Goal: Task Accomplishment & Management: Manage account settings

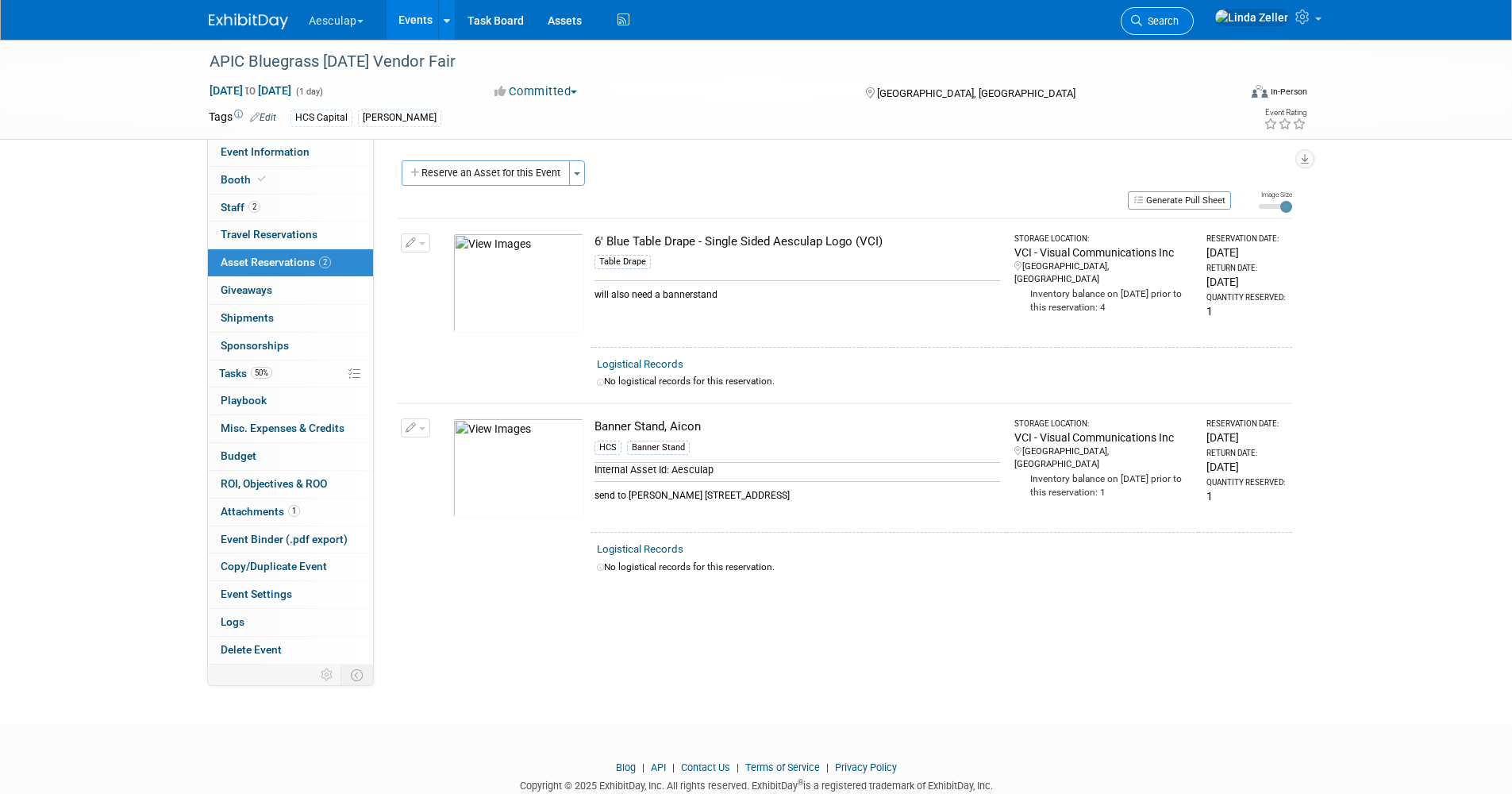
click at [1194, 10] on link "Search" at bounding box center [1157, 21] width 73 height 28
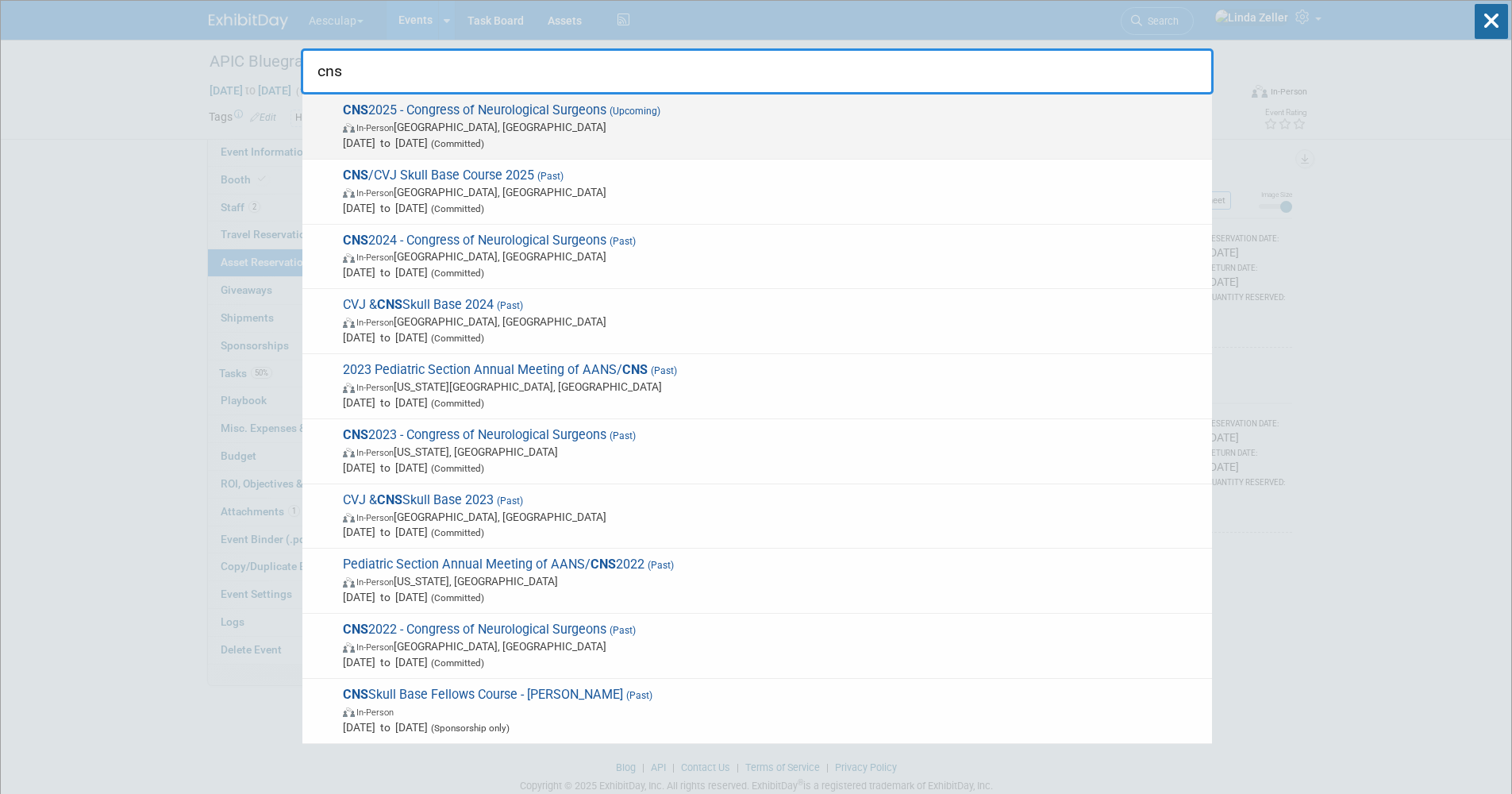
type input "cns"
click at [407, 121] on span "In-Person Los Angeles, CA" at bounding box center [773, 126] width 861 height 15
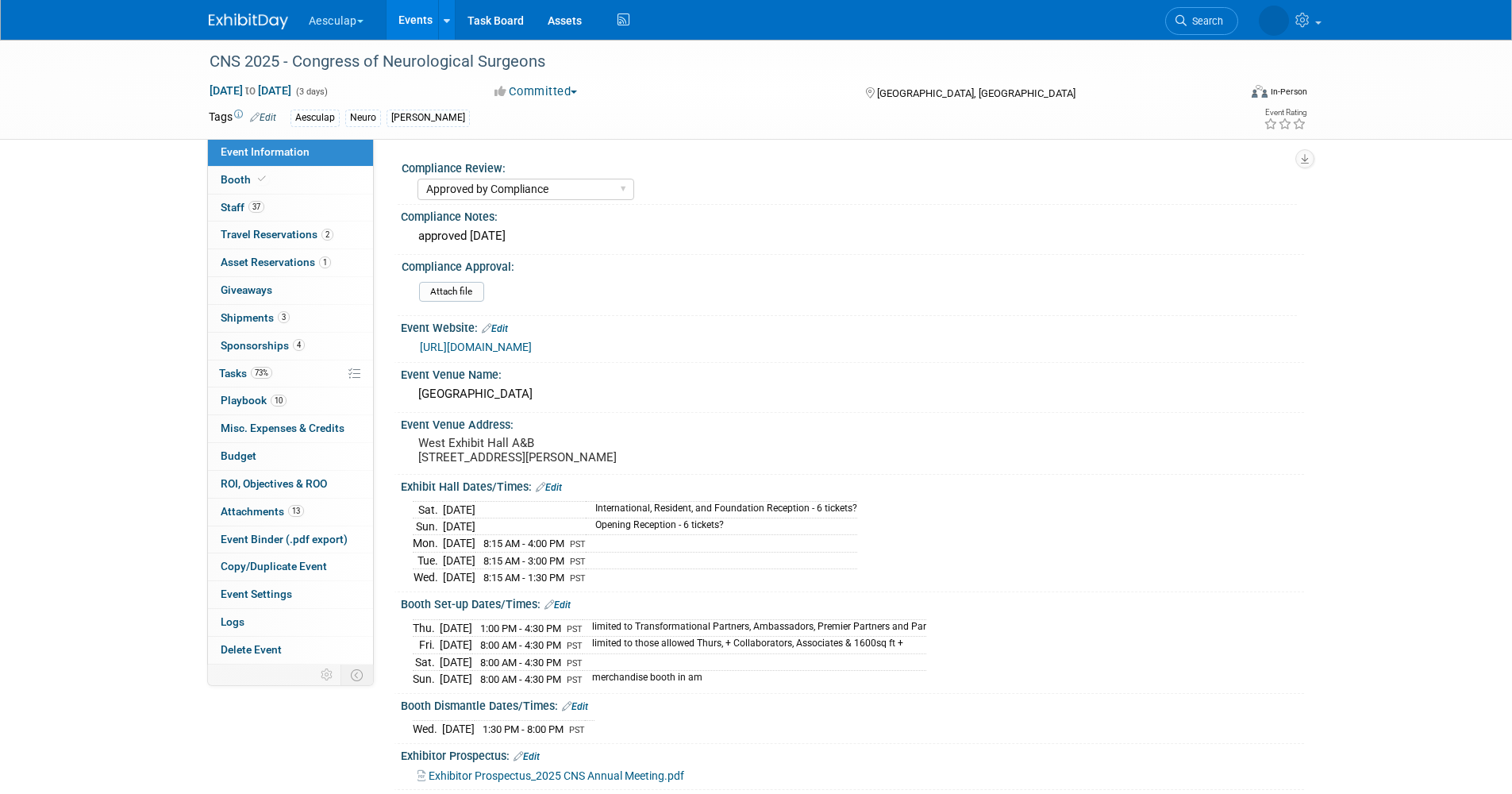
select select "Approved by Compliance"
select select "Neuro"
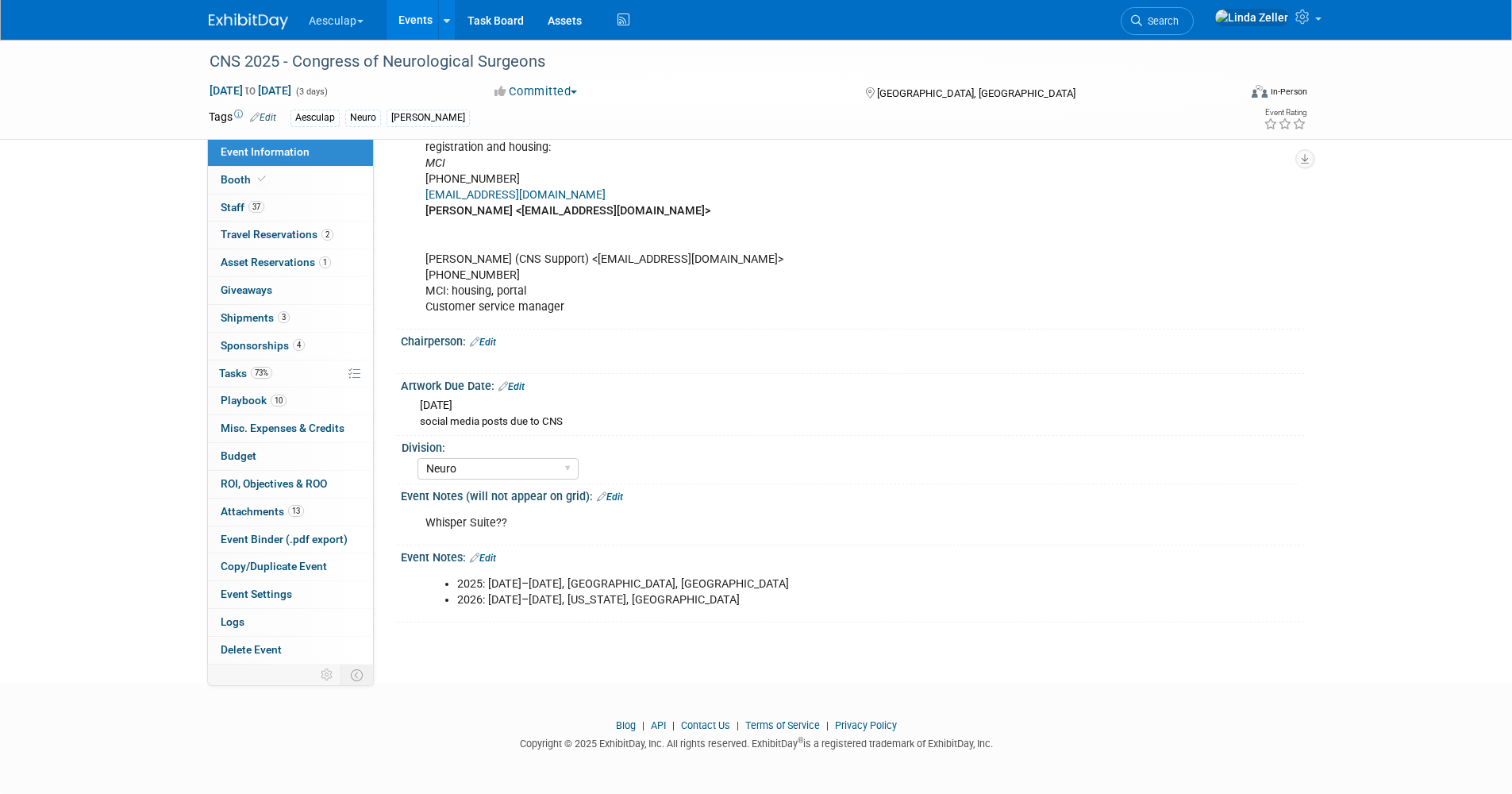
scroll to position [1370, 0]
click at [259, 184] on icon at bounding box center [262, 179] width 8 height 9
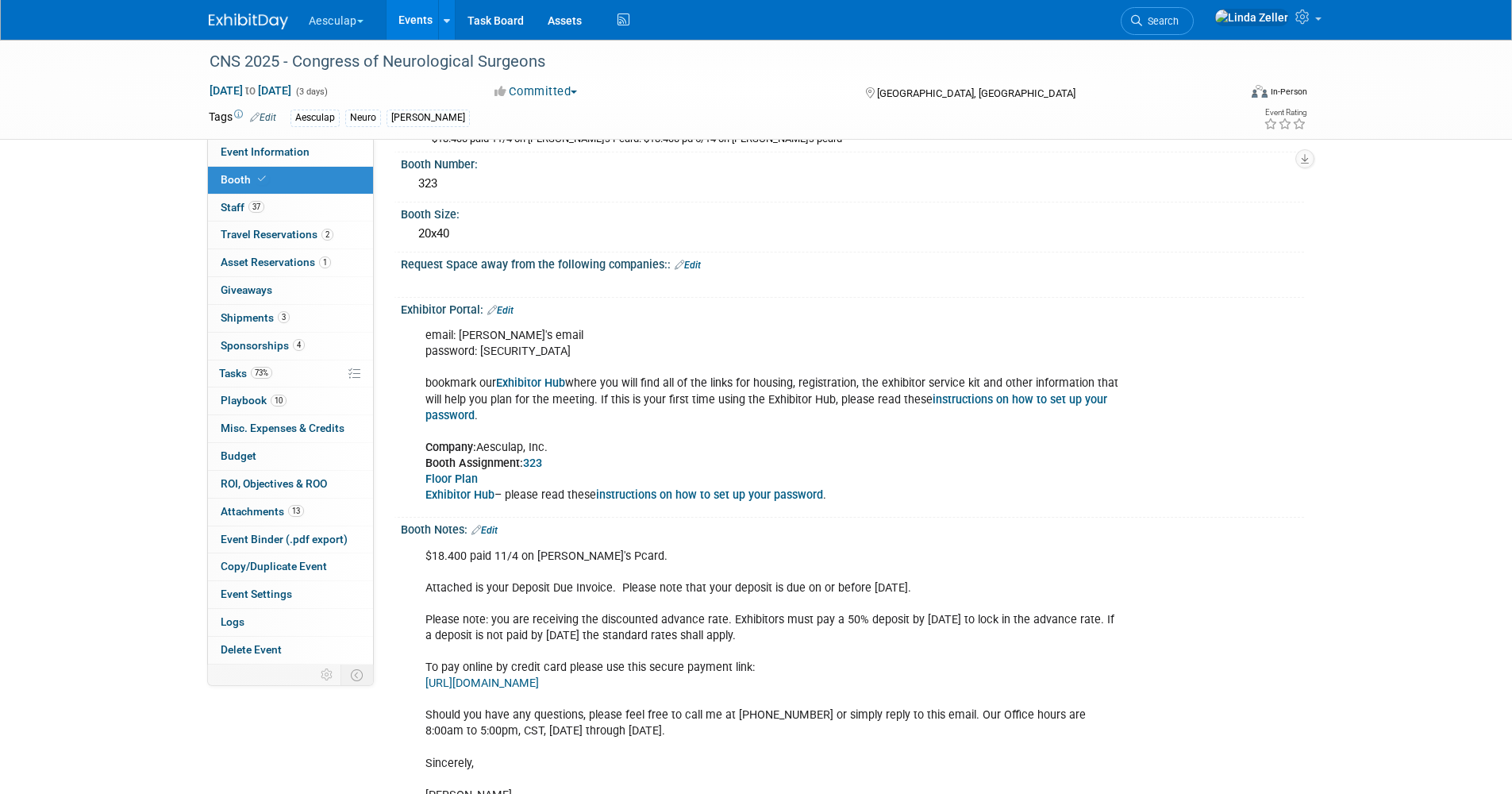
scroll to position [0, 0]
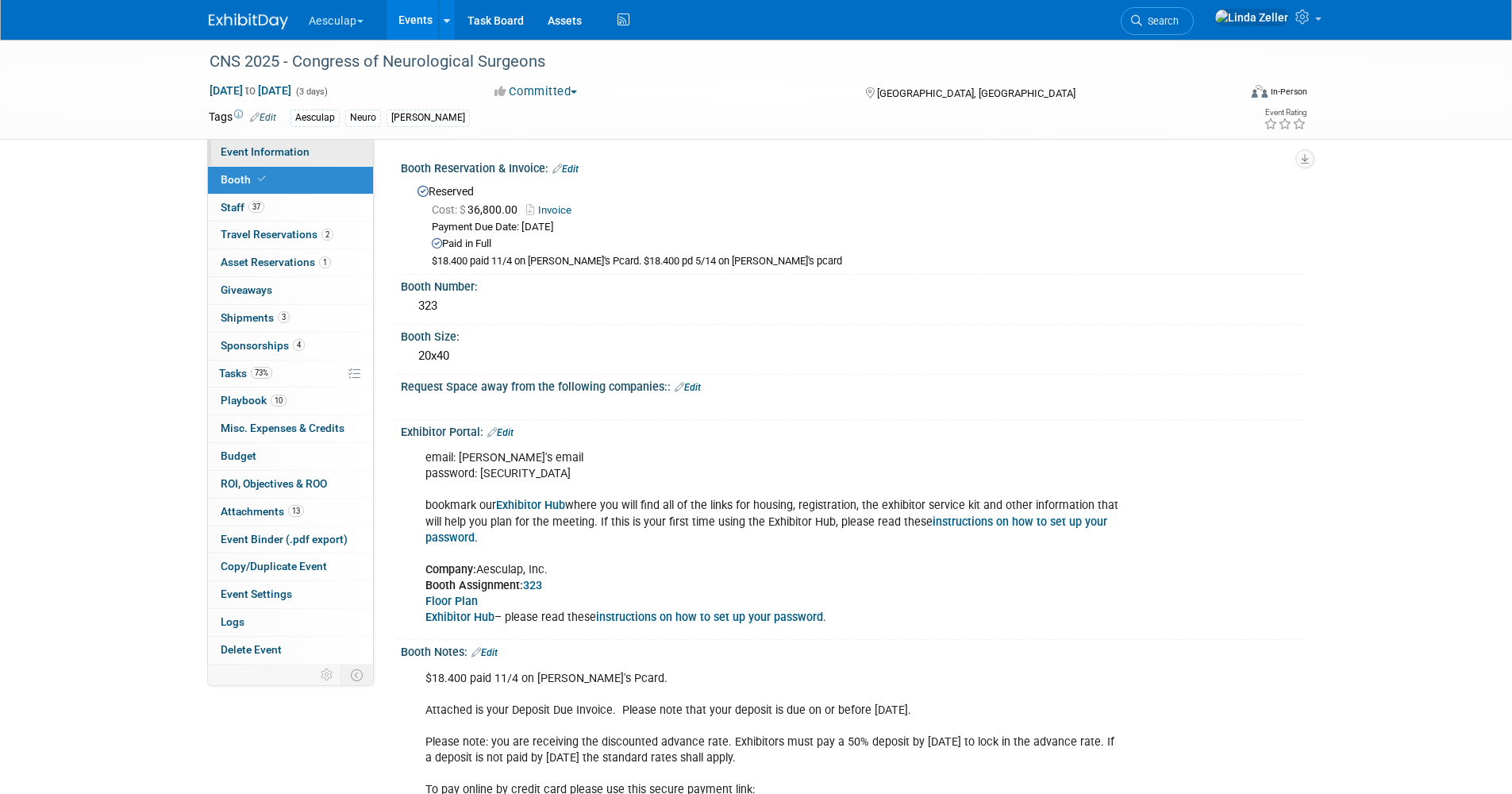
click at [248, 148] on span "Event Information" at bounding box center [265, 152] width 89 height 13
select select "Approved by Compliance"
select select "Neuro"
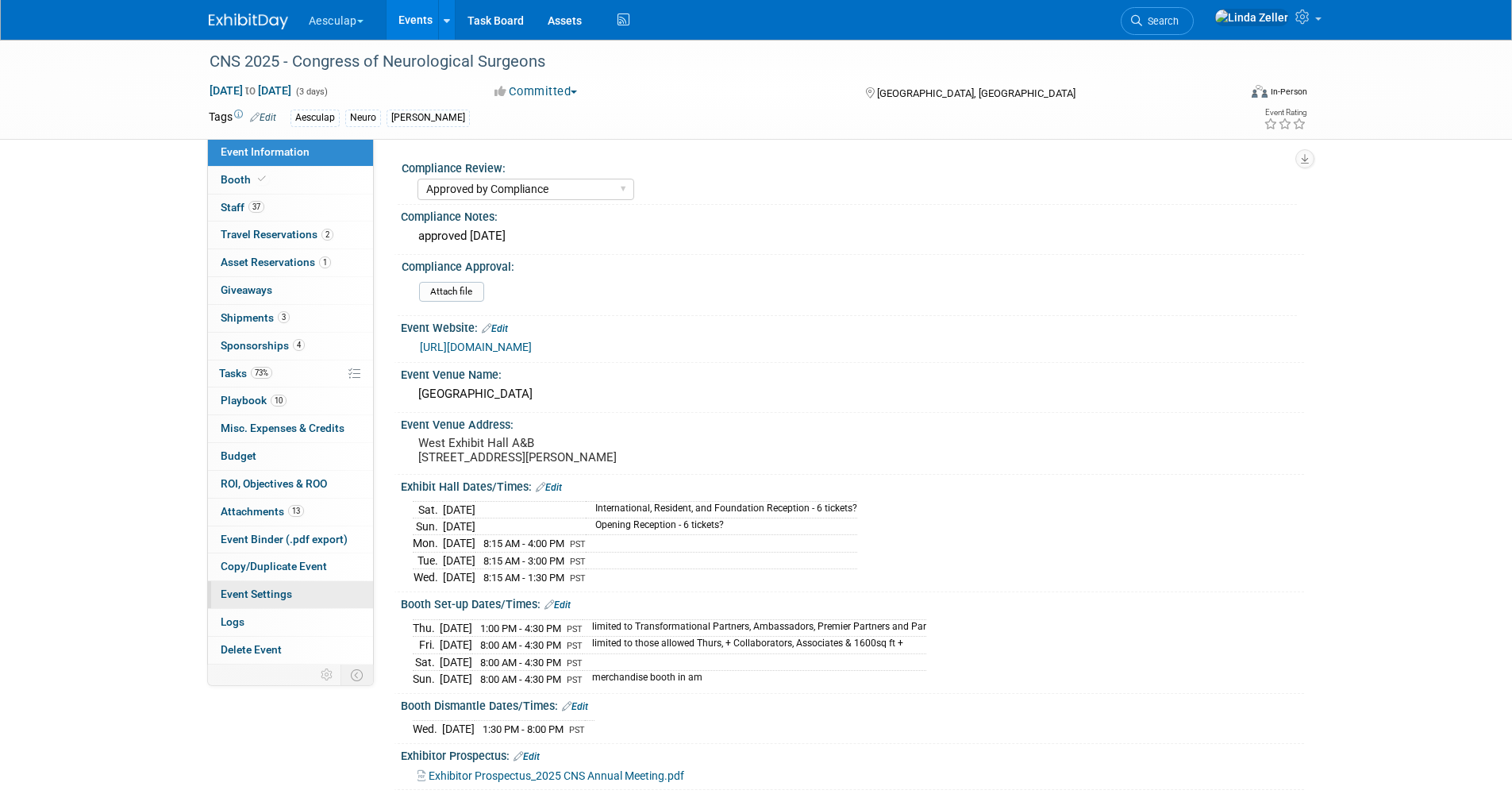
click at [249, 595] on span "Event Settings" at bounding box center [256, 594] width 72 height 13
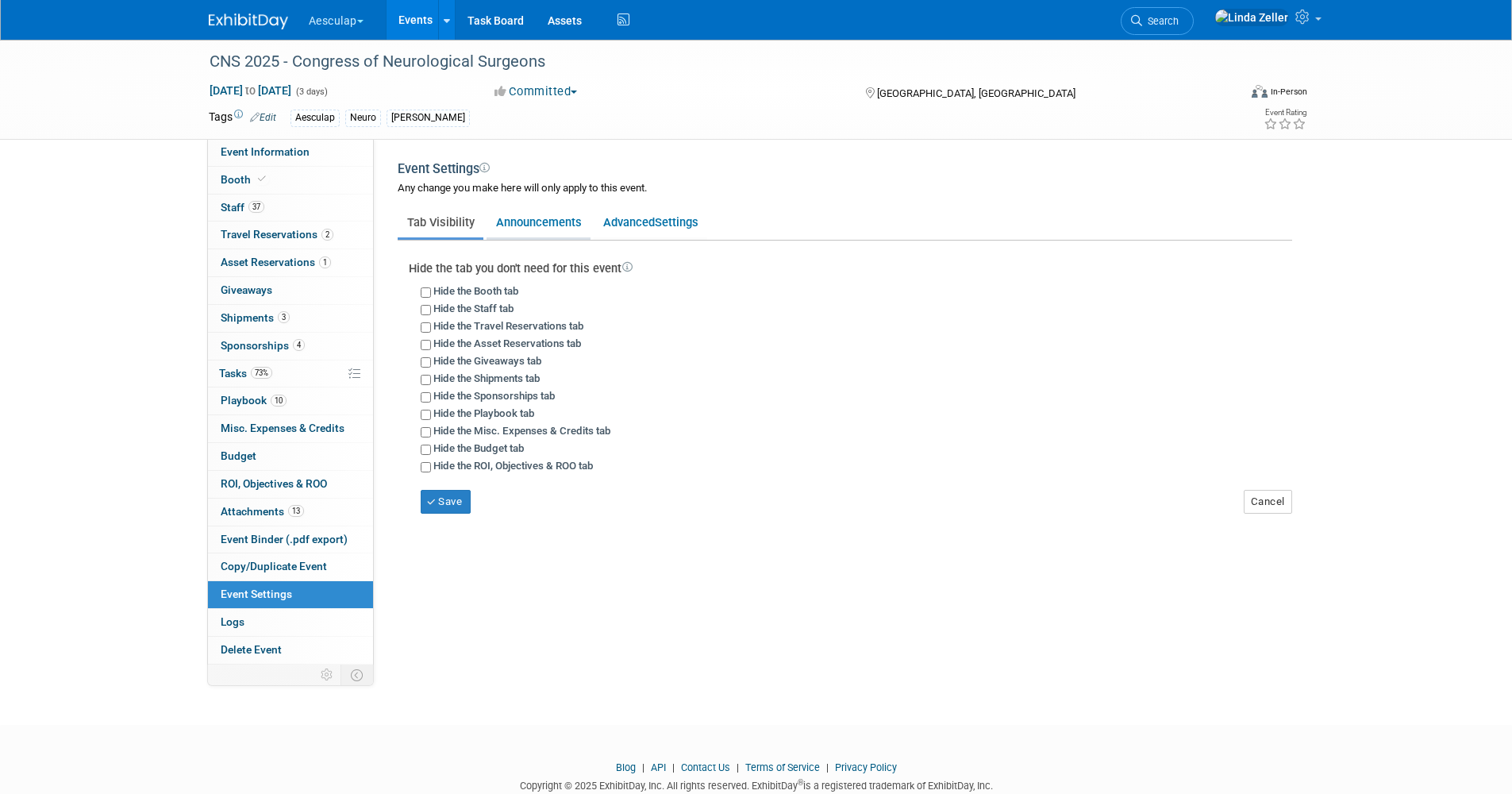
click at [523, 216] on link "Announcements" at bounding box center [538, 222] width 104 height 30
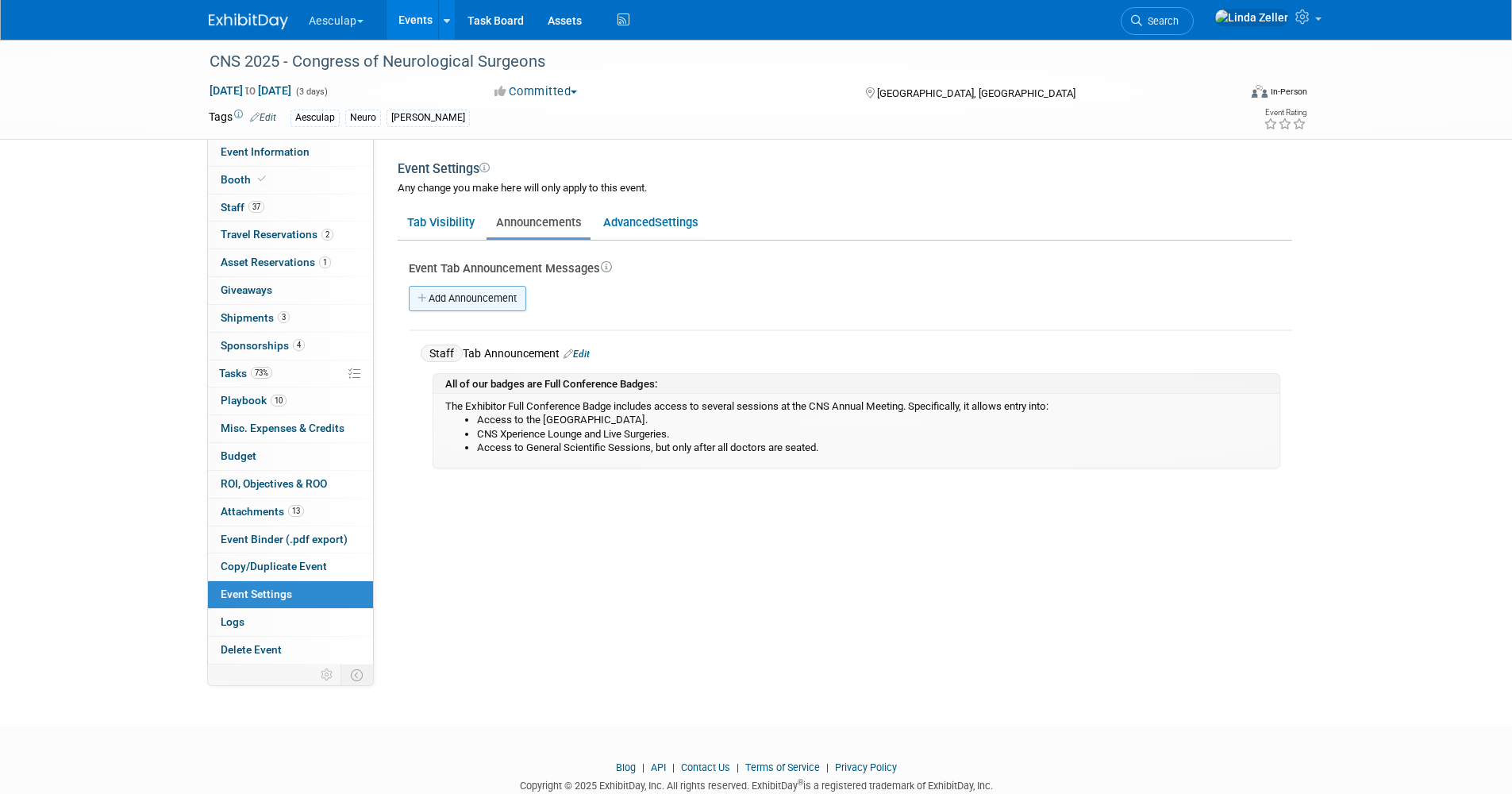
click at [460, 296] on link "Add Announcement" at bounding box center [467, 298] width 117 height 25
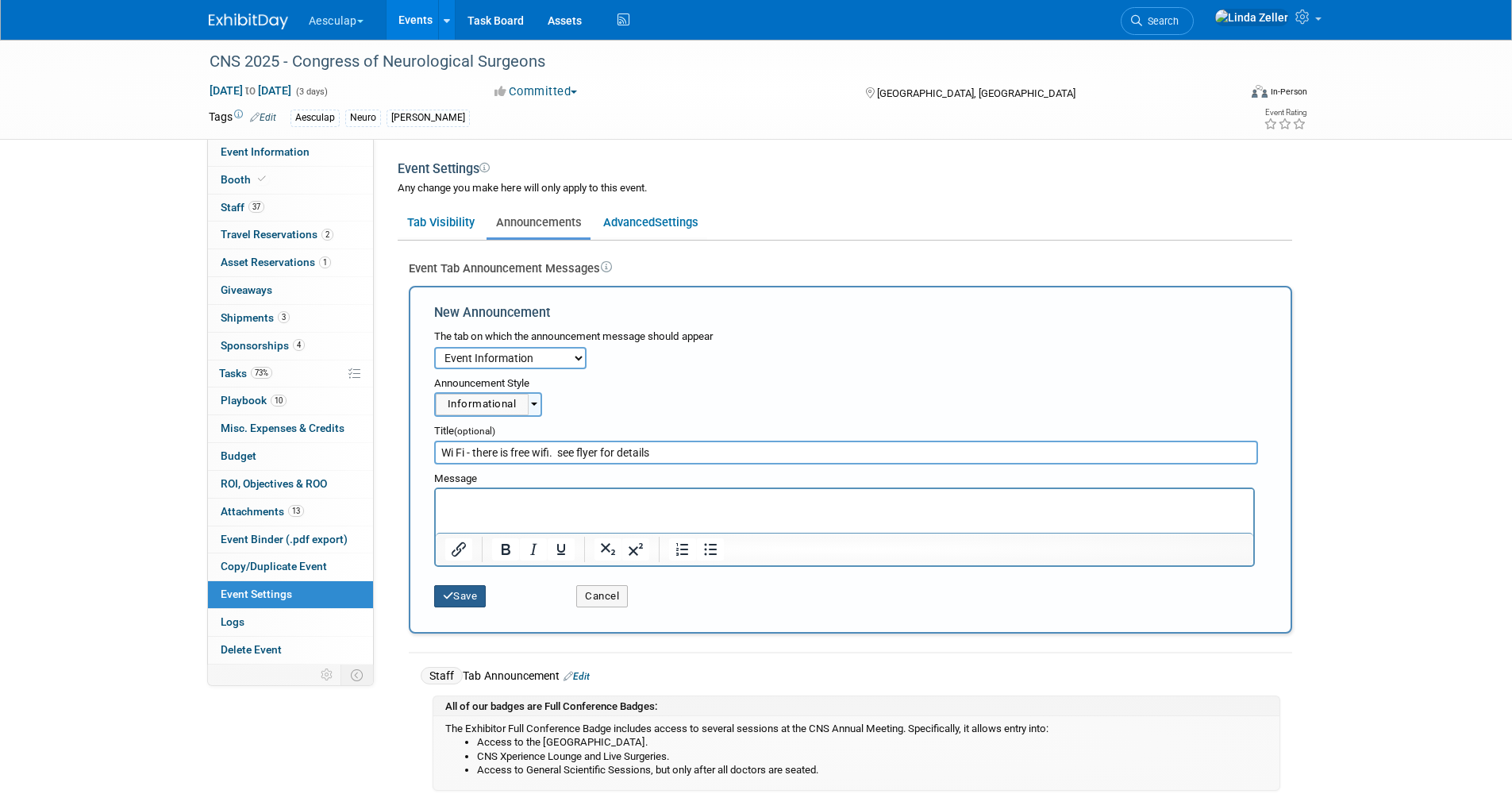
type input "Wi Fi - there is free wifi. see flyer for details"
click at [455, 595] on button "Save" at bounding box center [461, 596] width 53 height 22
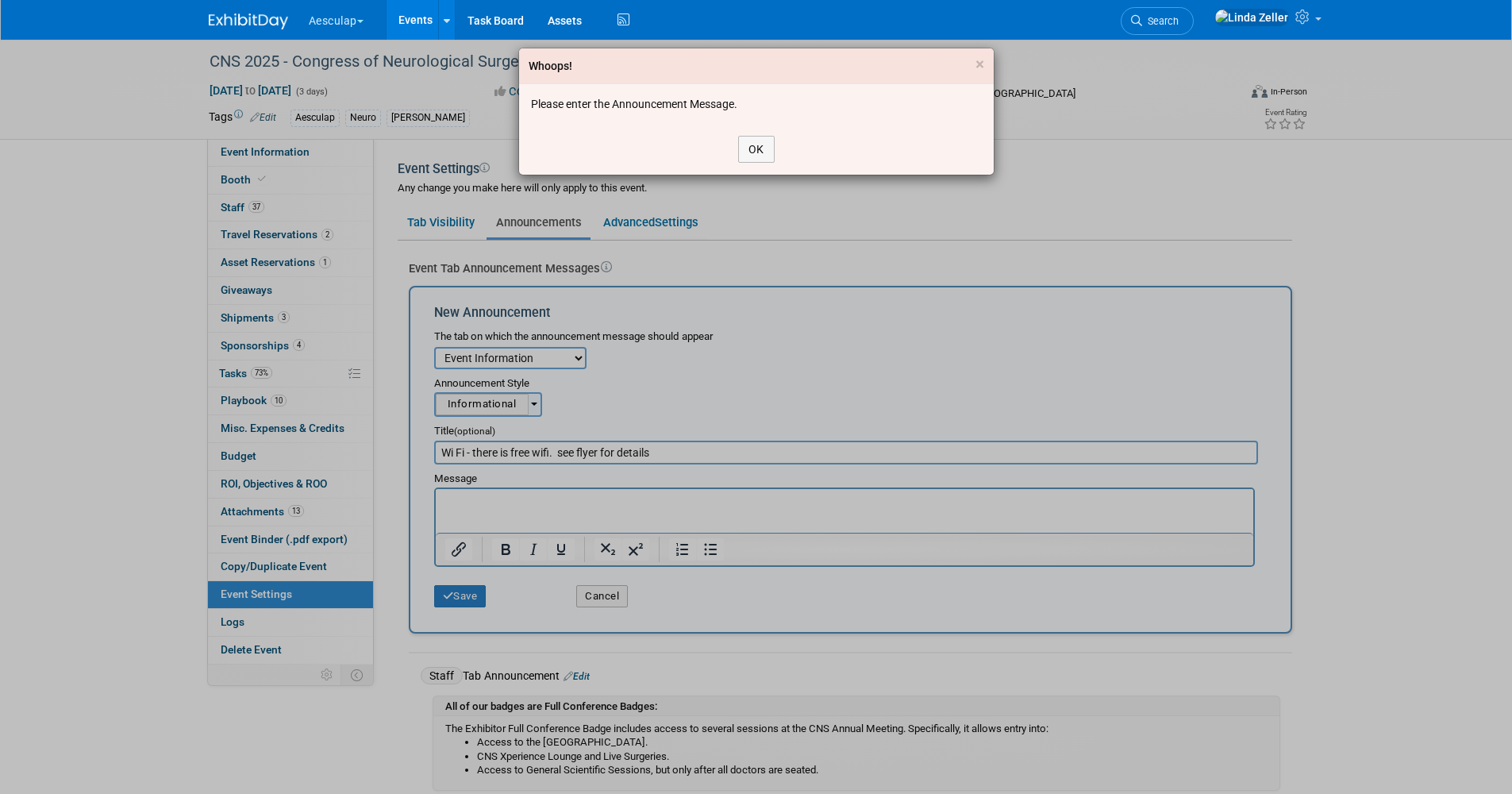
click at [474, 449] on div "Whoops! × Please enter the Announcement Message. OK" at bounding box center [756, 397] width 1512 height 794
click at [746, 147] on button "OK" at bounding box center [756, 149] width 36 height 27
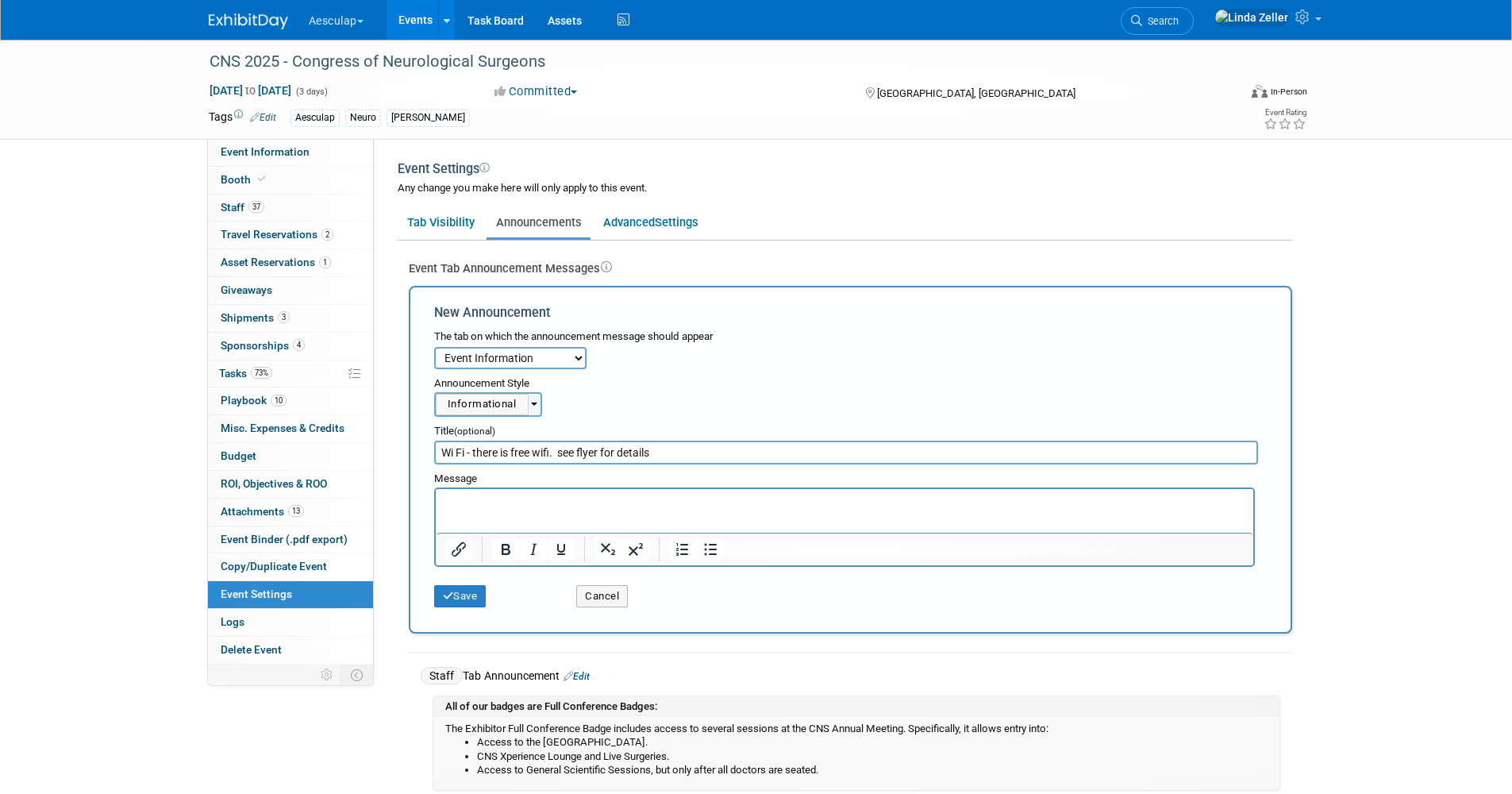
drag, startPoint x: 470, startPoint y: 451, endPoint x: 699, endPoint y: 451, distance: 229.0
click at [699, 453] on input "Wi Fi - there is free wifi. see flyer for details" at bounding box center [846, 453] width 825 height 24
click at [474, 490] on html at bounding box center [843, 499] width 817 height 22
paste body "Rich Text Area. Press ALT-0 for help."
drag, startPoint x: 466, startPoint y: 454, endPoint x: 698, endPoint y: 457, distance: 232.0
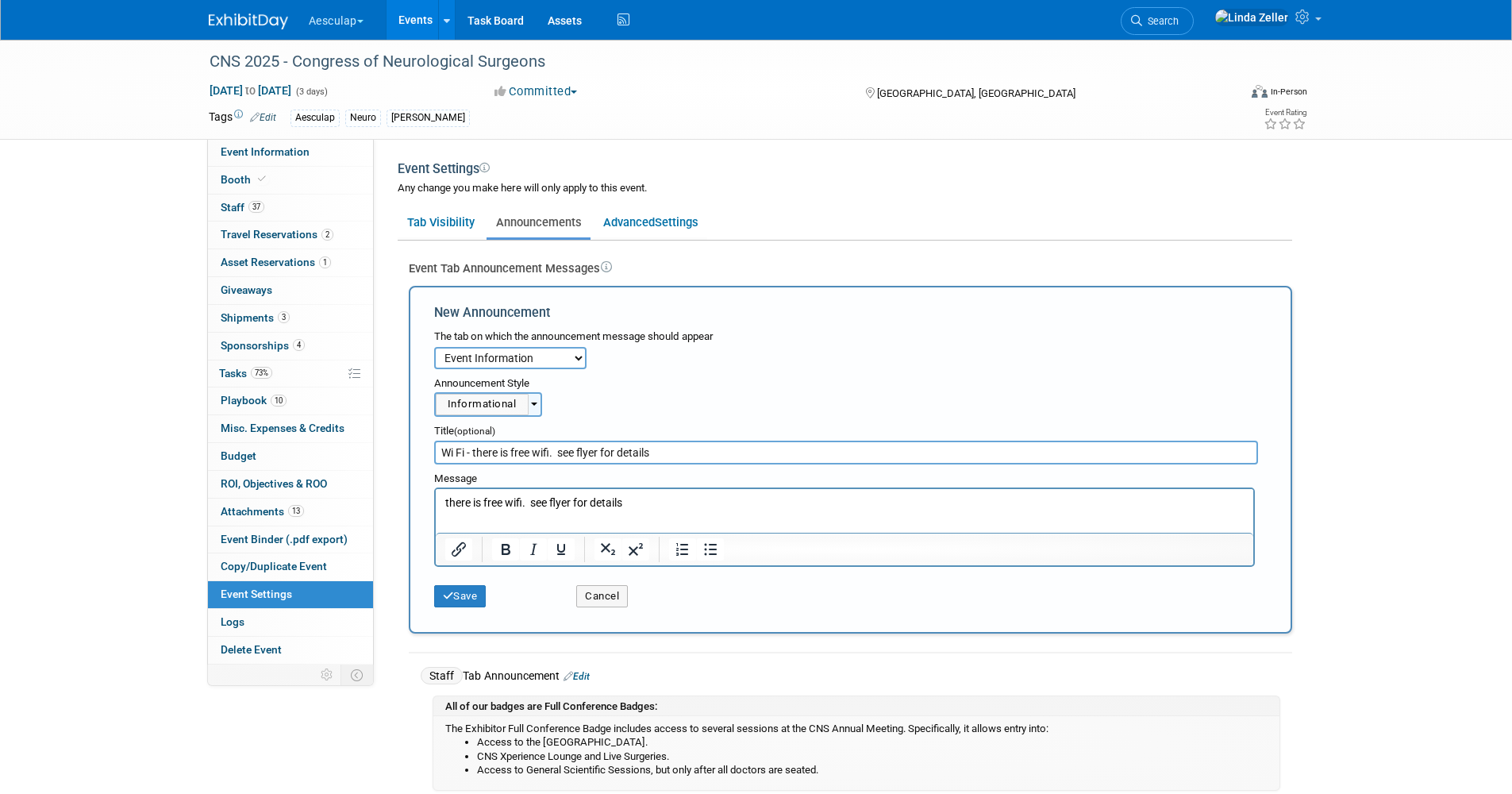
click at [698, 457] on input "Wi Fi - there is free wifi. see flyer for details" at bounding box center [846, 453] width 825 height 24
type input "Wi Fi"
click at [470, 592] on button "Save" at bounding box center [461, 596] width 53 height 22
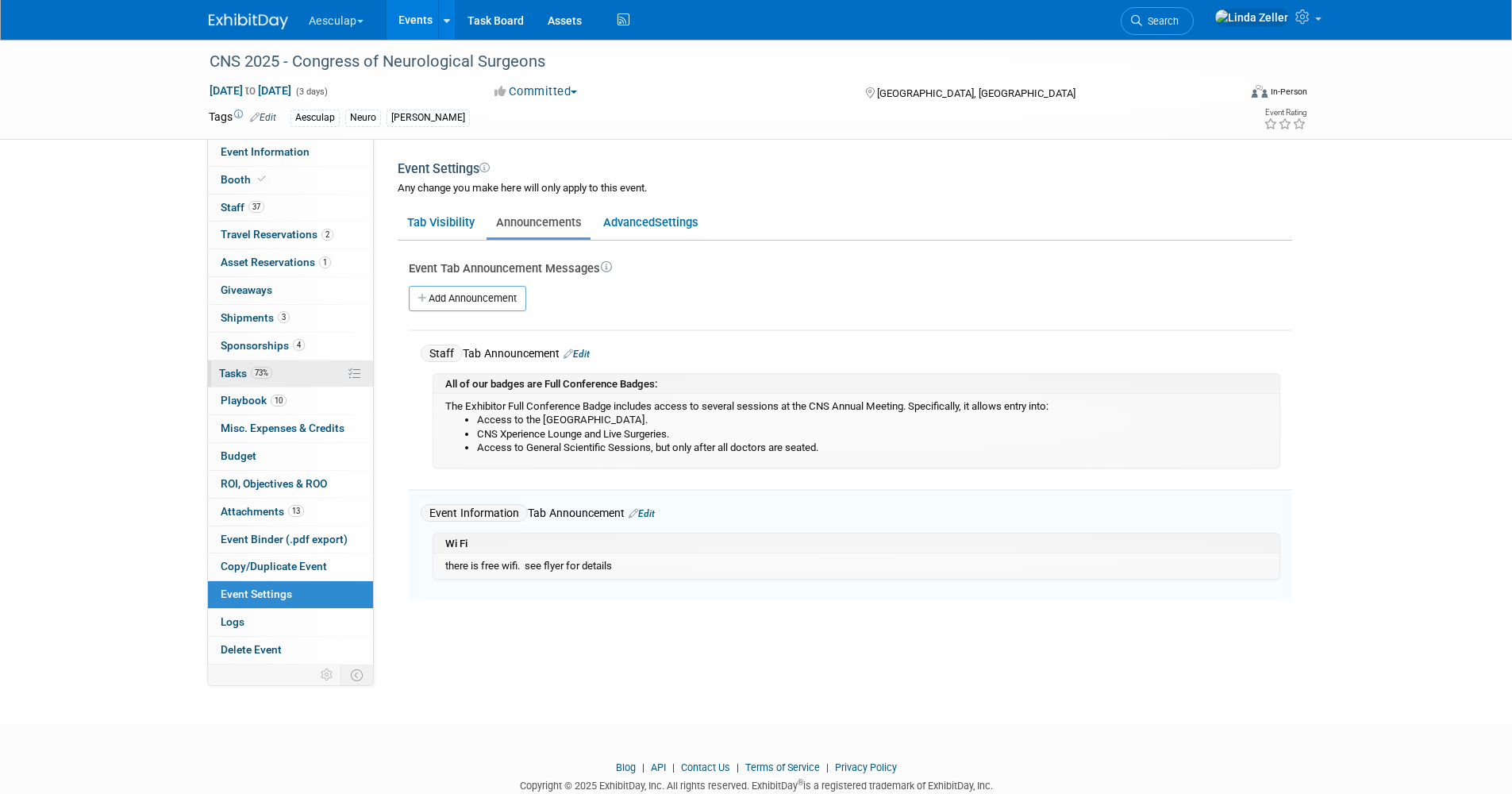
click at [241, 371] on span "Tasks 73%" at bounding box center [245, 373] width 53 height 13
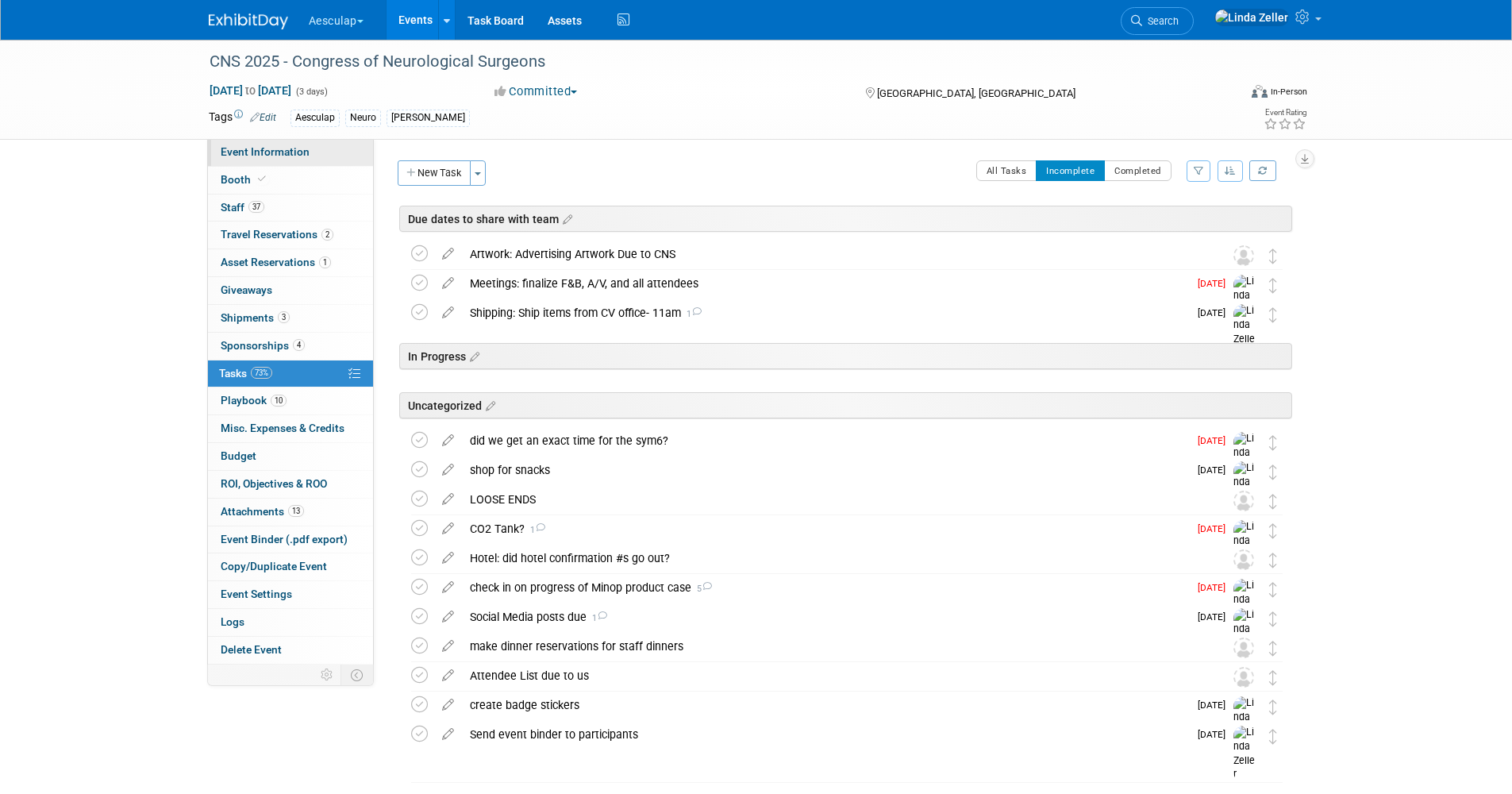
click at [294, 153] on span "Event Information" at bounding box center [265, 152] width 89 height 13
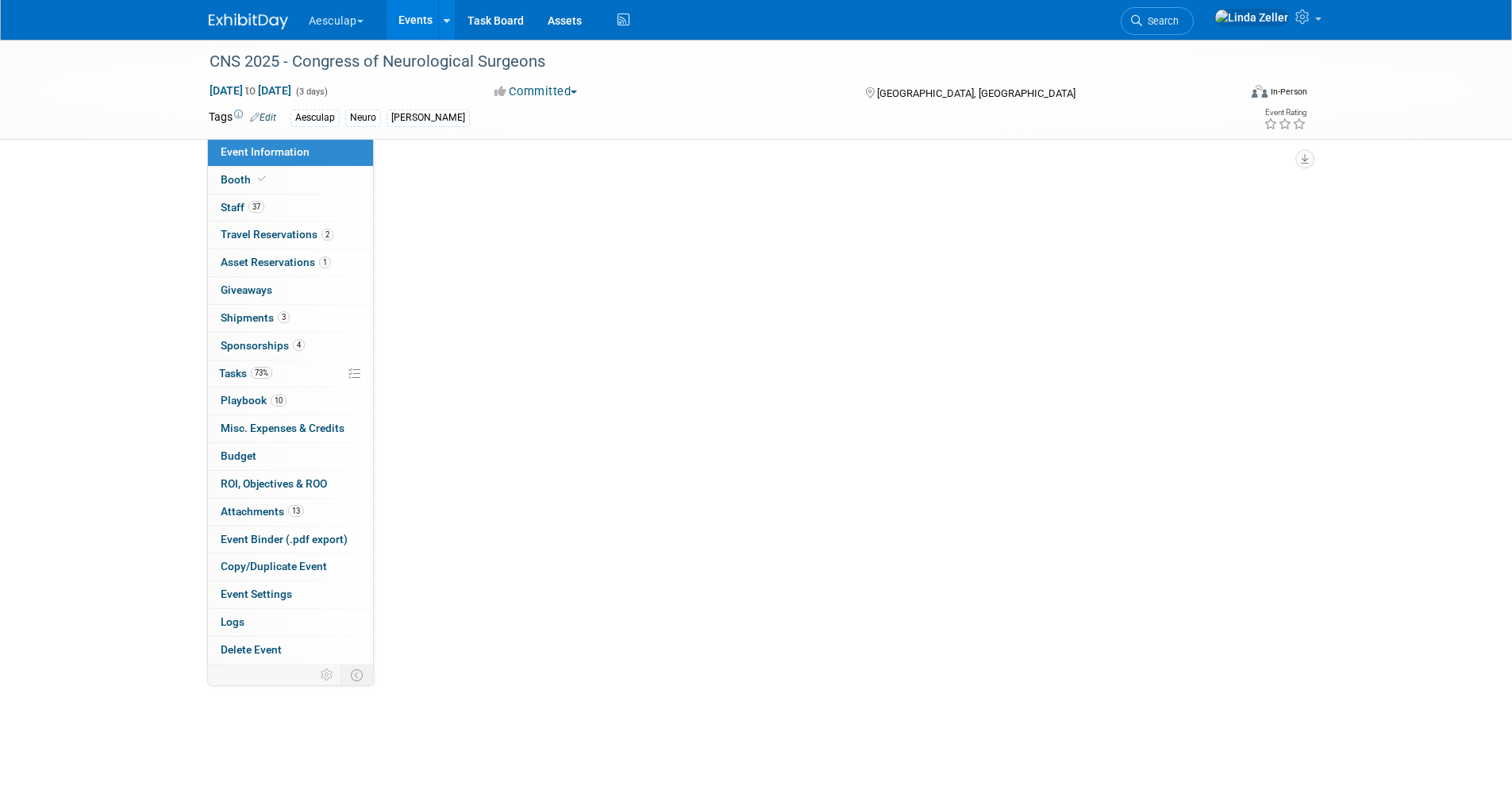
select select "Approved by Compliance"
select select "Neuro"
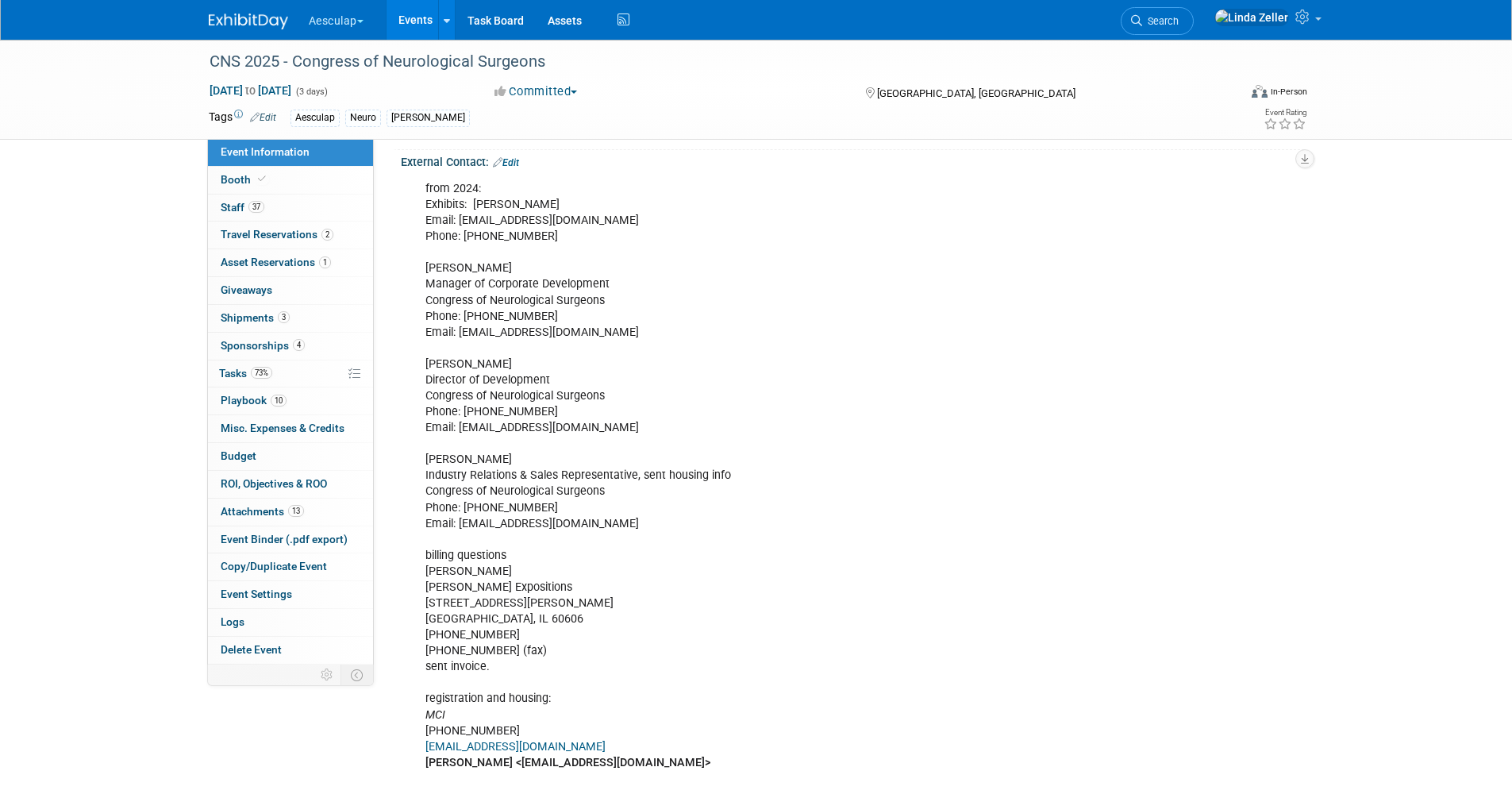
scroll to position [1295, 0]
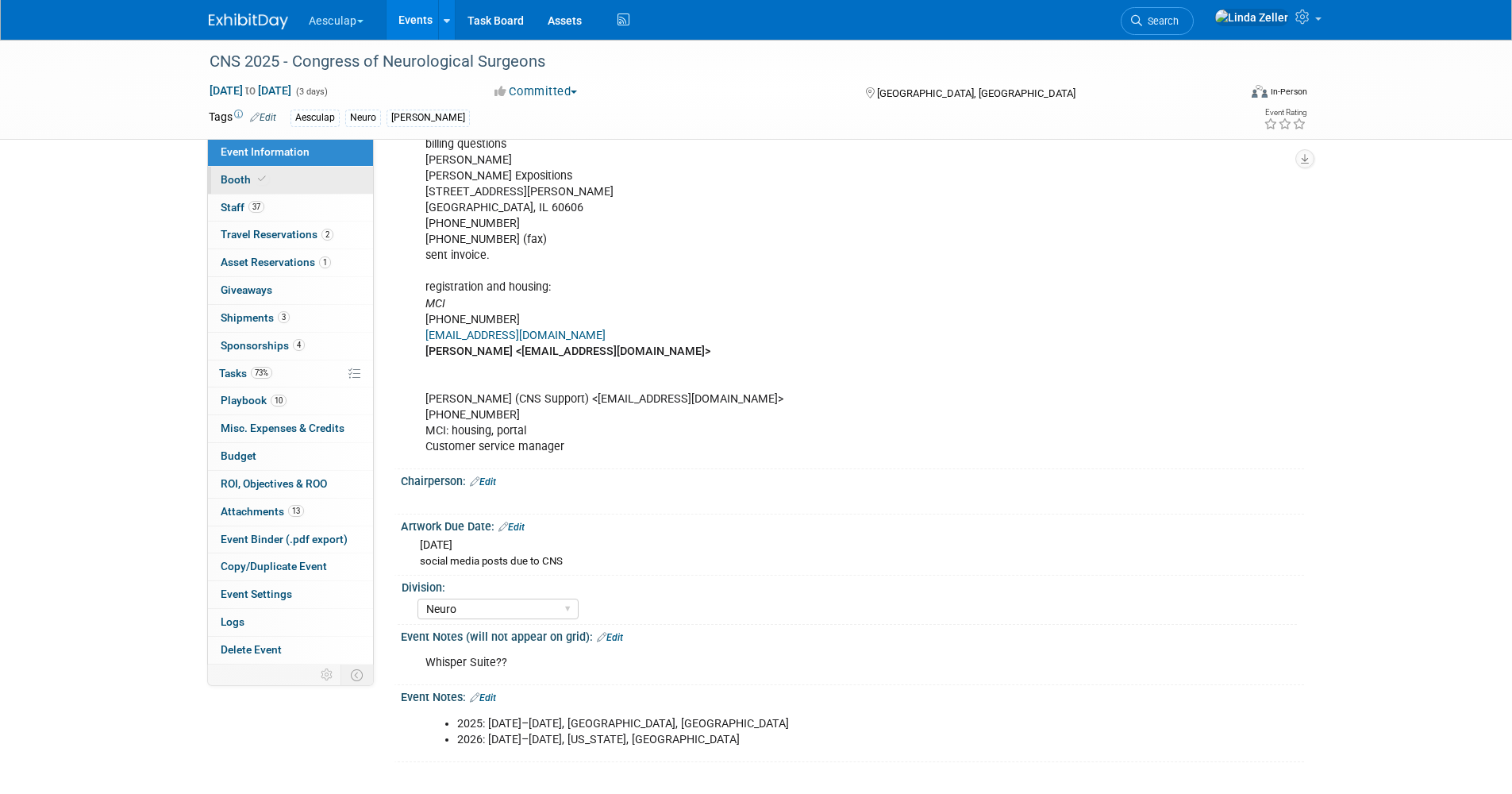
click at [225, 175] on span "Booth" at bounding box center [245, 179] width 48 height 13
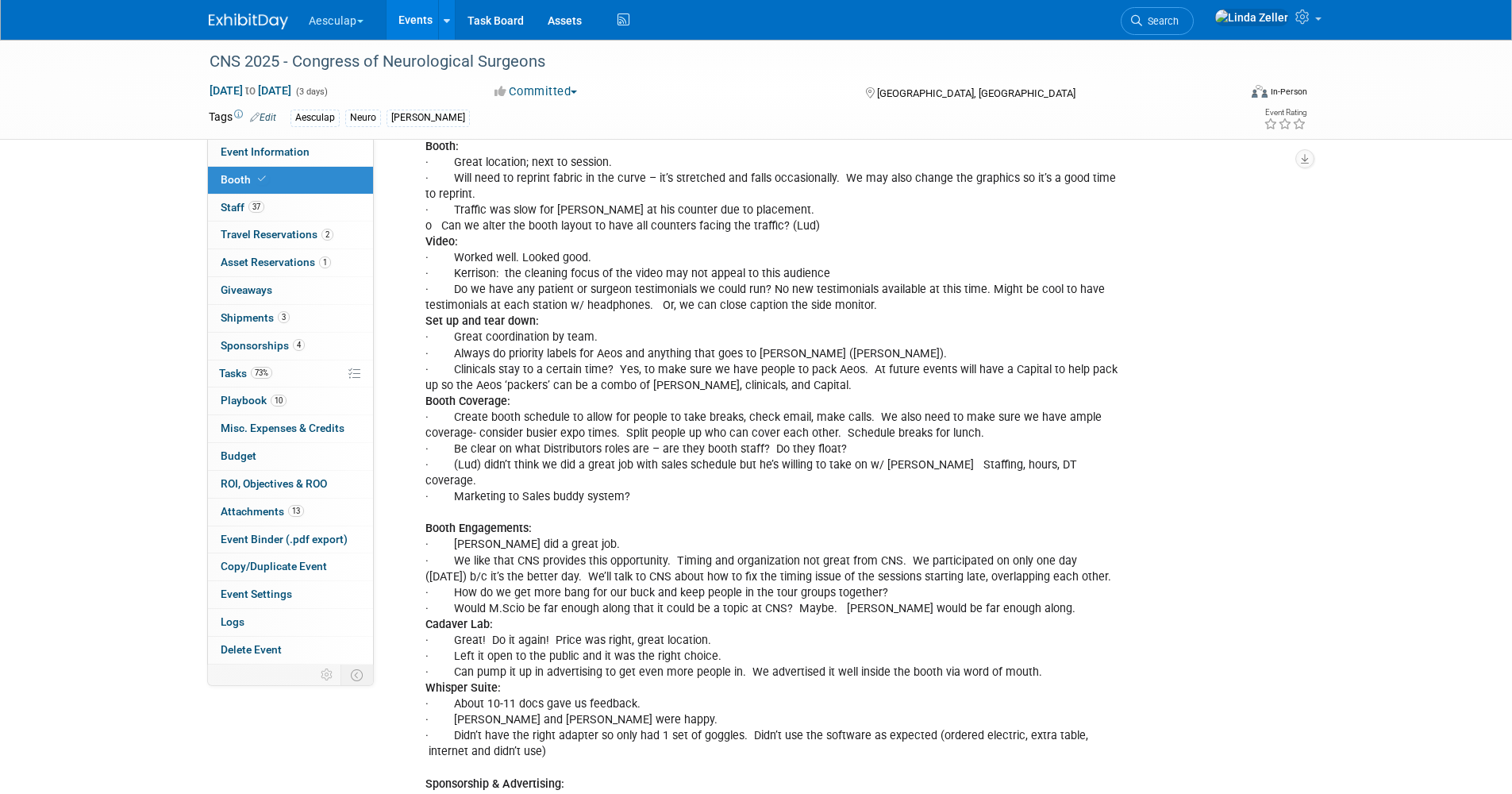
scroll to position [2089, 0]
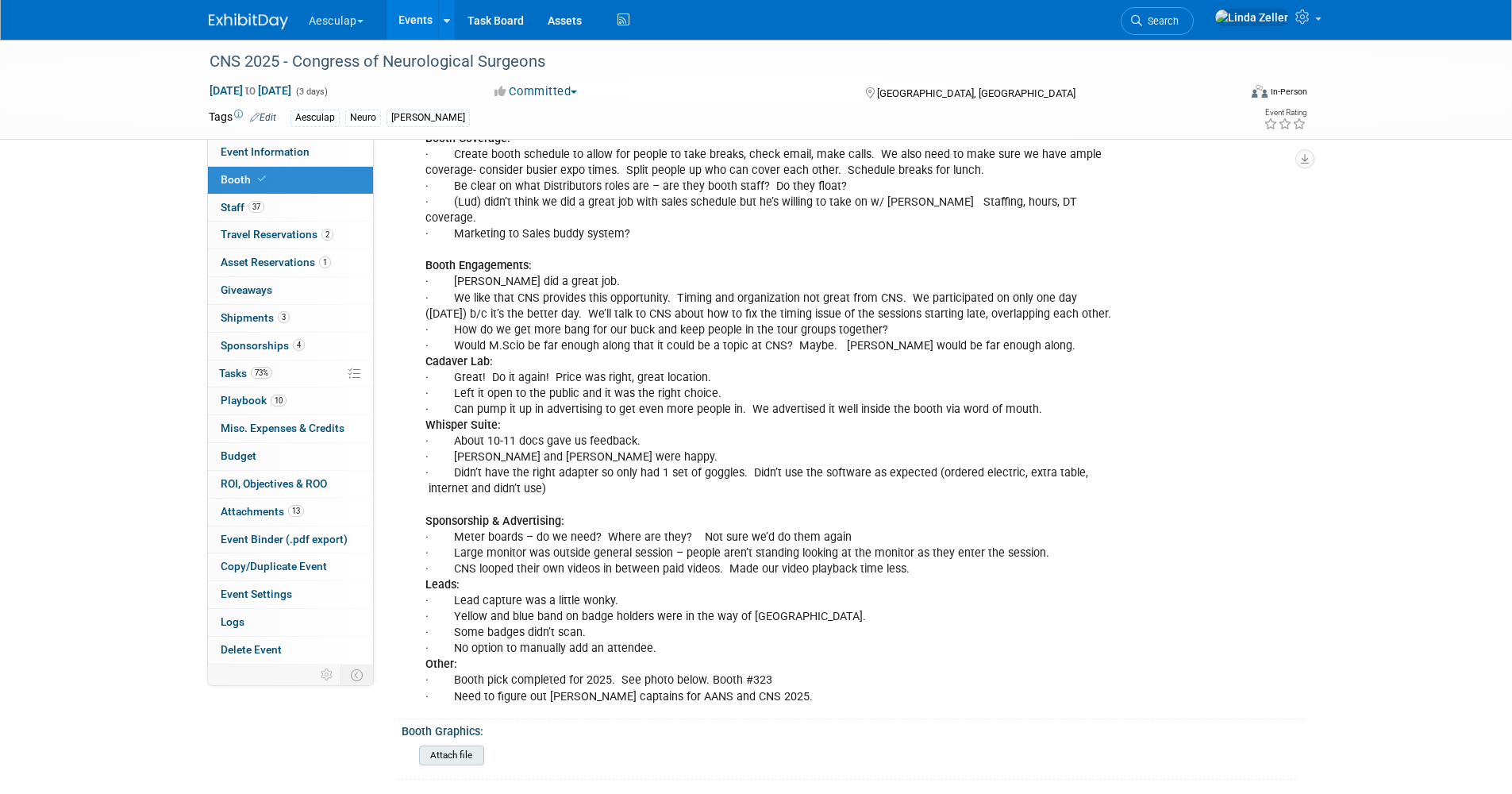
click at [443, 747] on input "file" at bounding box center [375, 756] width 215 height 18
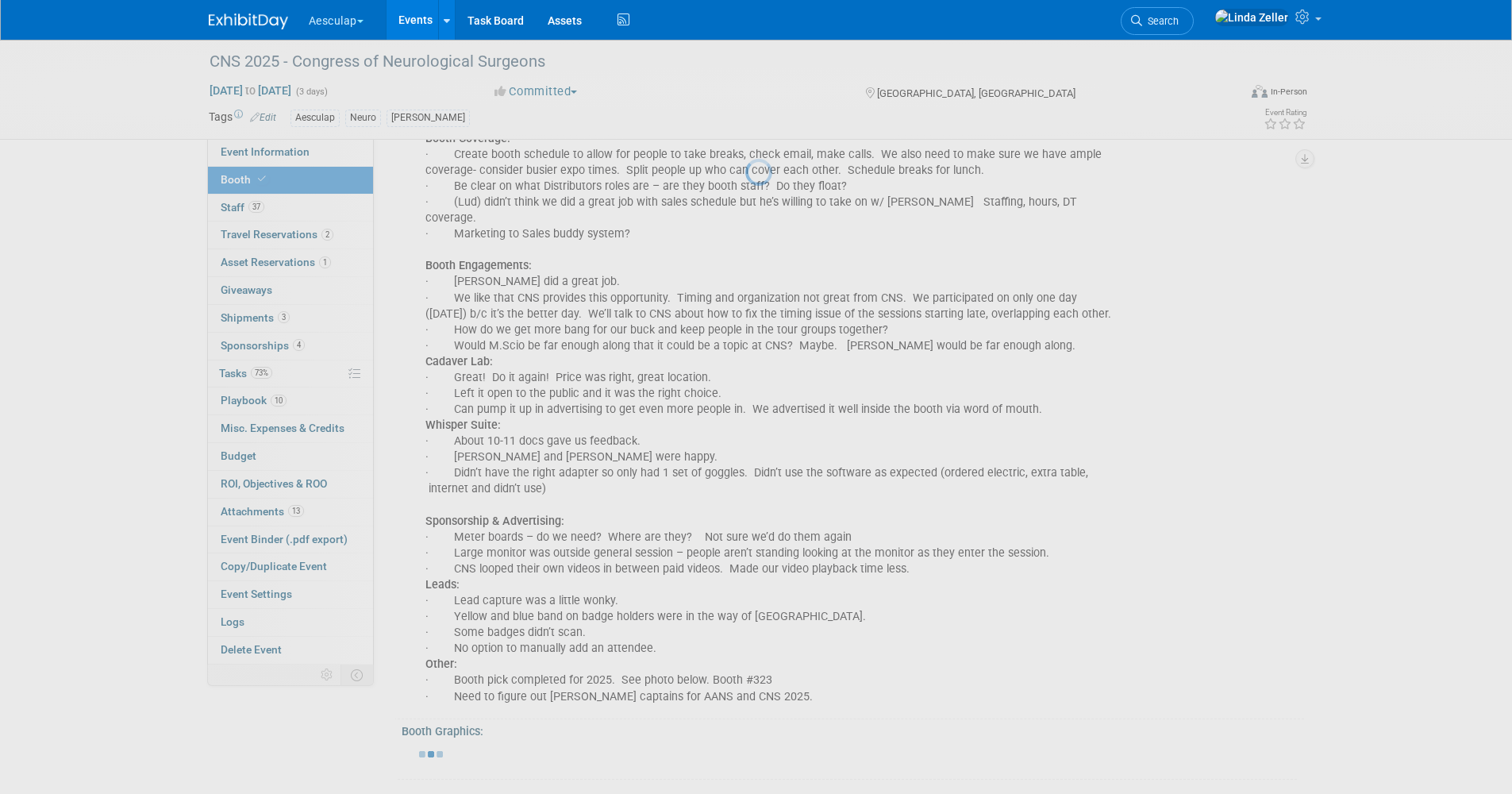
scroll to position [2077, 0]
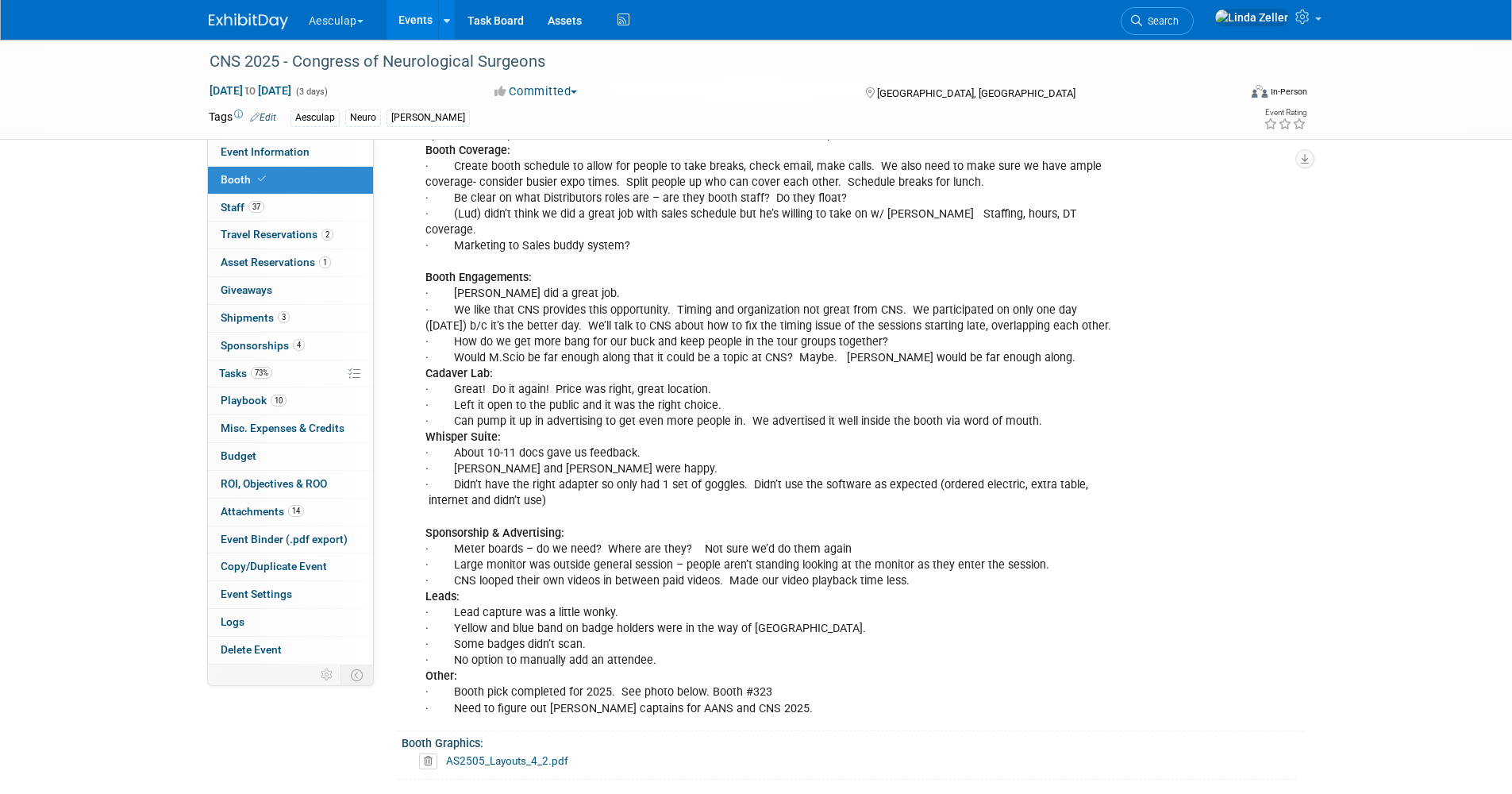
click at [416, 14] on link "Events" at bounding box center [416, 20] width 58 height 40
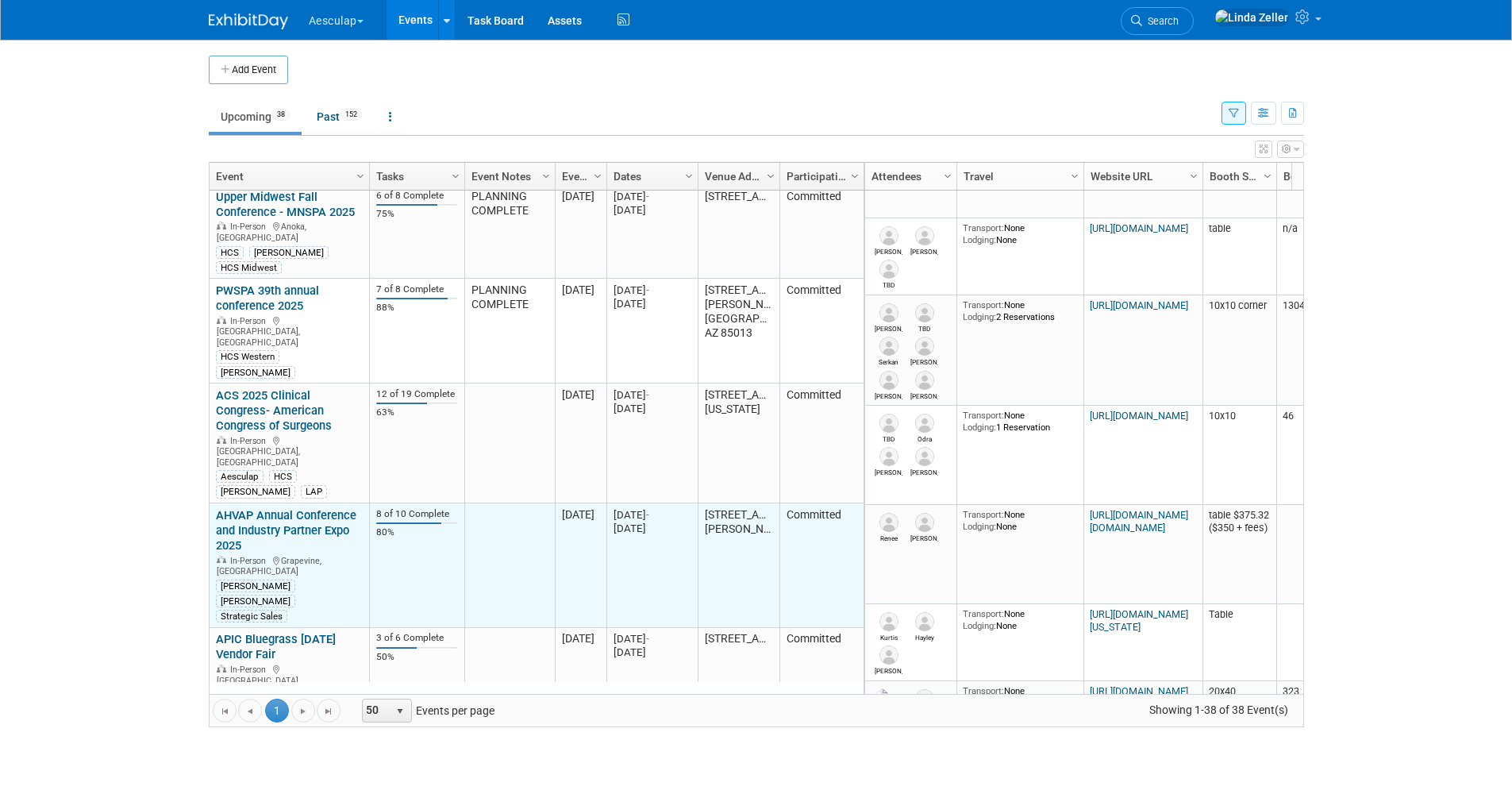
scroll to position [191, 0]
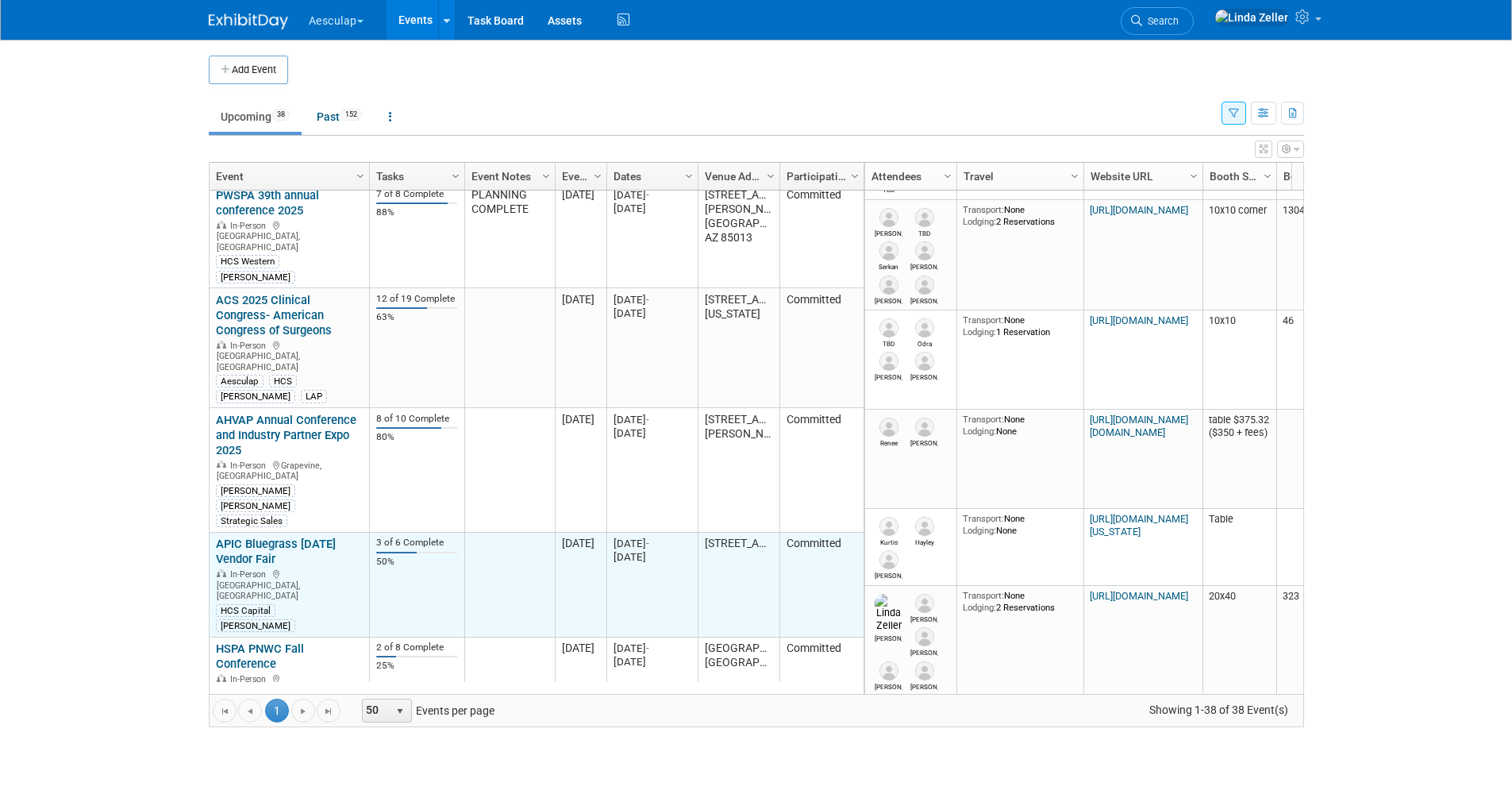
click at [260, 537] on link "APIC Bluegrass [DATE] Vendor Fair" at bounding box center [275, 551] width 120 height 29
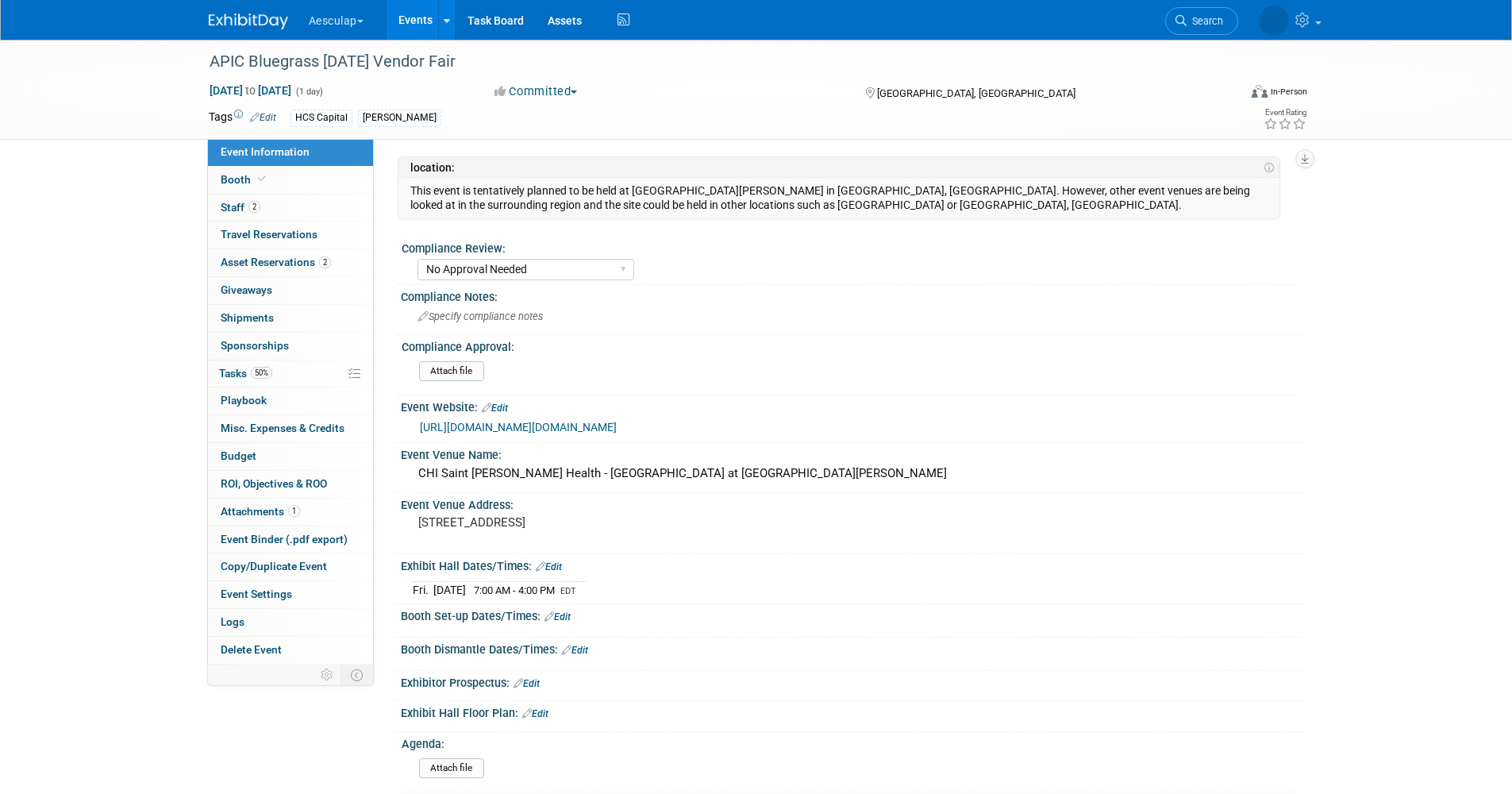
select select "No Approval Needed"
select select "HCS"
click at [240, 265] on span "Asset Reservations 2" at bounding box center [275, 262] width 110 height 13
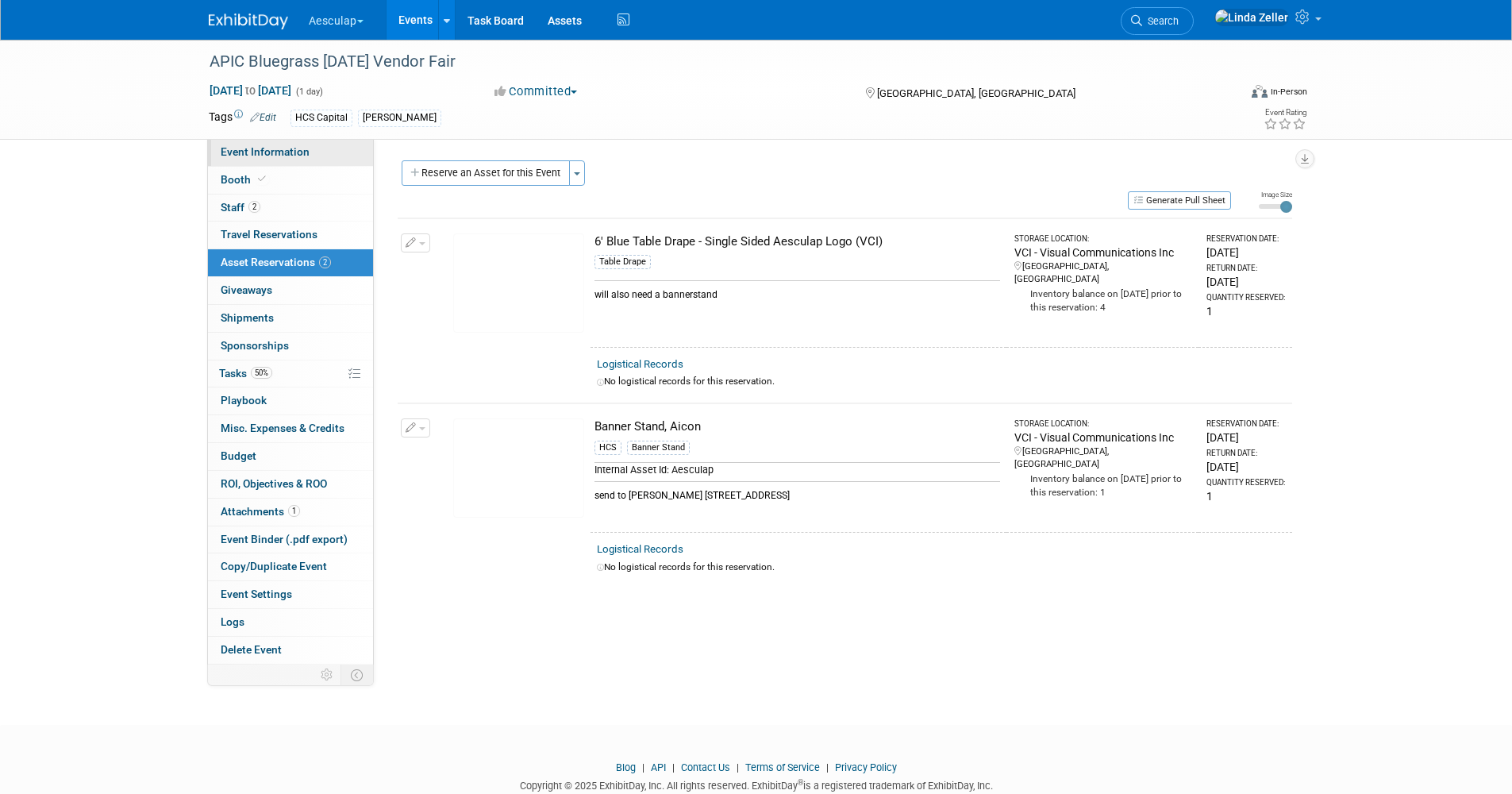
click at [276, 147] on span "Event Information" at bounding box center [265, 152] width 89 height 13
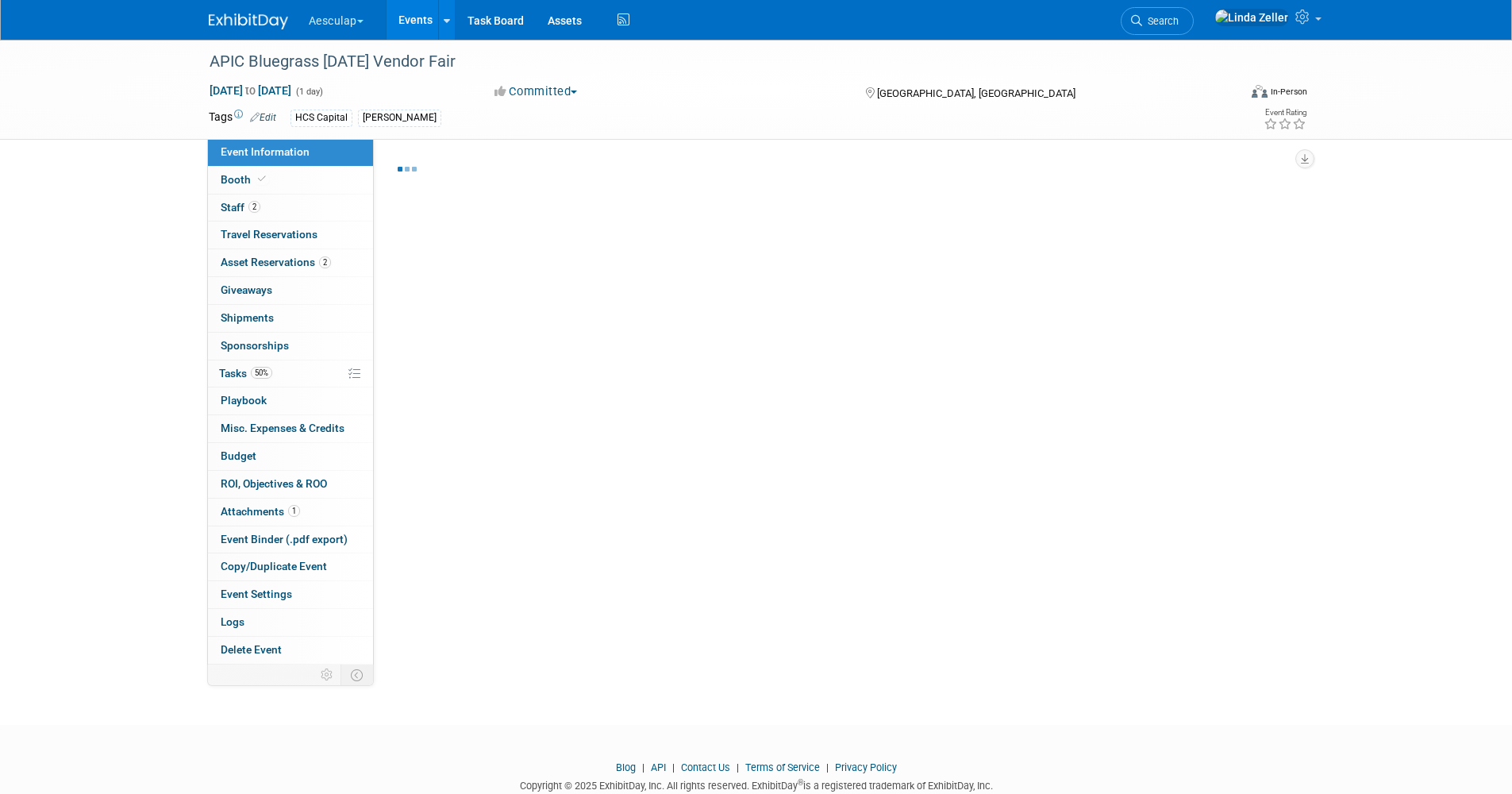
select select "No Approval Needed"
select select "HCS"
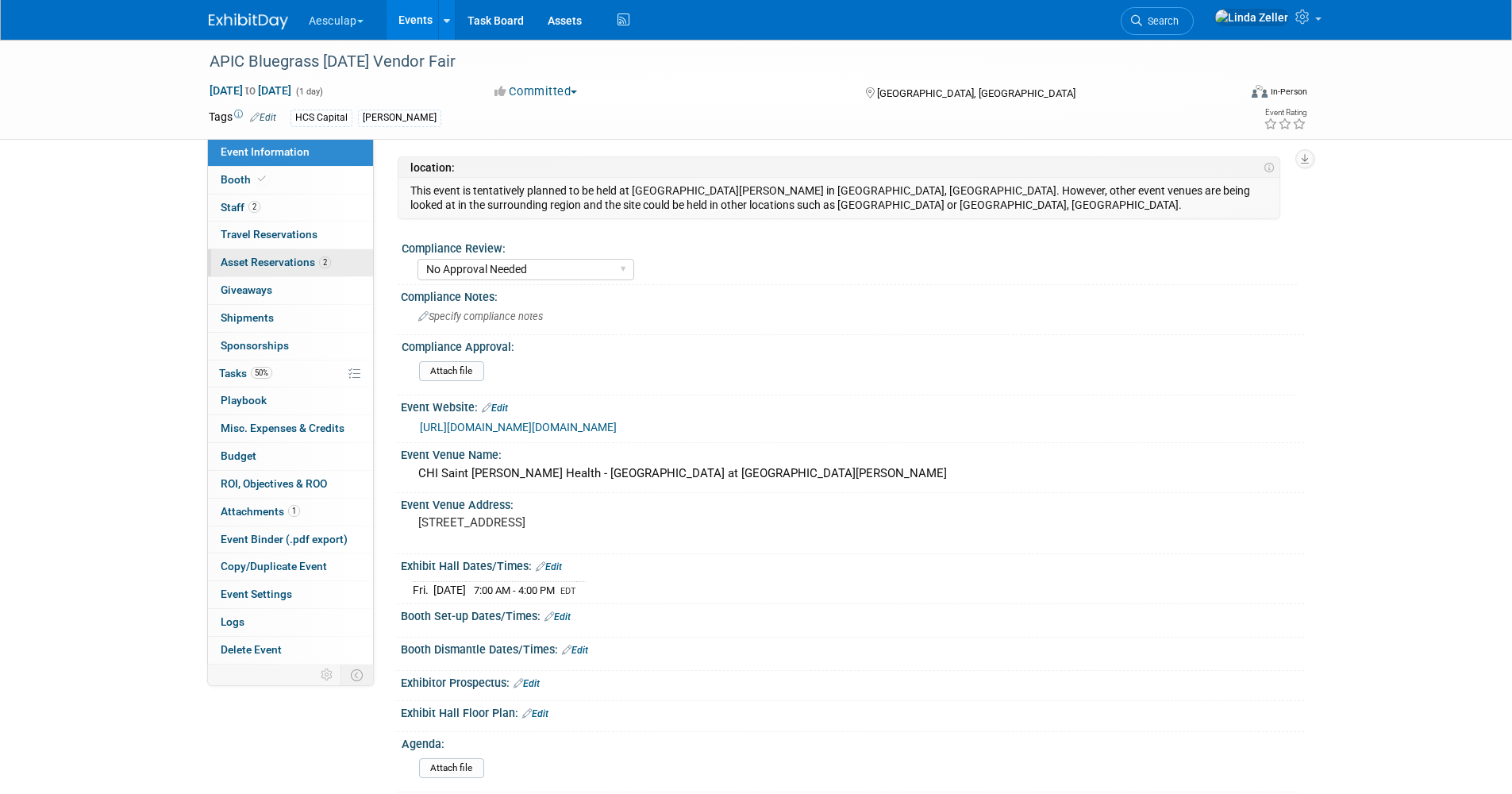
click at [292, 257] on span "Asset Reservations 2" at bounding box center [275, 262] width 110 height 13
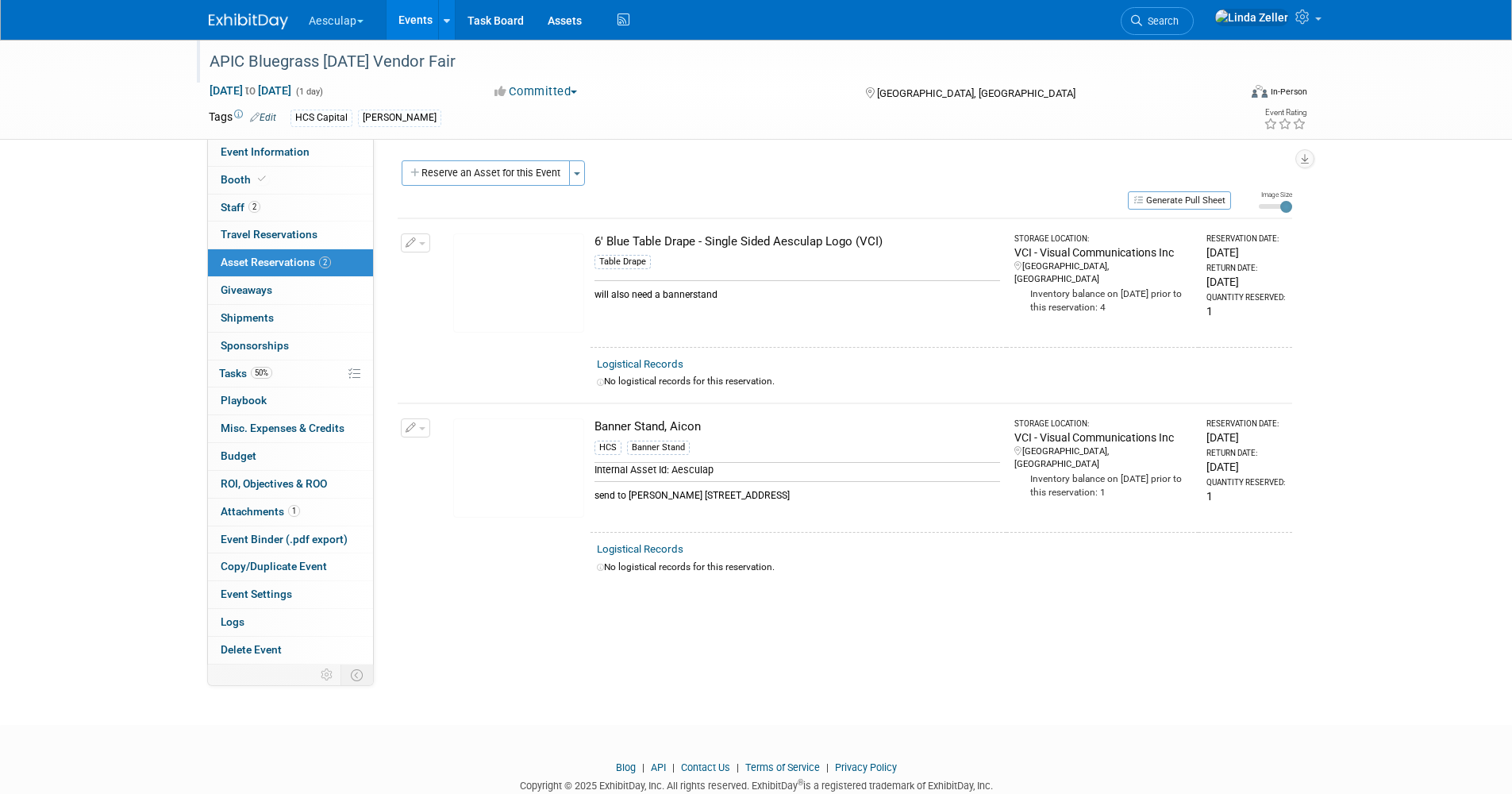
click at [317, 78] on div "APIC Bluegrass [DATE] Vendor Fair" at bounding box center [712, 61] width 1029 height 43
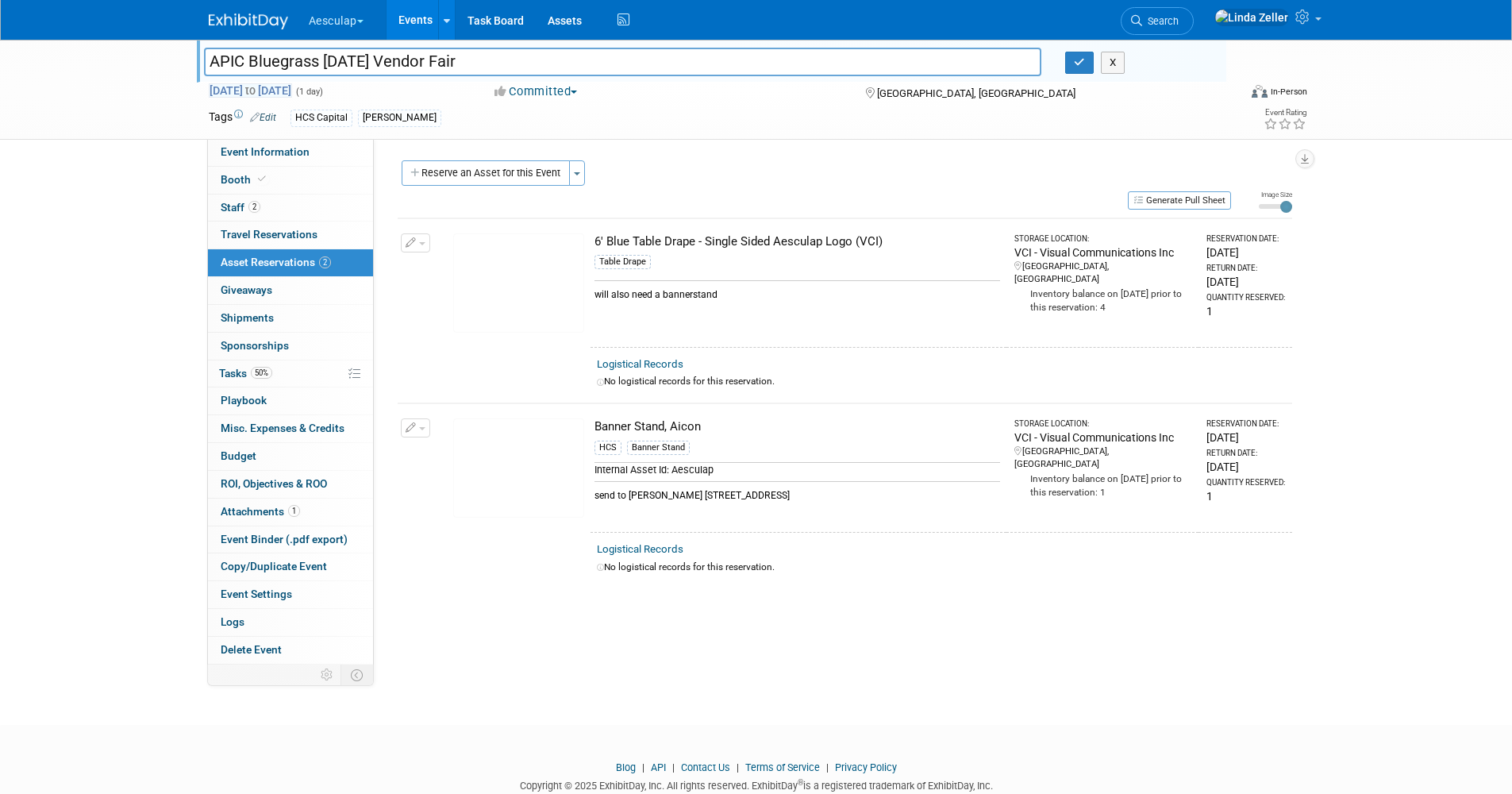
click at [292, 85] on span "Oct 10, 2025 to Oct 10, 2025" at bounding box center [251, 91] width 84 height 15
type input "Oct 10, 2025"
select select "9"
click at [1080, 68] on button "button" at bounding box center [1079, 63] width 28 height 22
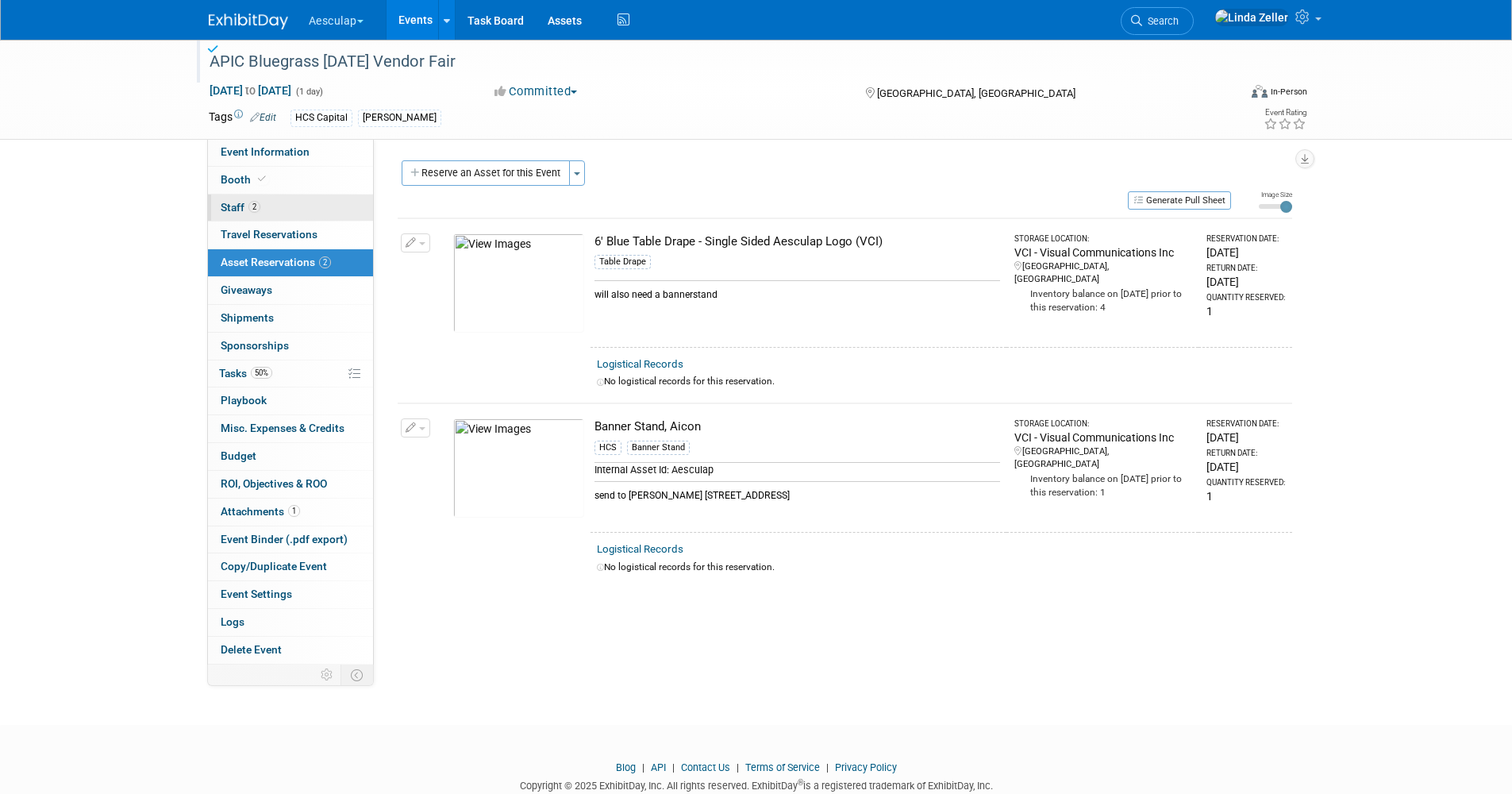
click at [241, 206] on span "Staff 2" at bounding box center [241, 207] width 40 height 13
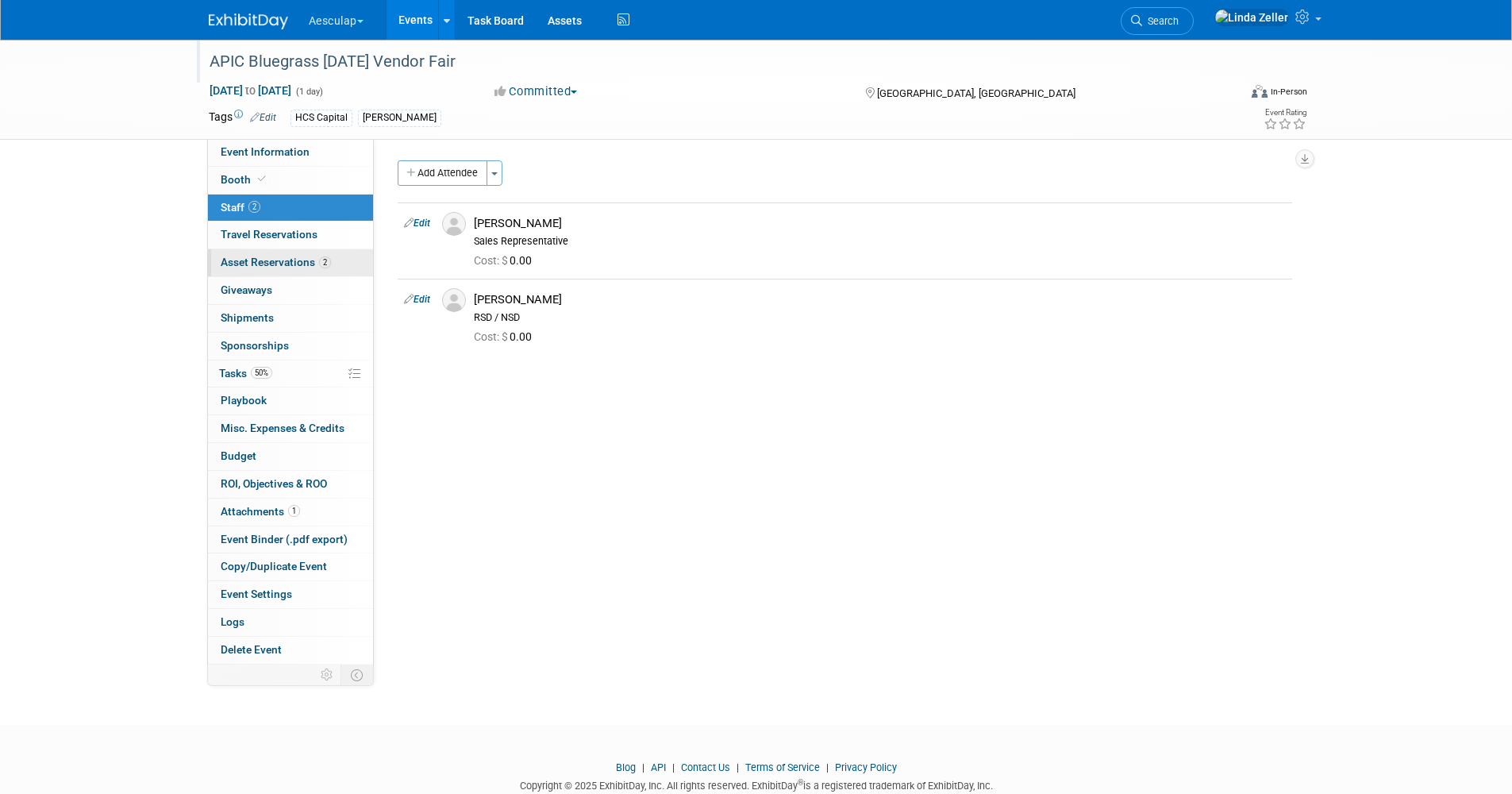
click at [228, 266] on span "Asset Reservations 2" at bounding box center [275, 262] width 110 height 13
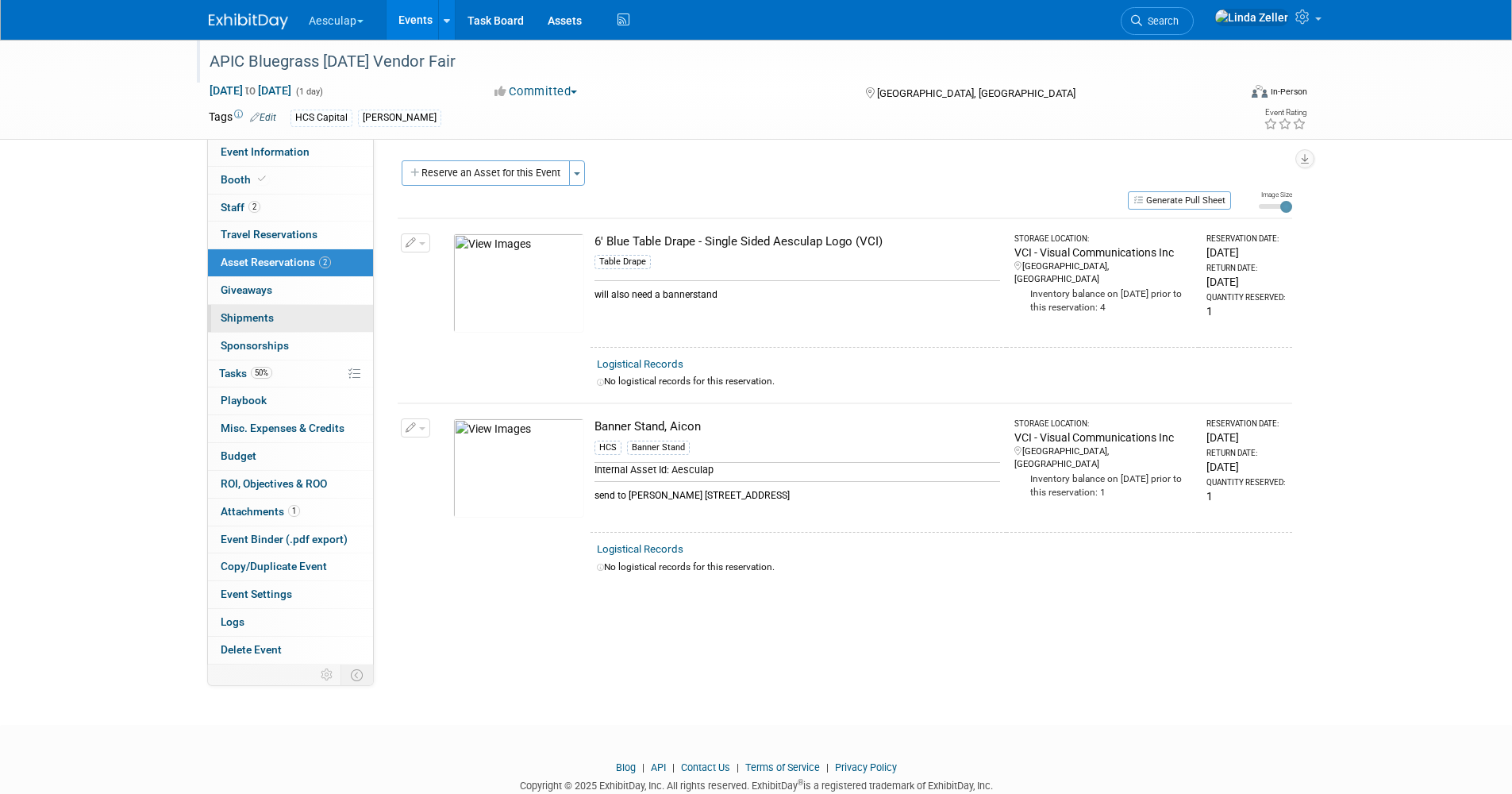
click at [246, 314] on span "Shipments 0" at bounding box center [247, 317] width 53 height 13
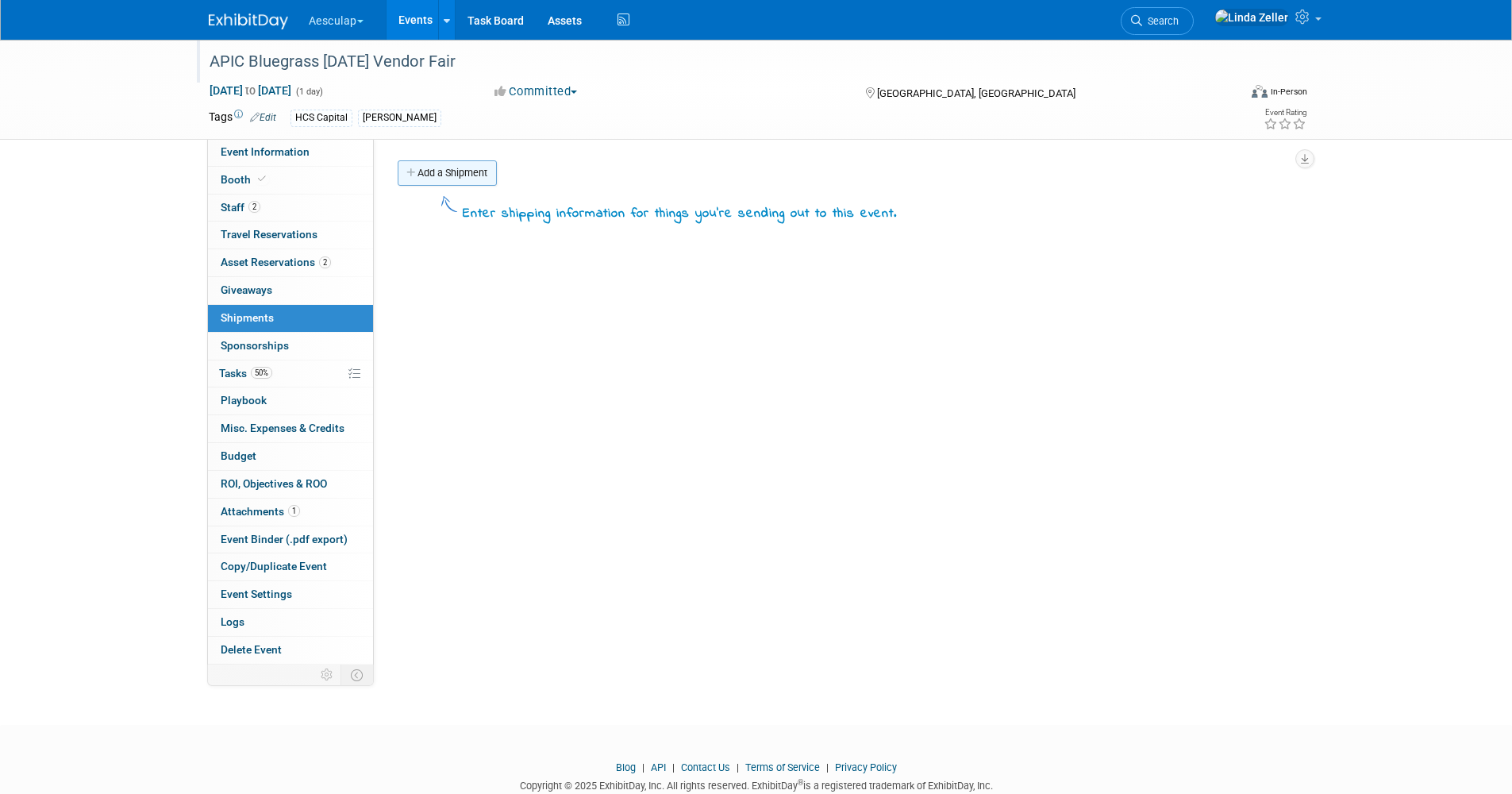
click at [441, 173] on link "Add a Shipment" at bounding box center [446, 173] width 99 height 25
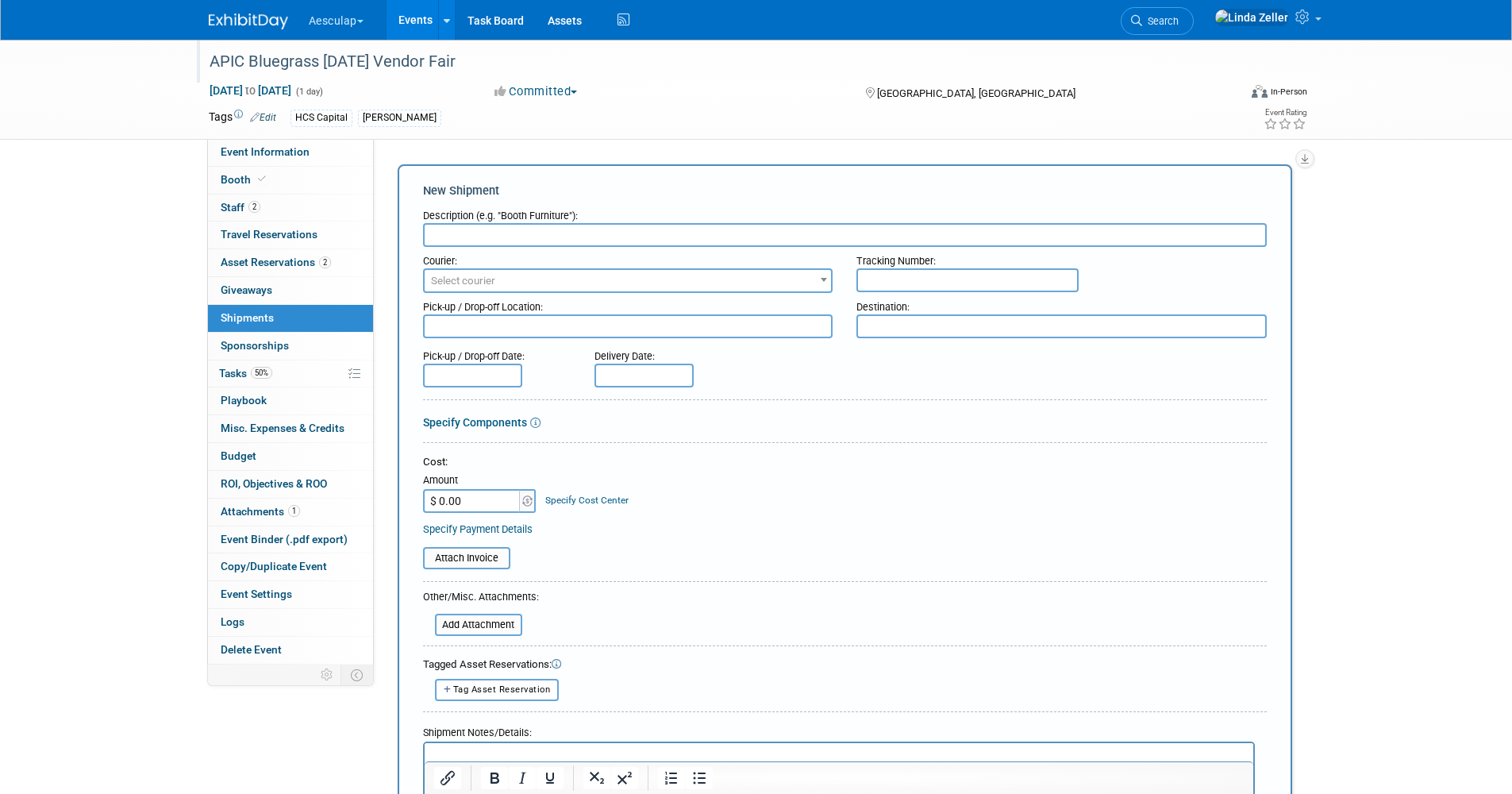
click at [449, 230] on input "text" at bounding box center [845, 235] width 844 height 24
type input "Assets from VCI"
click at [464, 327] on textarea at bounding box center [627, 327] width 410 height 24
type textarea "VCI"
click at [898, 328] on textarea at bounding box center [1061, 327] width 410 height 24
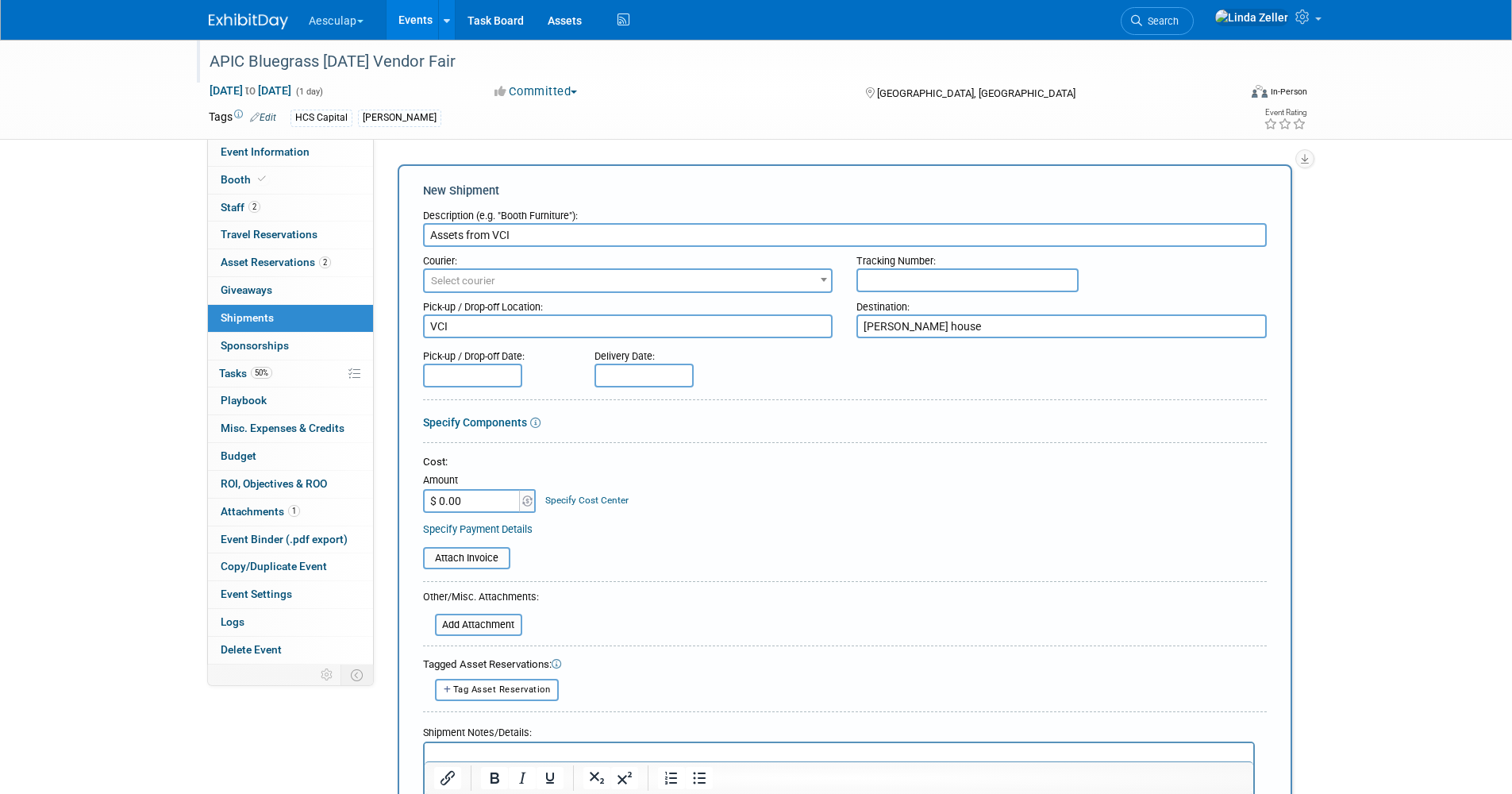
type textarea "JEn Cavalieri's house"
click at [518, 278] on span "Select courier" at bounding box center [628, 281] width 407 height 22
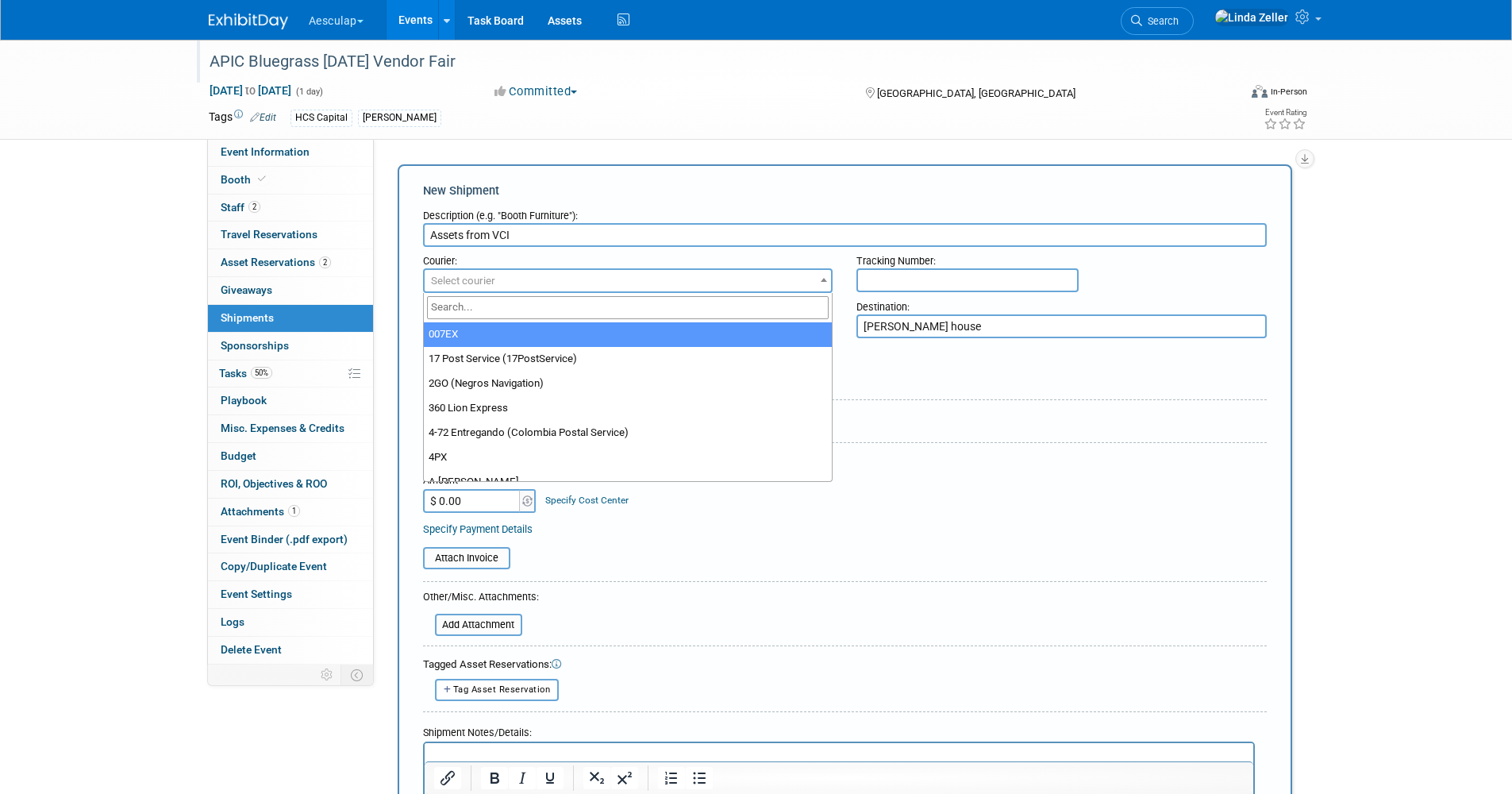
click at [507, 313] on input "search" at bounding box center [628, 307] width 403 height 23
type input "r"
type input "fed"
select select "206"
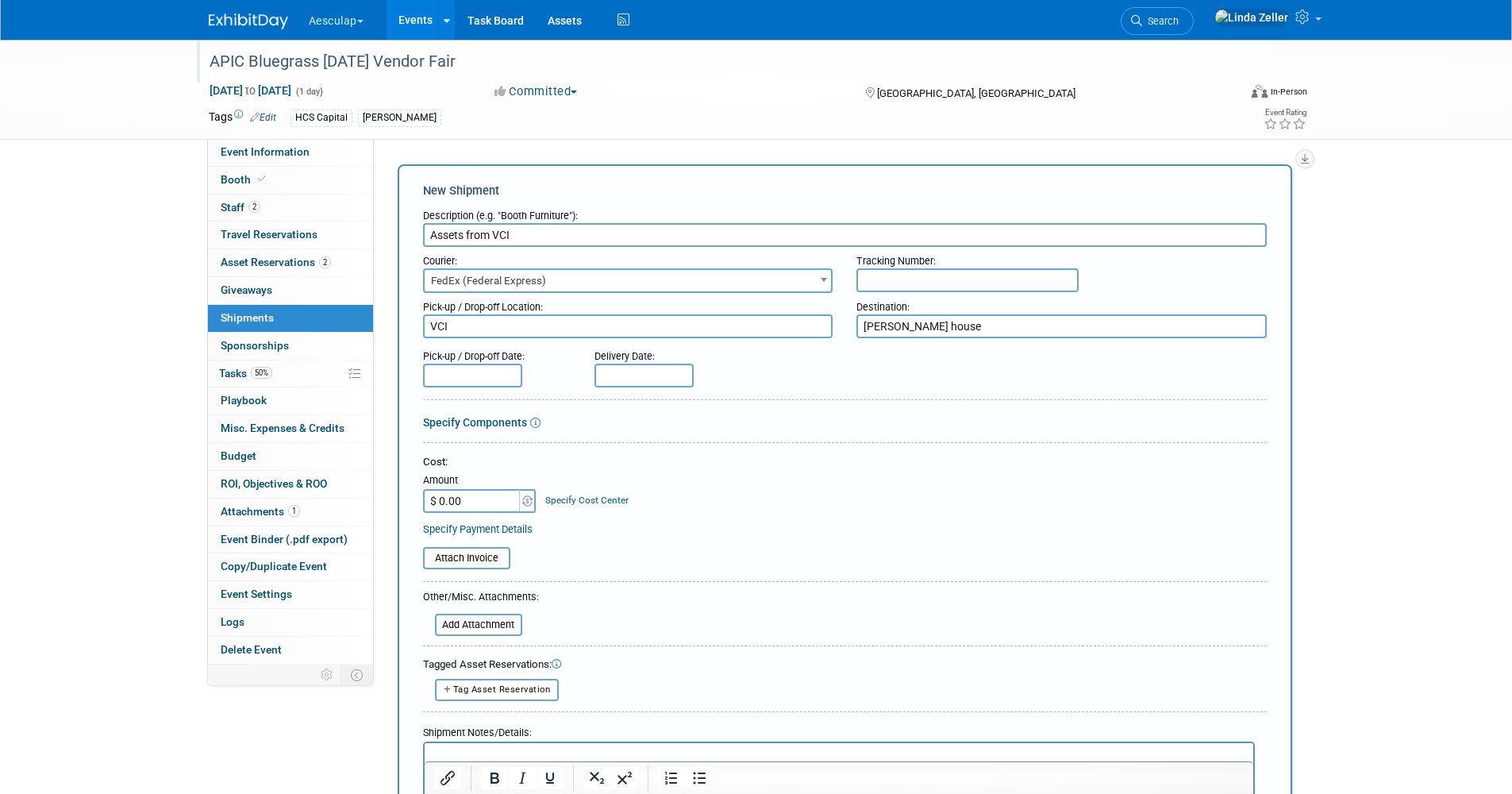
click at [454, 378] on input "text" at bounding box center [472, 376] width 99 height 24
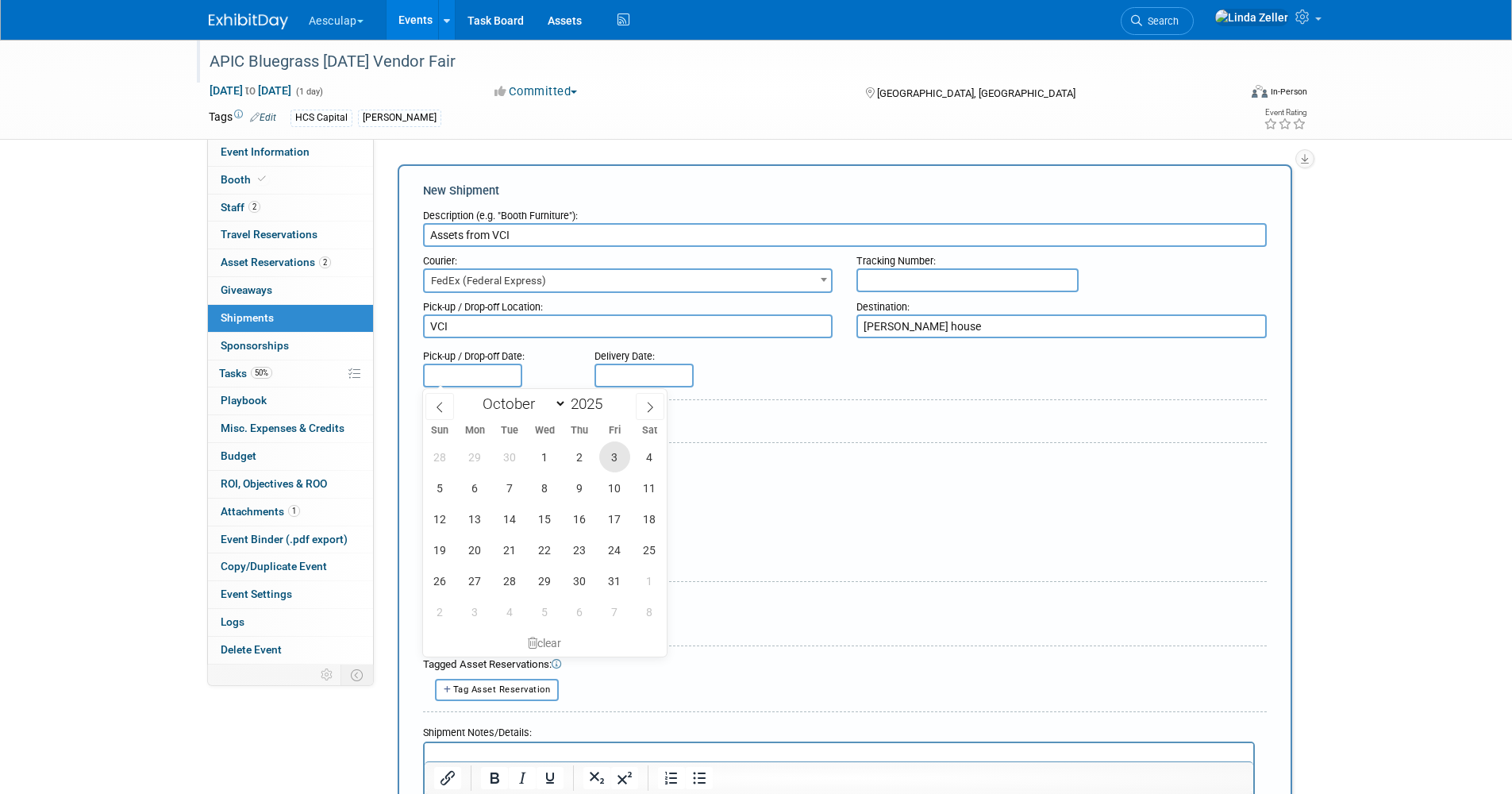
click at [610, 455] on span "3" at bounding box center [615, 457] width 31 height 31
type input "Oct 3, 2025"
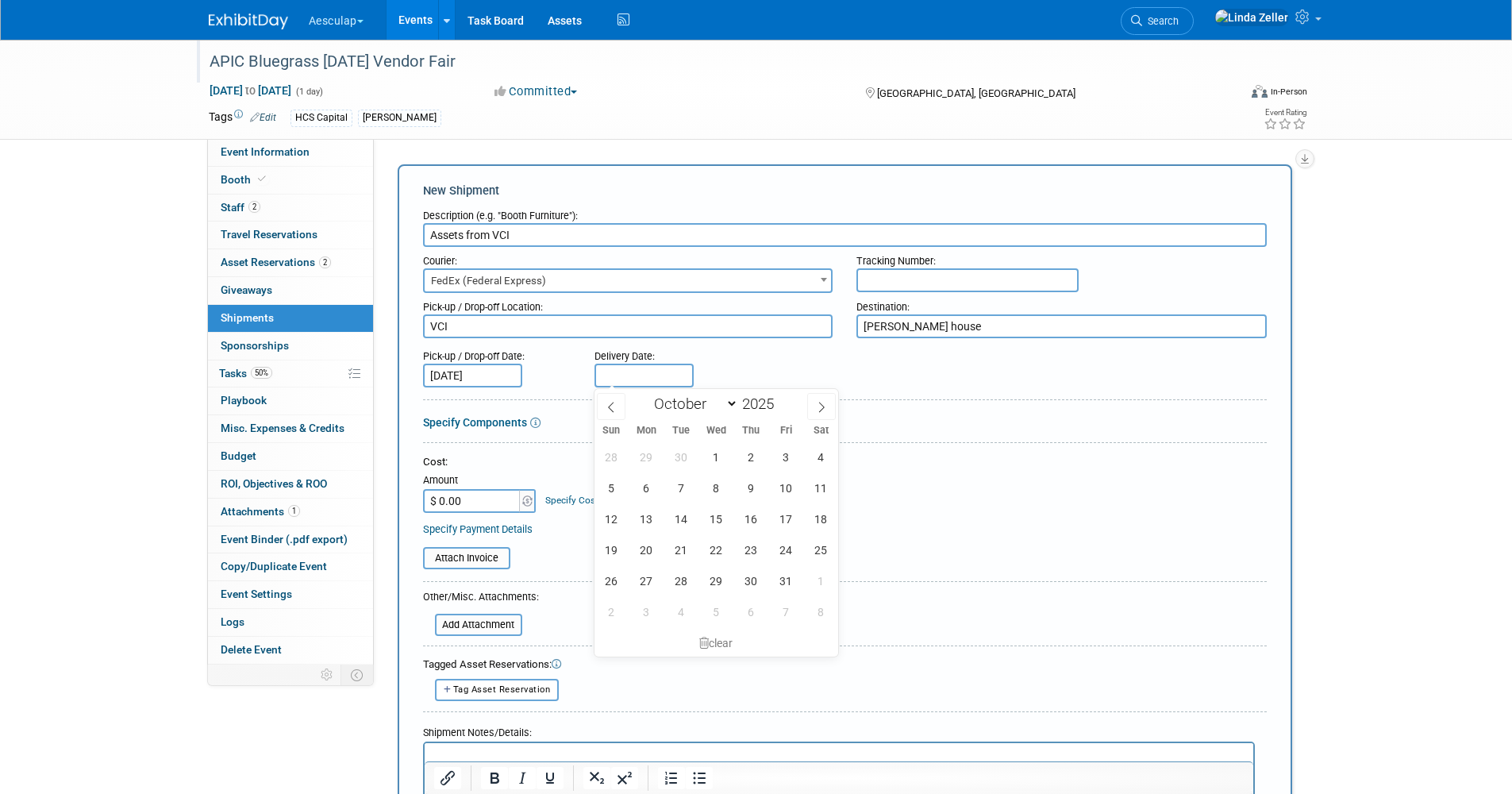
click at [626, 365] on input "text" at bounding box center [644, 376] width 99 height 24
click at [687, 491] on span "7" at bounding box center [682, 488] width 31 height 31
type input "Oct 7, 2025"
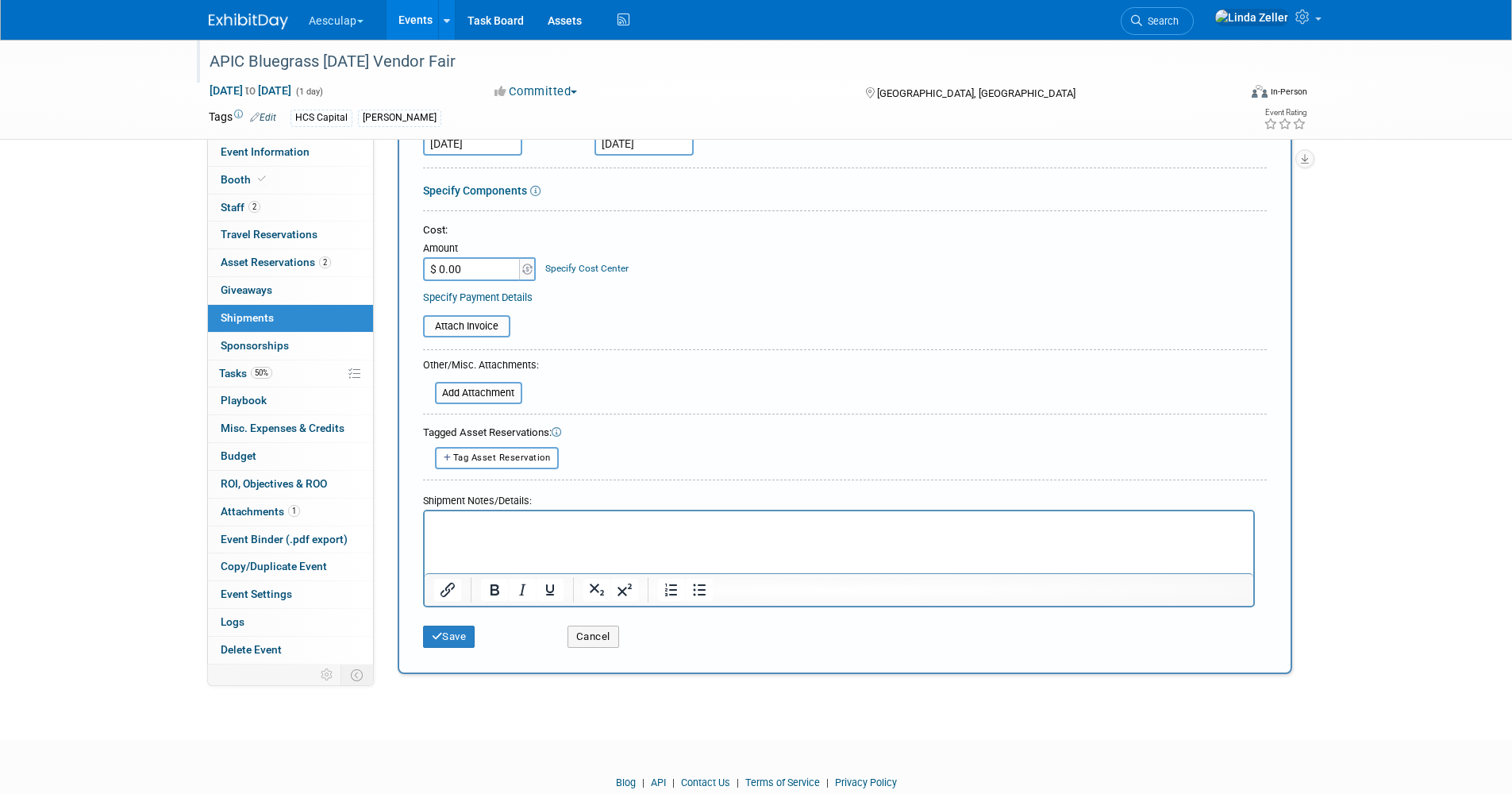
scroll to position [238, 0]
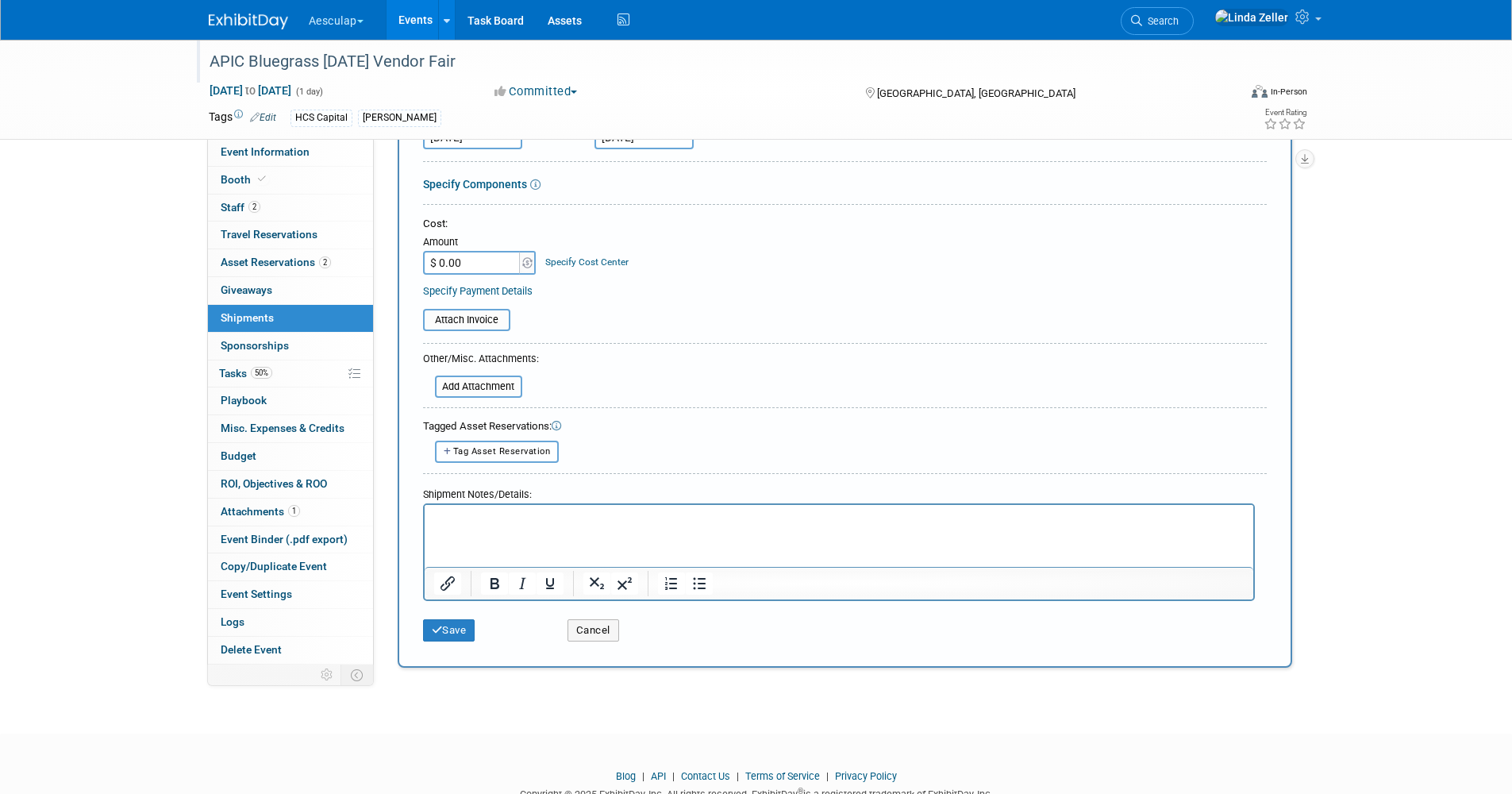
click at [475, 447] on span "Tag Asset Reservation" at bounding box center [502, 451] width 97 height 10
select select
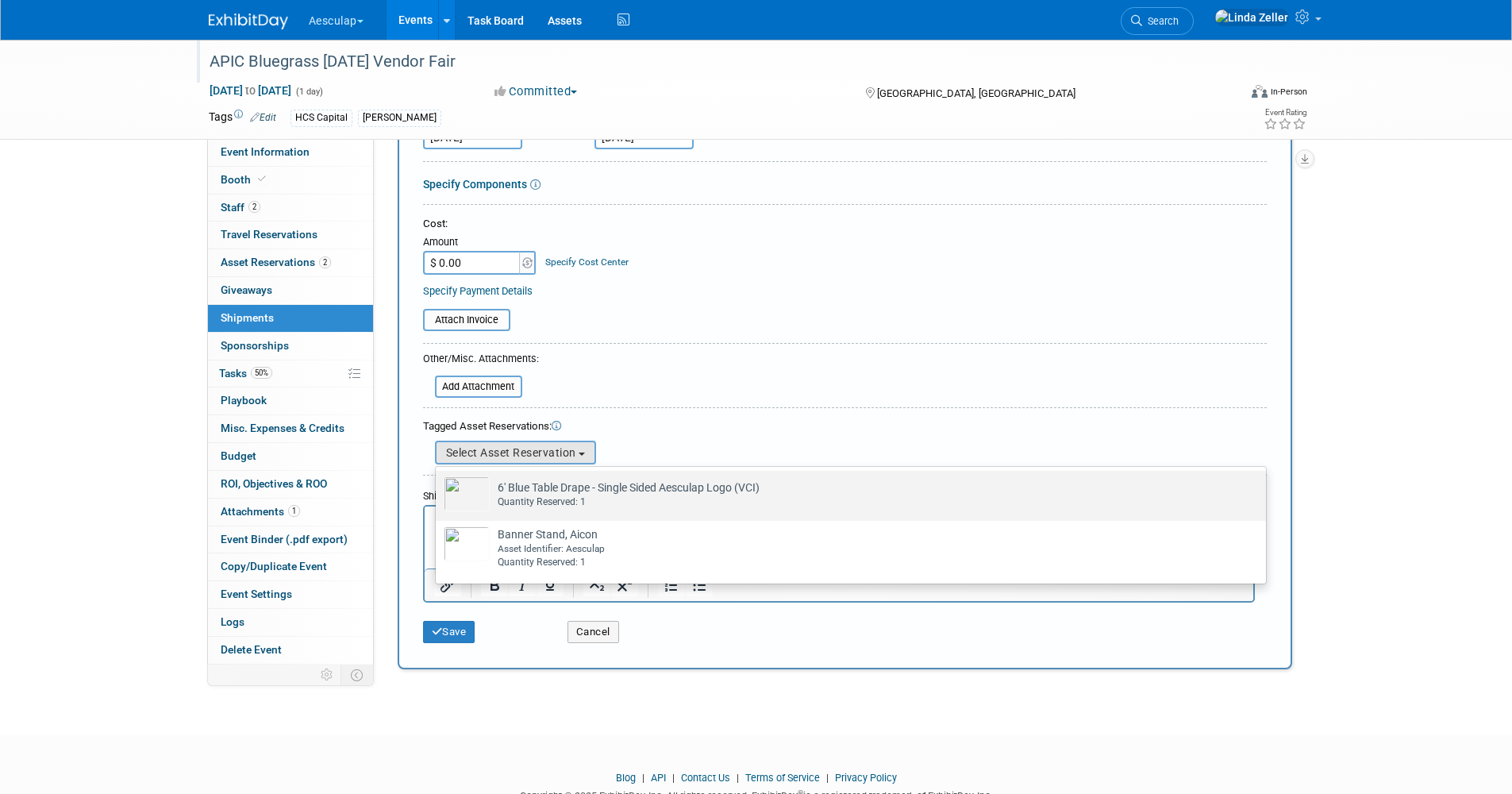
click at [473, 481] on img at bounding box center [466, 494] width 46 height 35
click at [438, 481] on input "6' Blue Table Drape - Single Sided Aesculap Logo (VCI) Already tagged in this s…" at bounding box center [433, 484] width 10 height 10
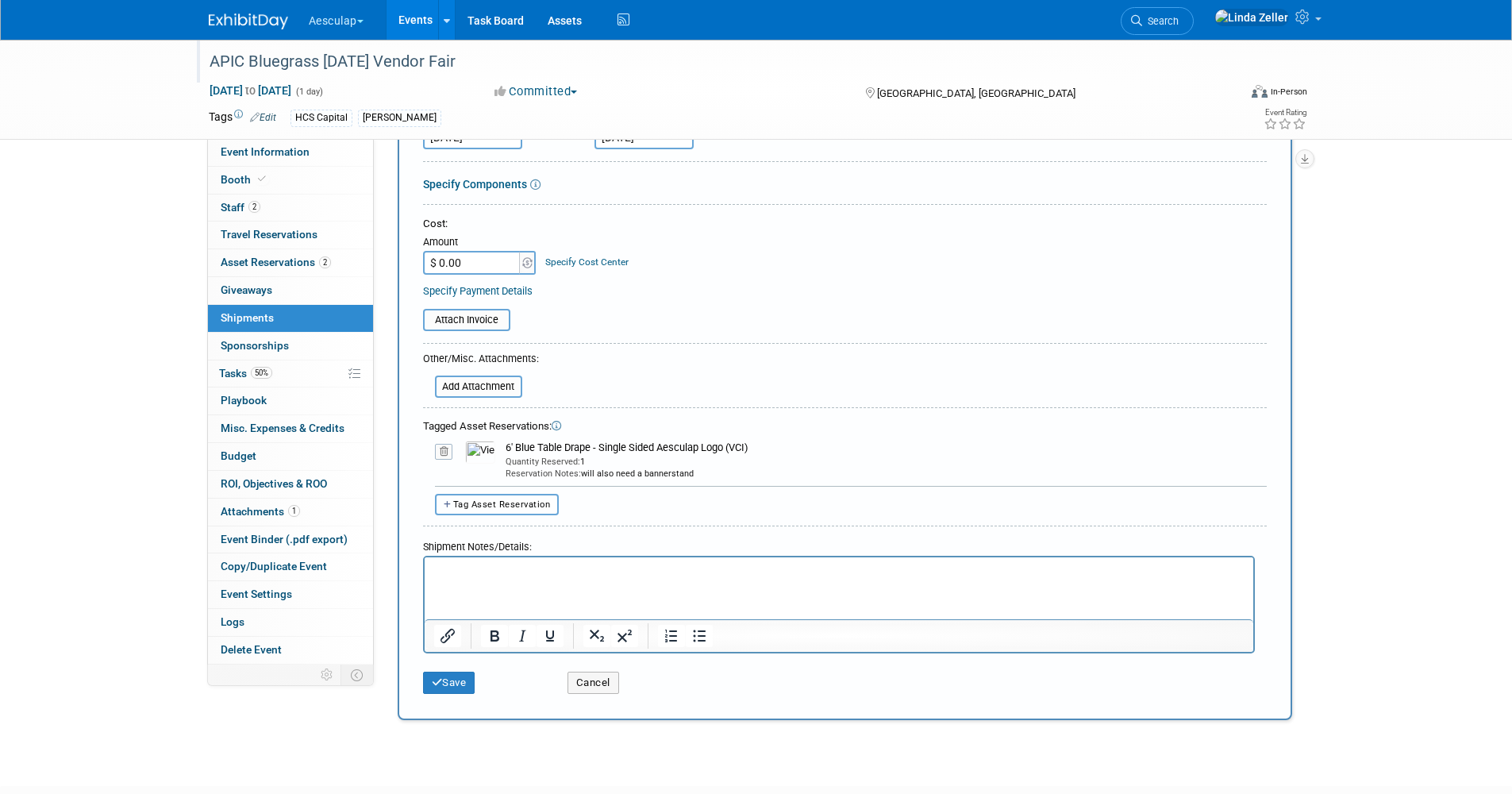
click at [472, 508] on span "Tag Asset Reservation" at bounding box center [502, 504] width 97 height 10
select select
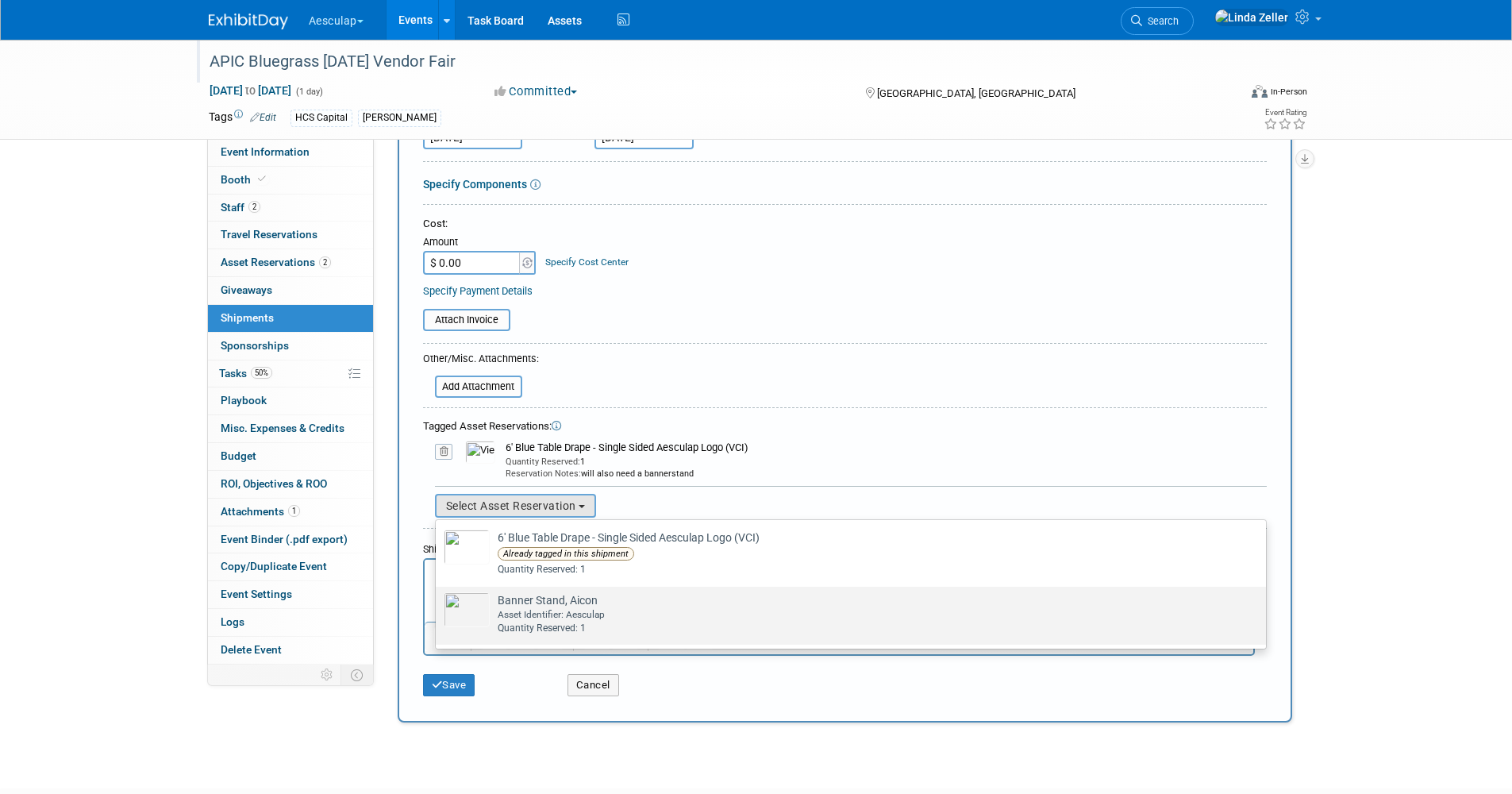
click at [470, 618] on img at bounding box center [466, 609] width 46 height 35
click at [438, 606] on input "Banner Stand, Aicon Already tagged in this shipment Asset Identifier: Aesculap …" at bounding box center [433, 600] width 10 height 10
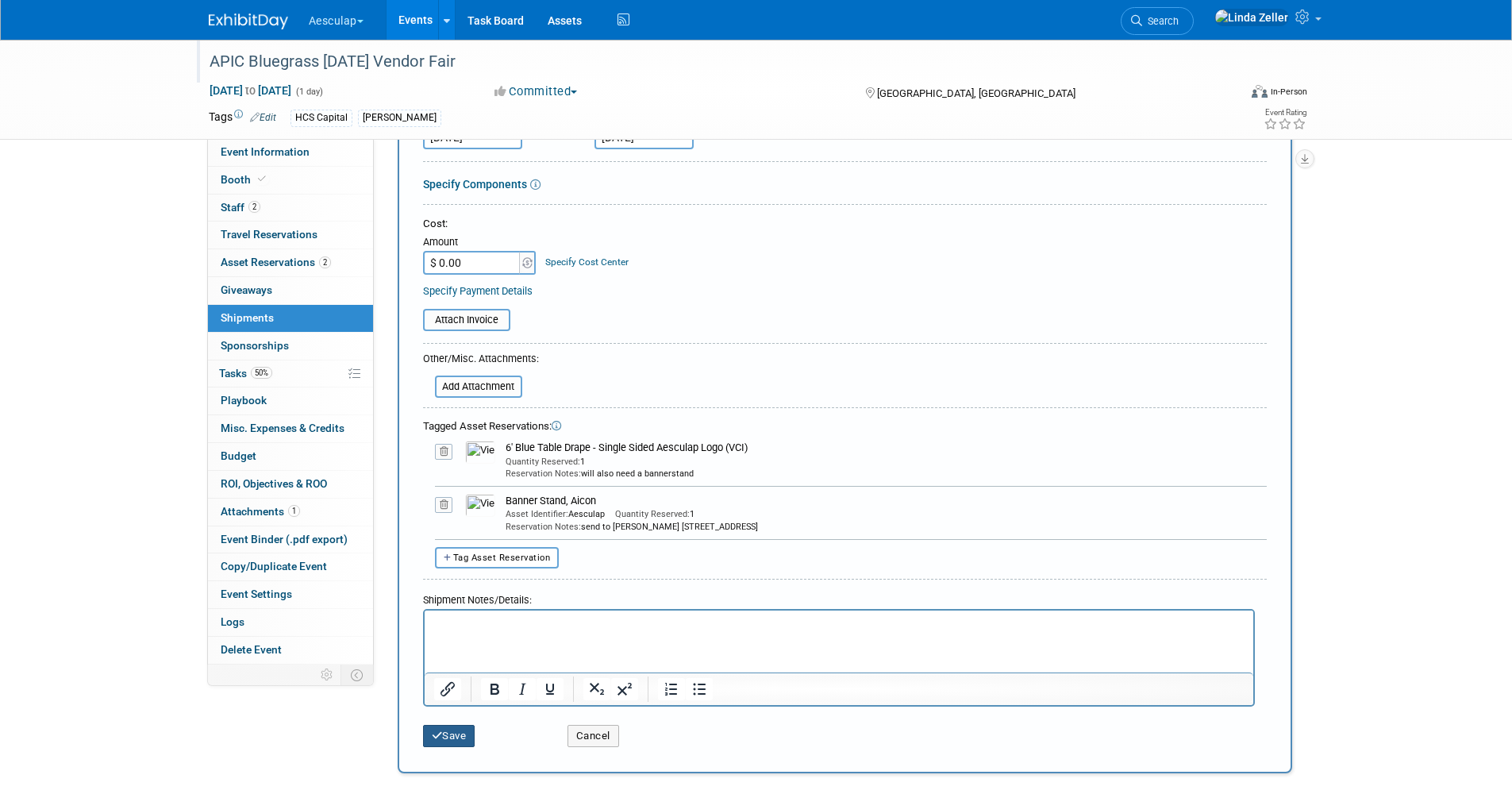
click at [450, 729] on button "Save" at bounding box center [449, 736] width 53 height 22
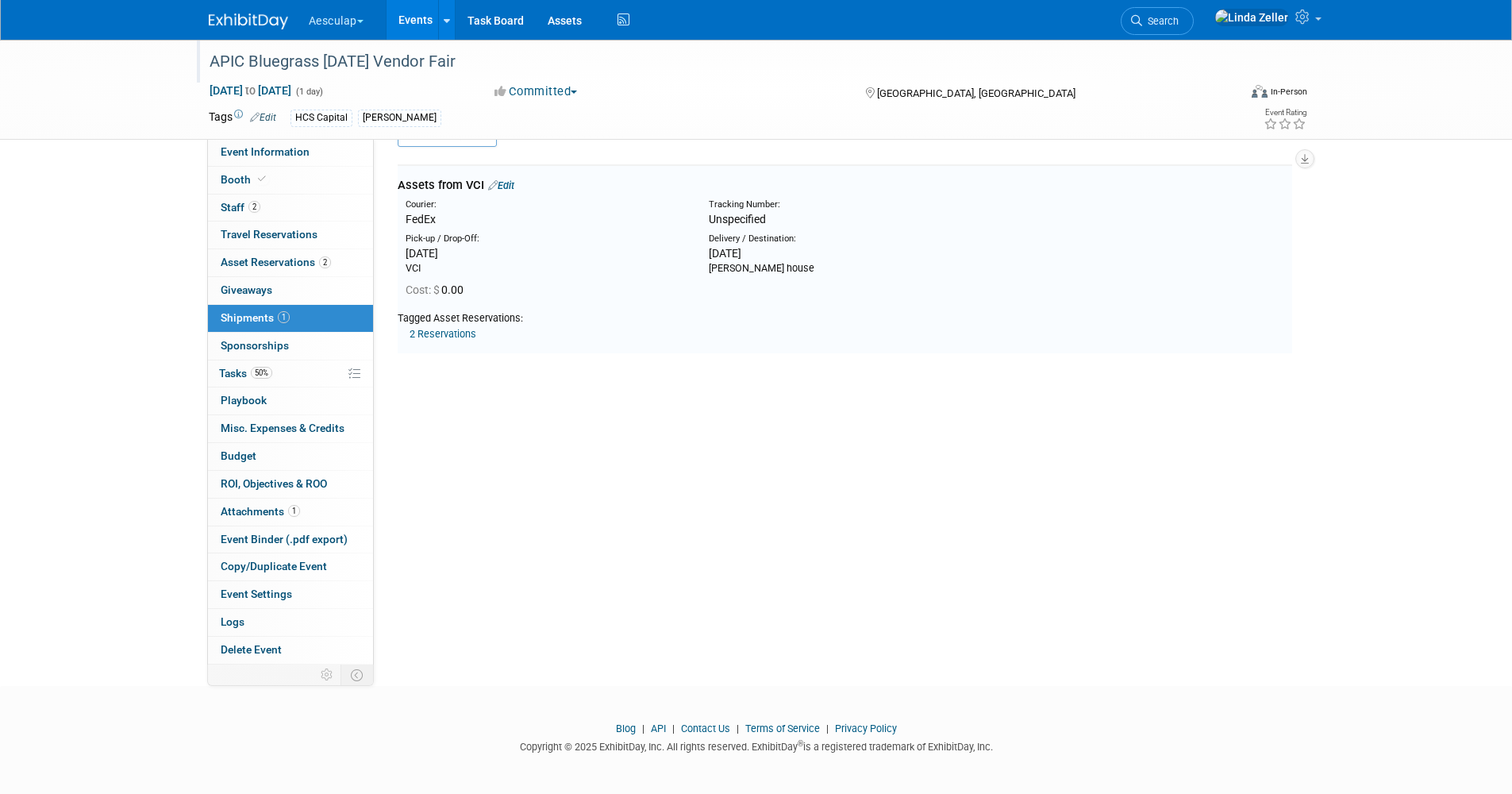
scroll to position [35, 0]
click at [238, 378] on span "Tasks 50%" at bounding box center [245, 373] width 53 height 13
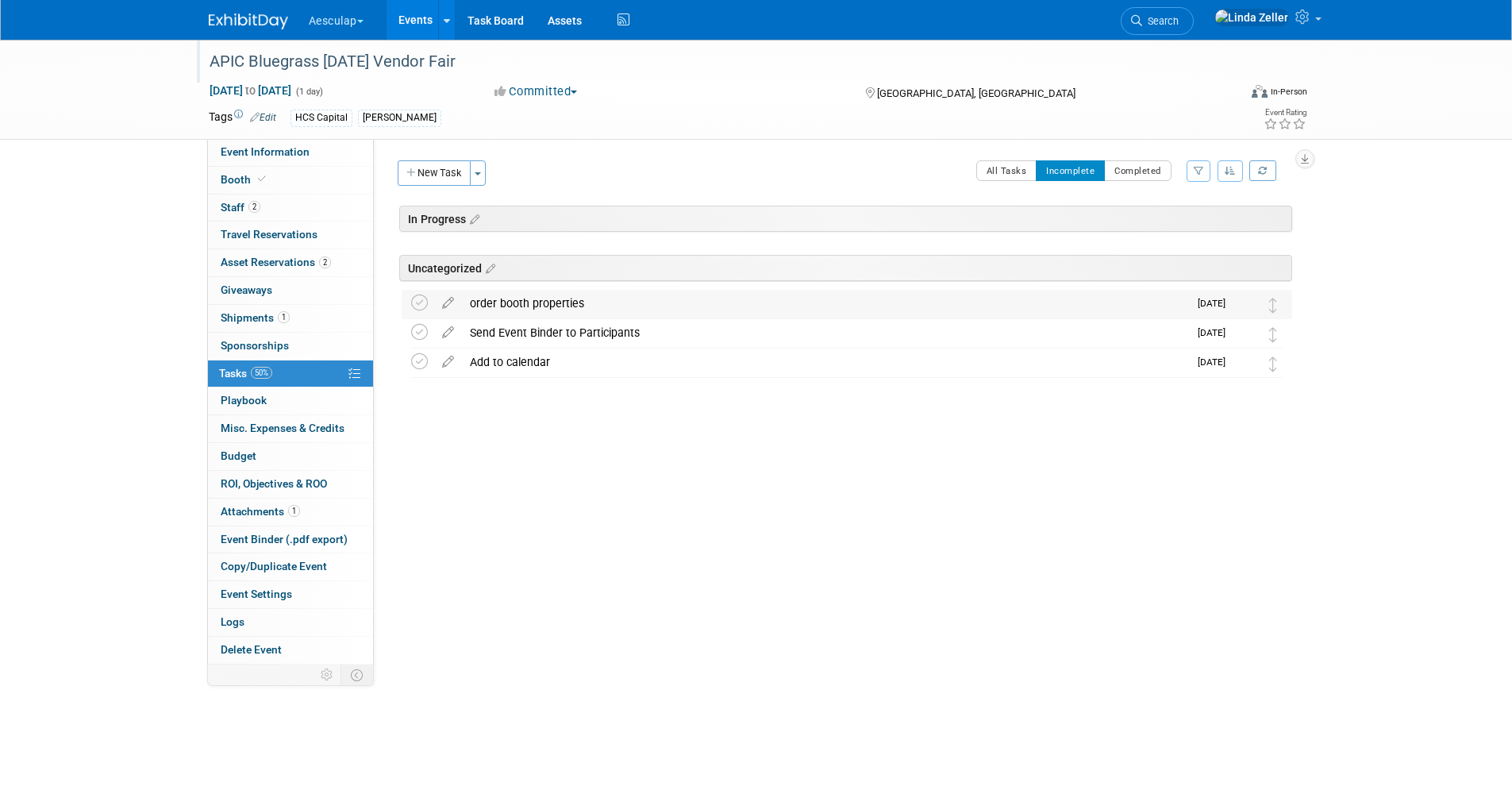
click at [535, 300] on div "order booth properties" at bounding box center [825, 304] width 726 height 27
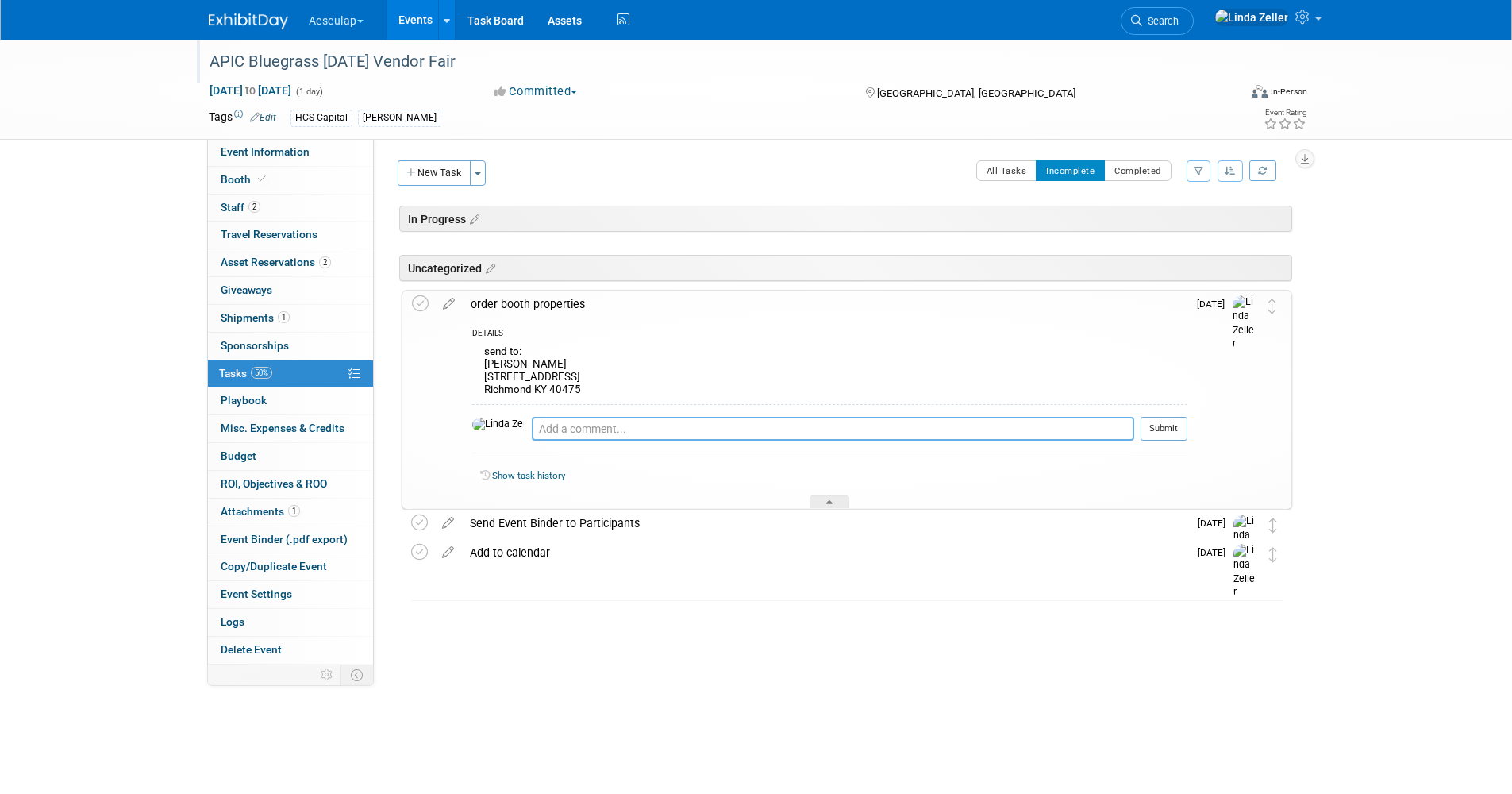
click at [532, 430] on textarea at bounding box center [833, 428] width 603 height 24
type textarea "9/23 ordered"
click at [1179, 427] on button "Submit" at bounding box center [1165, 428] width 47 height 24
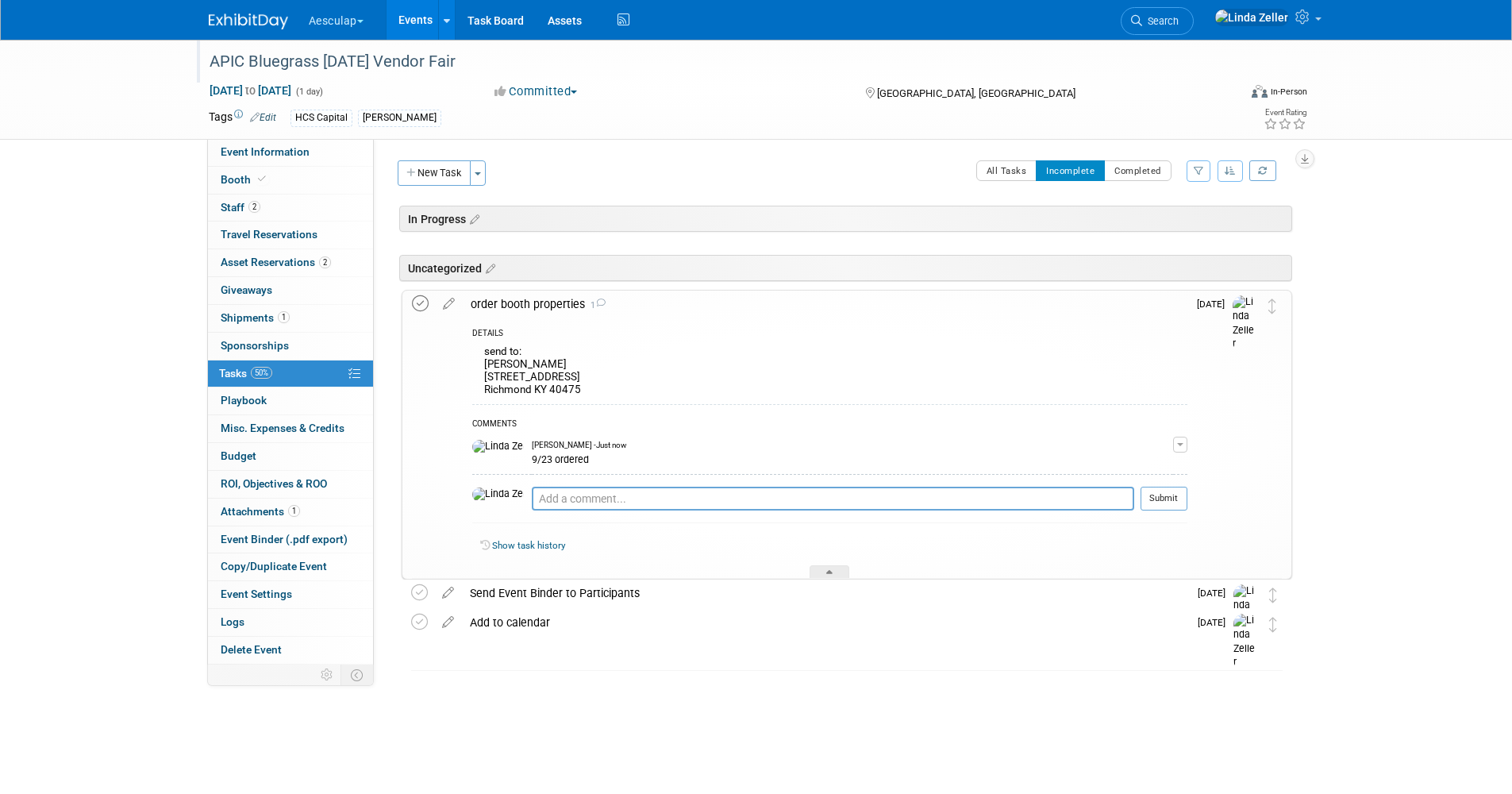
click at [422, 304] on icon at bounding box center [420, 304] width 16 height 16
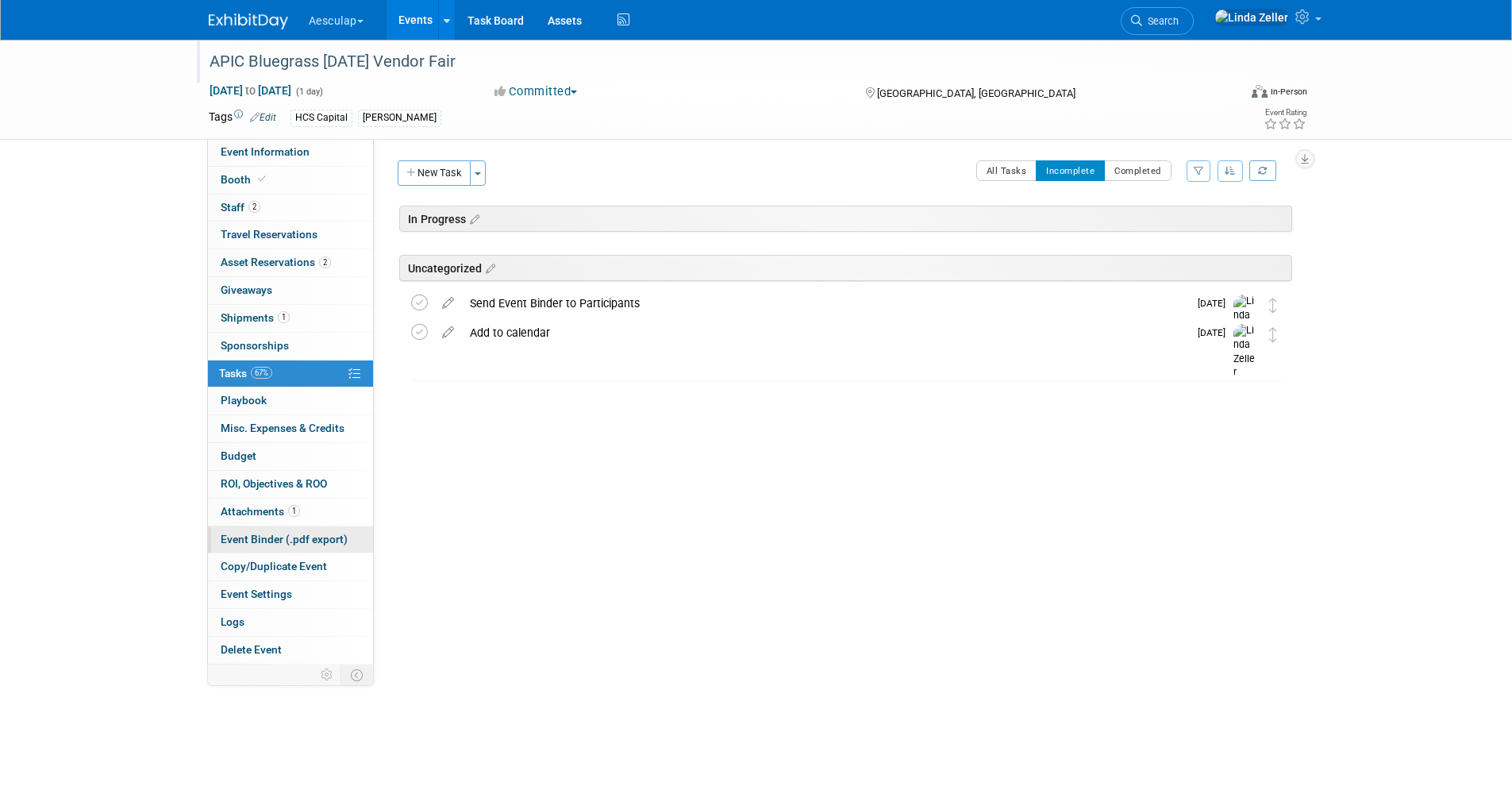
click at [238, 538] on span "Event Binder (.pdf export)" at bounding box center [285, 539] width 127 height 13
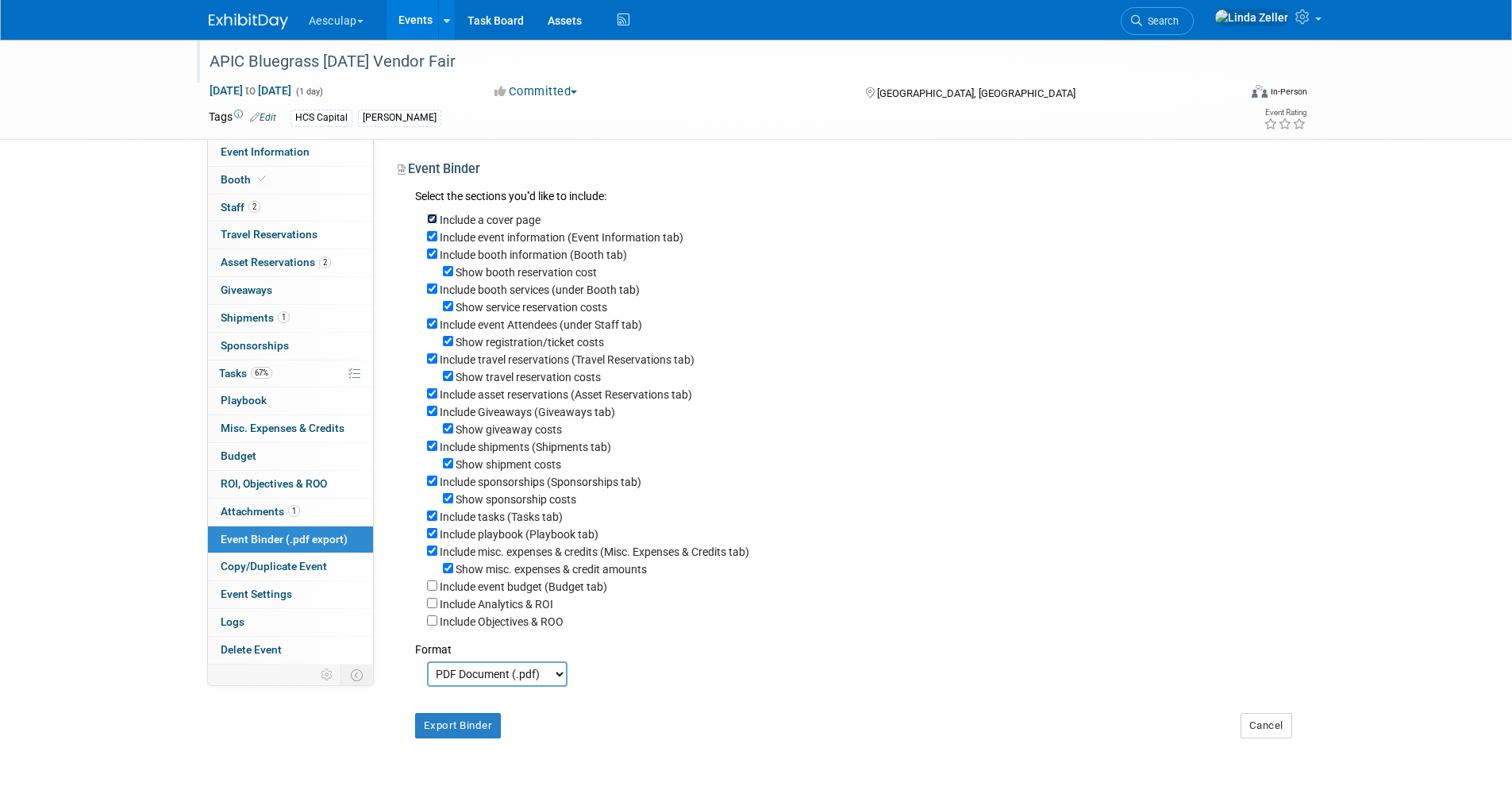
click at [430, 216] on input "Include a cover page" at bounding box center [432, 218] width 10 height 10
checkbox input "false"
click at [433, 291] on input "Include booth services (under Booth tab)" at bounding box center [432, 288] width 10 height 10
checkbox input "false"
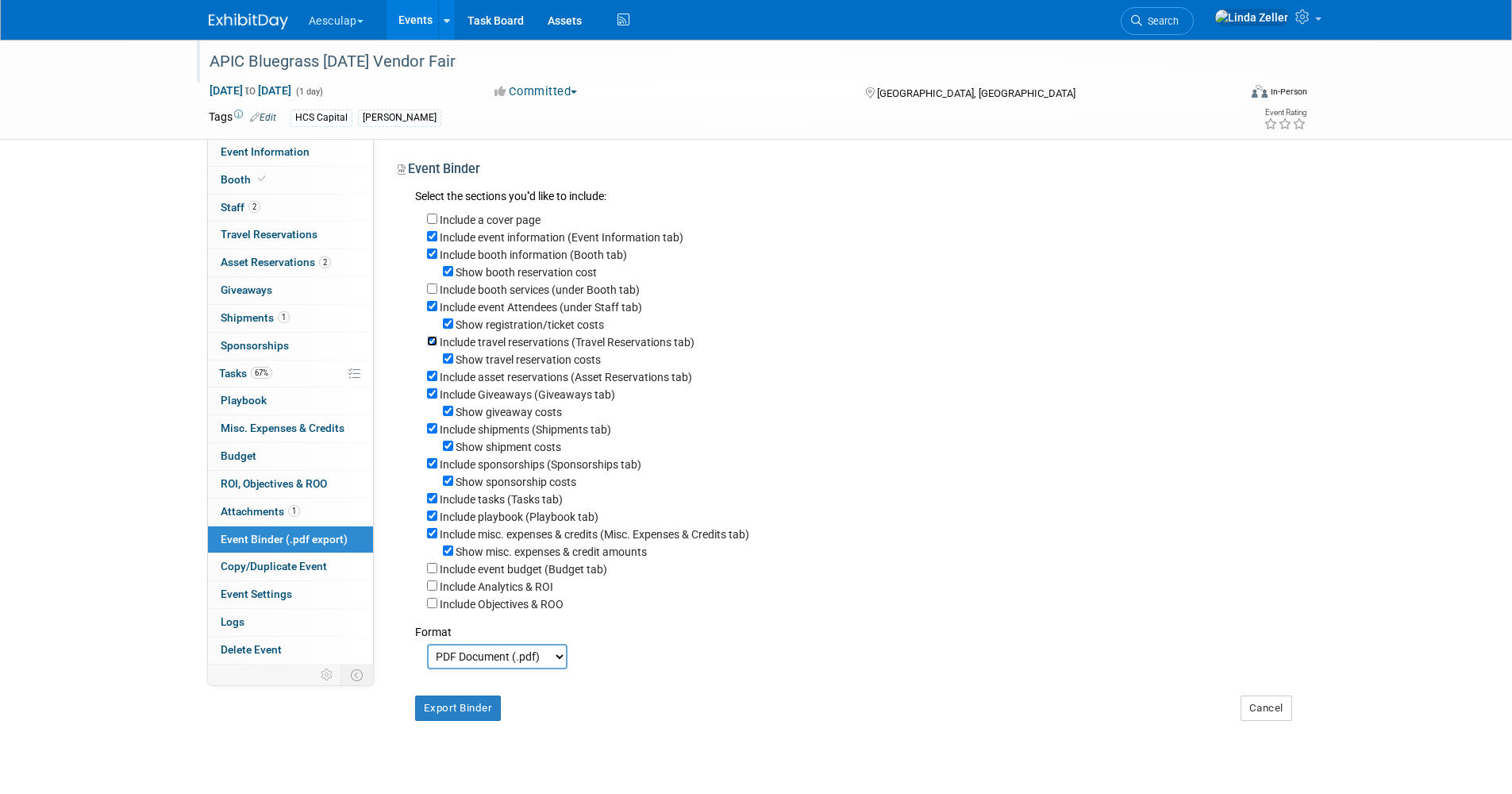
click at [430, 347] on input "Include travel reservations (Travel Reservations tab)" at bounding box center [432, 340] width 10 height 10
checkbox input "false"
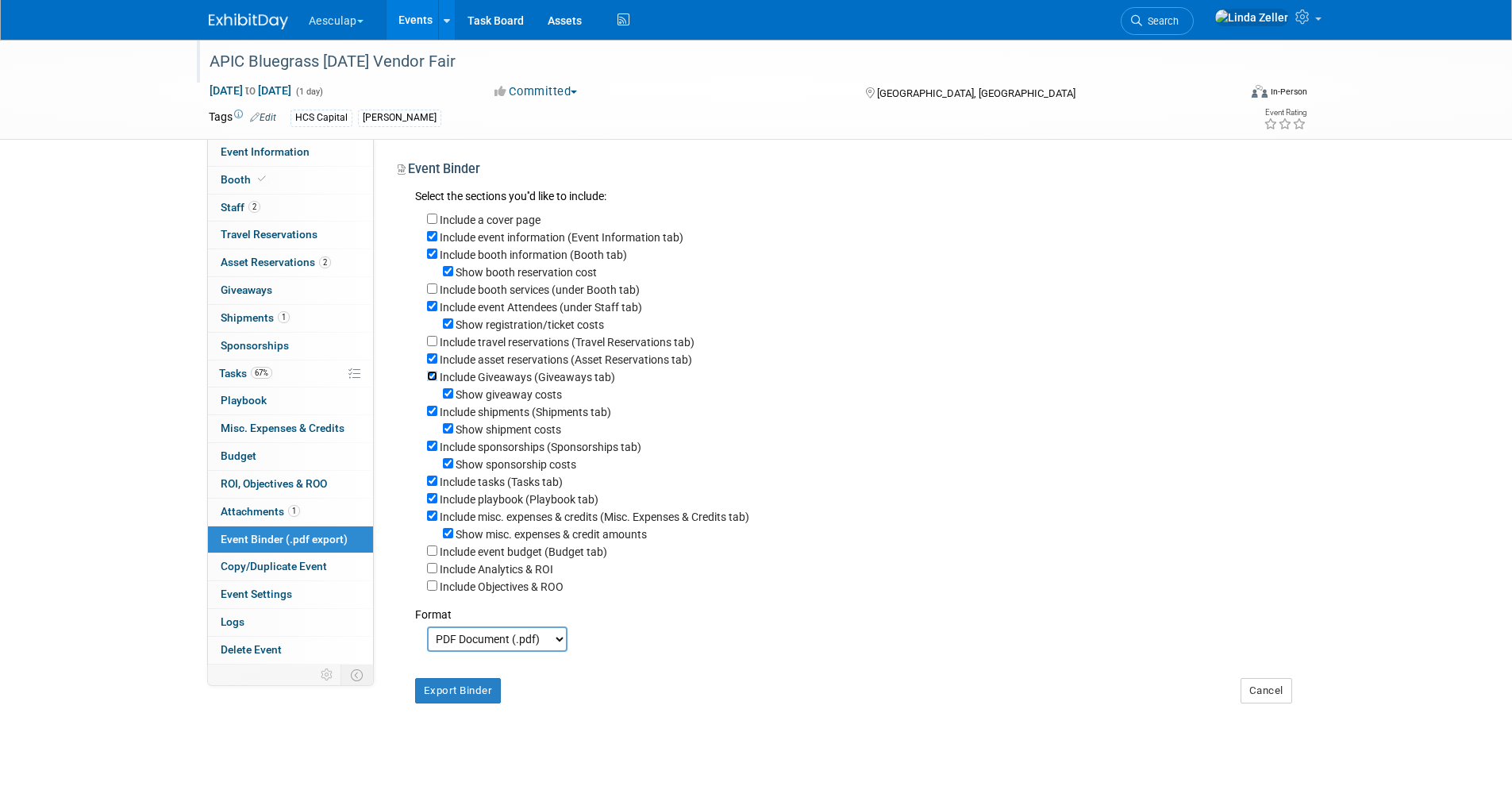
click at [431, 381] on input "Include Giveaways (Giveaways tab)" at bounding box center [432, 376] width 10 height 10
checkbox input "false"
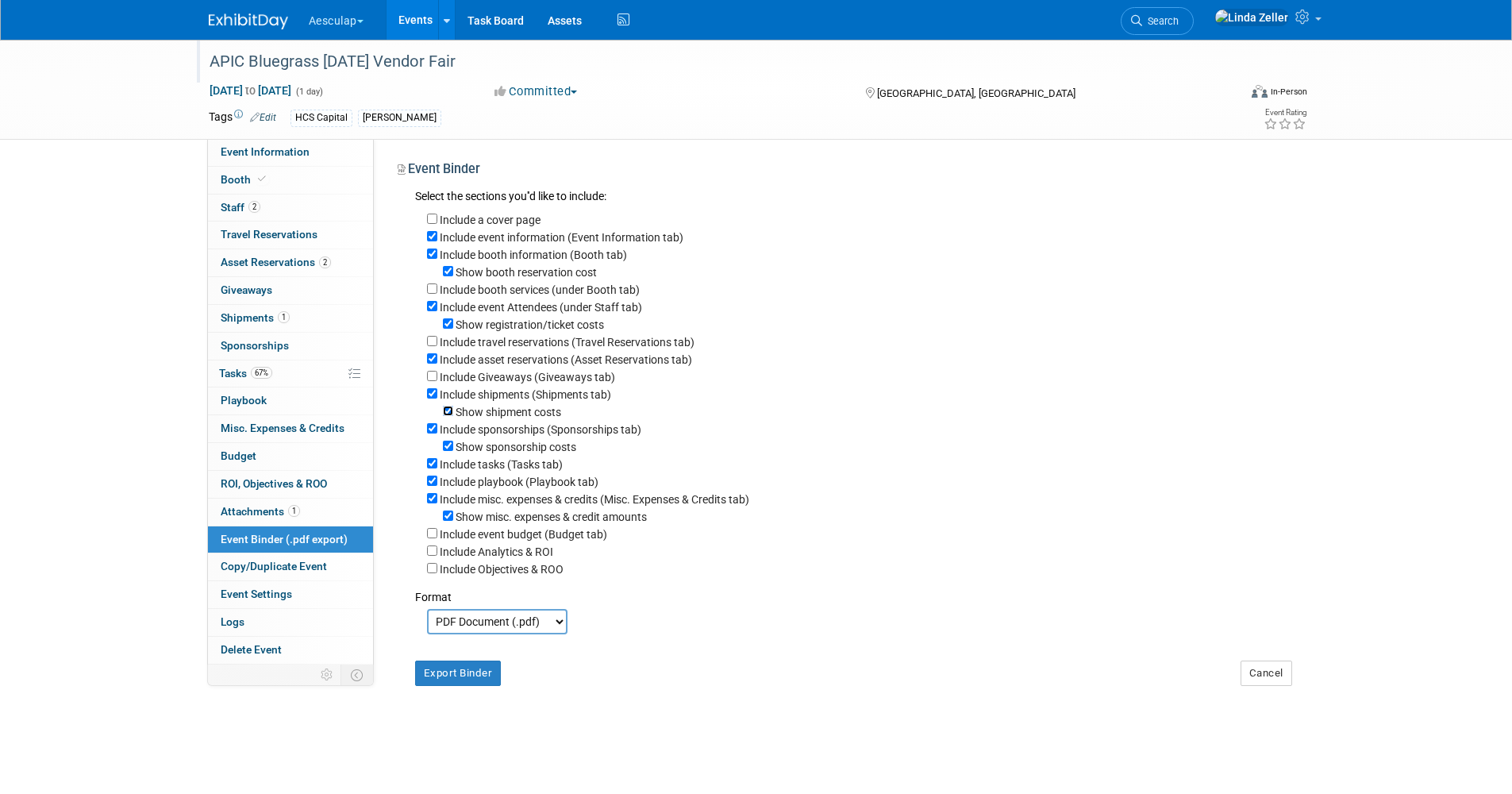
click at [445, 417] on input "Show shipment costs" at bounding box center [447, 410] width 10 height 10
checkbox input "false"
click at [446, 328] on input "Show registration/ticket costs" at bounding box center [447, 323] width 10 height 10
checkbox input "false"
click at [433, 434] on input "Include sponsorships (Sponsorships tab)" at bounding box center [432, 427] width 10 height 10
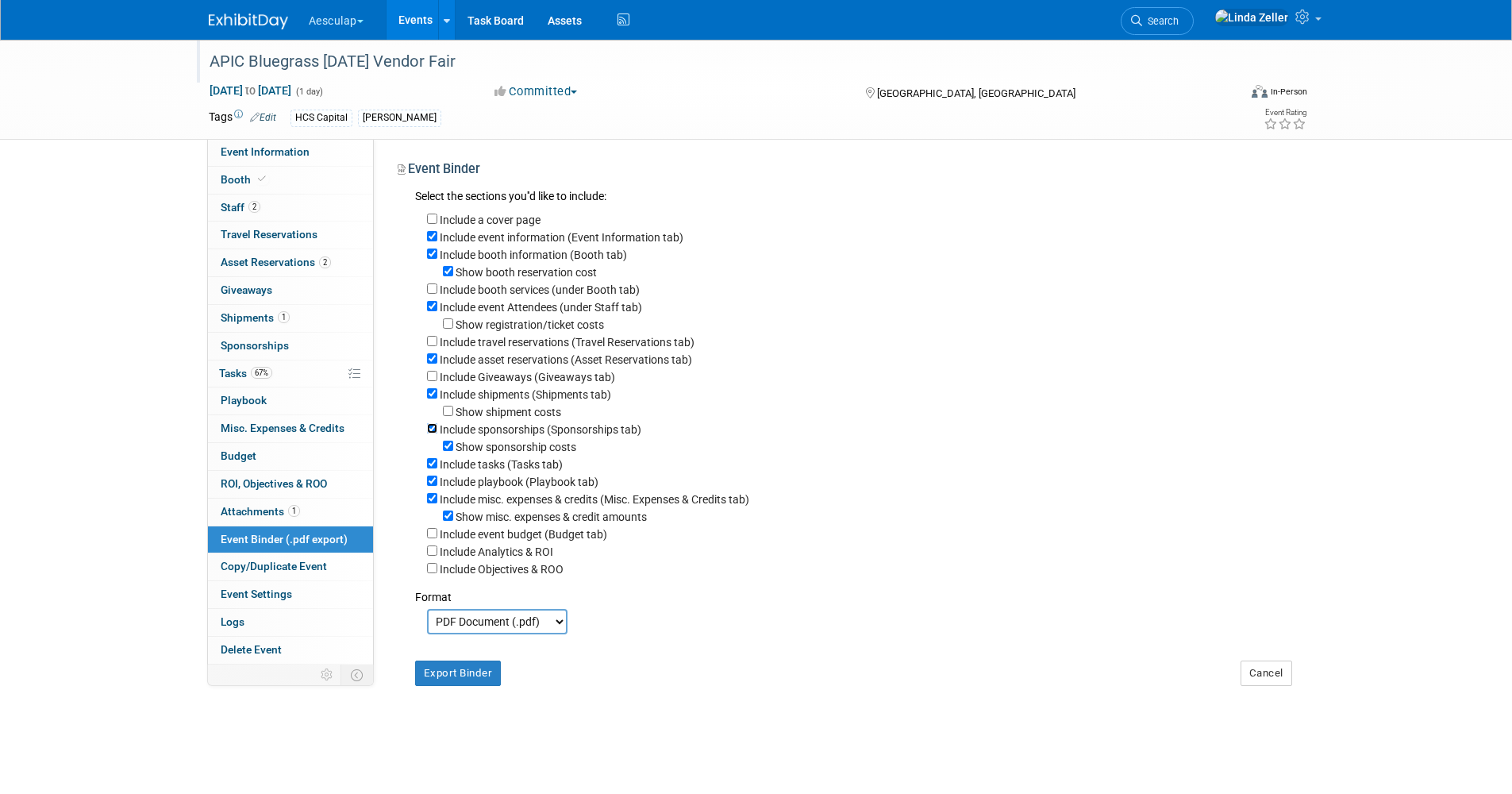
checkbox input "false"
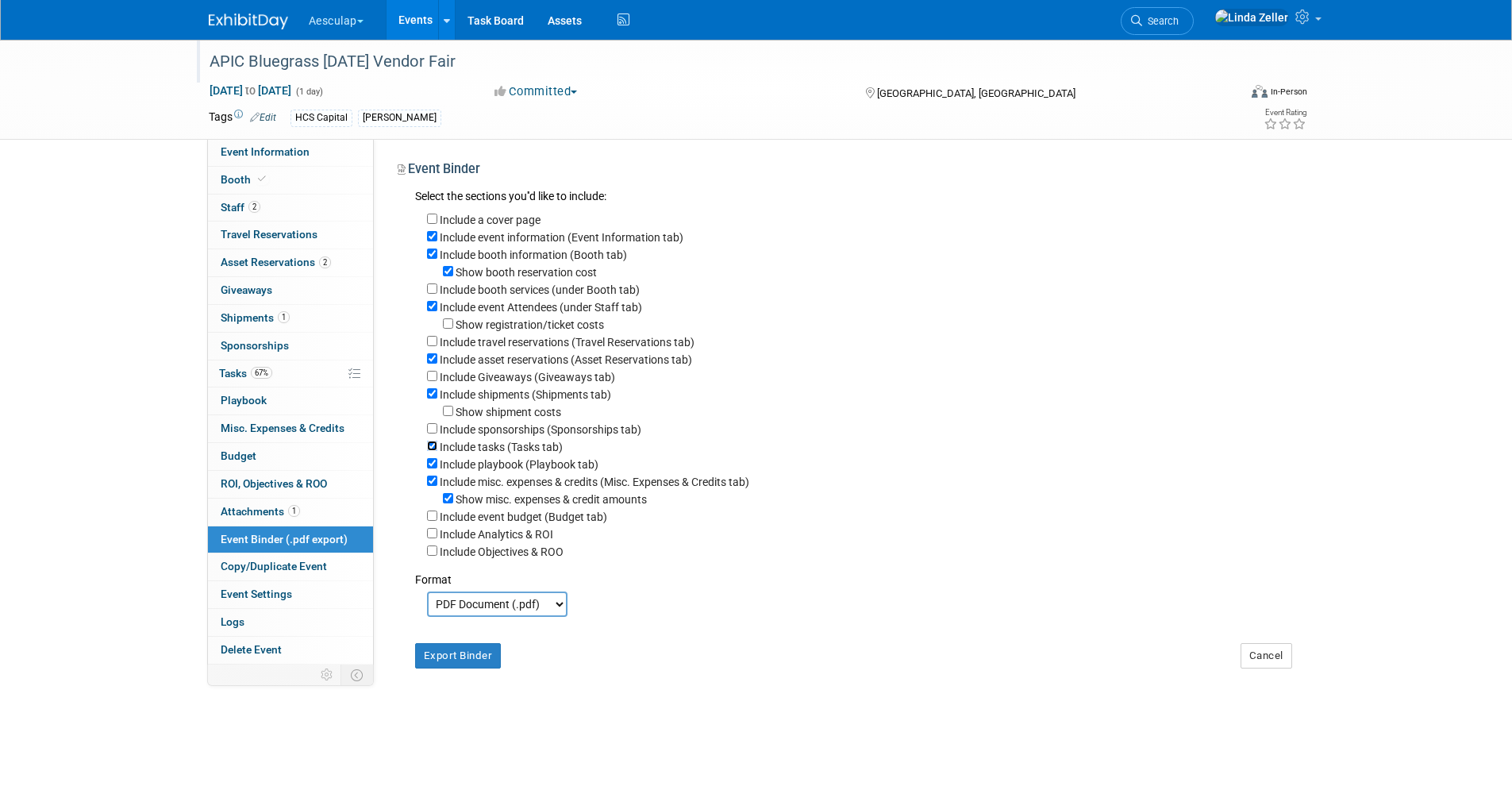
click at [432, 451] on input "Include tasks (Tasks tab)" at bounding box center [432, 446] width 10 height 10
checkbox input "false"
click at [435, 455] on div "Include tasks (Tasks tab)" at bounding box center [860, 446] width 866 height 17
click at [430, 473] on div "Include playbook (Playbook tab)" at bounding box center [860, 463] width 866 height 17
click at [428, 486] on input "Include misc. expenses & credits (Misc. Expenses & Credits tab)" at bounding box center [432, 480] width 10 height 10
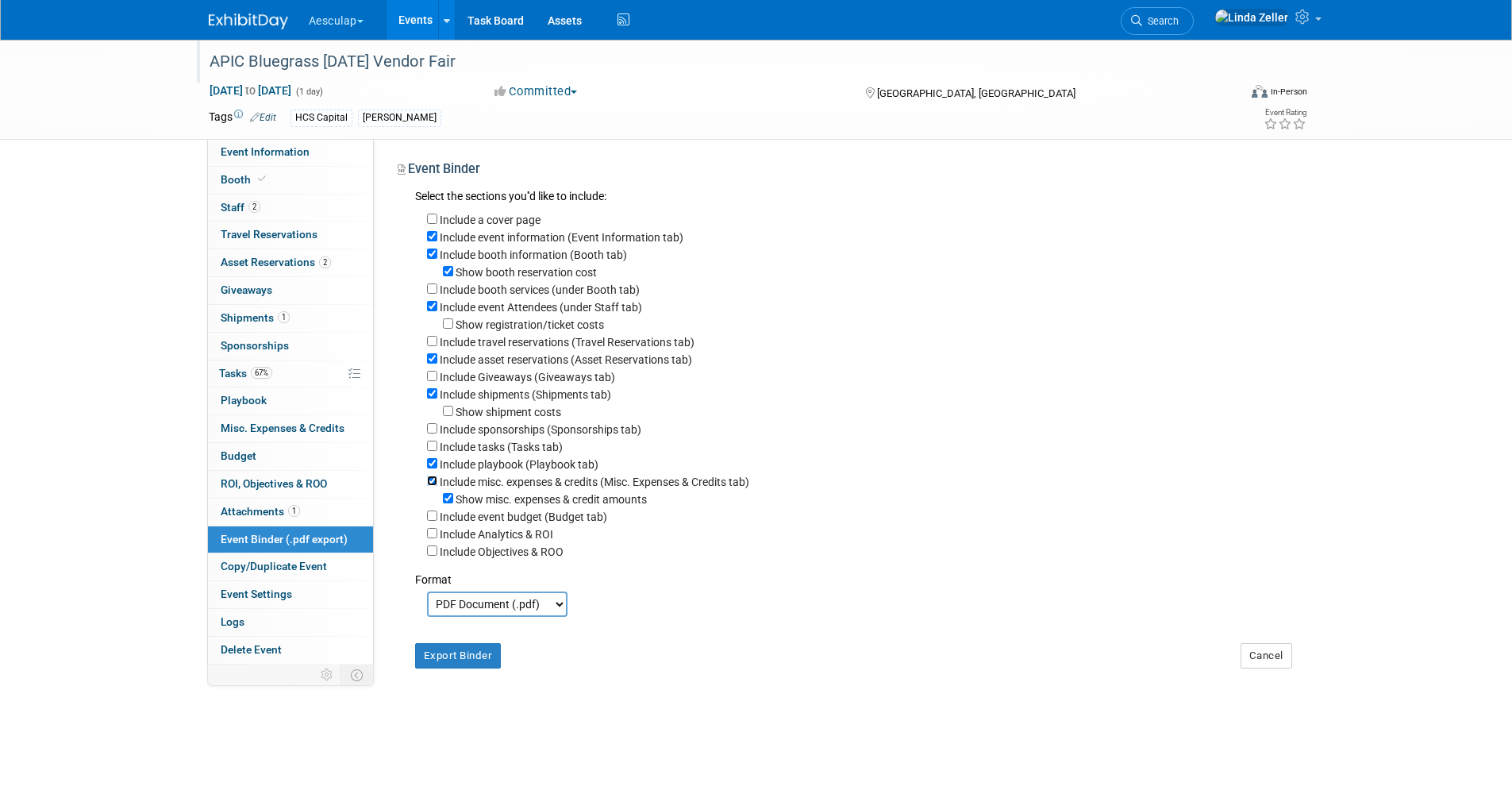
checkbox input "false"
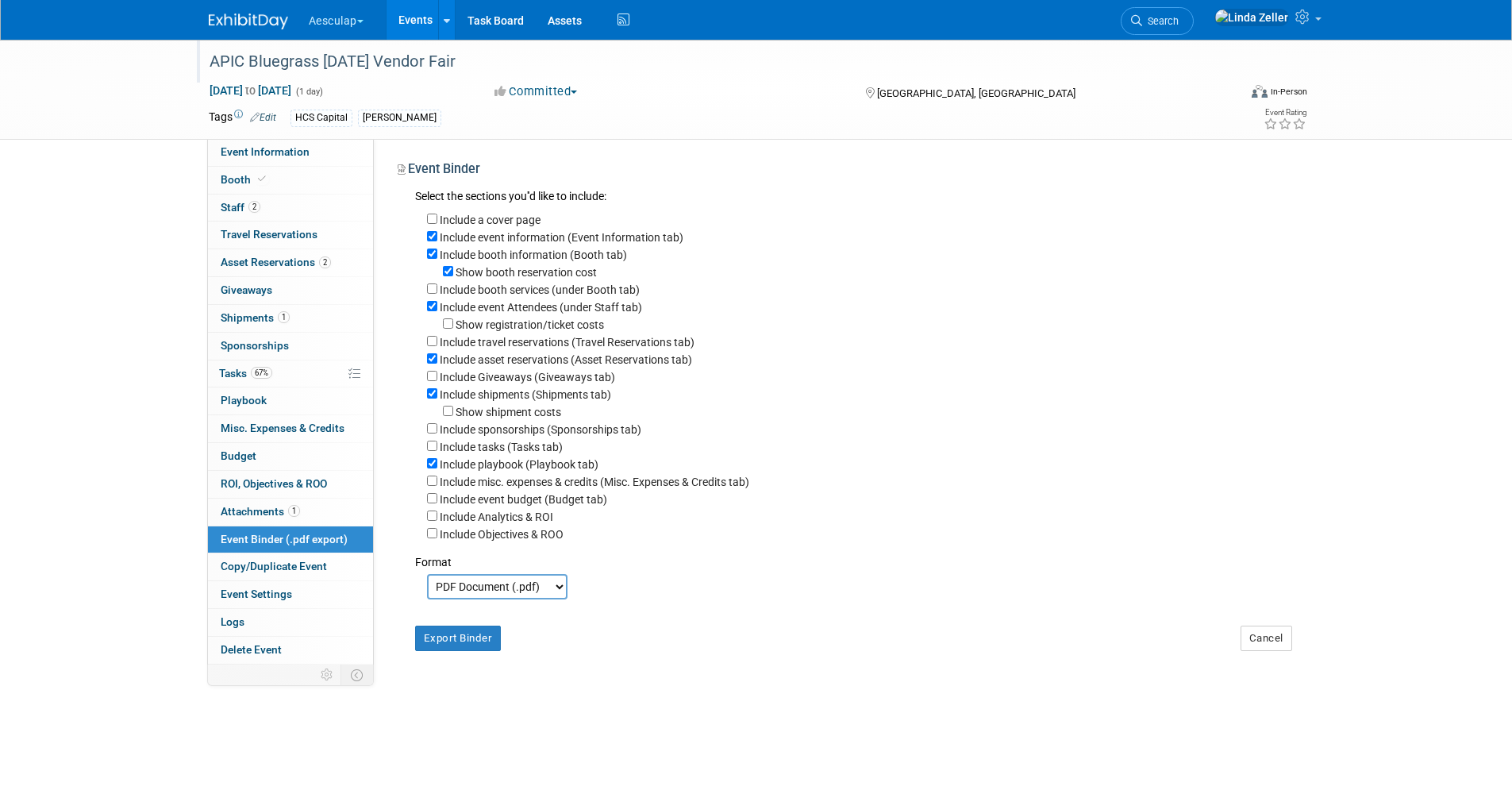
drag, startPoint x: 452, startPoint y: 598, endPoint x: 453, endPoint y: 608, distance: 10.0
click at [452, 598] on select "PDF Document (.pdf) Microsoft Word (.docx)" at bounding box center [497, 587] width 141 height 25
select select "docx"
click at [427, 588] on select "PDF Document (.pdf) Microsoft Word (.docx)" at bounding box center [497, 587] width 141 height 25
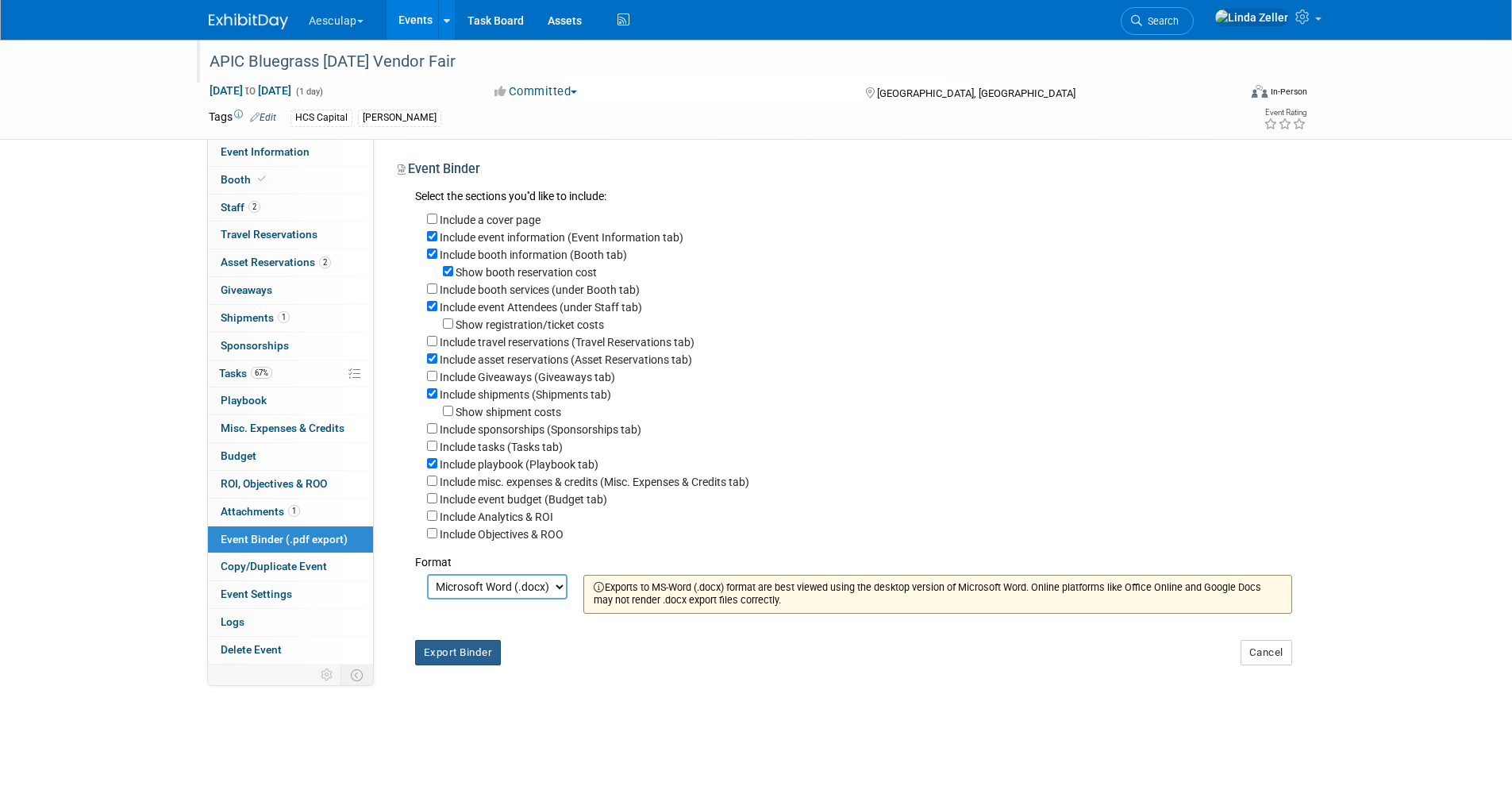
click at [458, 666] on button "Export Binder" at bounding box center [458, 653] width 86 height 25
click at [230, 371] on span "Tasks 67%" at bounding box center [245, 373] width 53 height 13
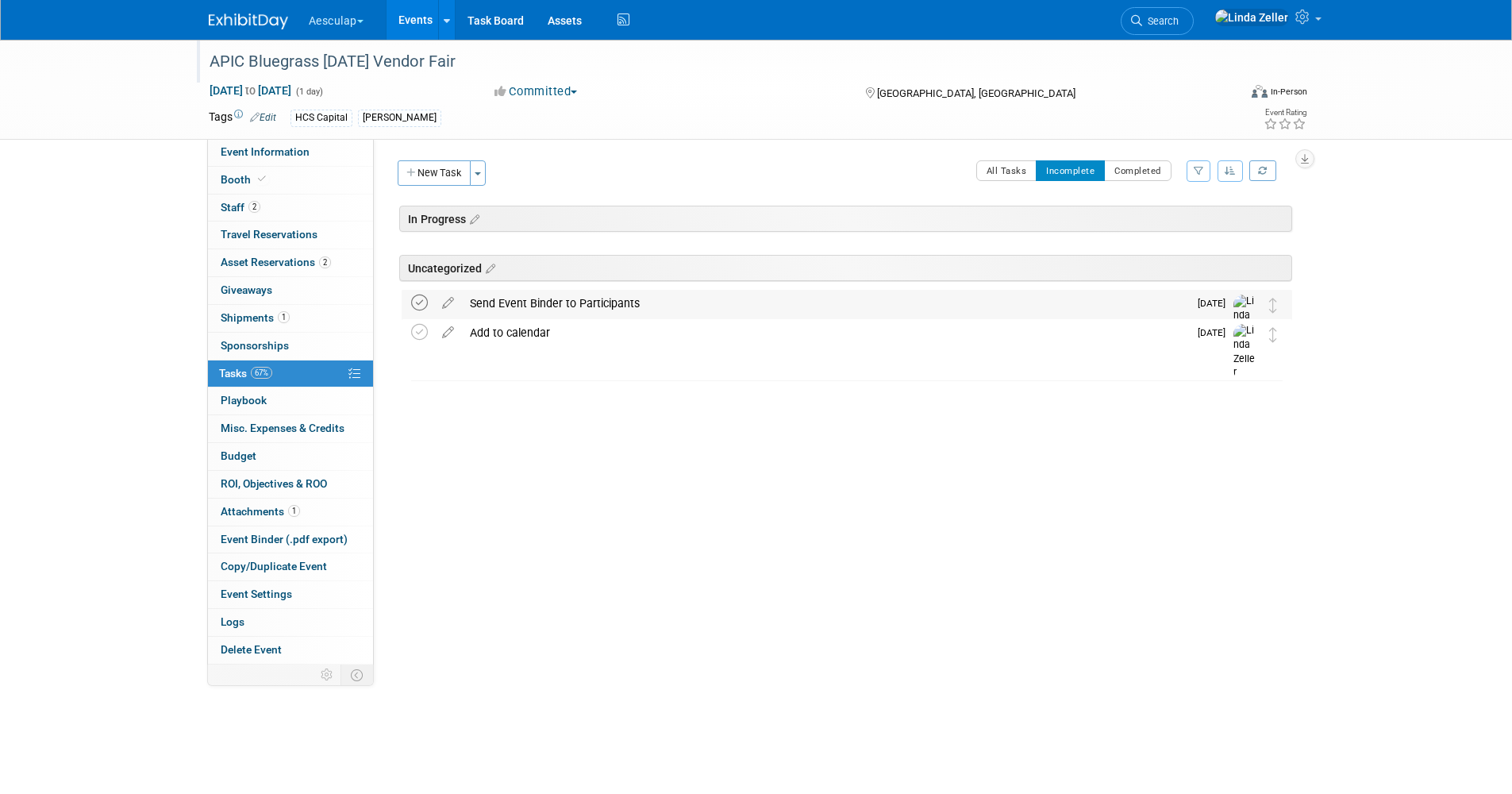
click at [416, 303] on icon at bounding box center [419, 303] width 16 height 16
click at [416, 299] on icon at bounding box center [419, 303] width 16 height 16
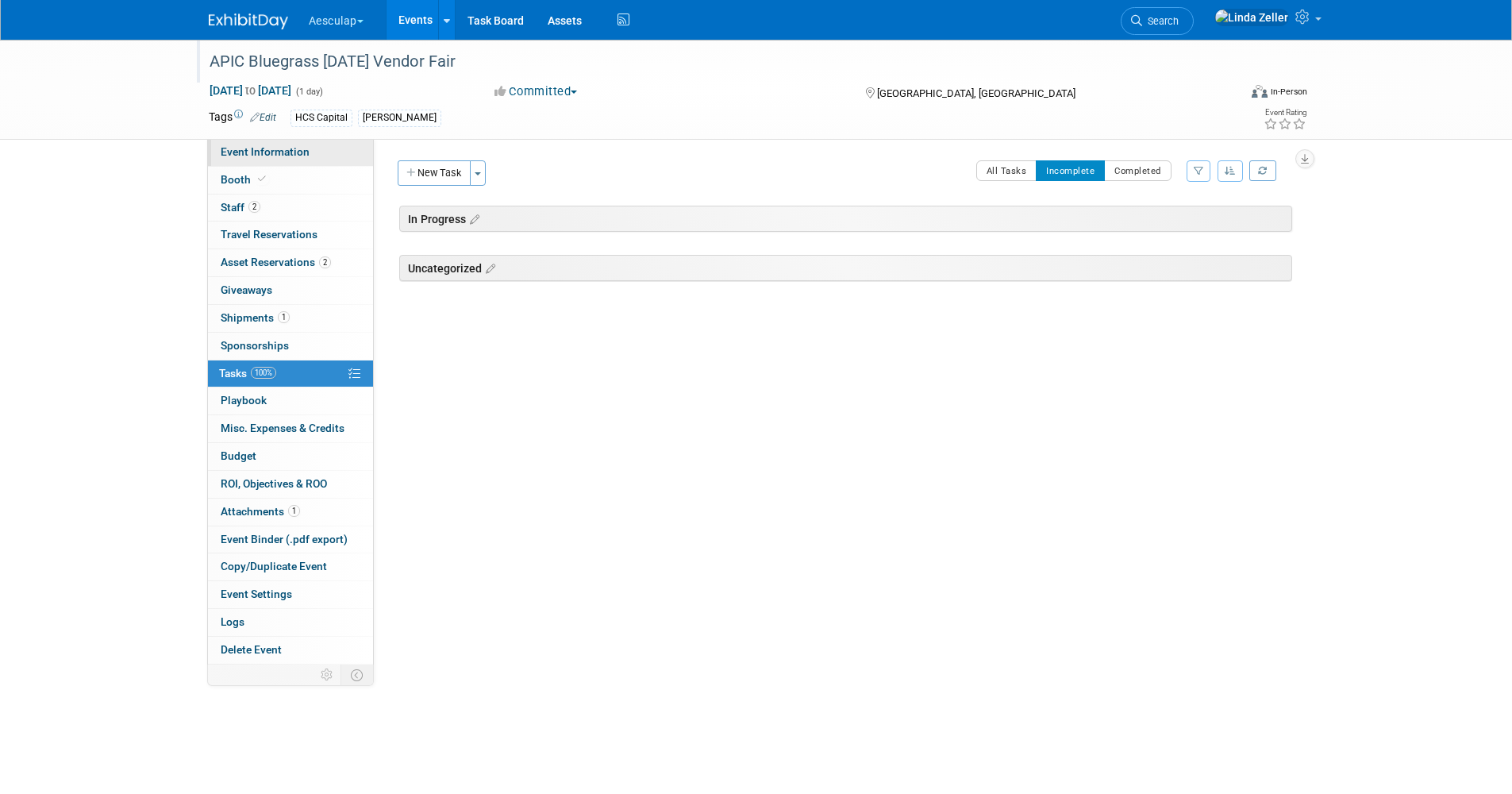
click at [289, 147] on span "Event Information" at bounding box center [265, 152] width 89 height 13
select select "No Approval Needed"
select select "HCS"
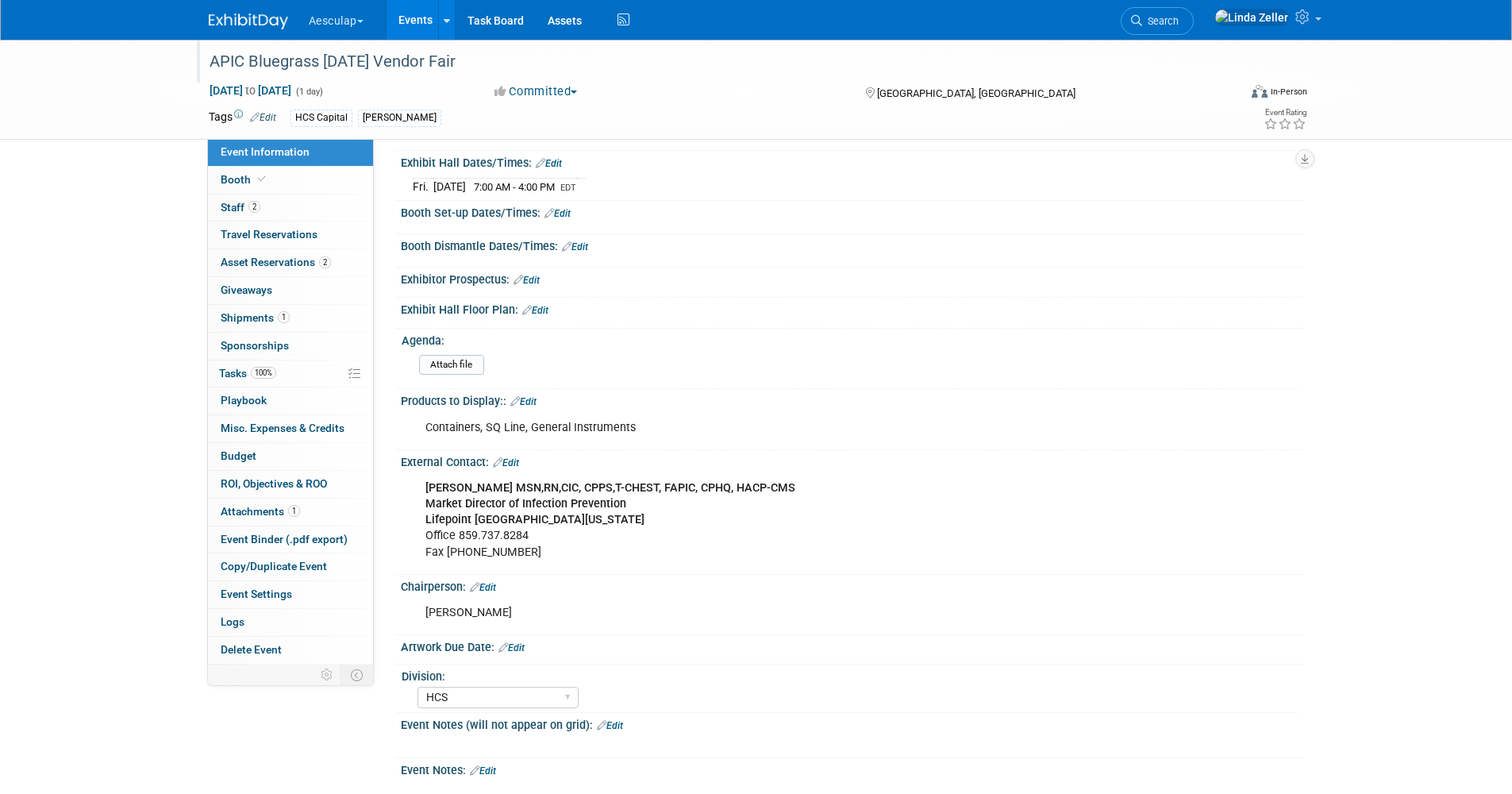
scroll to position [459, 0]
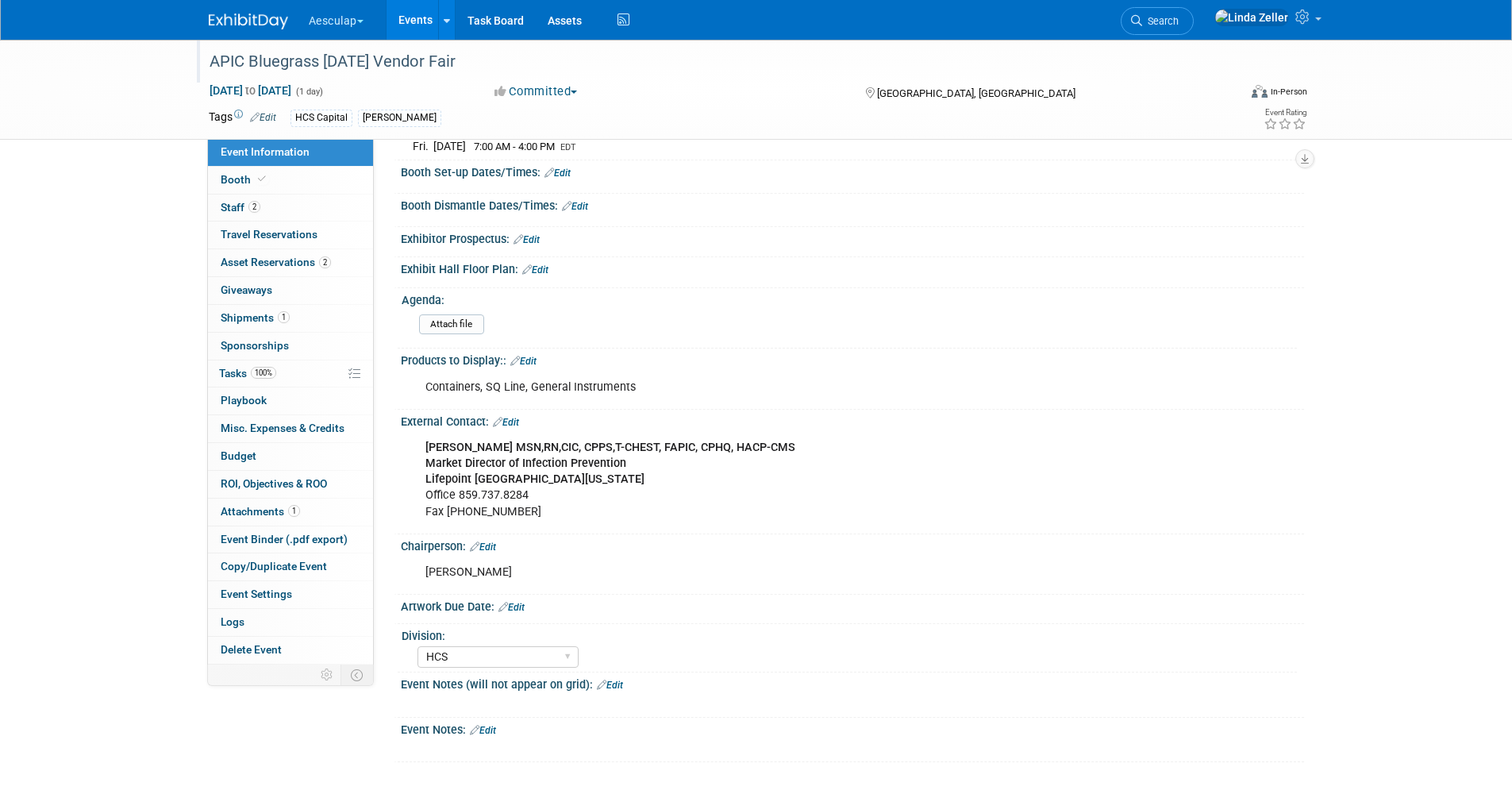
click at [484, 729] on link "Edit" at bounding box center [483, 730] width 26 height 11
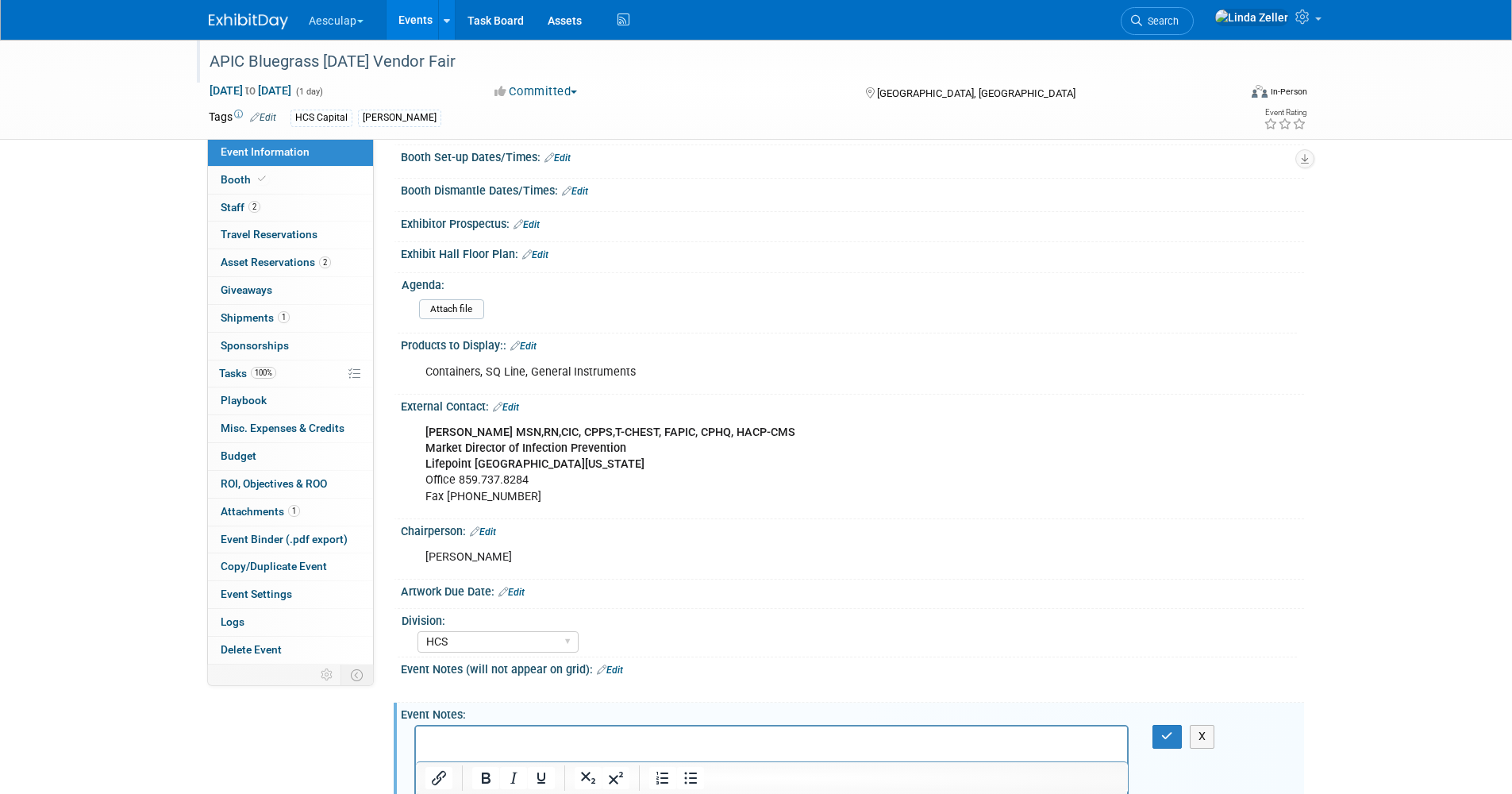
scroll to position [0, 0]
click at [1170, 742] on icon "button" at bounding box center [1167, 736] width 12 height 11
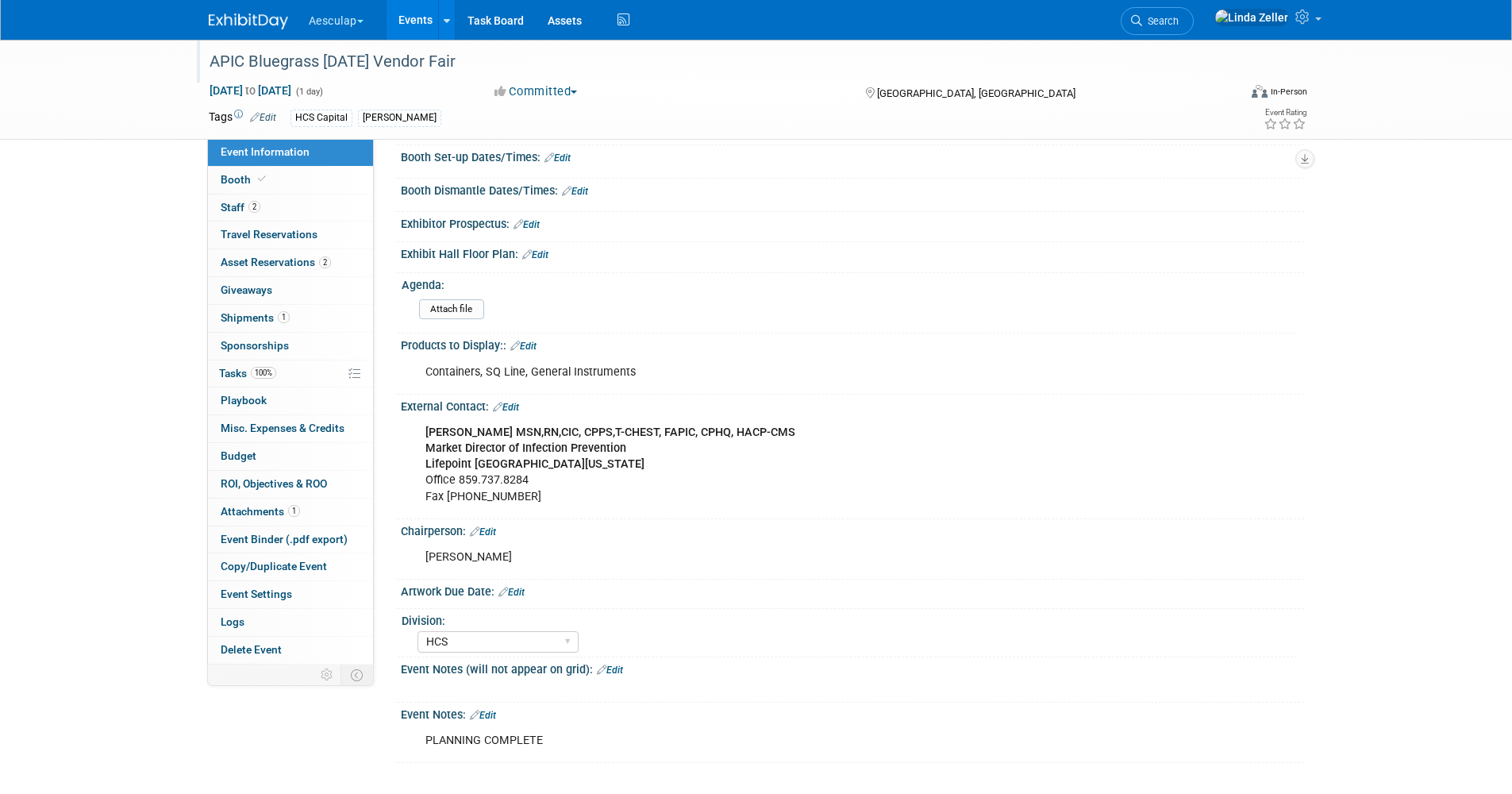
click at [423, 22] on link "Events" at bounding box center [416, 20] width 58 height 40
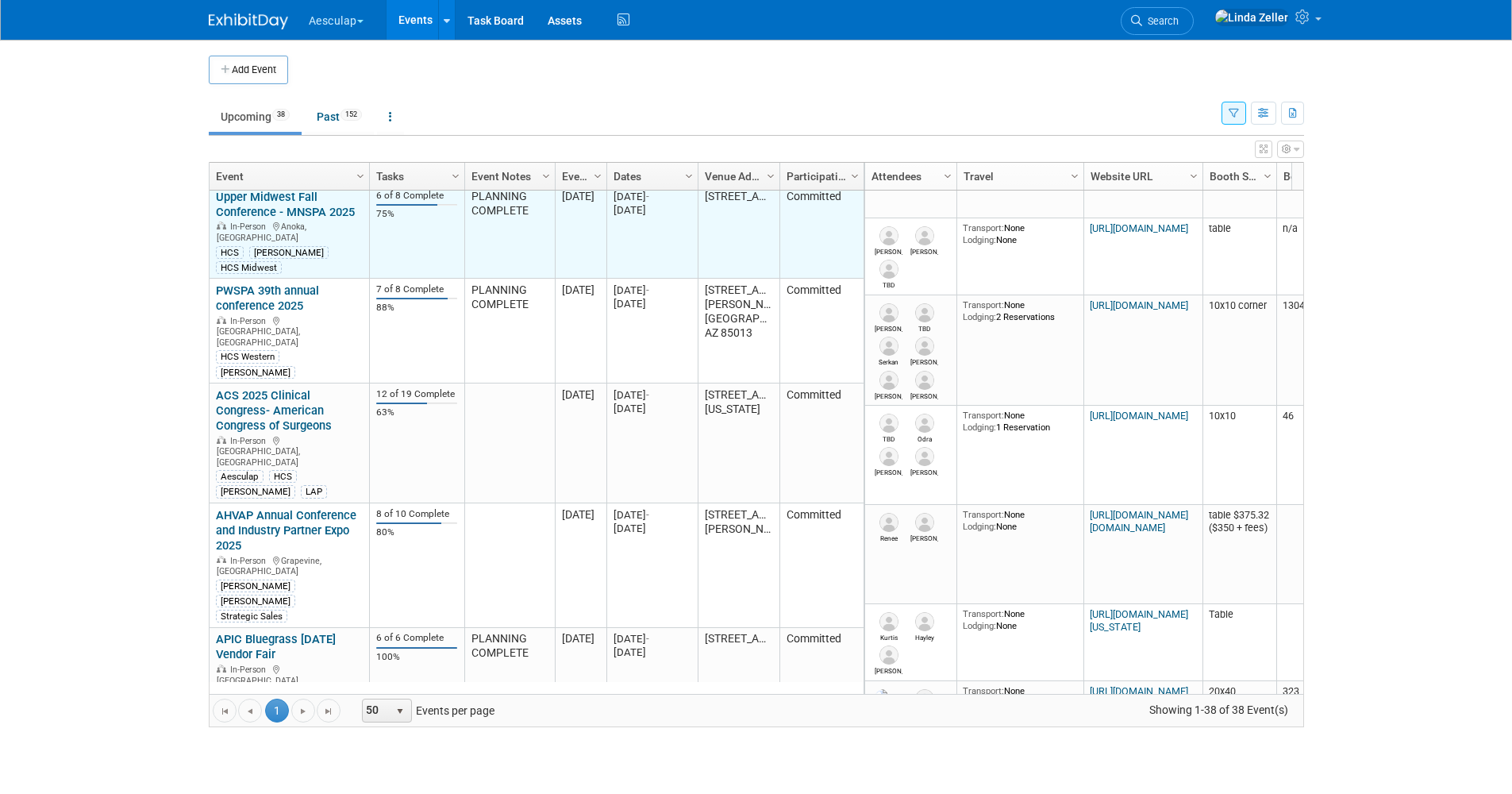
scroll to position [191, 0]
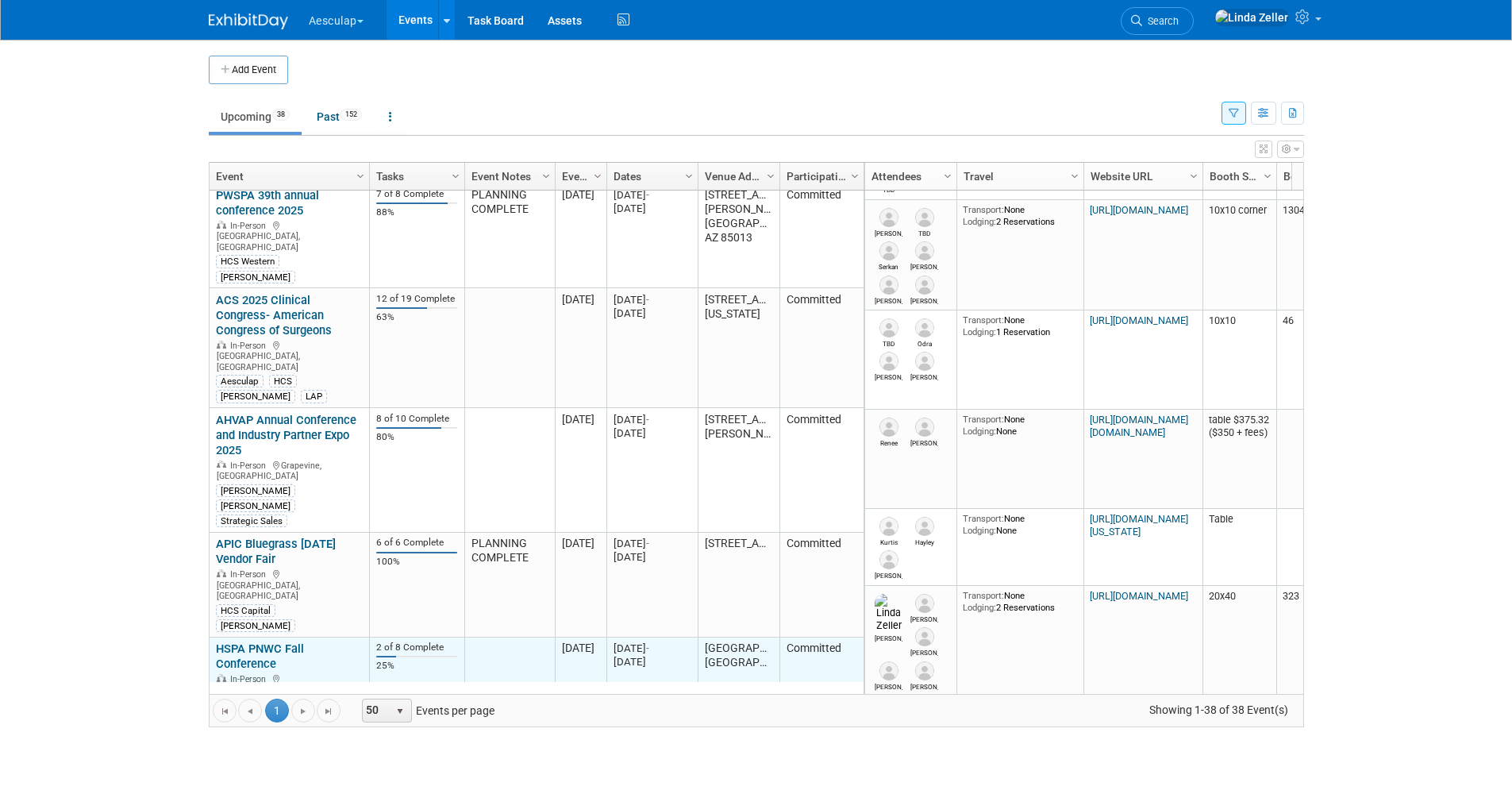
click at [259, 641] on link "HSPA PNWC Fall Conference" at bounding box center [259, 656] width 88 height 29
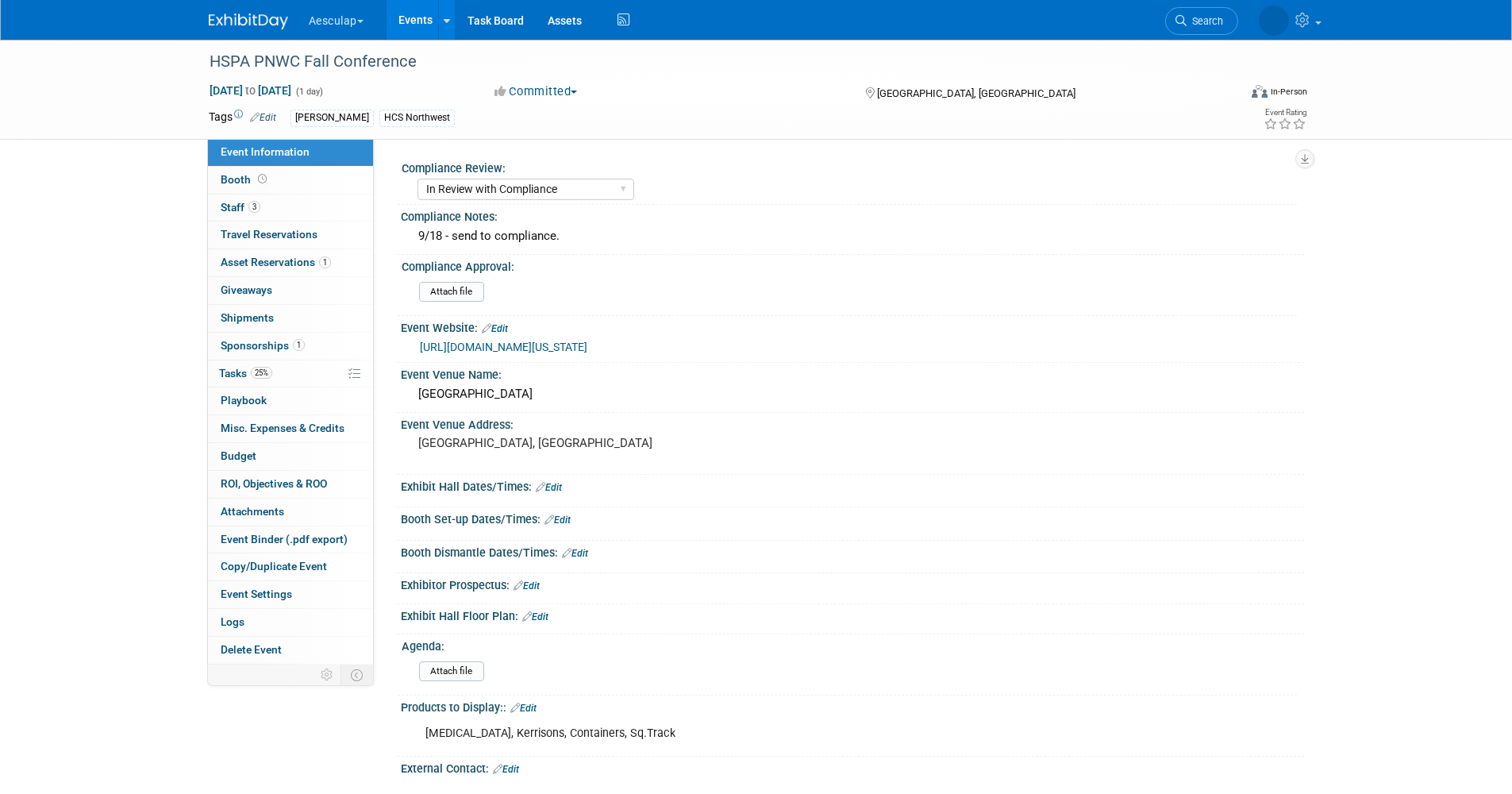
select select "In Review with Compliance"
click at [415, 16] on link "Events" at bounding box center [416, 20] width 58 height 40
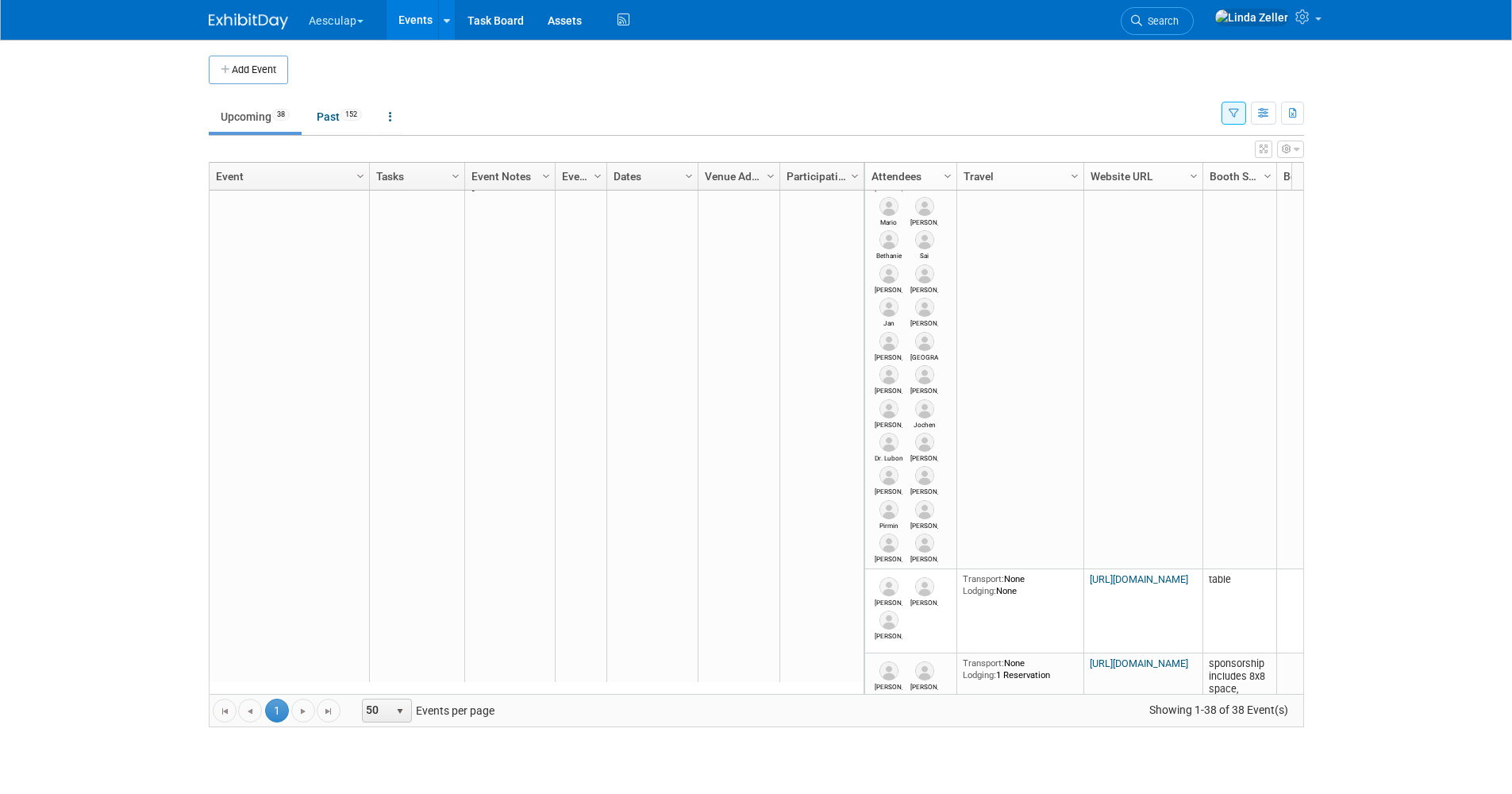
scroll to position [1049, 0]
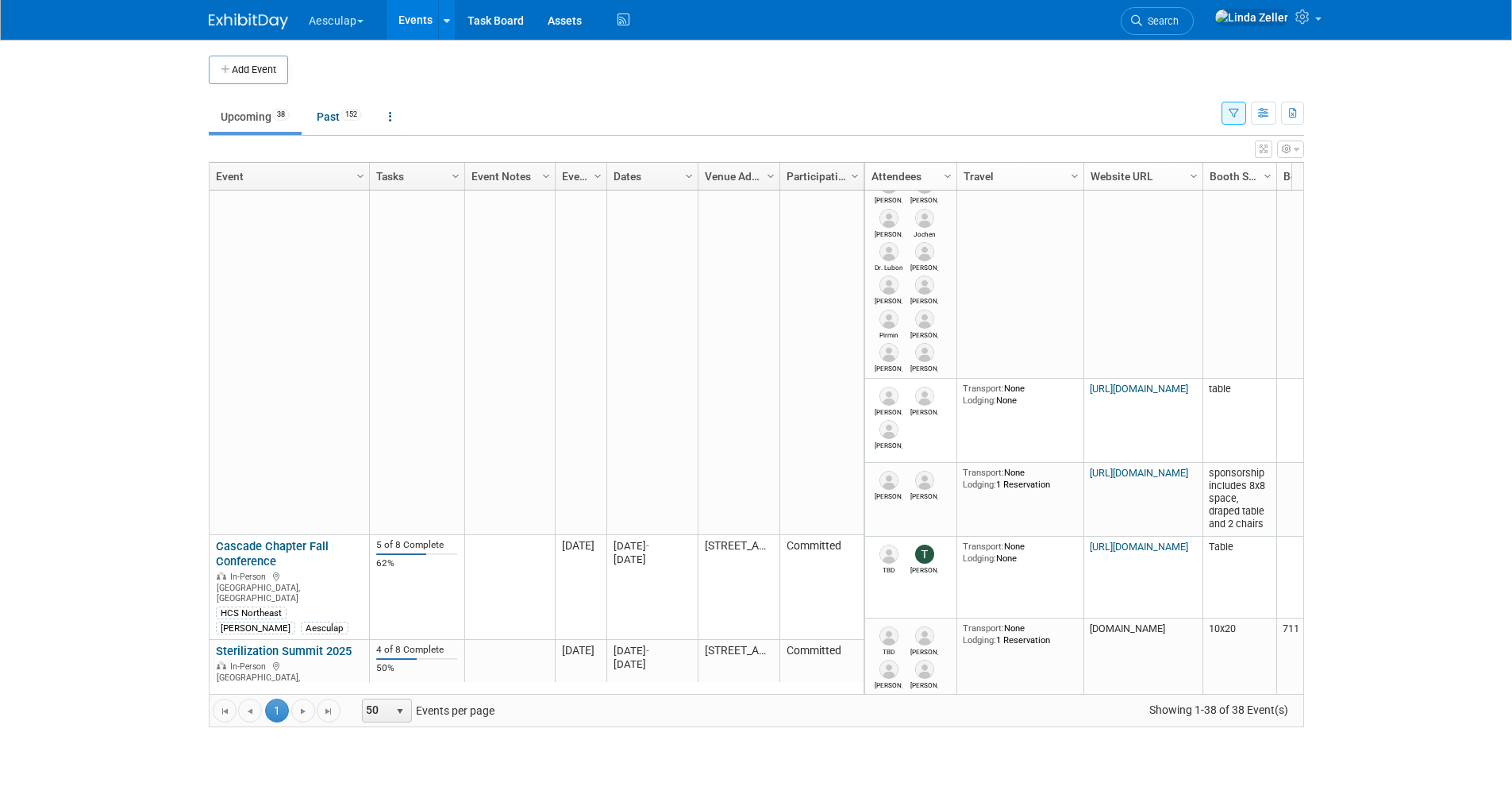
click at [251, 734] on link "KASPP Conference and Vendor Fair" at bounding box center [276, 749] width 122 height 29
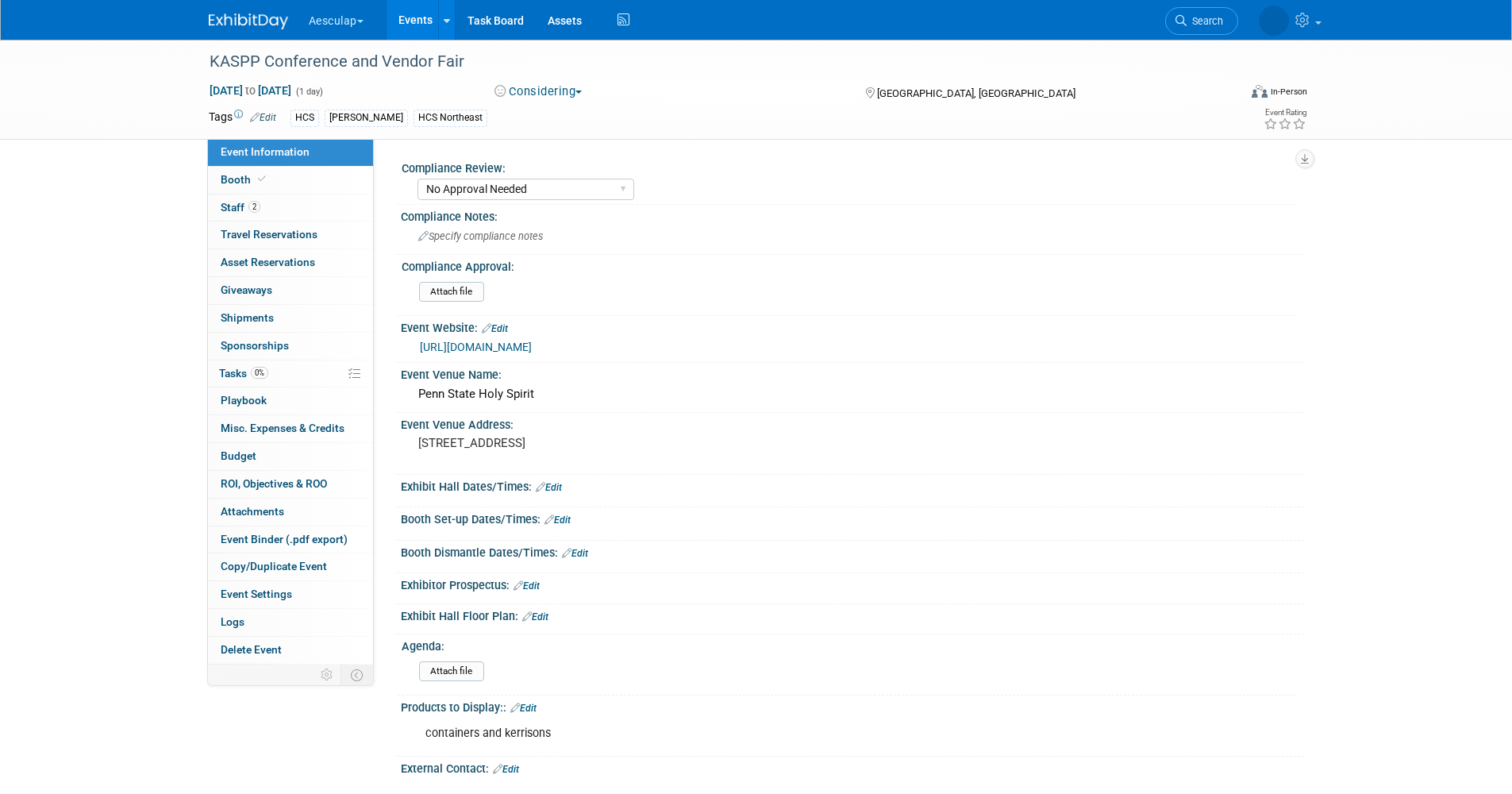
select select "No Approval Needed"
click at [576, 95] on button "Considering" at bounding box center [538, 92] width 99 height 16
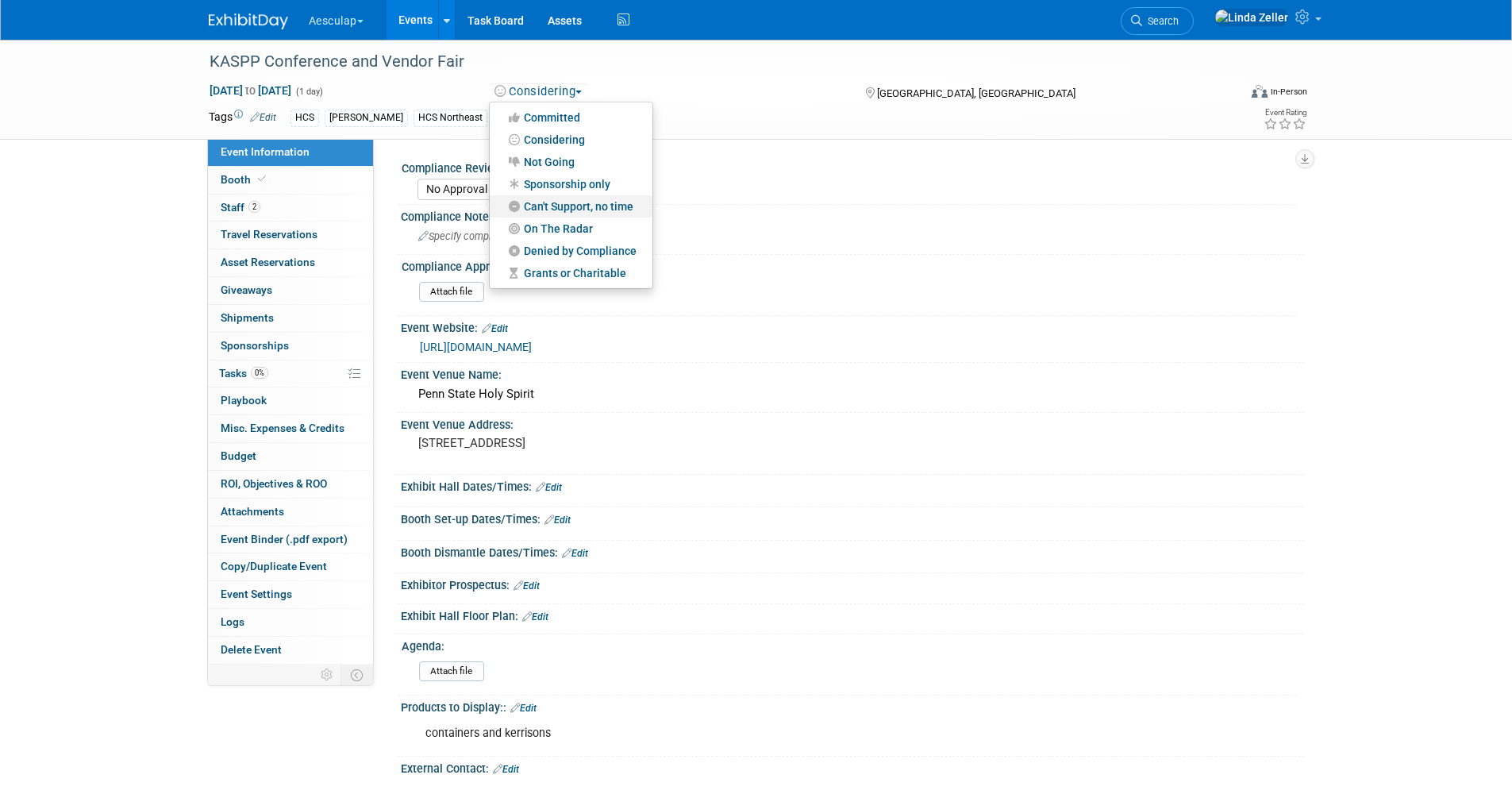
click at [560, 208] on link "Can't Support, no time" at bounding box center [571, 206] width 163 height 22
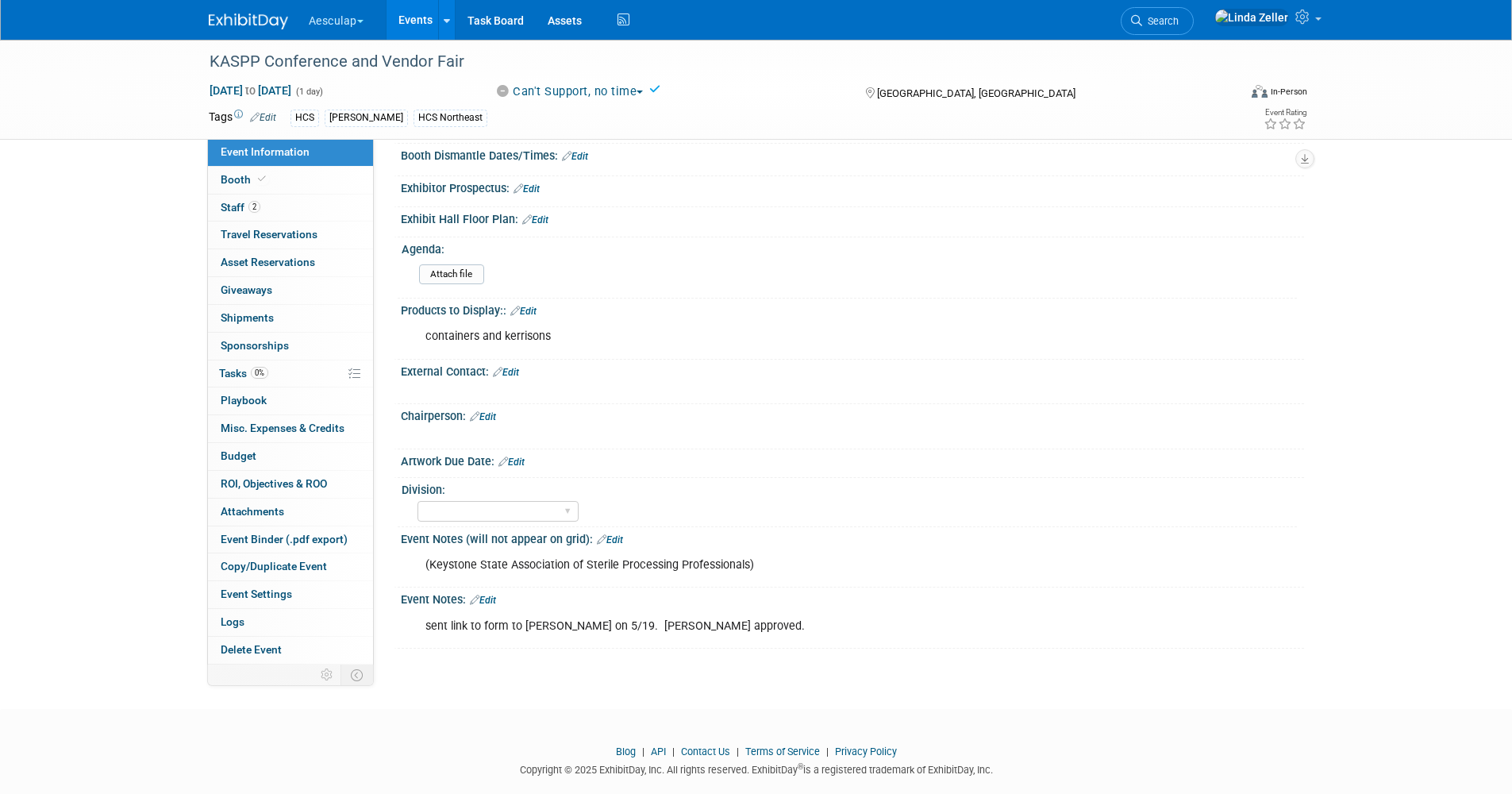
scroll to position [423, 0]
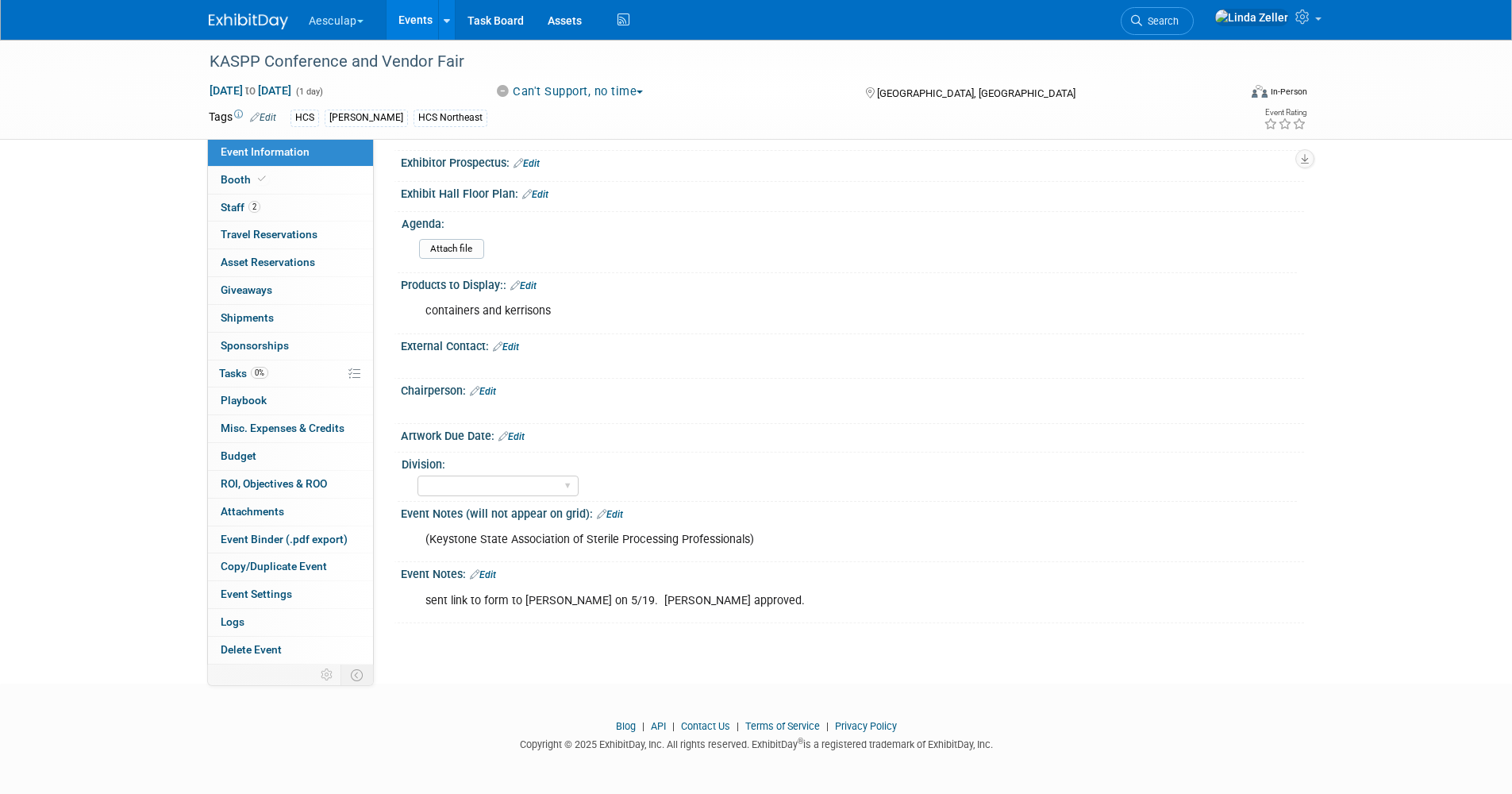
click at [700, 603] on div "sent link to form to Taylor on 5/19. Angelo approved." at bounding box center [772, 600] width 716 height 32
click at [491, 573] on link "Edit" at bounding box center [483, 575] width 26 height 11
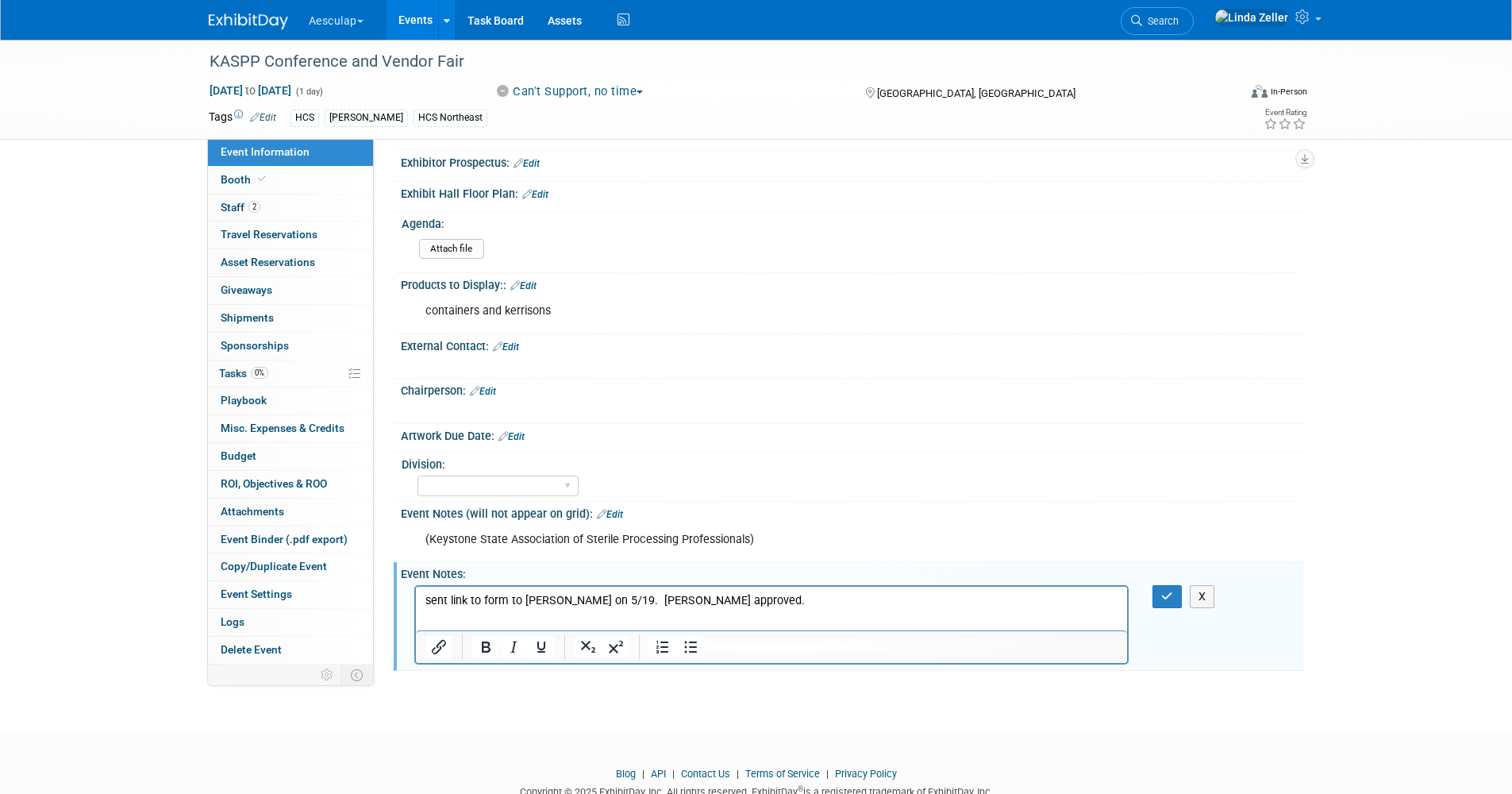
scroll to position [0, 0]
click at [693, 597] on p "sent link to form to Taylor on 5/19. Angelo approved." at bounding box center [771, 599] width 694 height 15
click at [425, 614] on p "Never got event form." at bounding box center [771, 616] width 694 height 15
click at [1161, 598] on button "button" at bounding box center [1167, 596] width 29 height 23
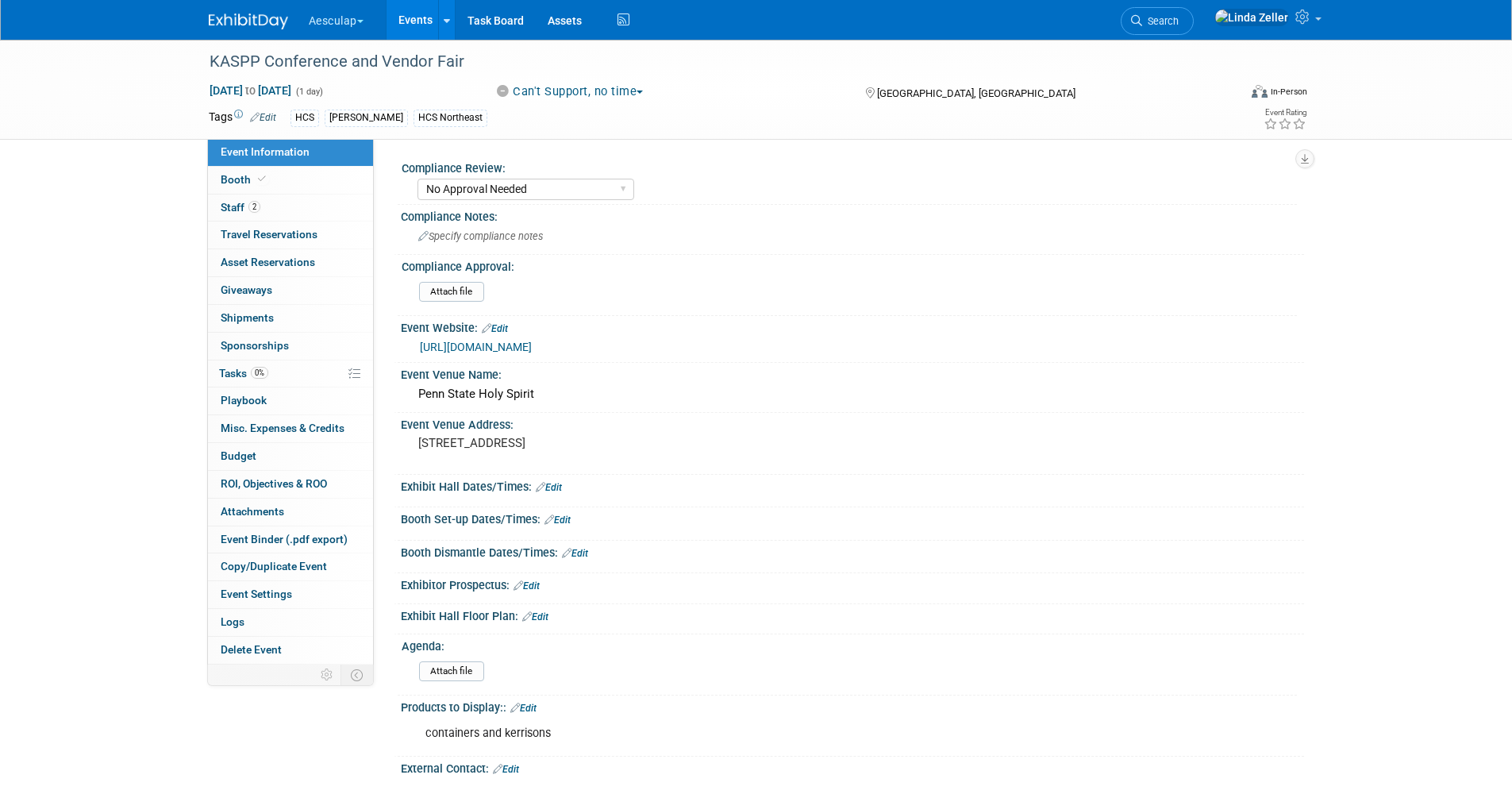
click at [417, 18] on link "Events" at bounding box center [416, 20] width 58 height 40
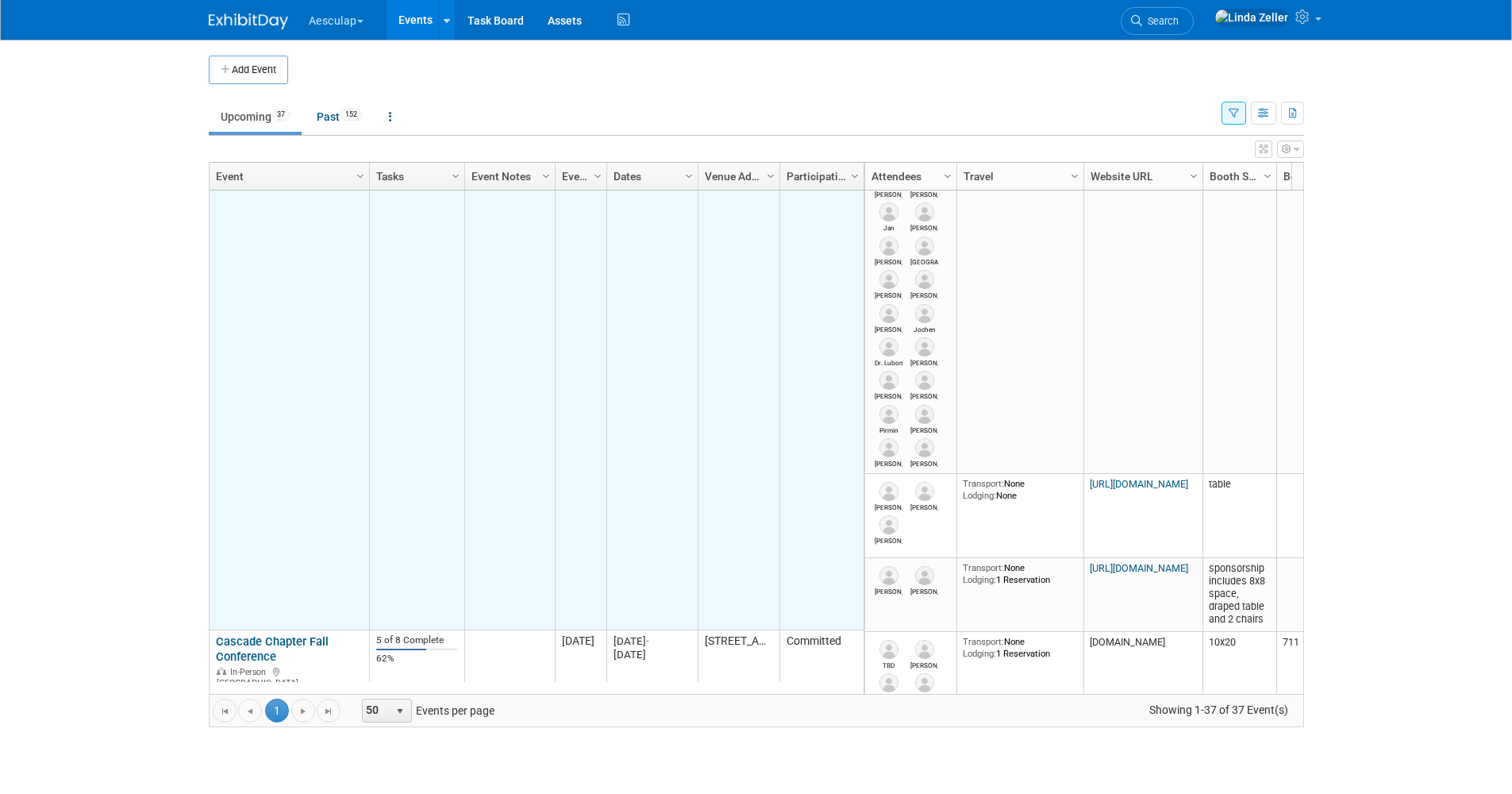
scroll to position [1049, 0]
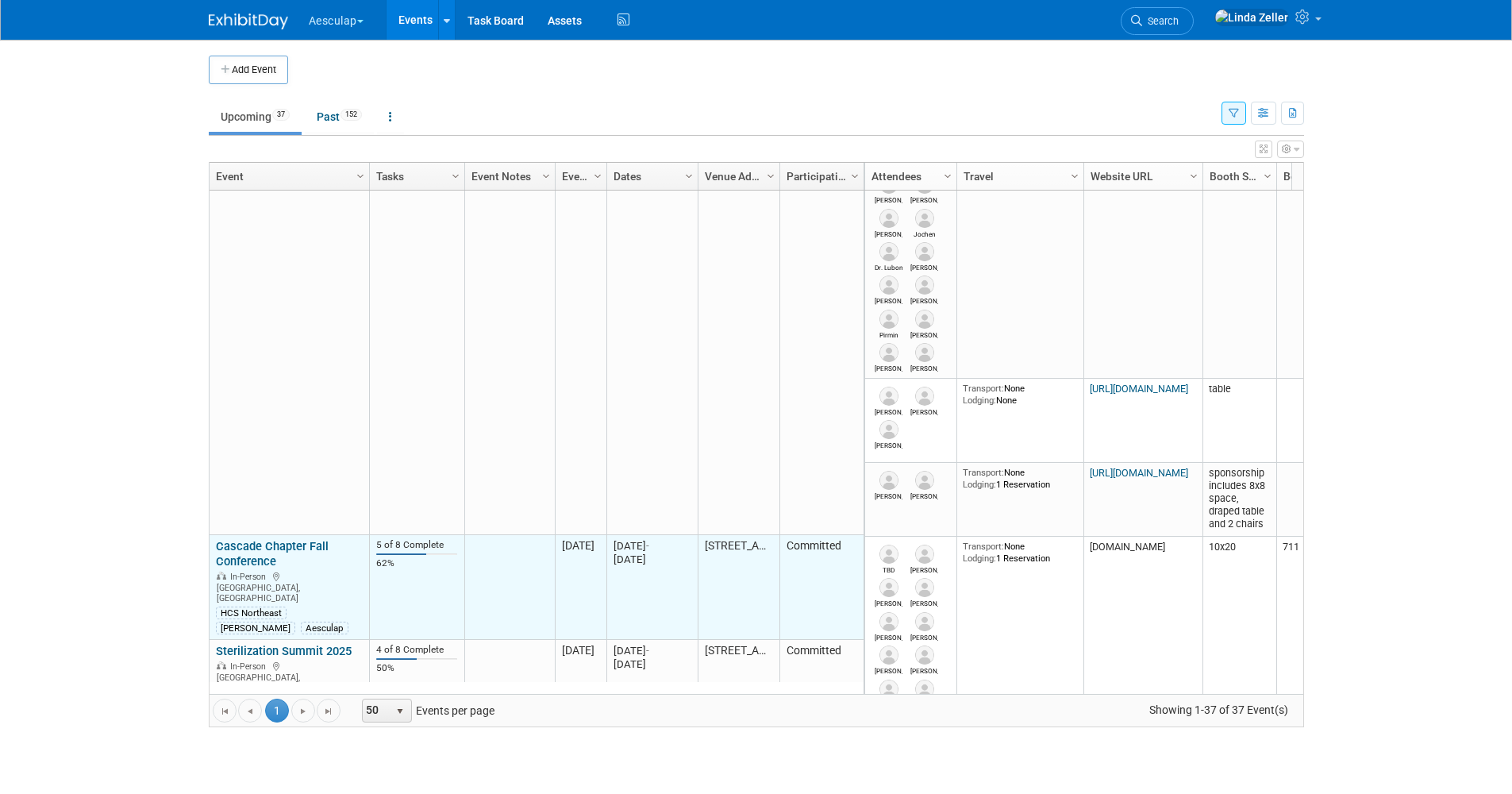
click at [258, 539] on link "Cascade Chapter Fall Conference" at bounding box center [272, 554] width 113 height 29
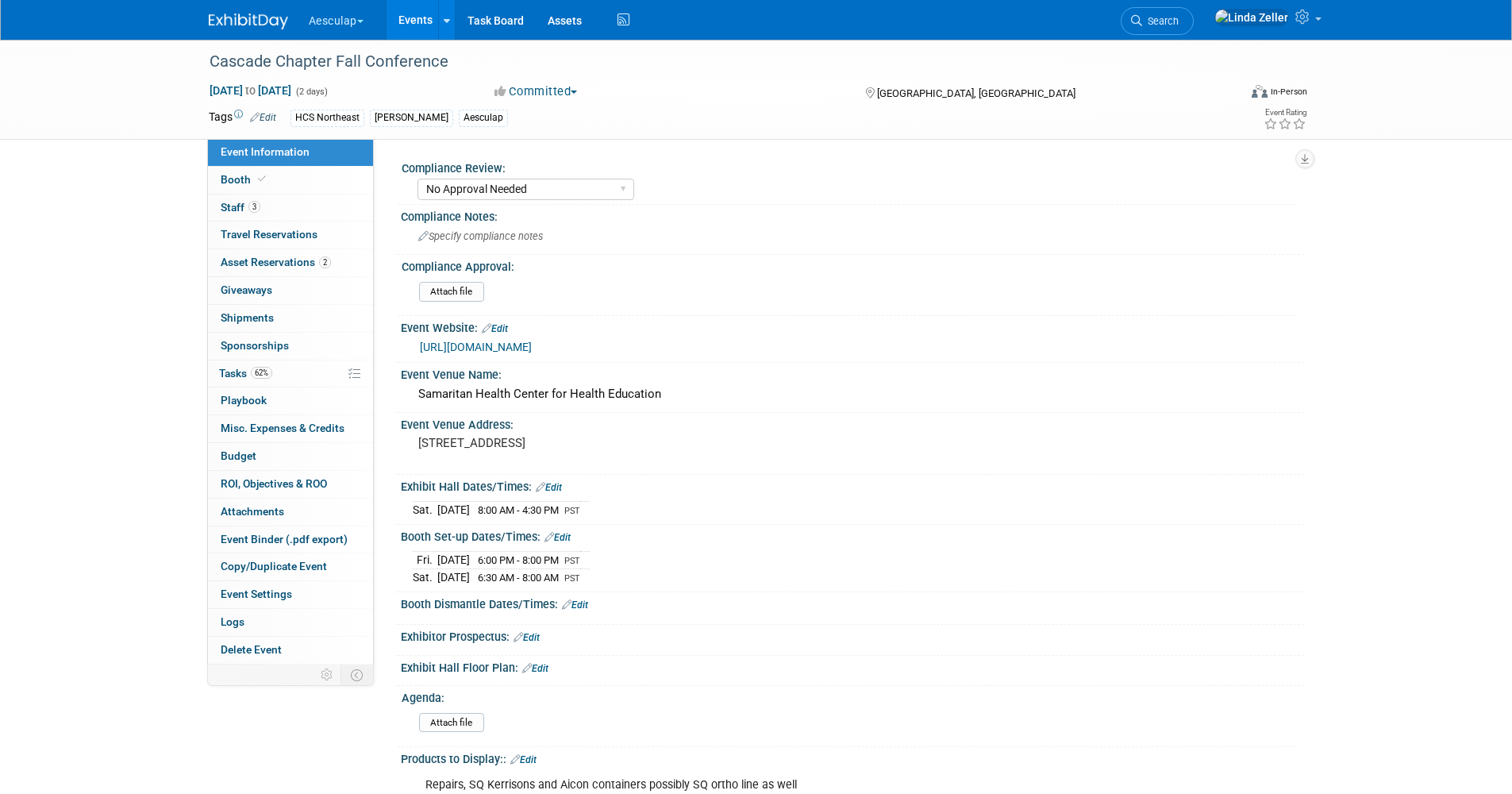
select select "No Approval Needed"
select select "HCS"
click at [225, 367] on span "Tasks 62%" at bounding box center [245, 373] width 53 height 13
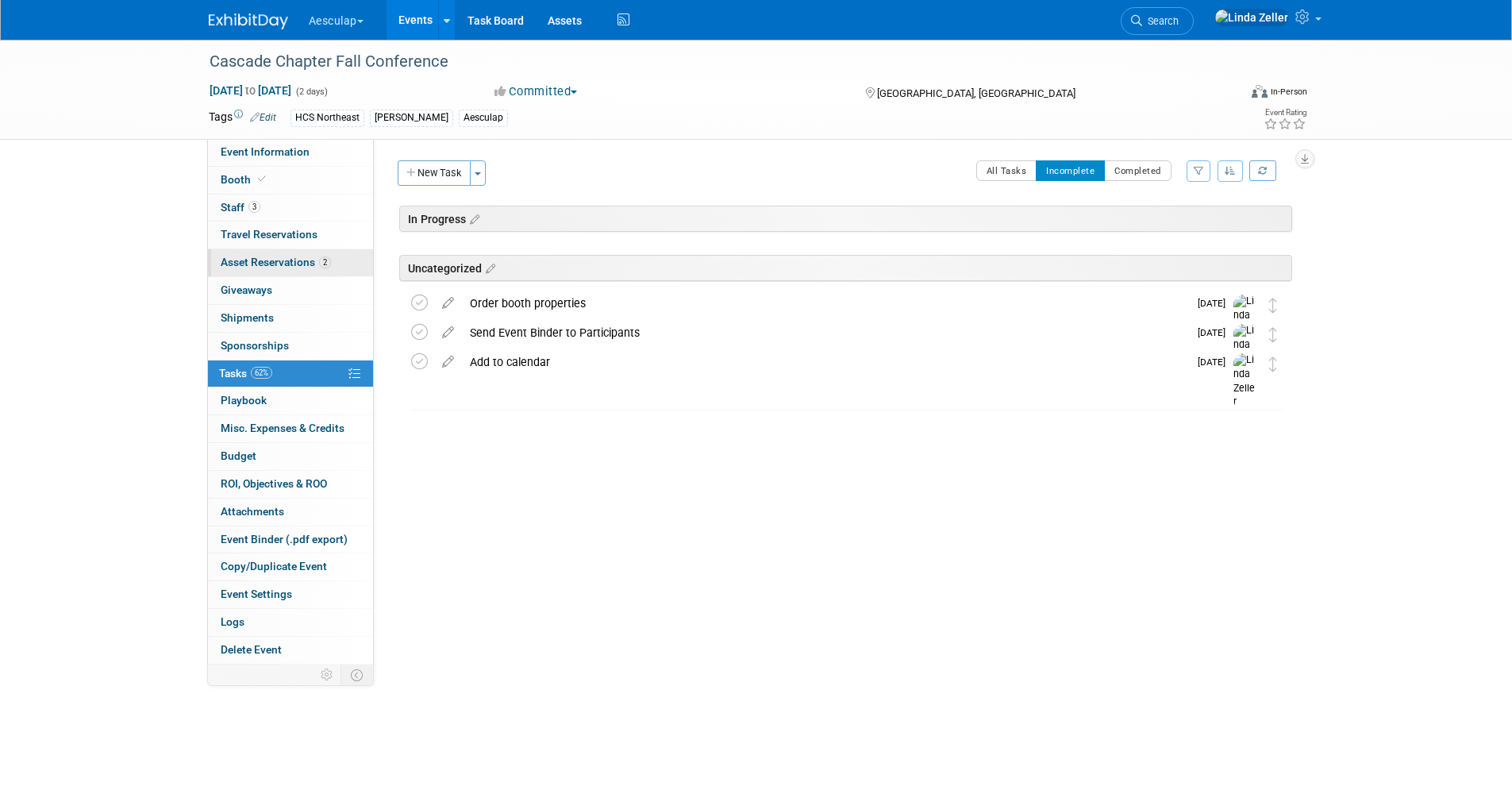
click at [240, 256] on span "Asset Reservations 2" at bounding box center [275, 262] width 110 height 13
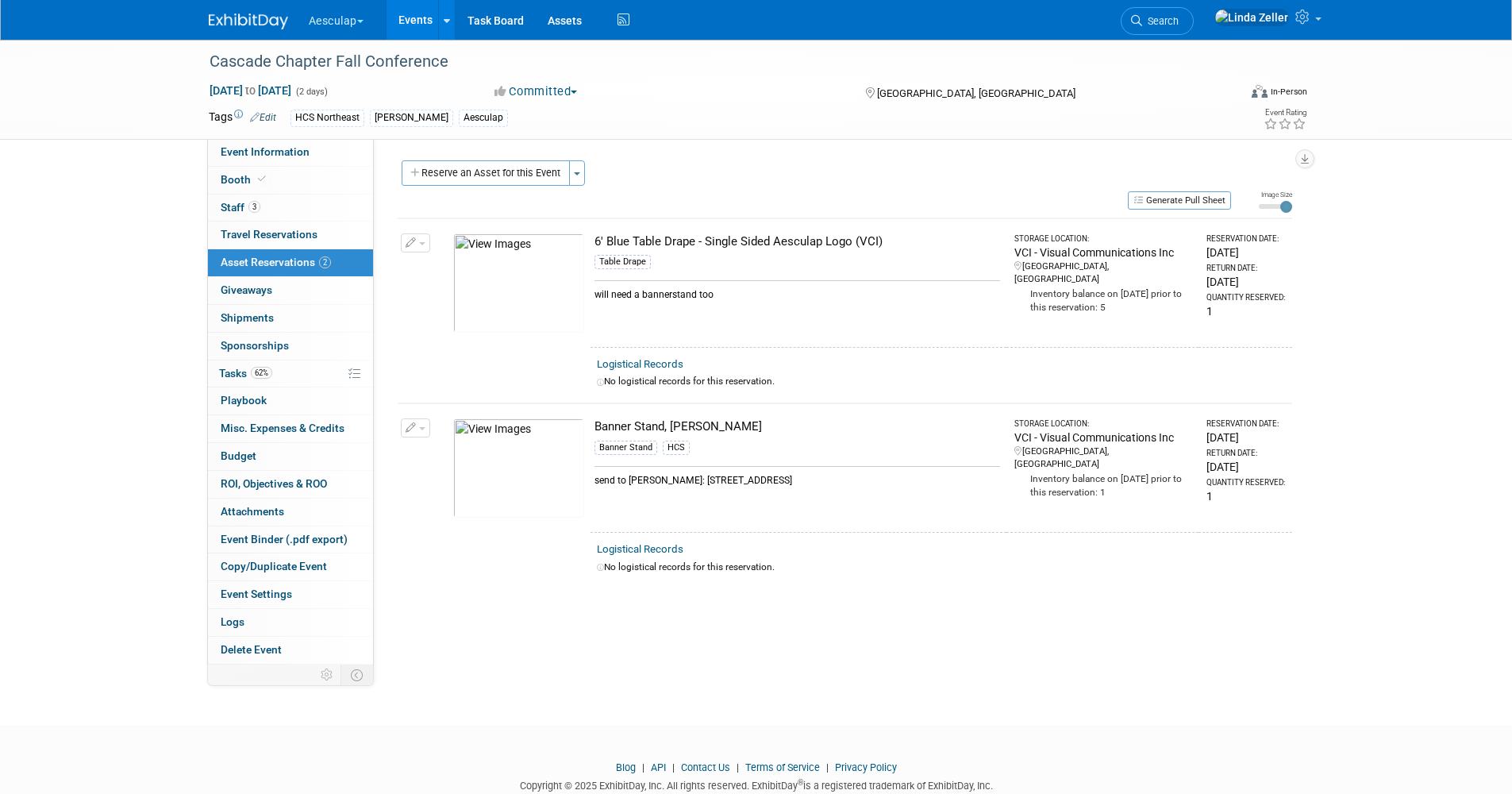
click at [415, 20] on link "Events" at bounding box center [416, 20] width 58 height 40
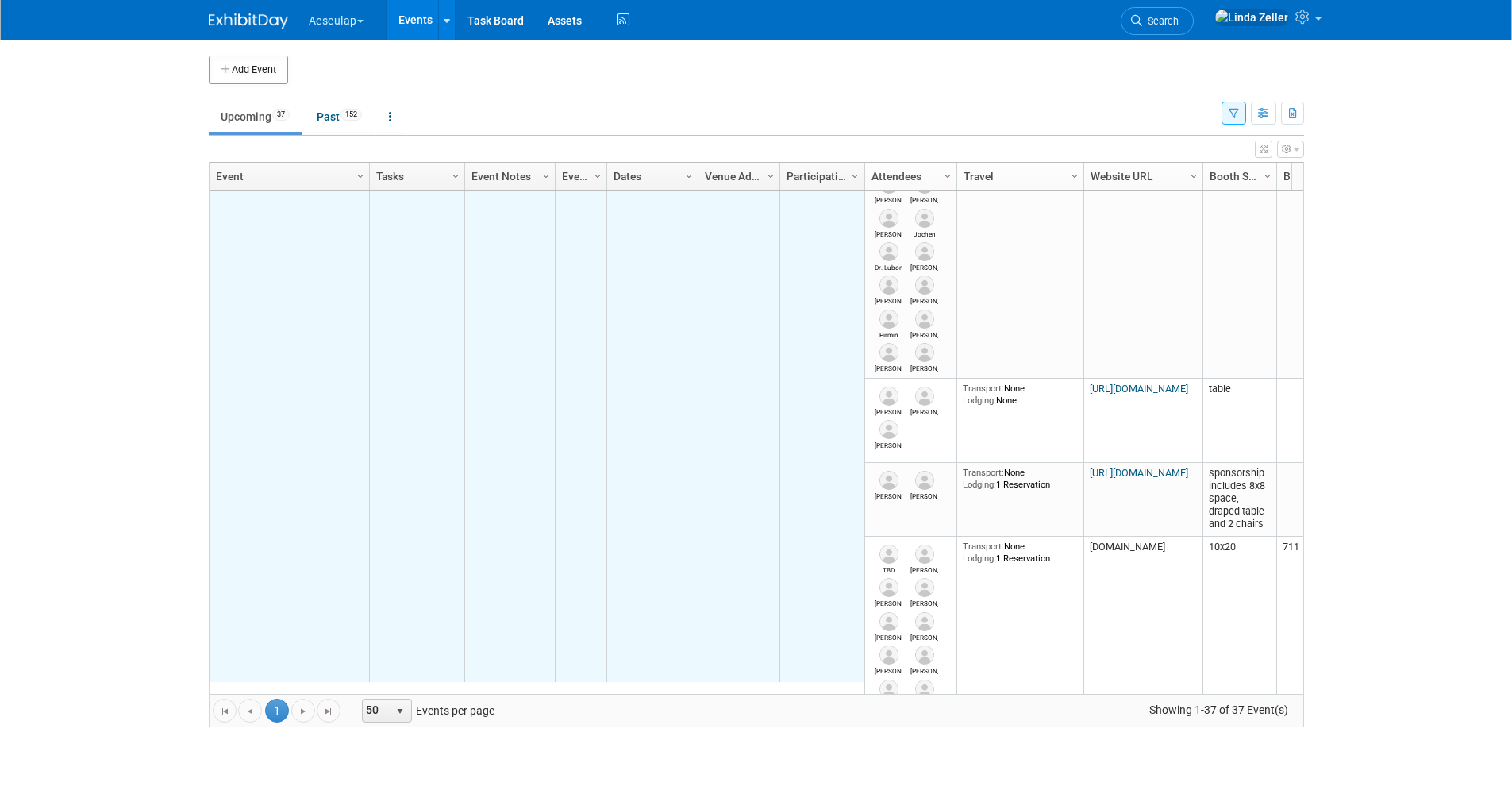
scroll to position [1049, 0]
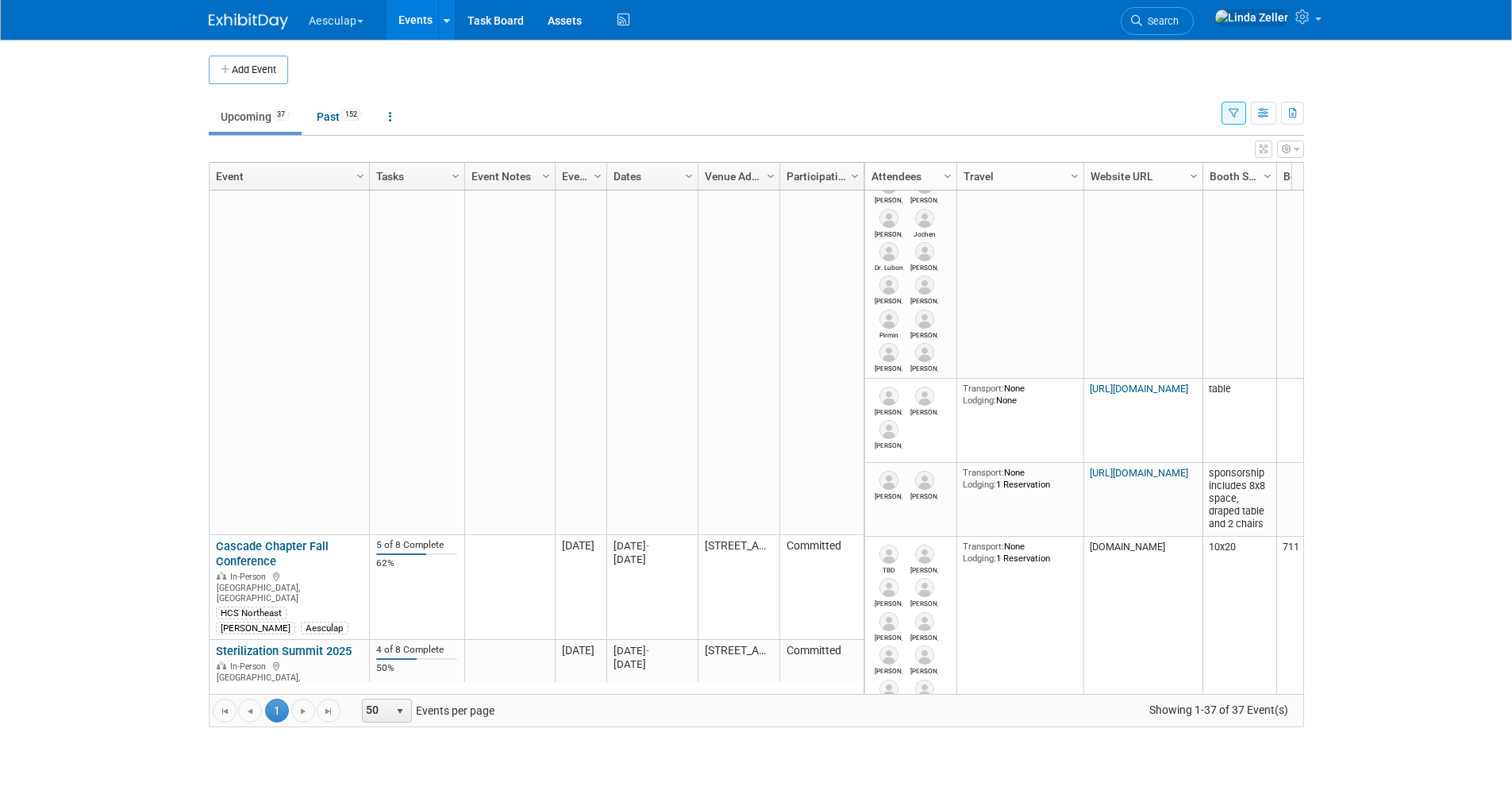
click at [1179, 18] on span "Search" at bounding box center [1160, 21] width 36 height 12
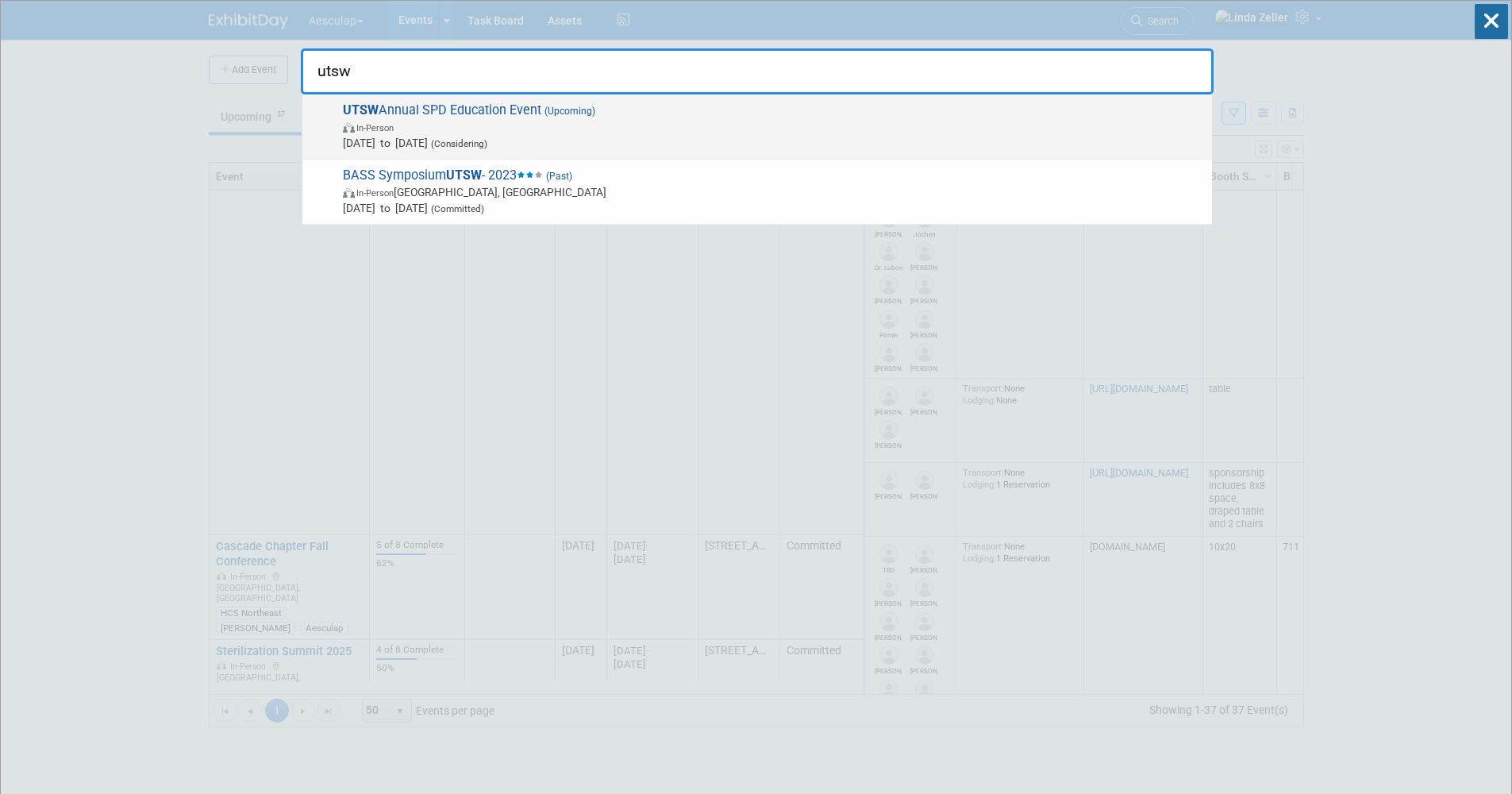
type input "utsw"
click at [356, 126] on img at bounding box center [349, 127] width 14 height 9
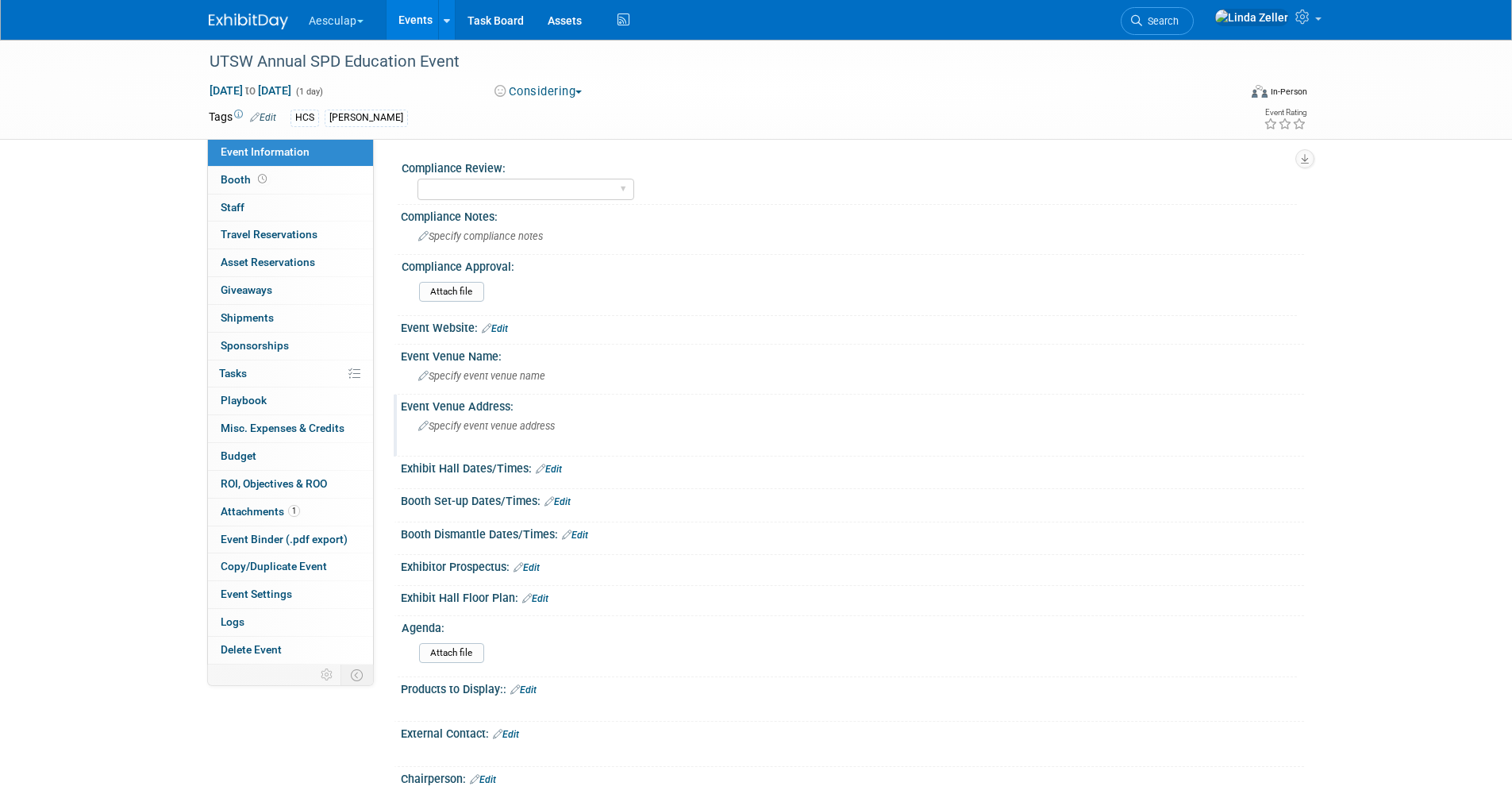
click at [469, 425] on span "Specify event venue address" at bounding box center [486, 426] width 136 height 12
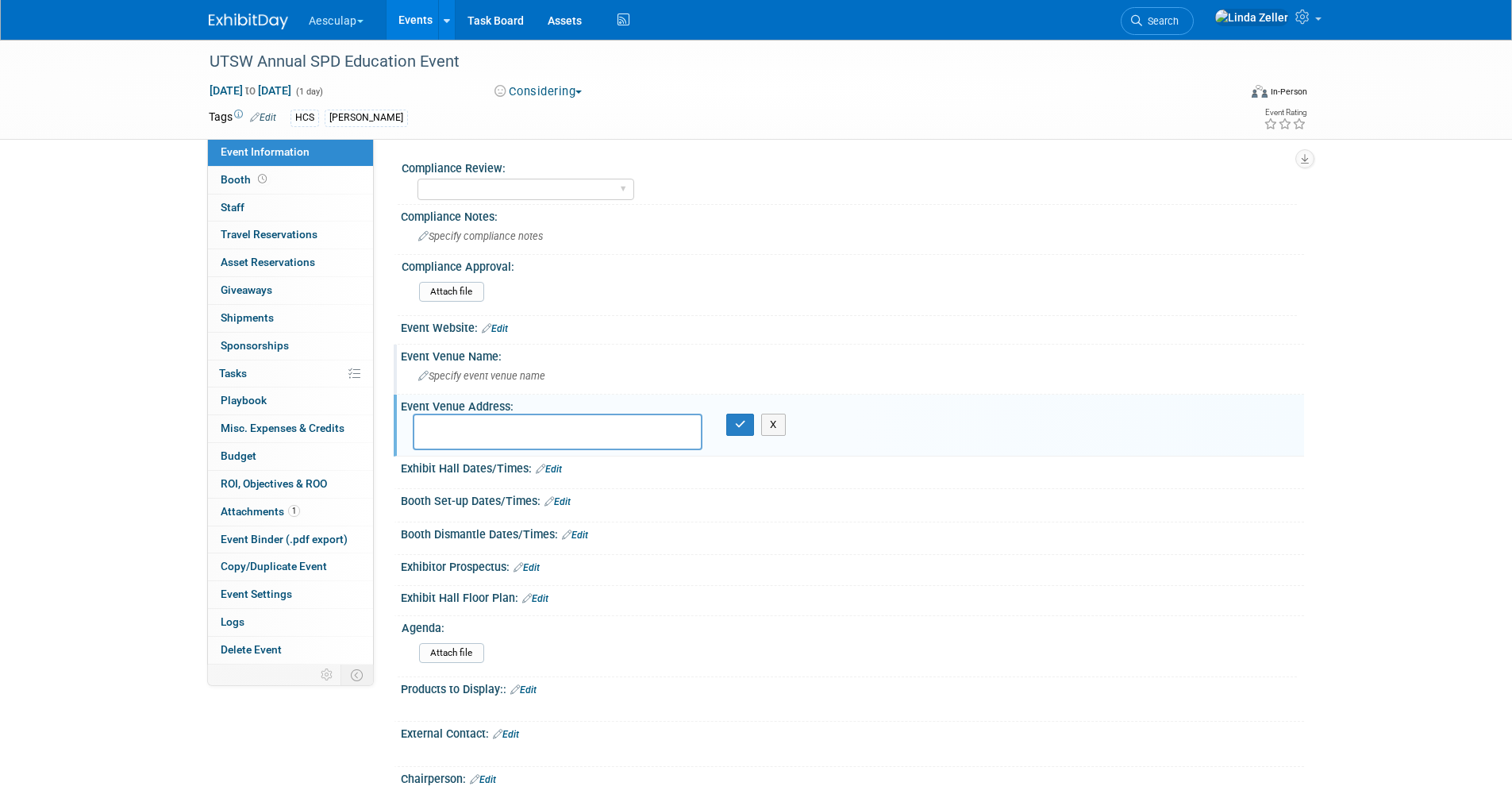
click at [465, 377] on span "Specify event venue name" at bounding box center [482, 376] width 127 height 12
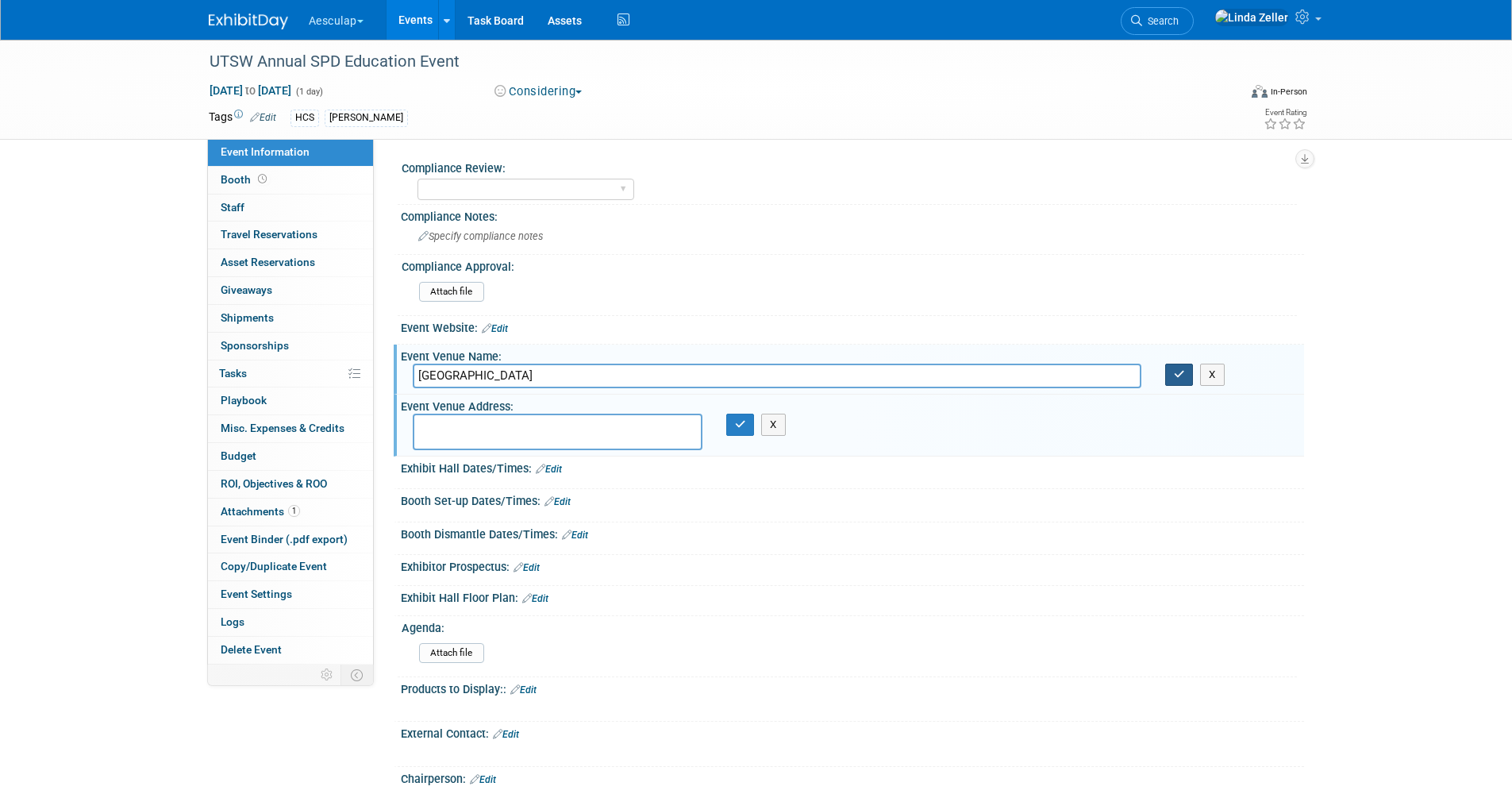
type input "[GEOGRAPHIC_DATA]"
click at [1174, 369] on icon "button" at bounding box center [1179, 374] width 11 height 10
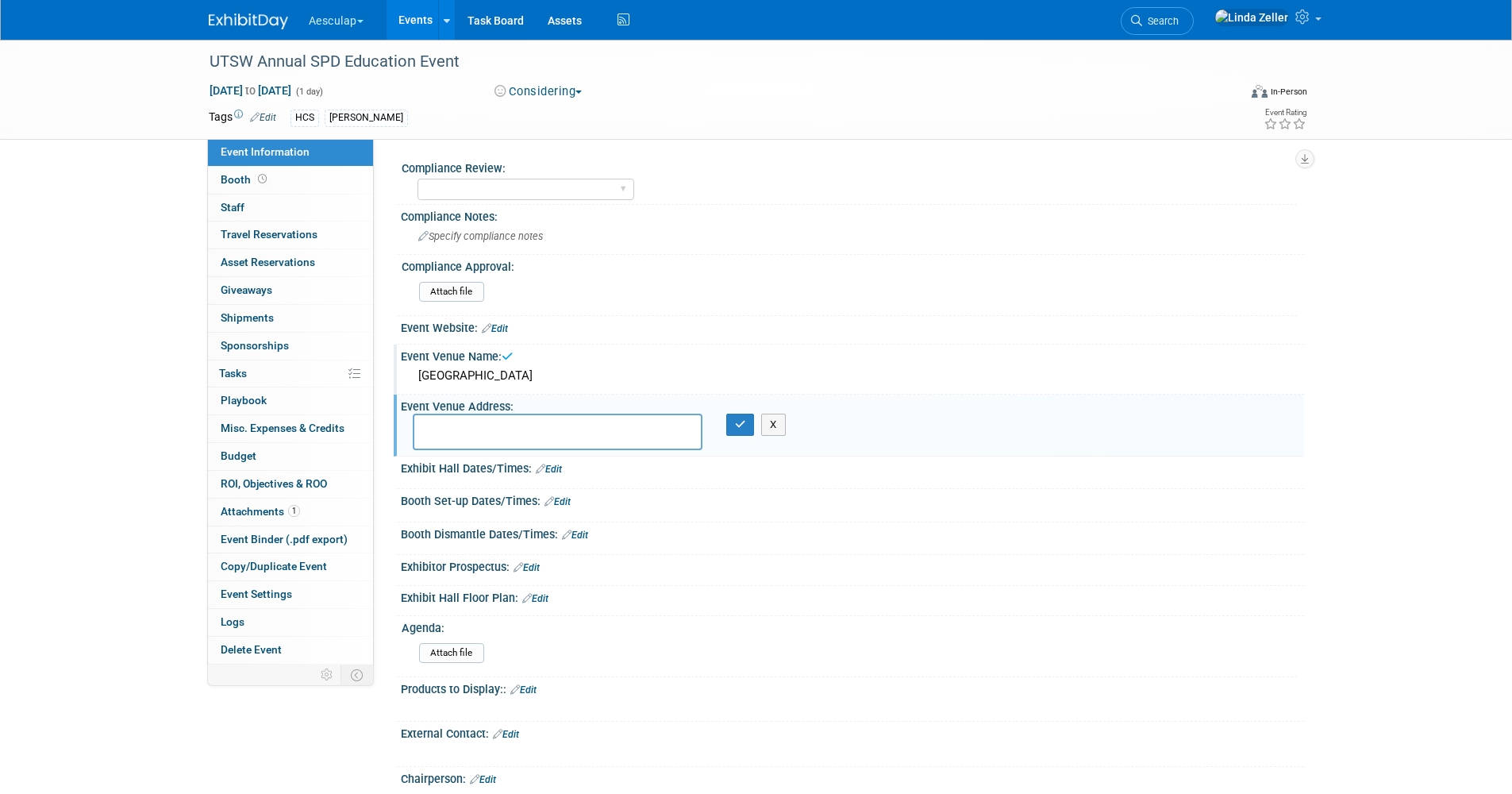
click at [460, 418] on textarea at bounding box center [557, 432] width 290 height 36
type textarea "[STREET_ADDRESS][PERSON_NAME]"
click at [726, 414] on button "button" at bounding box center [740, 425] width 28 height 22
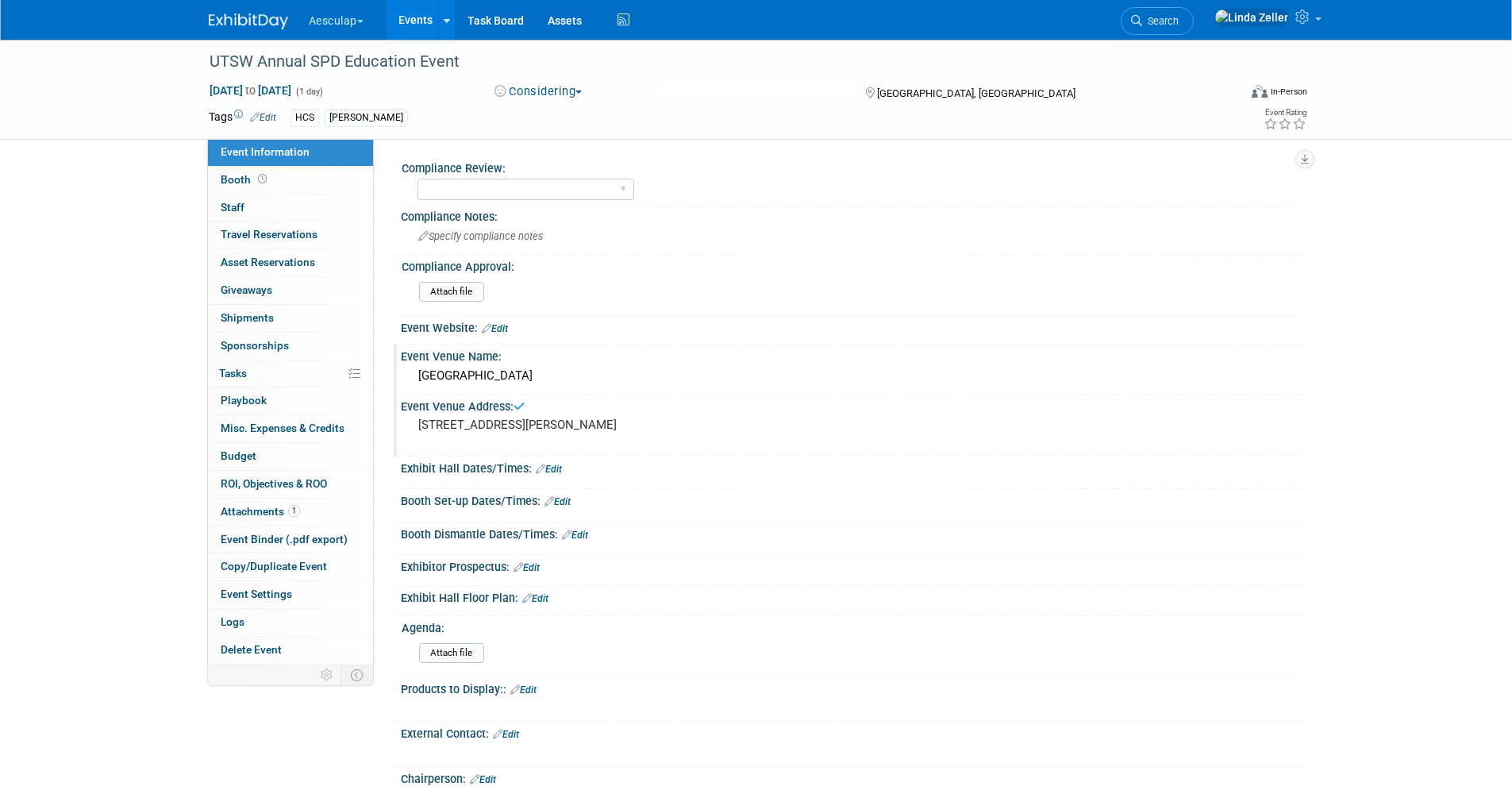
click at [535, 434] on div "[STREET_ADDRESS][PERSON_NAME]" at bounding box center [589, 432] width 353 height 36
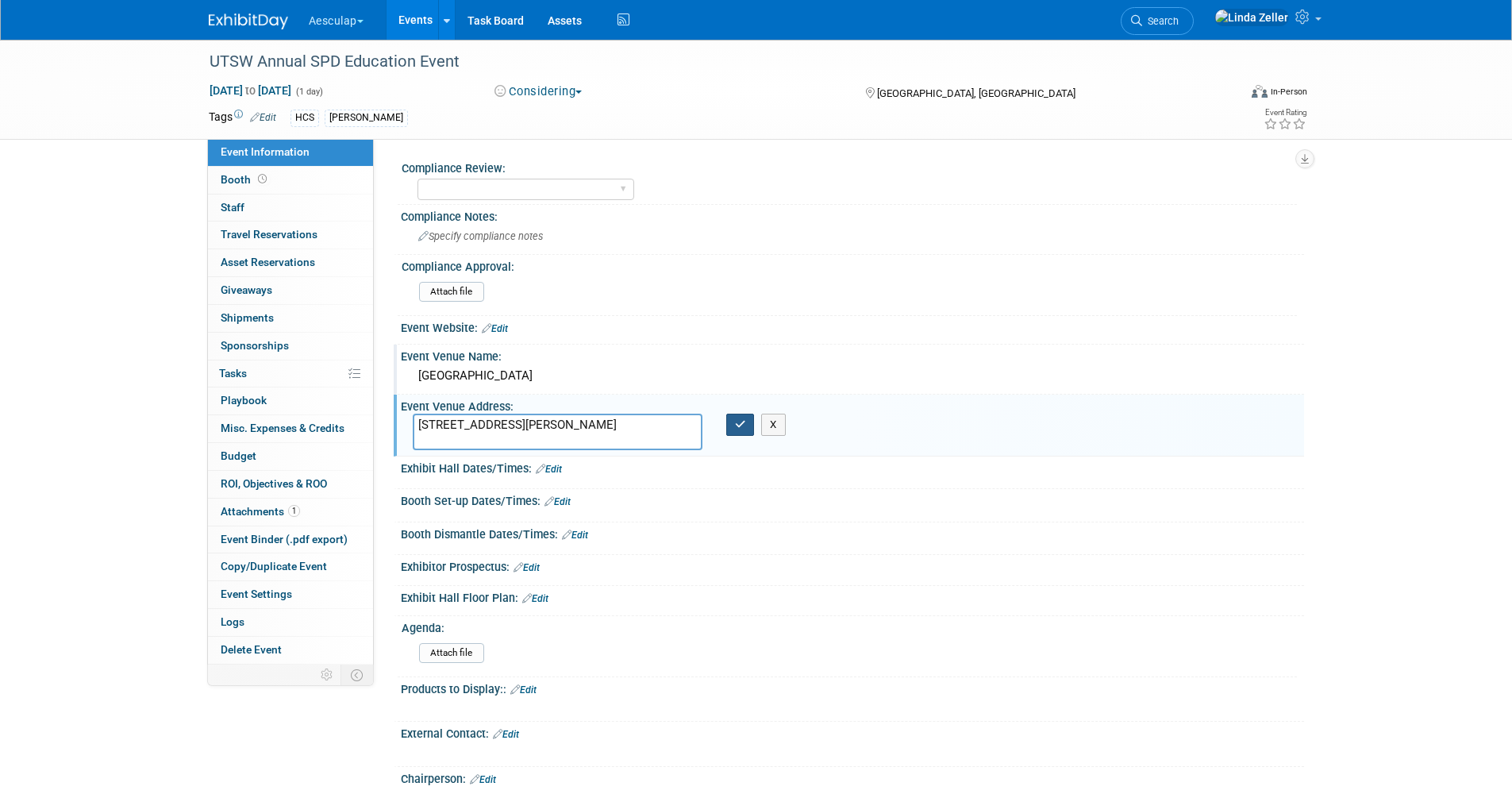
type textarea "[STREET_ADDRESS][PERSON_NAME]"
click at [746, 427] on icon "button" at bounding box center [741, 424] width 11 height 10
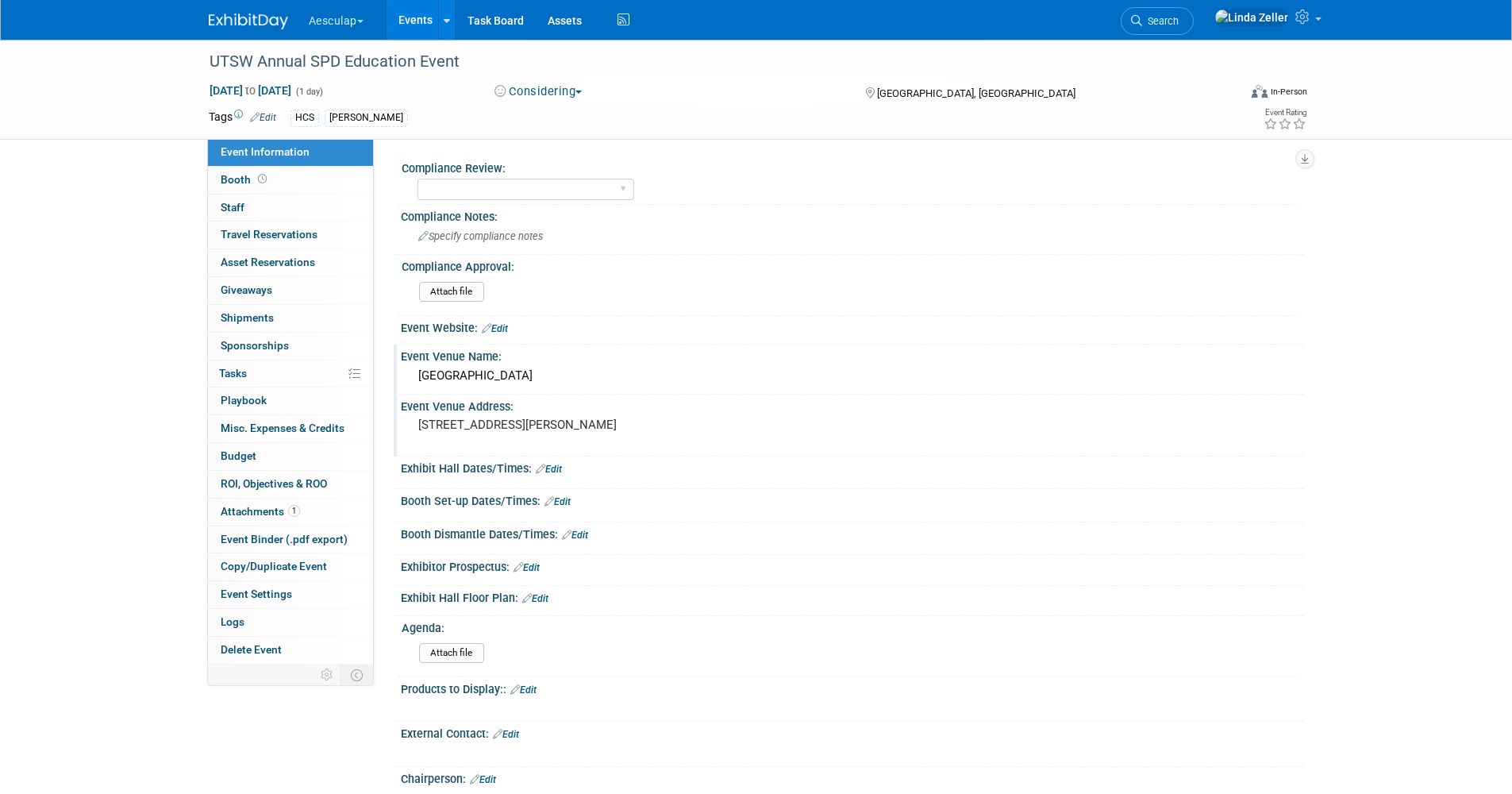
click at [557, 472] on link "Edit" at bounding box center [548, 469] width 26 height 11
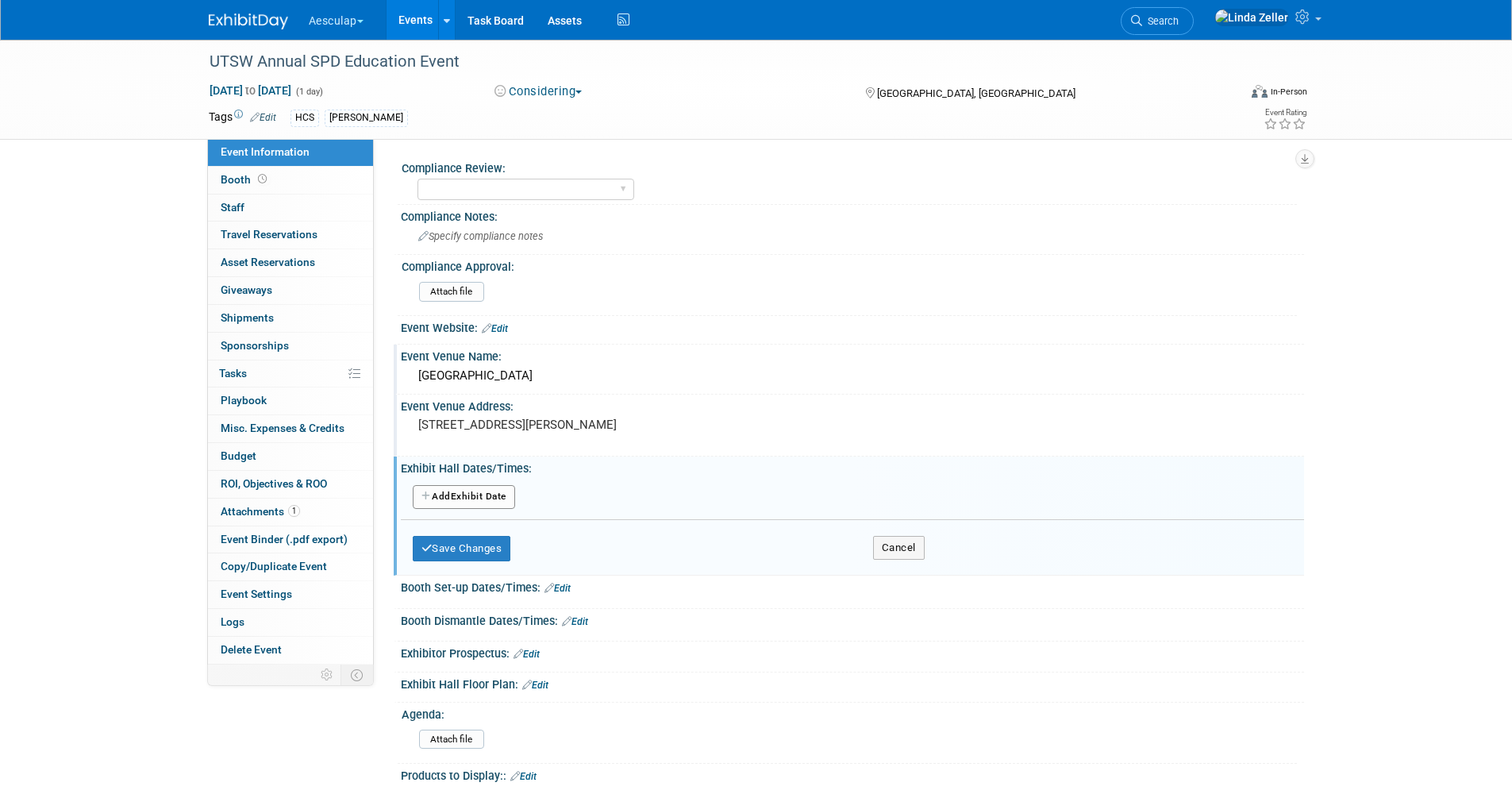
click at [447, 496] on button "Add Another Exhibit Date" at bounding box center [464, 497] width 103 height 24
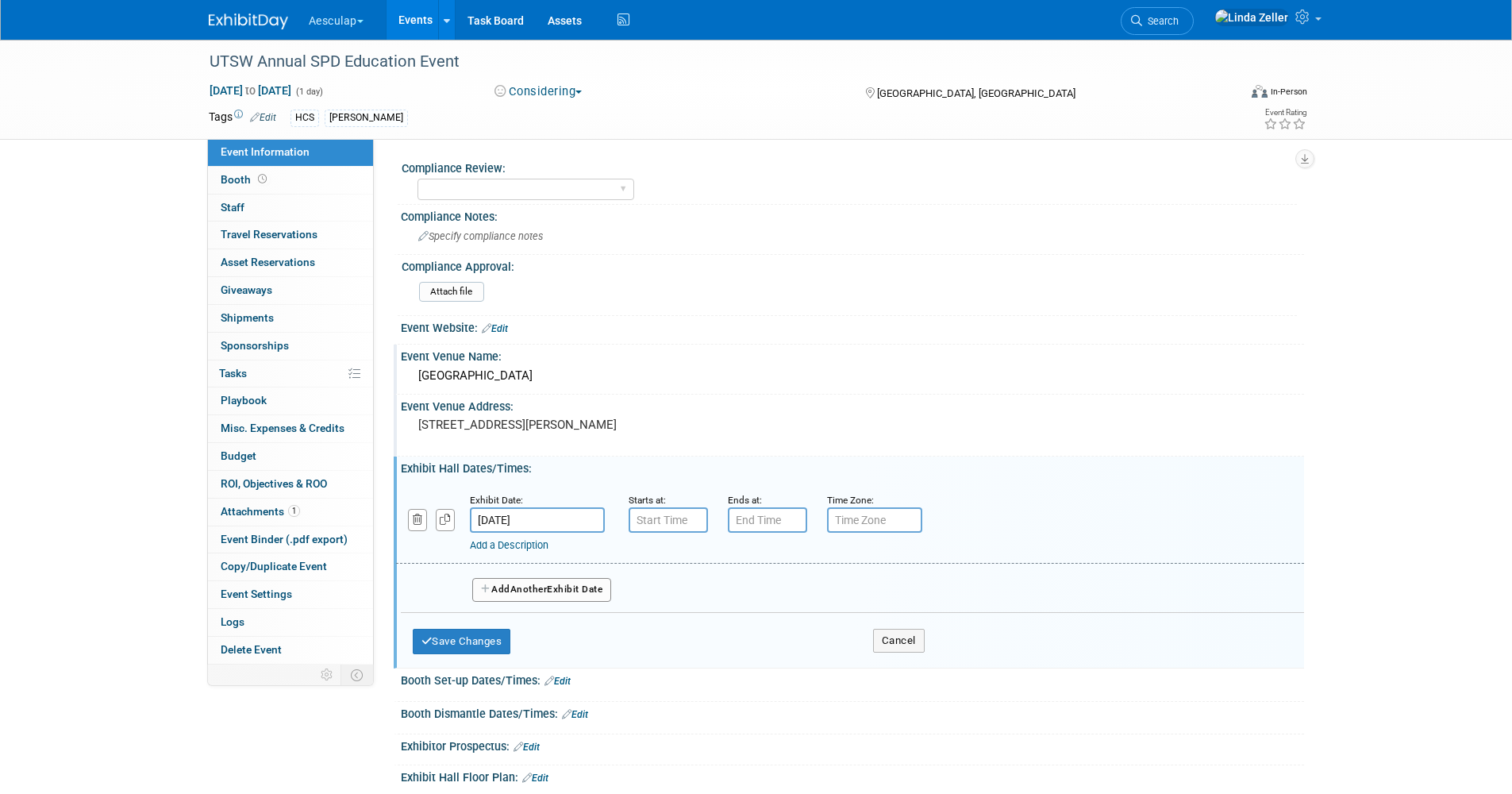
click at [492, 545] on link "Add a Description" at bounding box center [509, 545] width 78 height 12
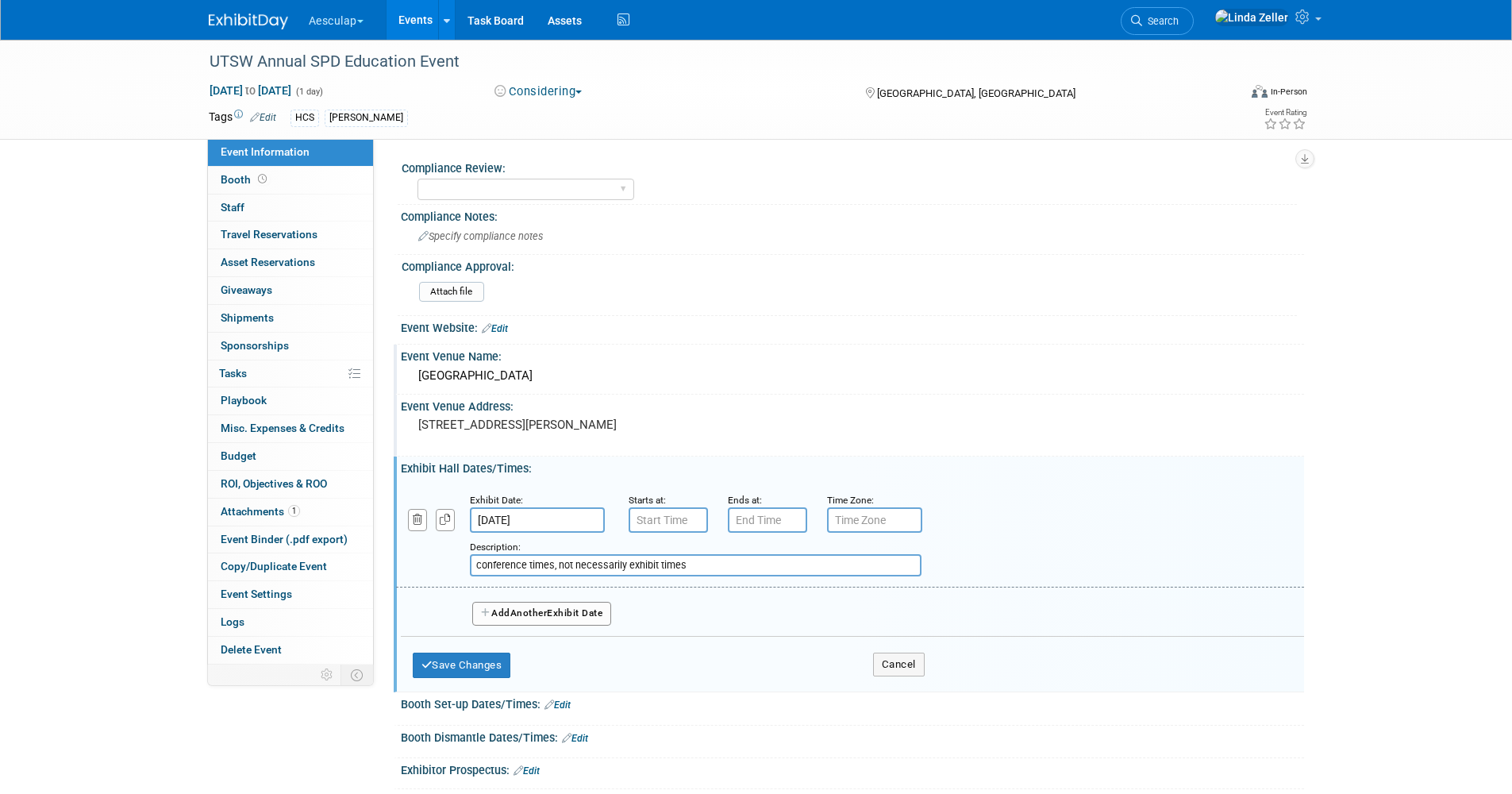
type input "conference times, not necessarily exhibit times"
click at [673, 518] on input "7:00 AM" at bounding box center [668, 520] width 79 height 25
click at [737, 599] on span "00" at bounding box center [739, 593] width 30 height 28
click at [760, 598] on td "30" at bounding box center [760, 602] width 51 height 43
type input "7:30 AM"
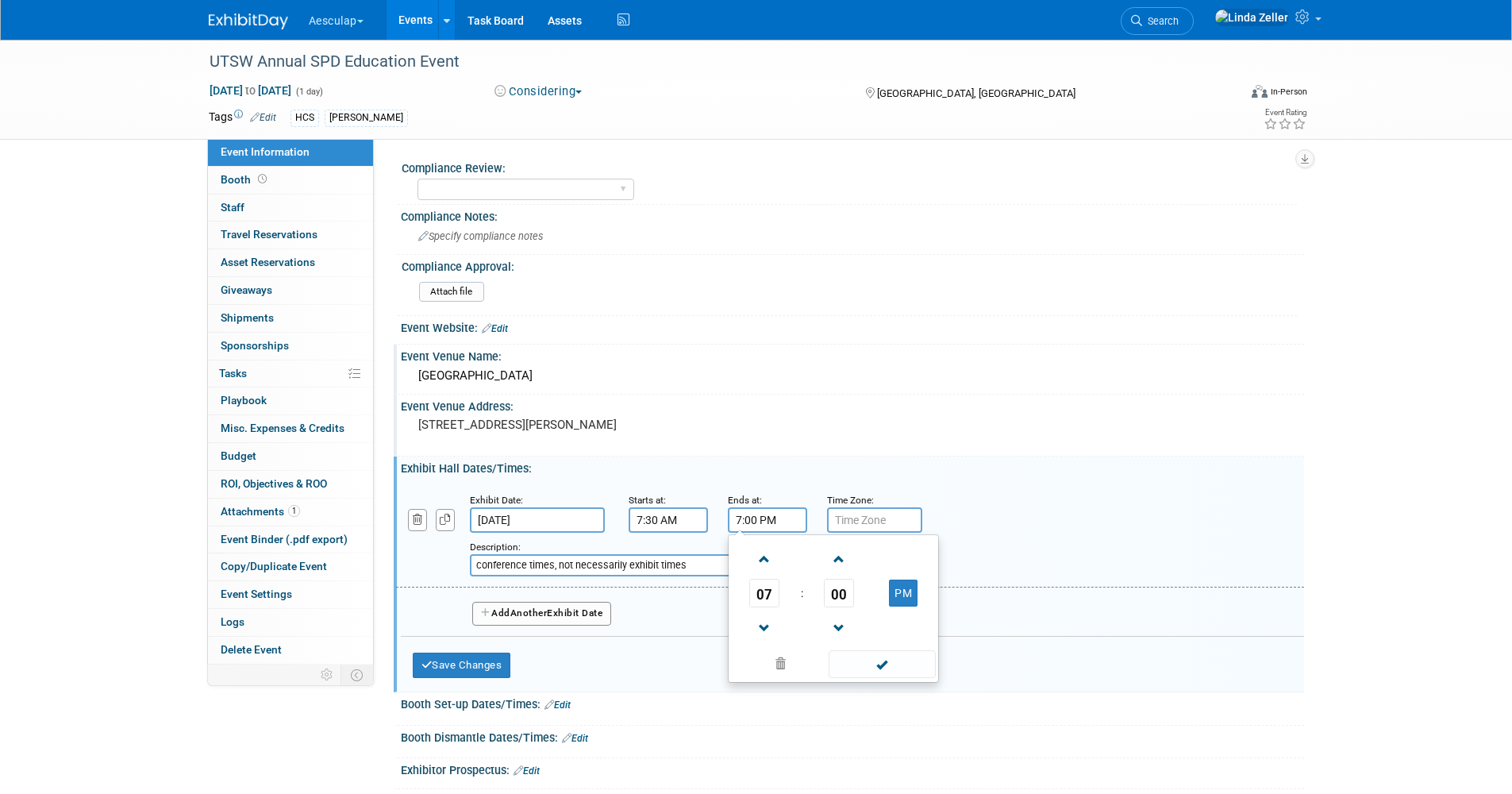
click at [753, 523] on input "7:00 PM" at bounding box center [767, 520] width 79 height 25
click at [761, 591] on span "07" at bounding box center [764, 593] width 30 height 28
click at [761, 604] on td "04" at bounding box center [757, 602] width 51 height 43
type input "4:00 PM"
click at [844, 518] on input "text" at bounding box center [875, 520] width 95 height 25
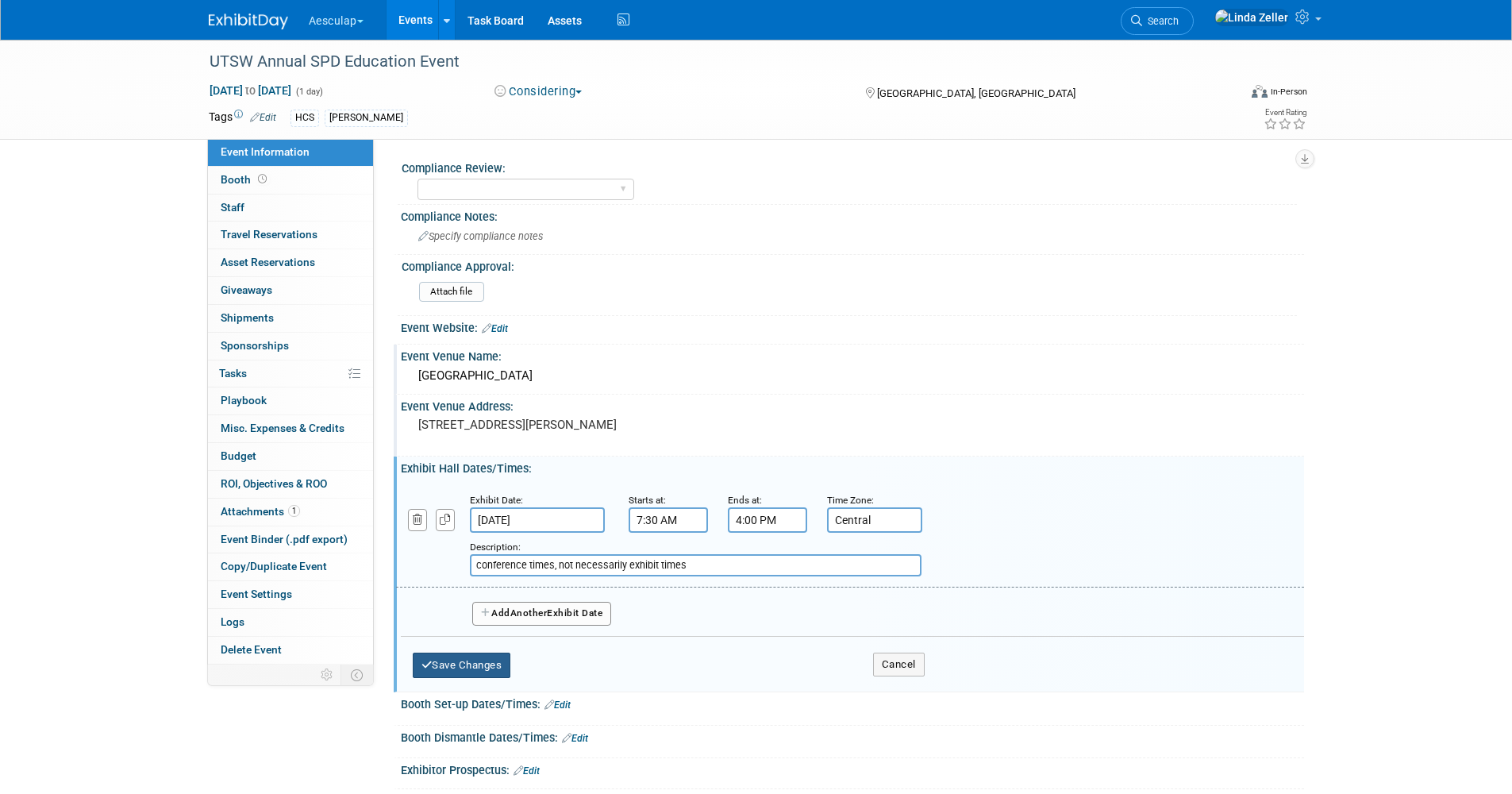
type input "Central"
click at [457, 655] on button "Save Changes" at bounding box center [462, 666] width 98 height 25
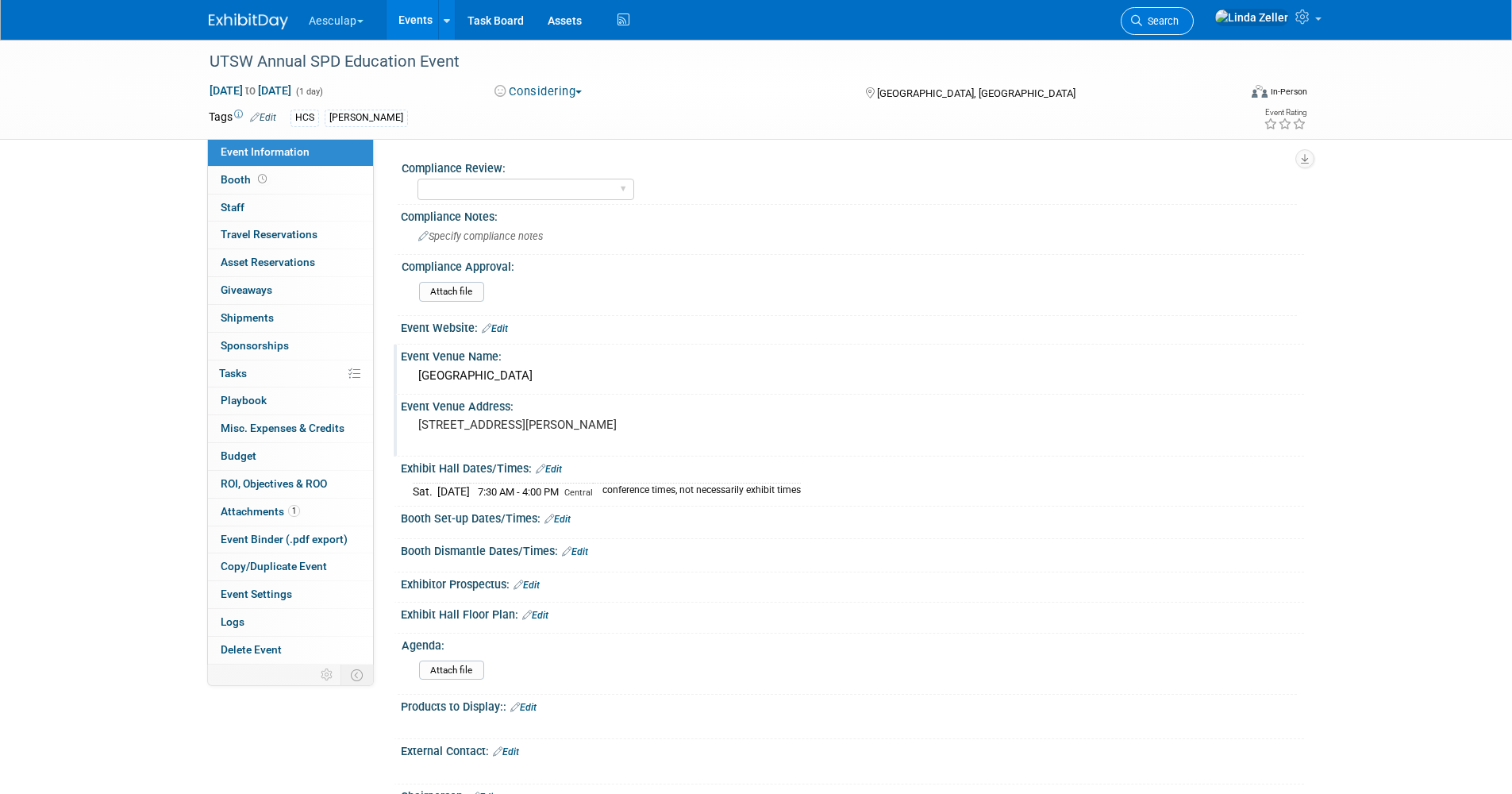
click at [1194, 29] on link "Search" at bounding box center [1157, 21] width 73 height 28
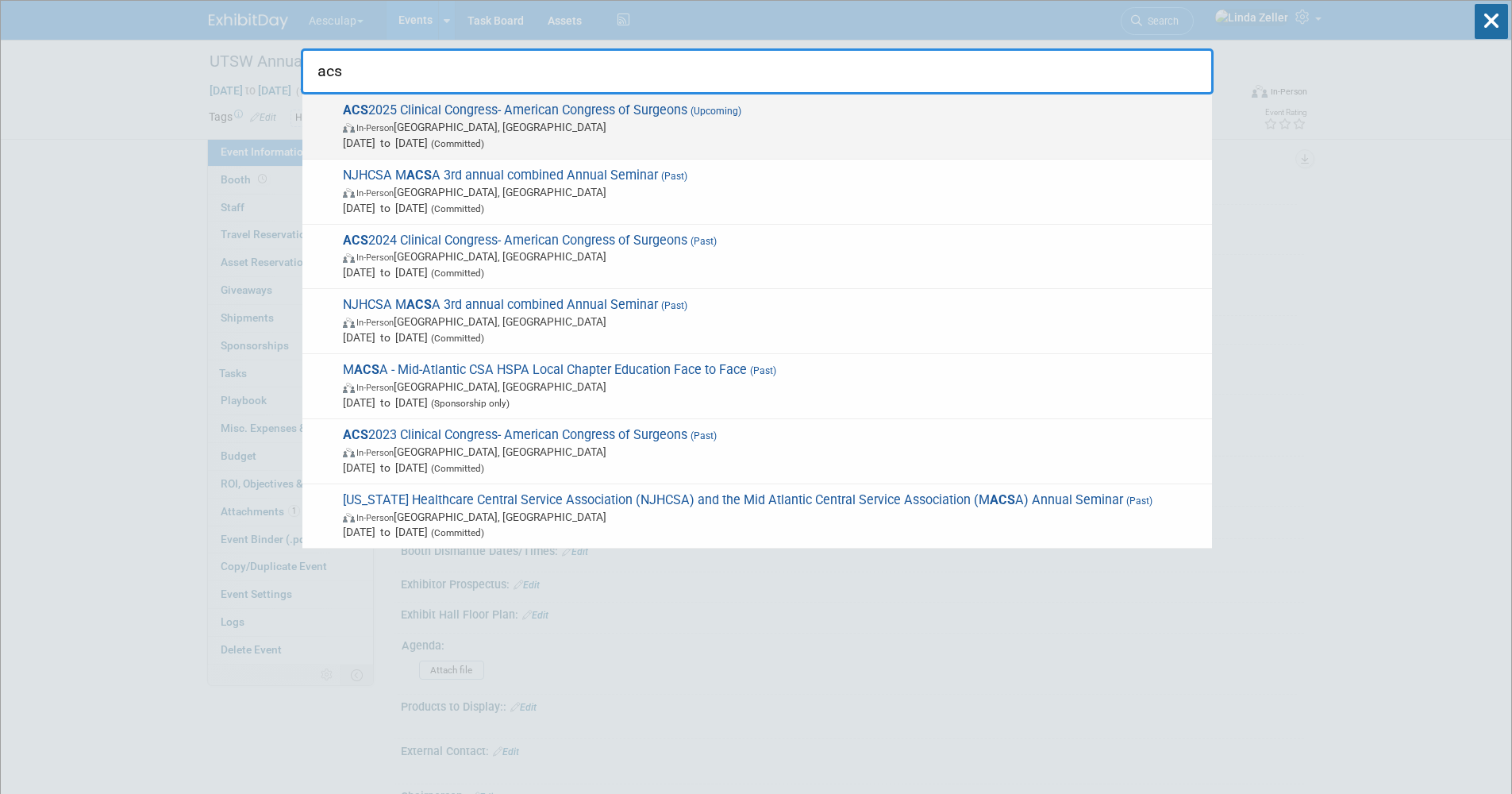
type input "acs"
click at [427, 126] on span "In-Person [GEOGRAPHIC_DATA], [GEOGRAPHIC_DATA]" at bounding box center [773, 126] width 861 height 15
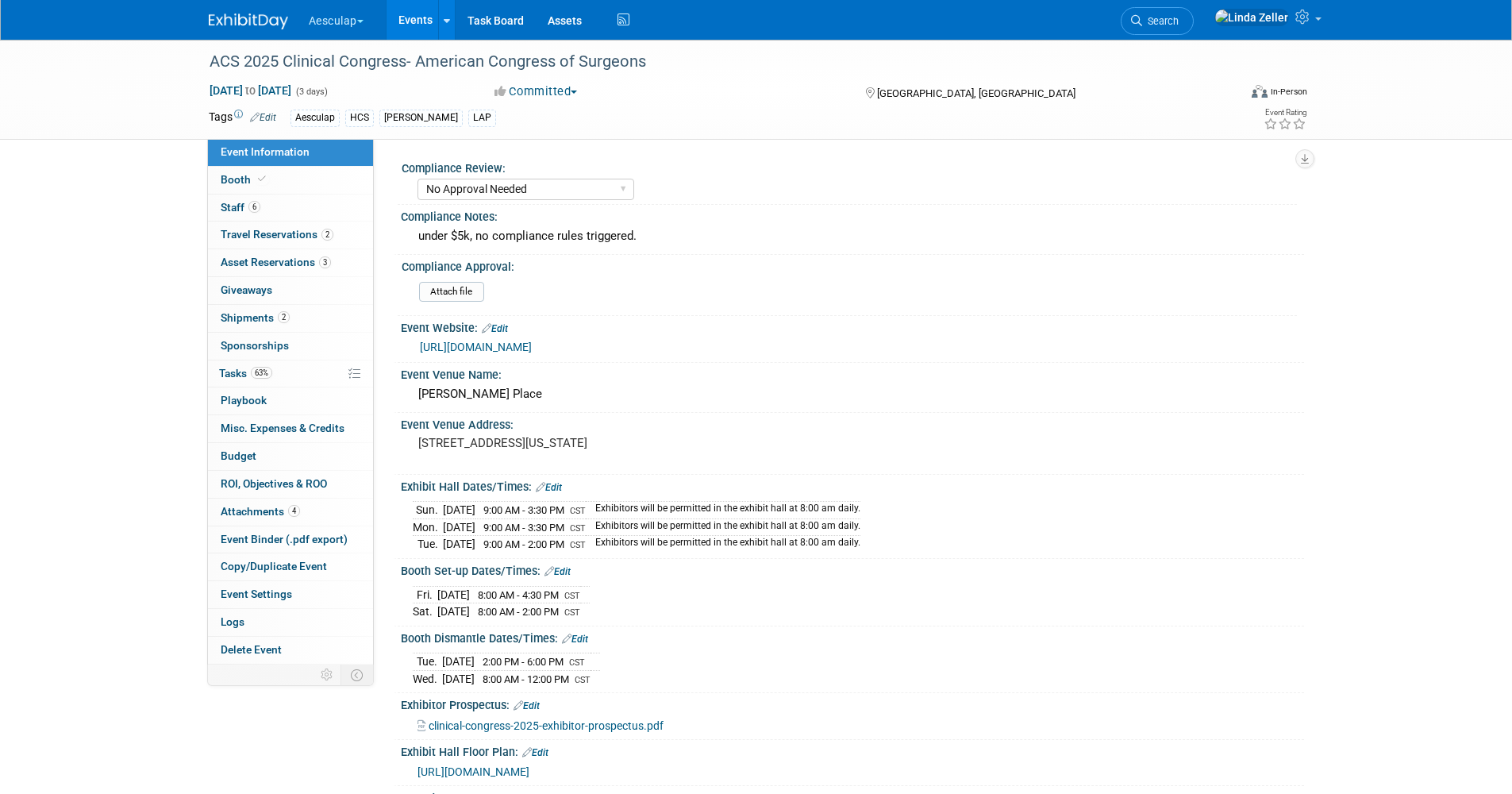
select select "No Approval Needed"
select select "HCS"
click at [285, 260] on span "Asset Reservations 3" at bounding box center [275, 262] width 110 height 13
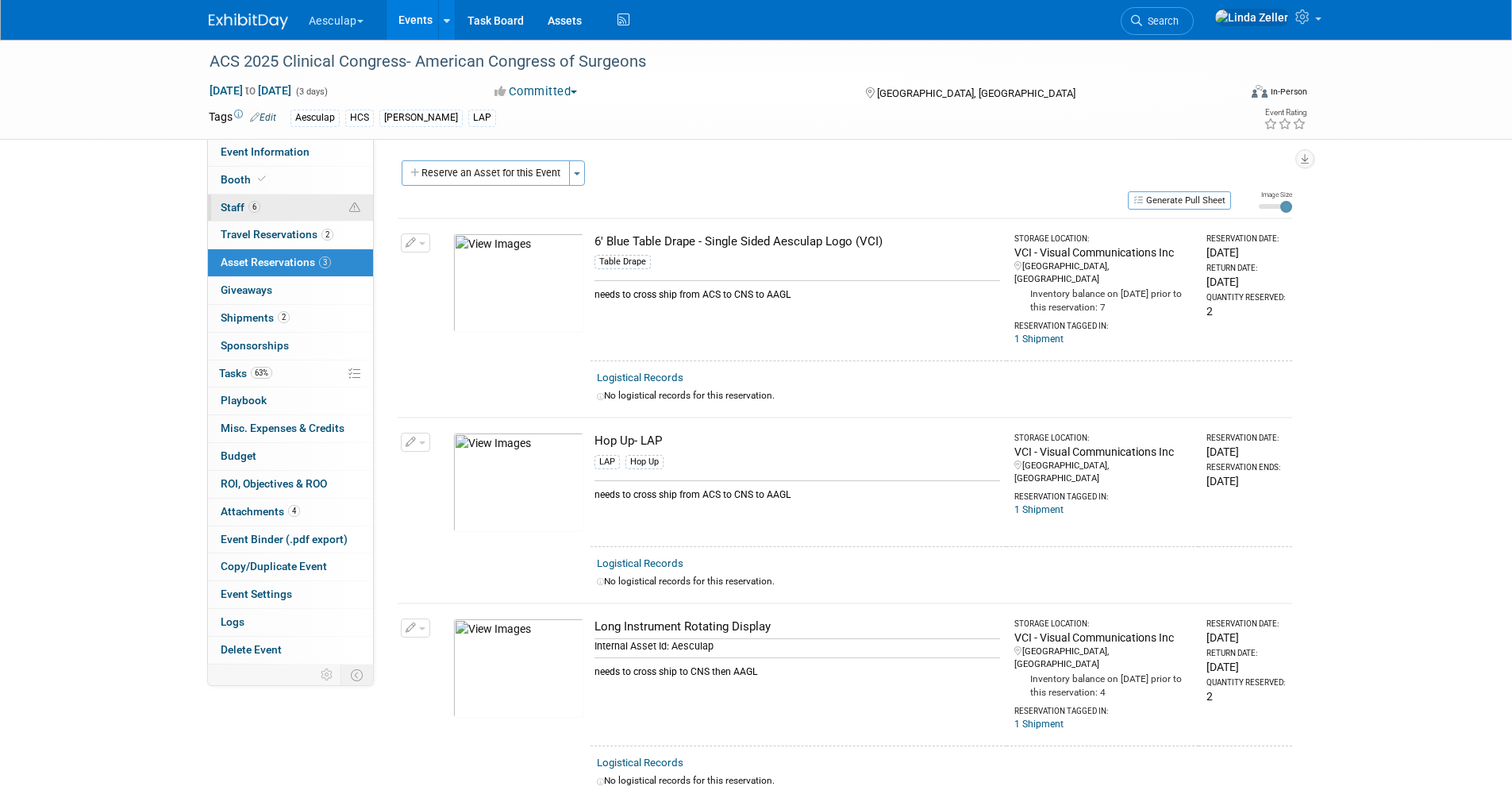
click at [215, 205] on link "6 Staff 6" at bounding box center [291, 208] width 165 height 27
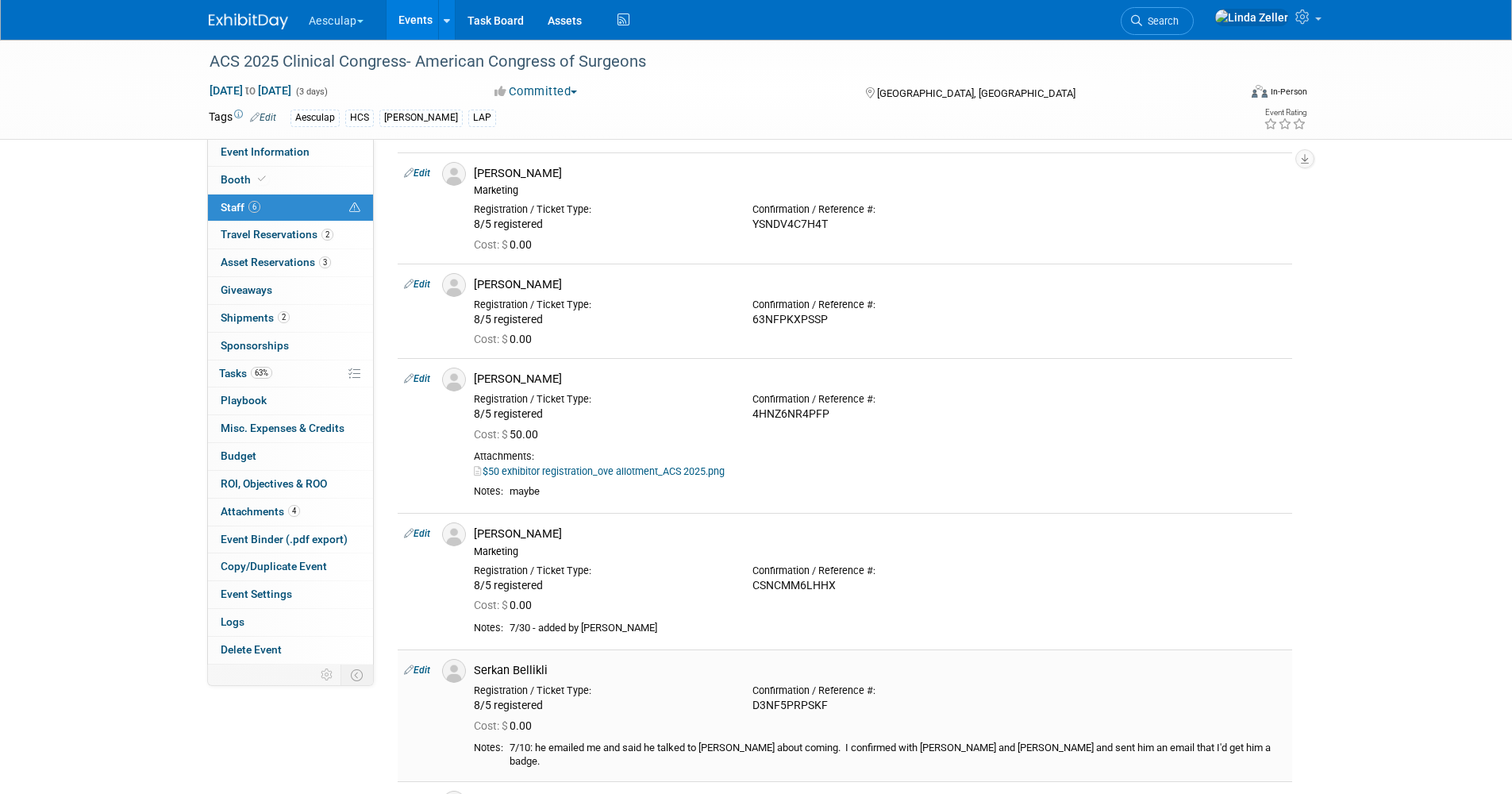
scroll to position [159, 0]
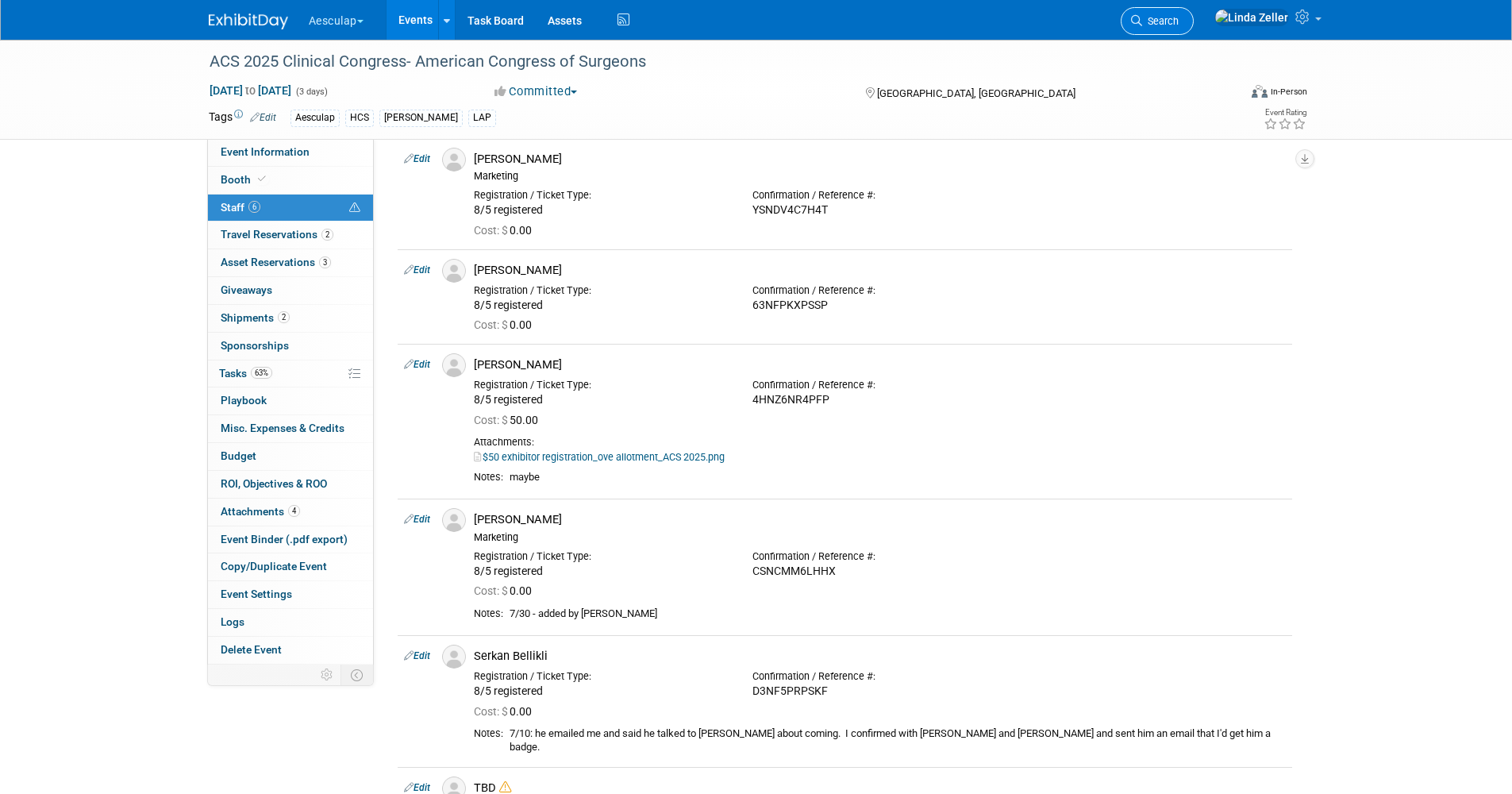
click at [1142, 23] on icon at bounding box center [1137, 21] width 11 height 11
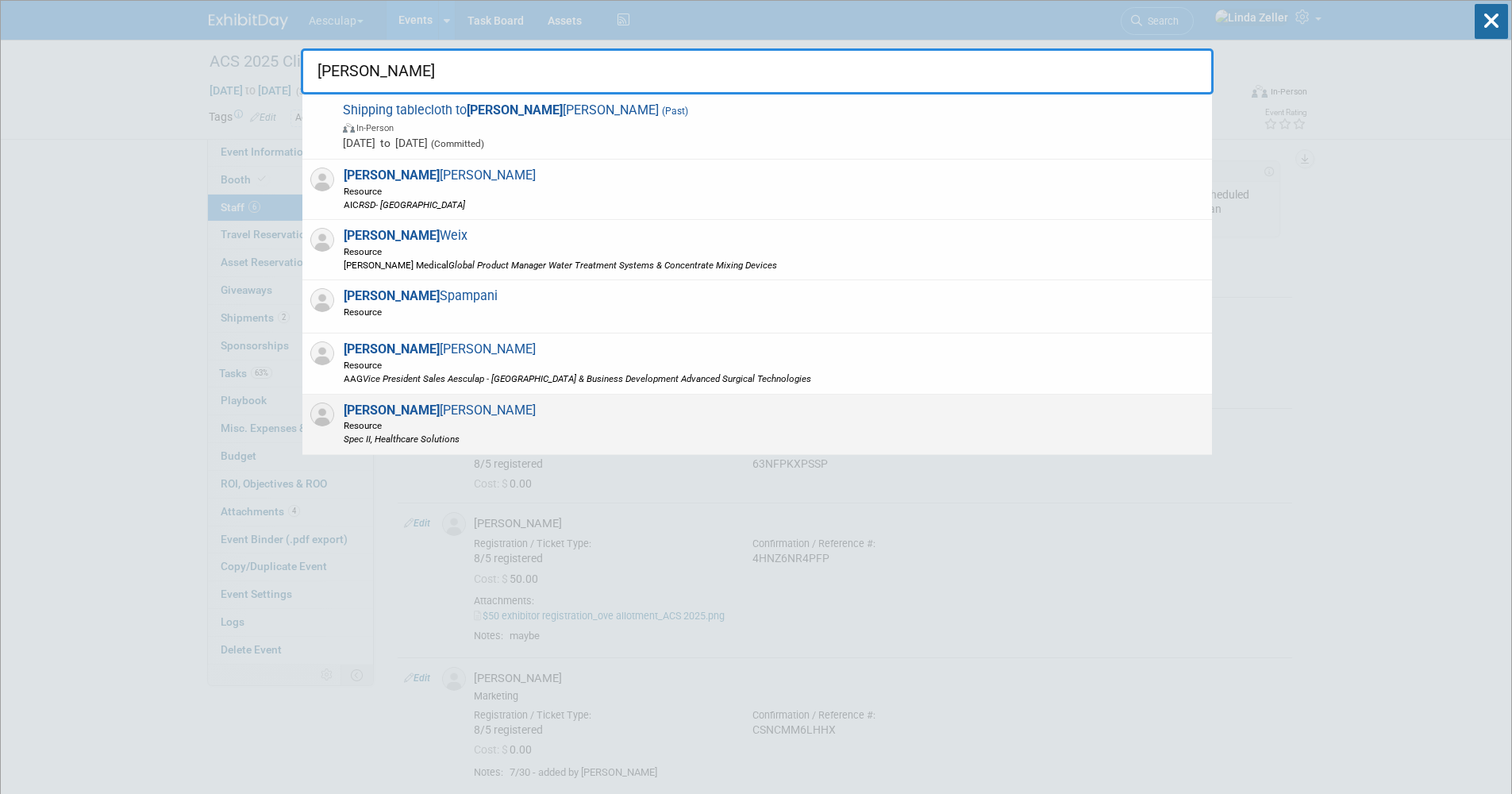
type input "patrick"
click at [422, 433] on span "Spec II, Healthcare Solutions" at bounding box center [439, 438] width 192 height 14
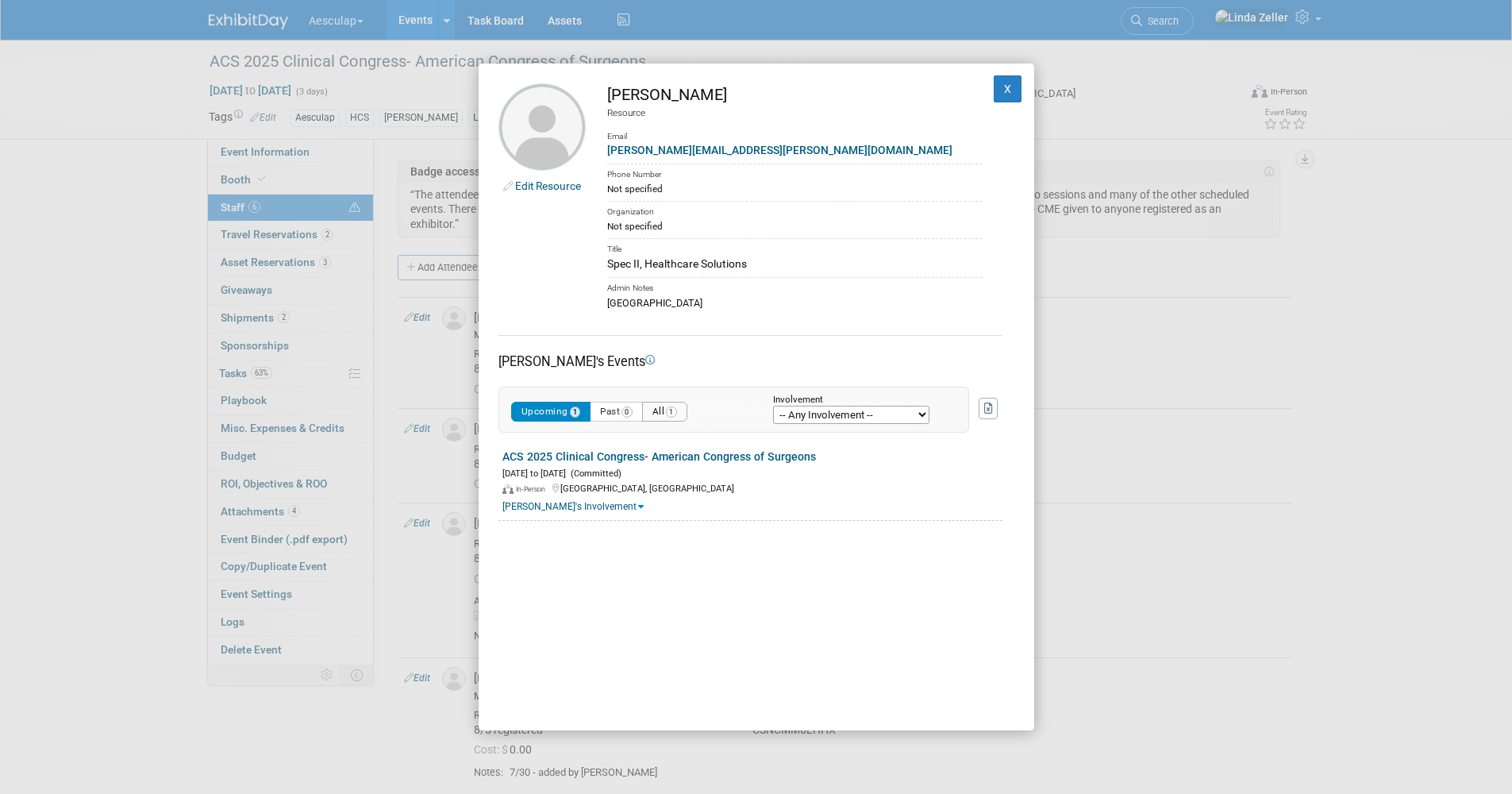
click at [666, 408] on button "All 1" at bounding box center [665, 412] width 45 height 20
click at [616, 411] on button "Past 0" at bounding box center [616, 412] width 53 height 20
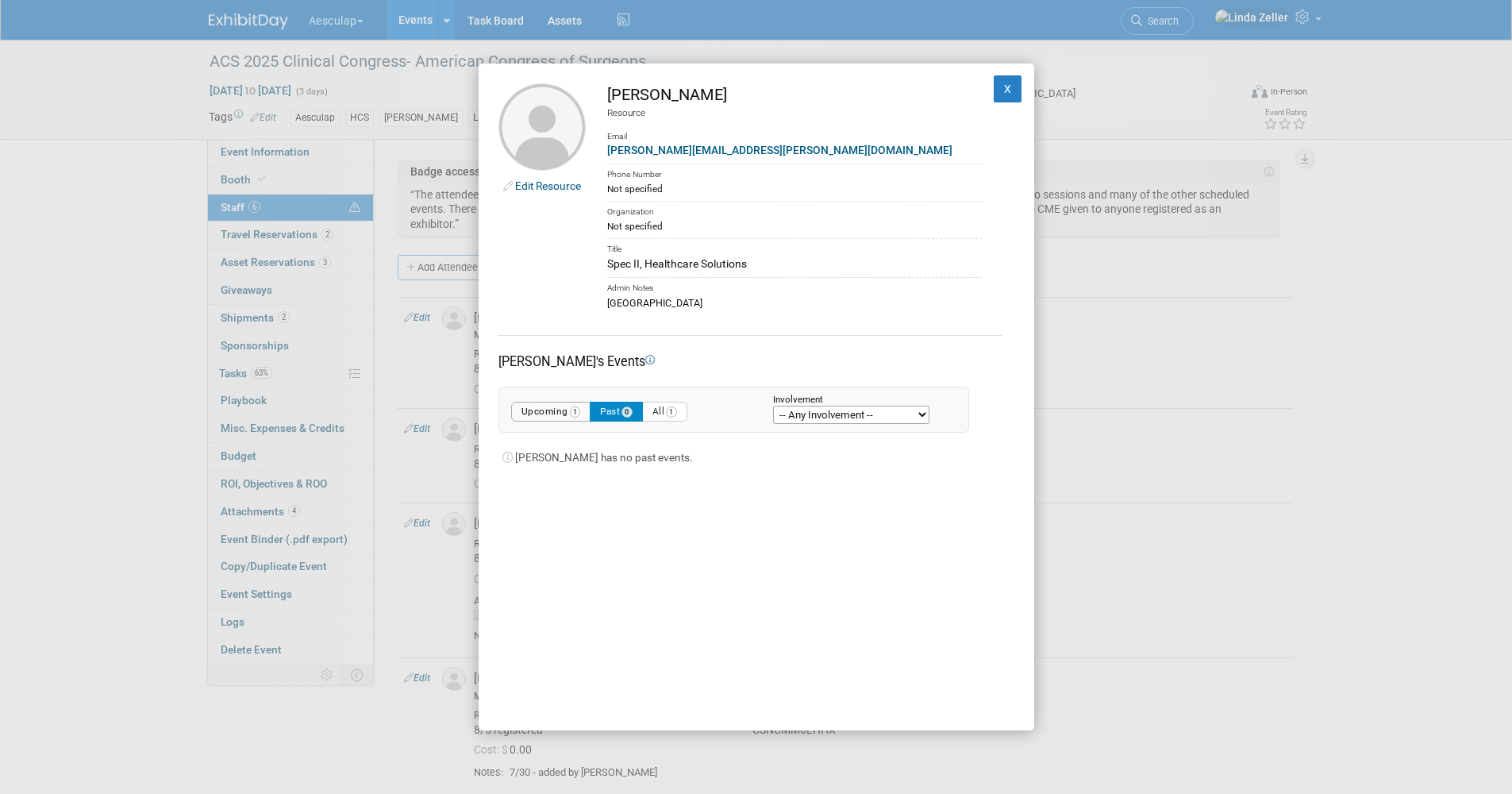
click at [560, 411] on button "Upcoming 1" at bounding box center [551, 412] width 80 height 20
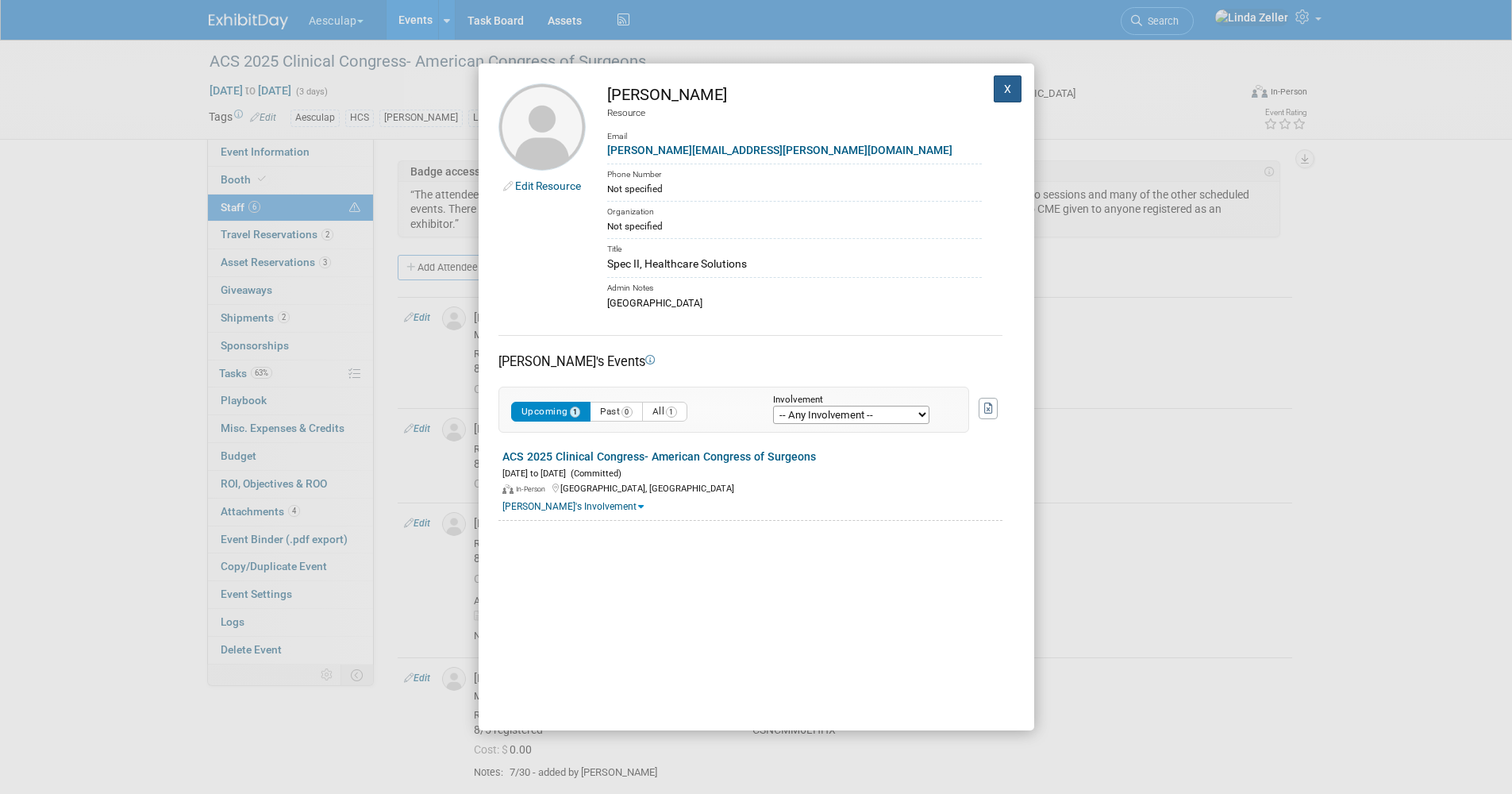
click at [999, 92] on button "X" at bounding box center [1007, 89] width 28 height 27
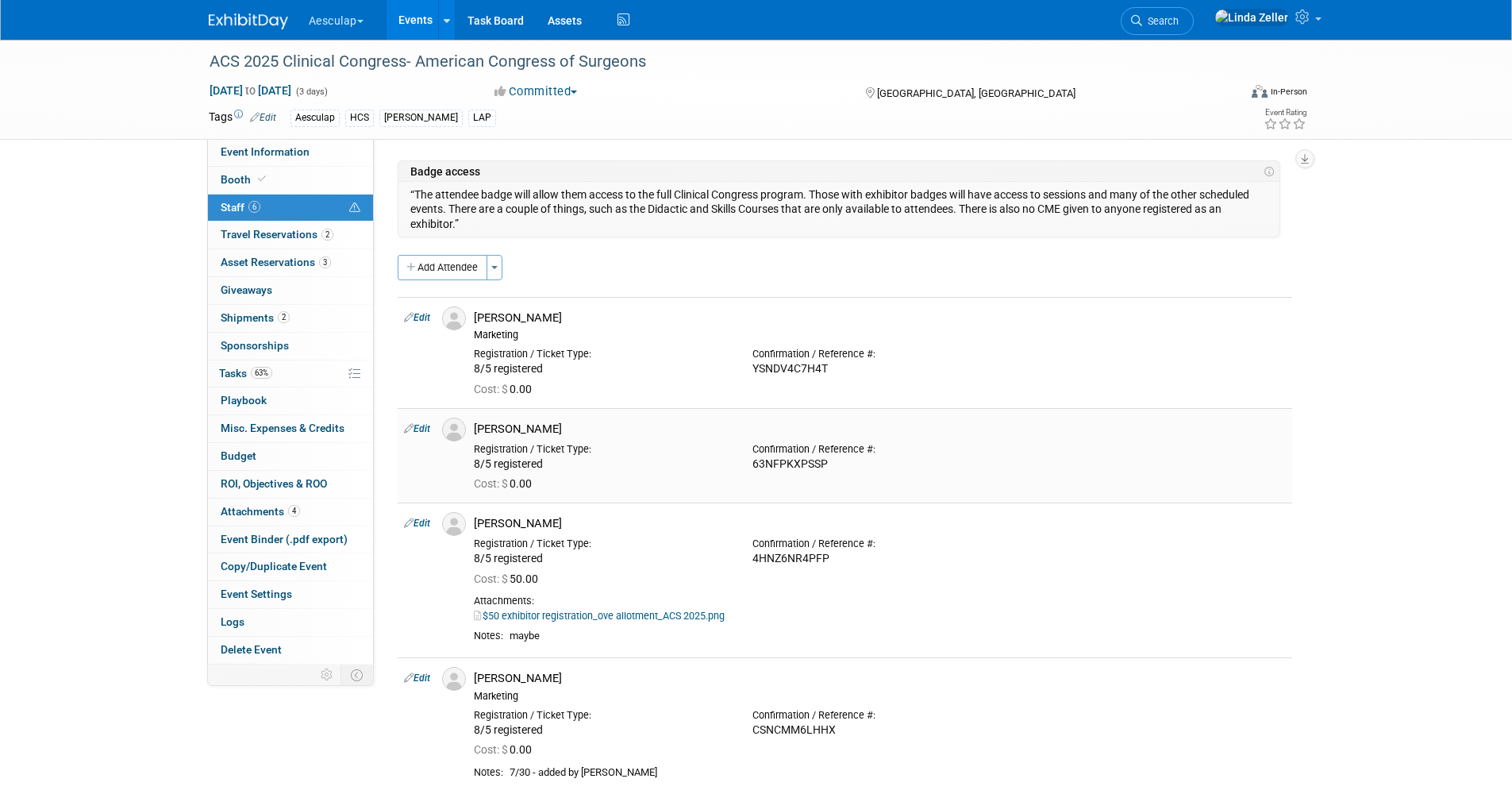
click at [423, 427] on link "Edit" at bounding box center [416, 428] width 26 height 11
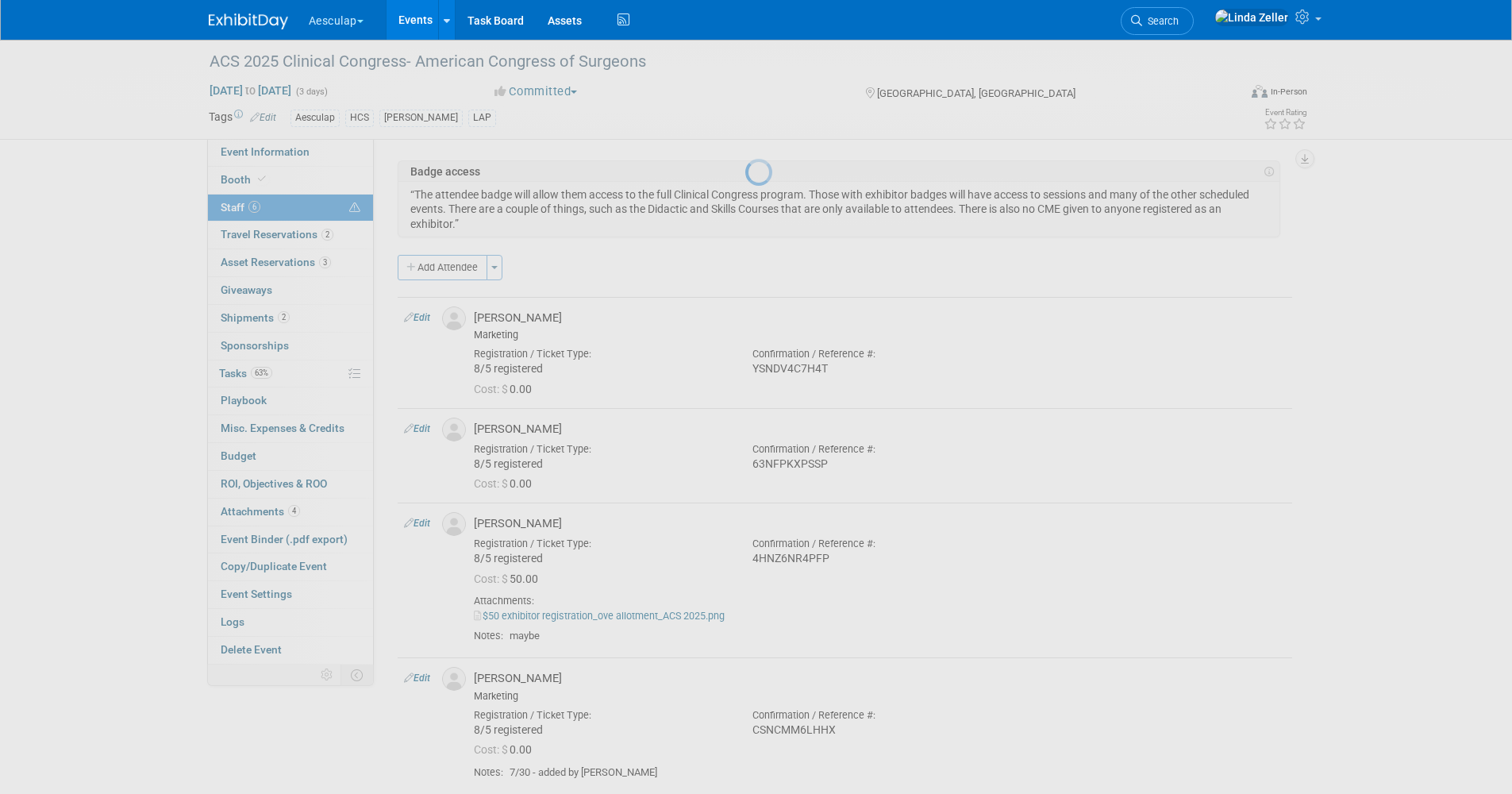
select select "b6044b48-67b1-44f6-9f9a-2e6f0f426082"
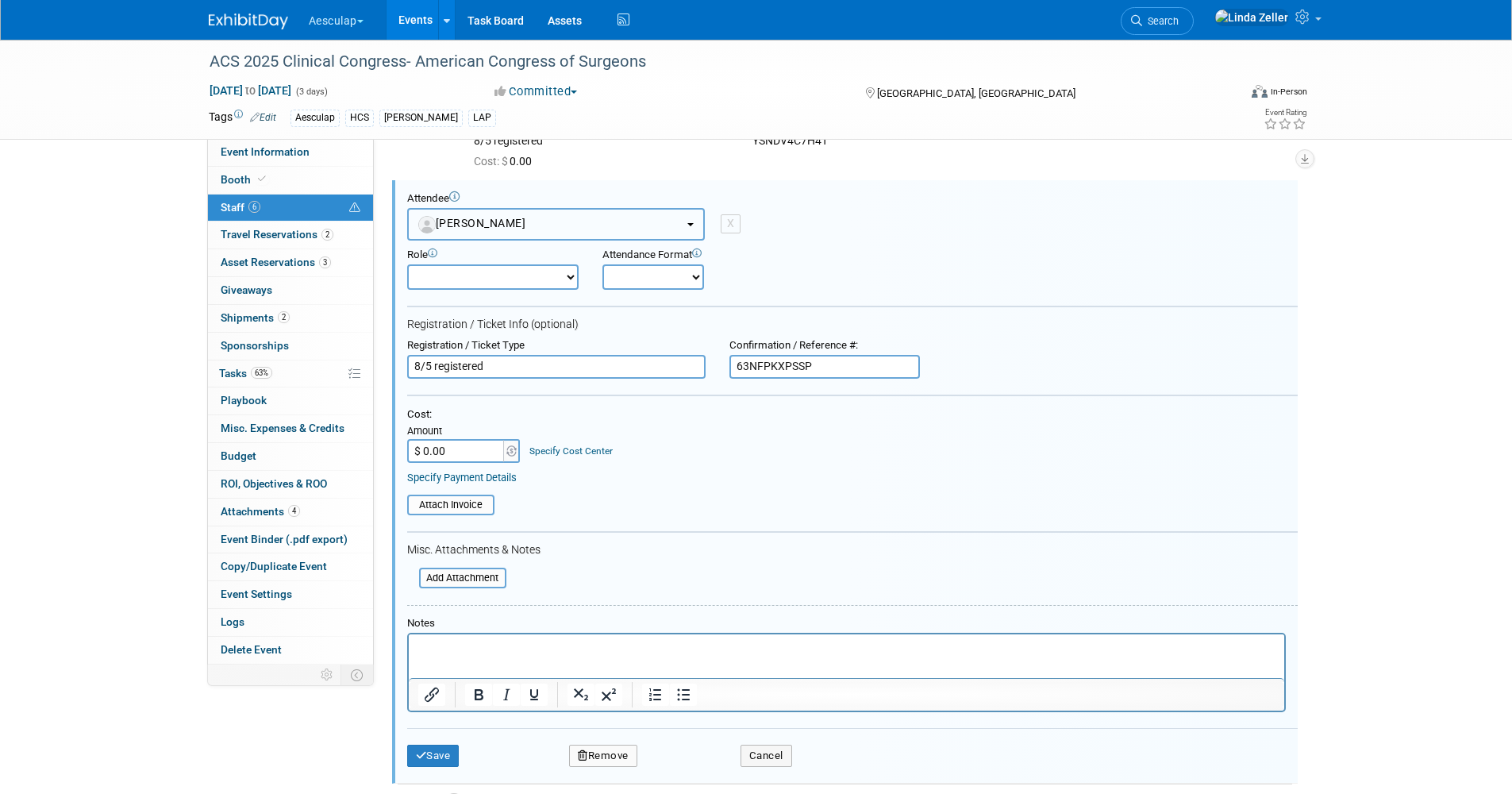
click at [510, 222] on button "[PERSON_NAME]" at bounding box center [556, 225] width 297 height 33
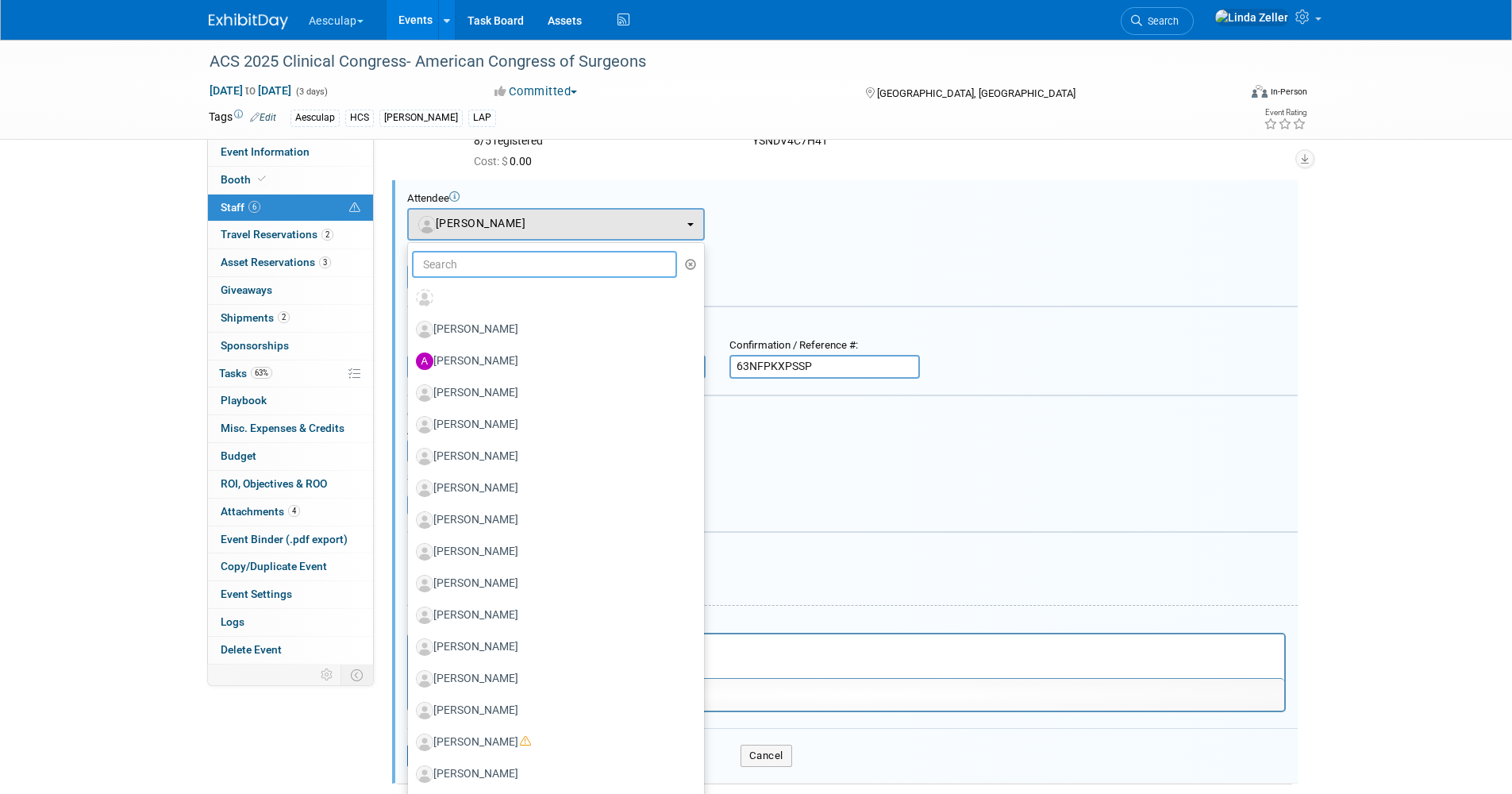
click at [472, 266] on input "text" at bounding box center [545, 265] width 265 height 27
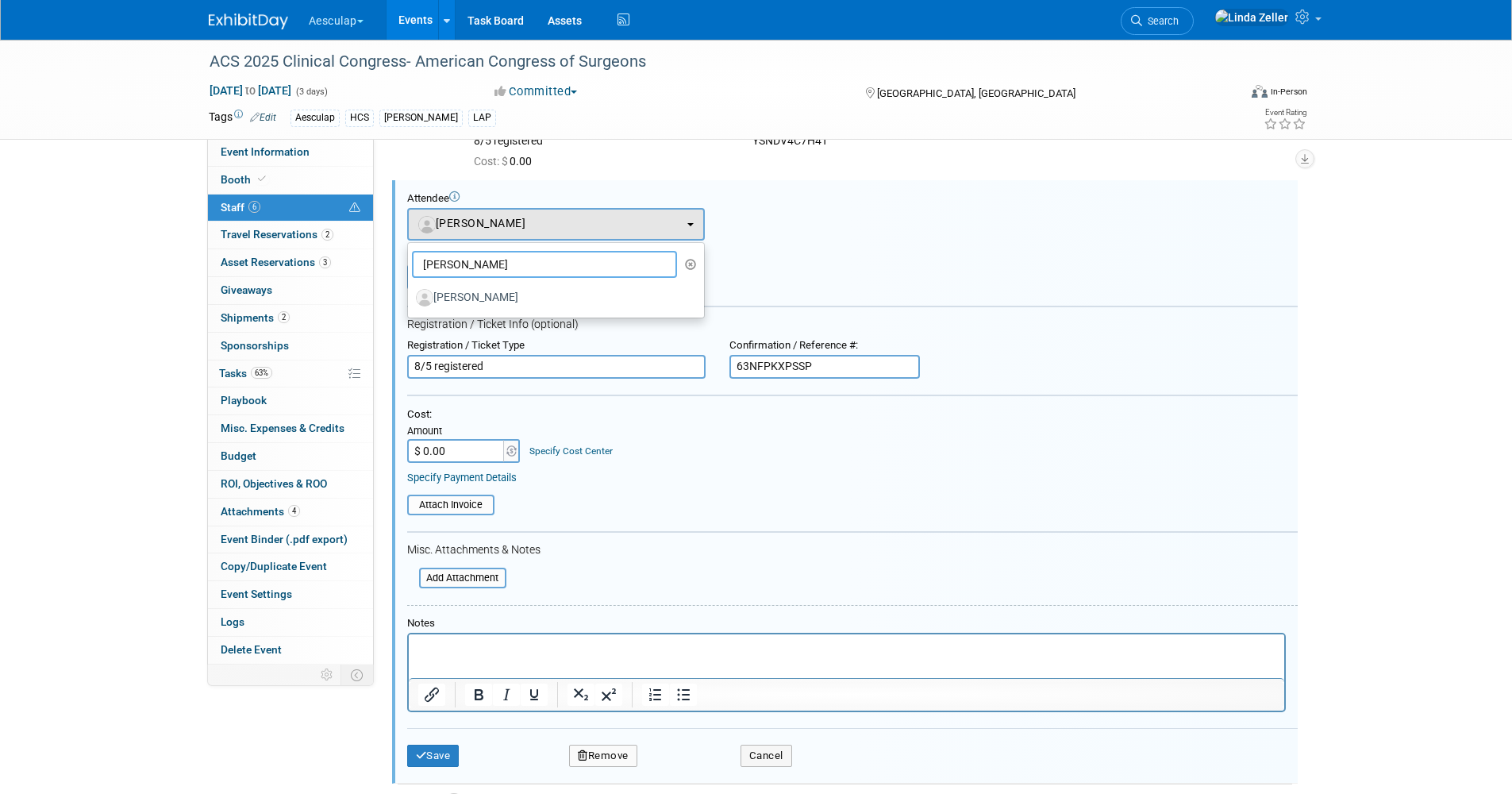
type input "evan bi"
click at [500, 296] on label "[PERSON_NAME]" at bounding box center [552, 297] width 272 height 25
click at [410, 296] on input "[PERSON_NAME]" at bounding box center [405, 296] width 10 height 10
select select "d46dd83c-b731-49cf-8b57-972d30d4d0cb"
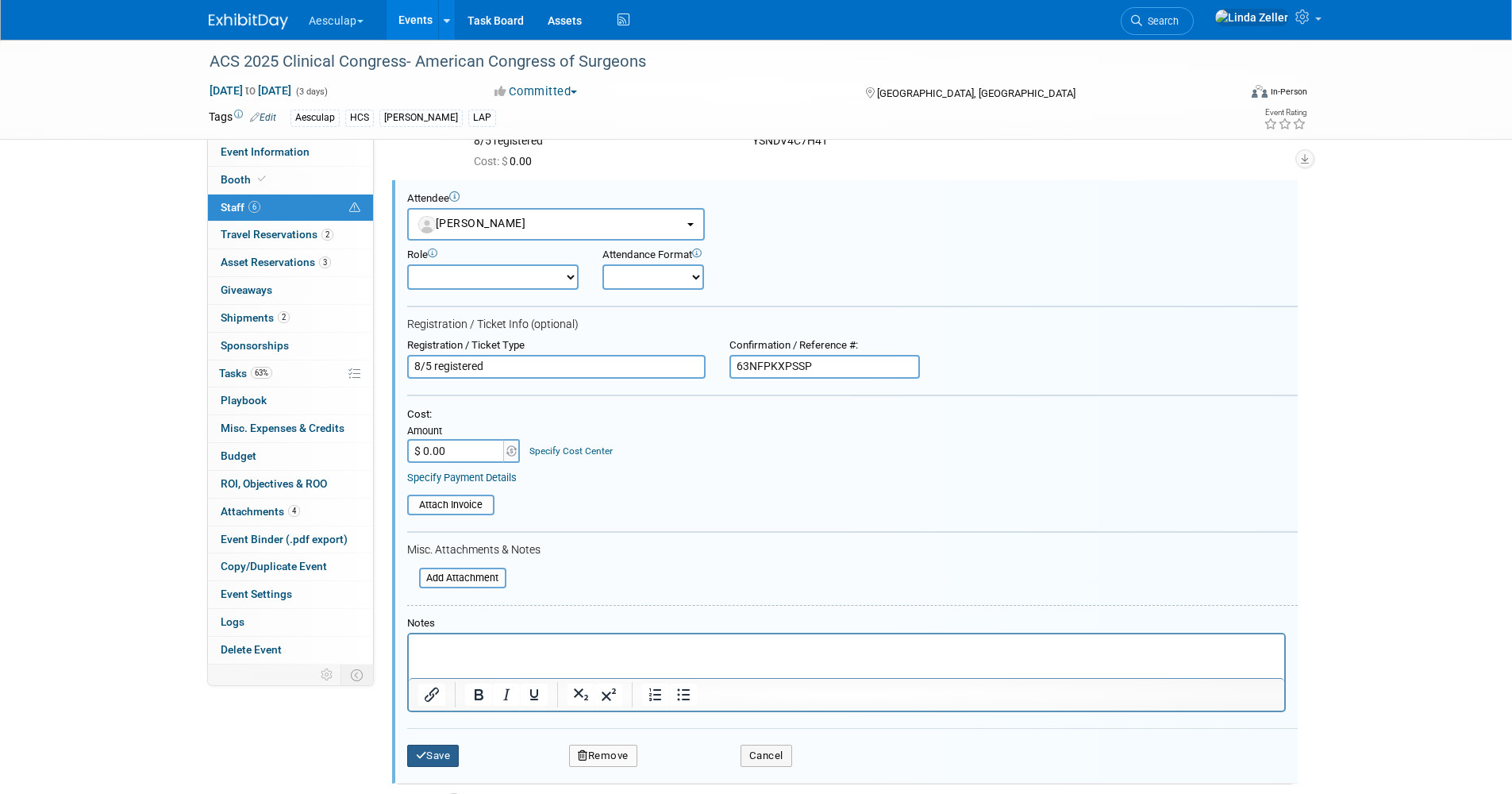
click at [446, 750] on button "Save" at bounding box center [434, 756] width 53 height 22
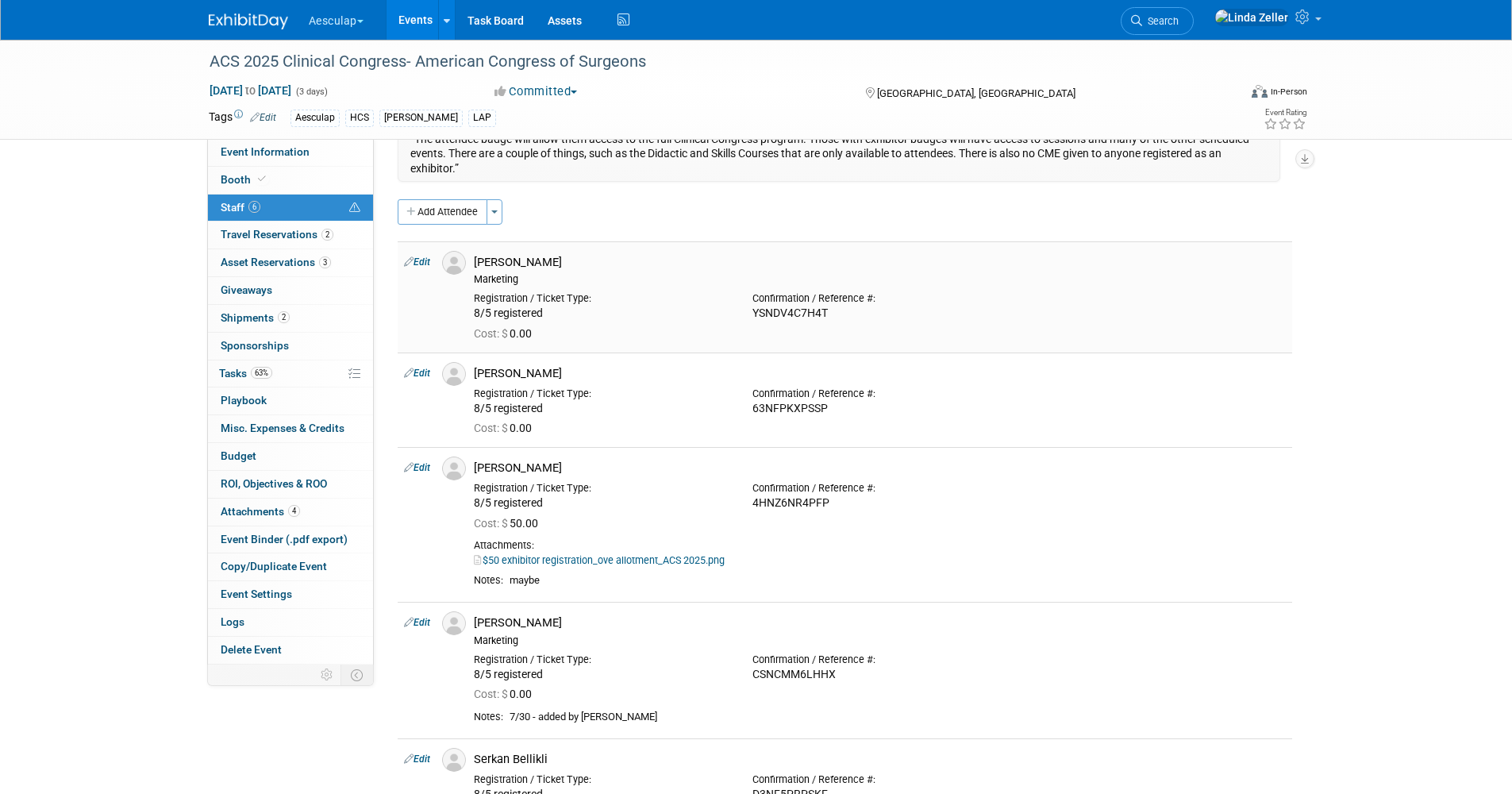
scroll to position [159, 0]
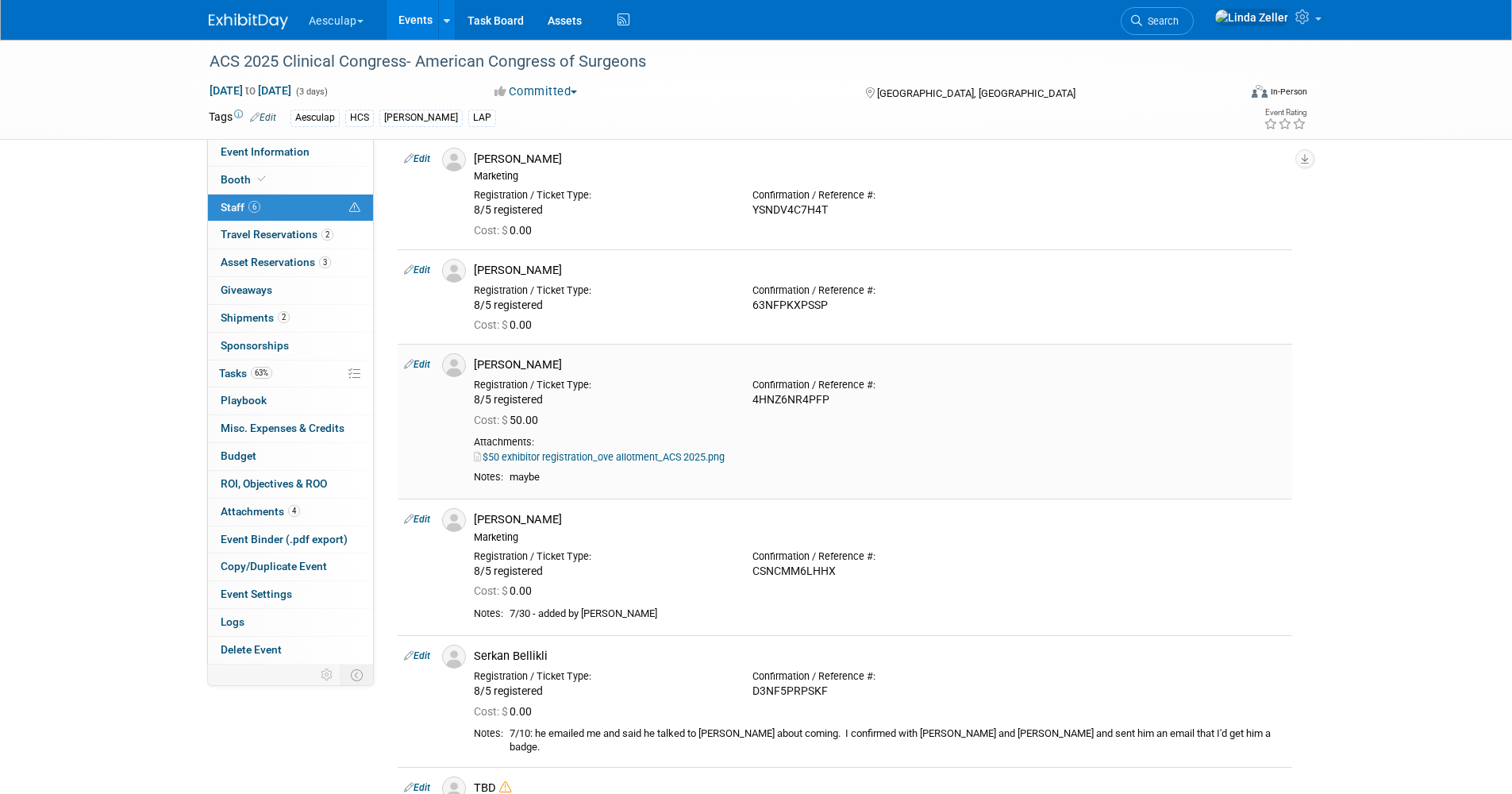
click at [418, 365] on link "Edit" at bounding box center [416, 365] width 26 height 11
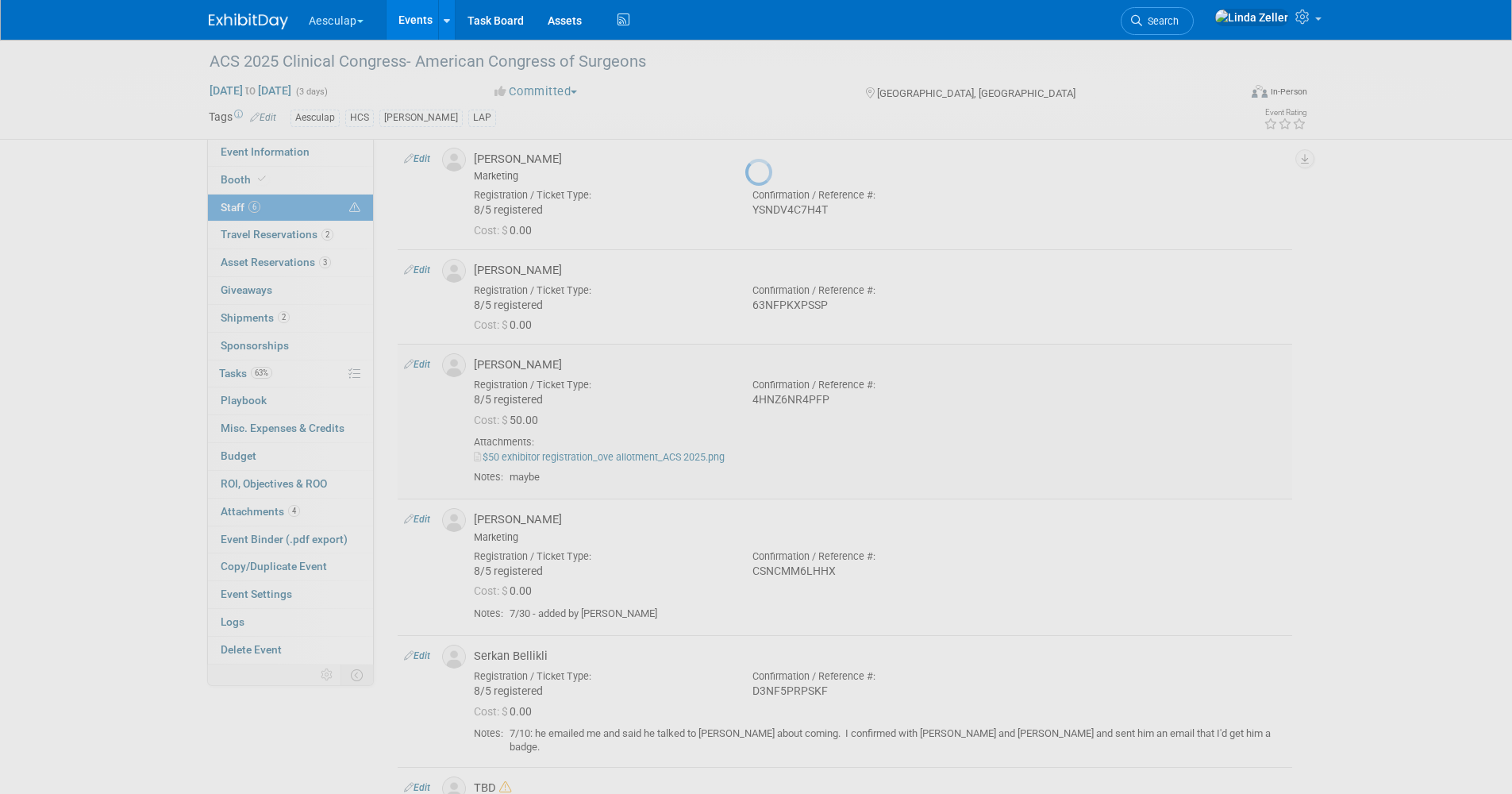
select select "9163c48f-bd8a-4fac-9cb8-b27bf38152e5"
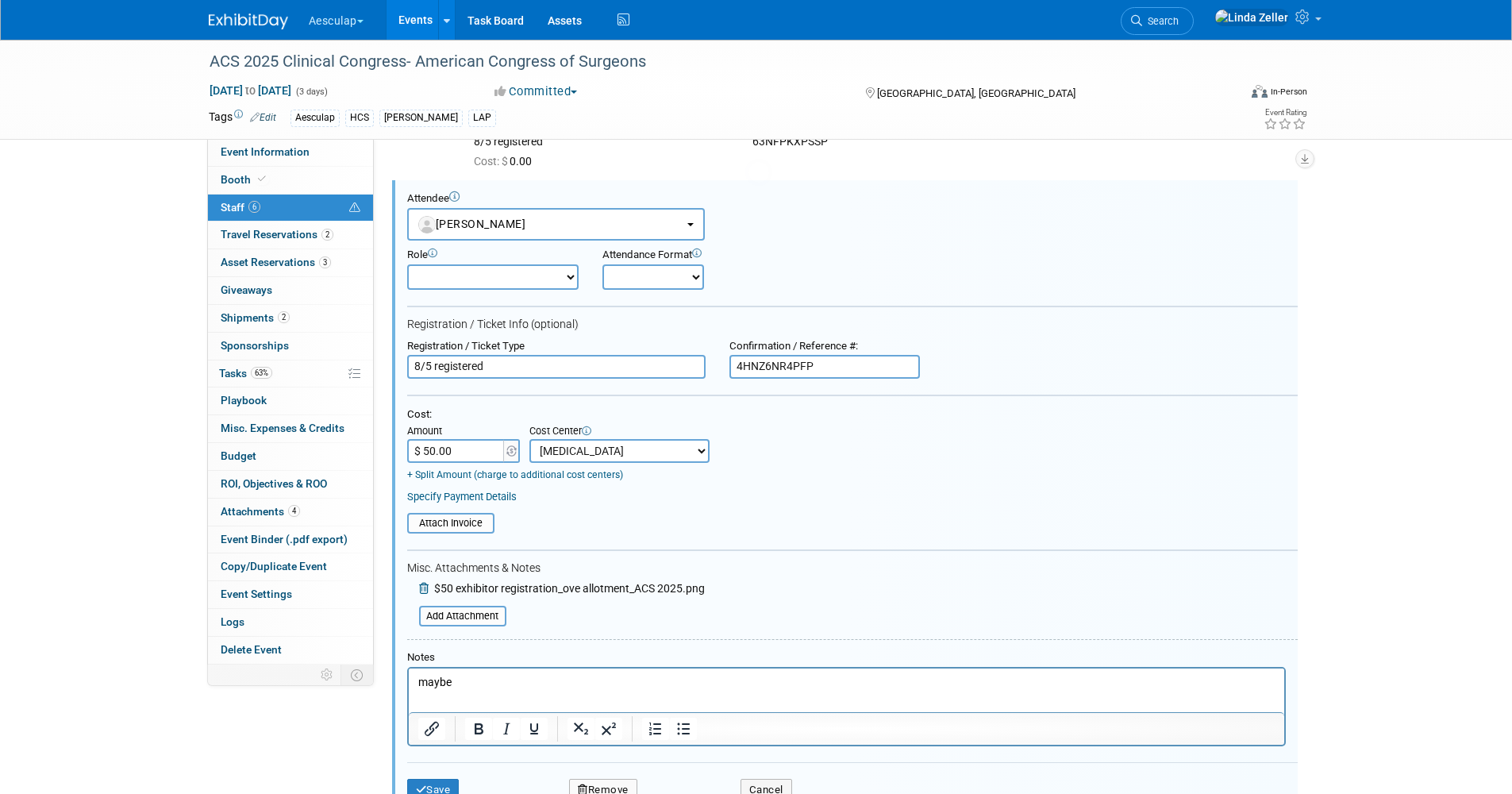
scroll to position [0, 0]
drag, startPoint x: 454, startPoint y: 678, endPoint x: 386, endPoint y: 674, distance: 68.1
click at [408, 674] on html "maybe" at bounding box center [846, 678] width 876 height 22
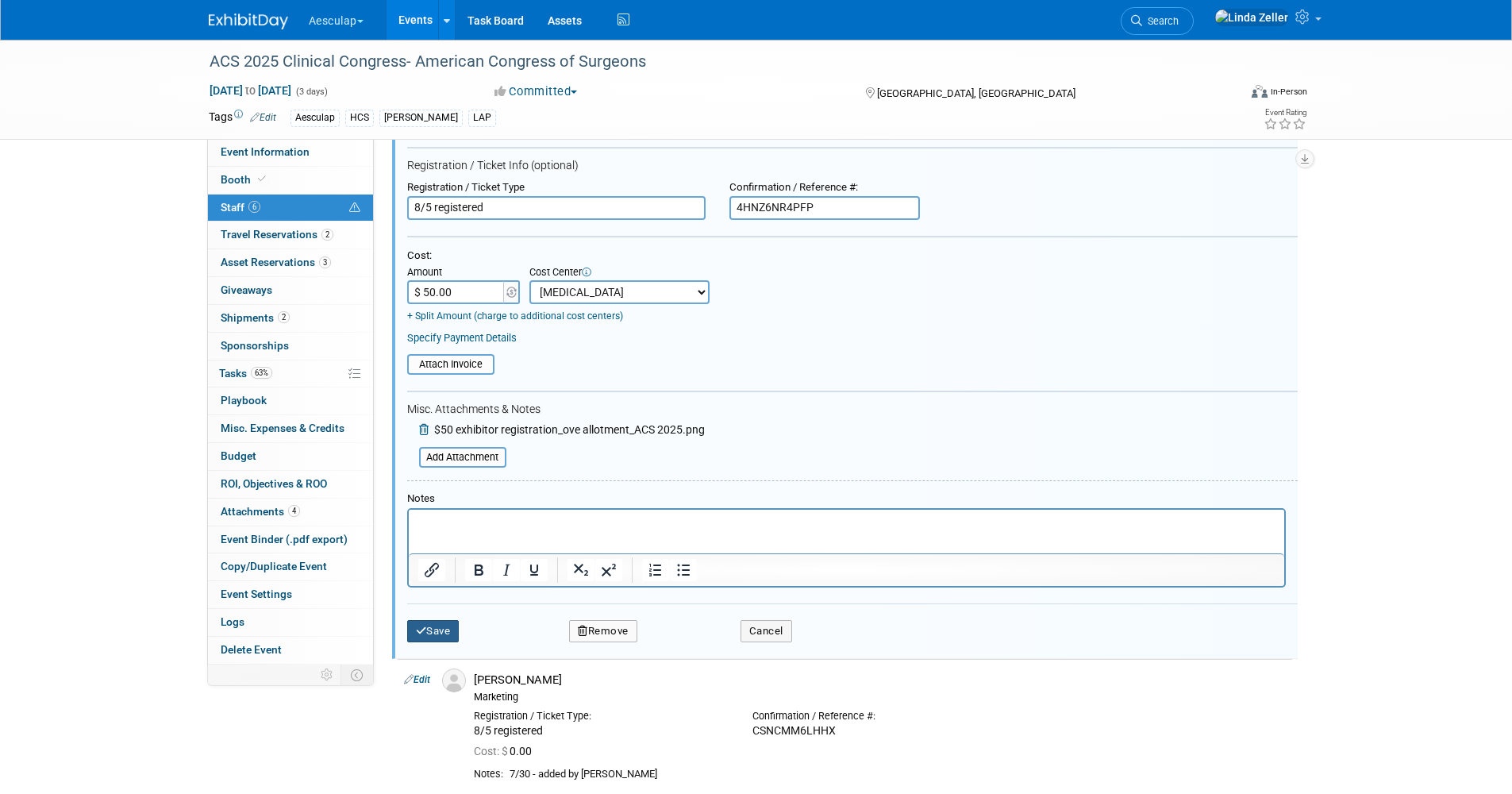
click at [429, 636] on button "Save" at bounding box center [434, 631] width 53 height 22
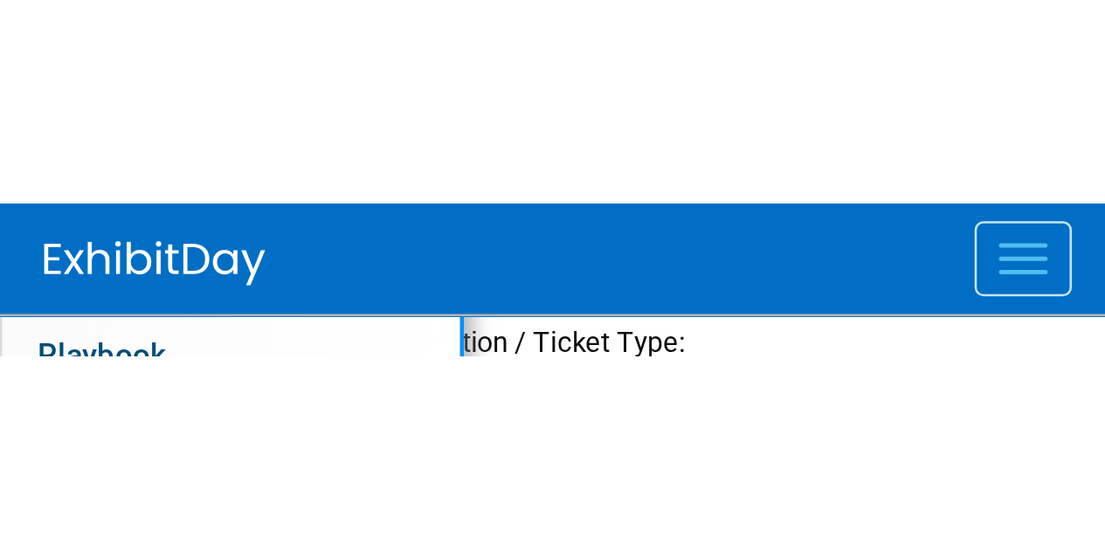
scroll to position [541, 0]
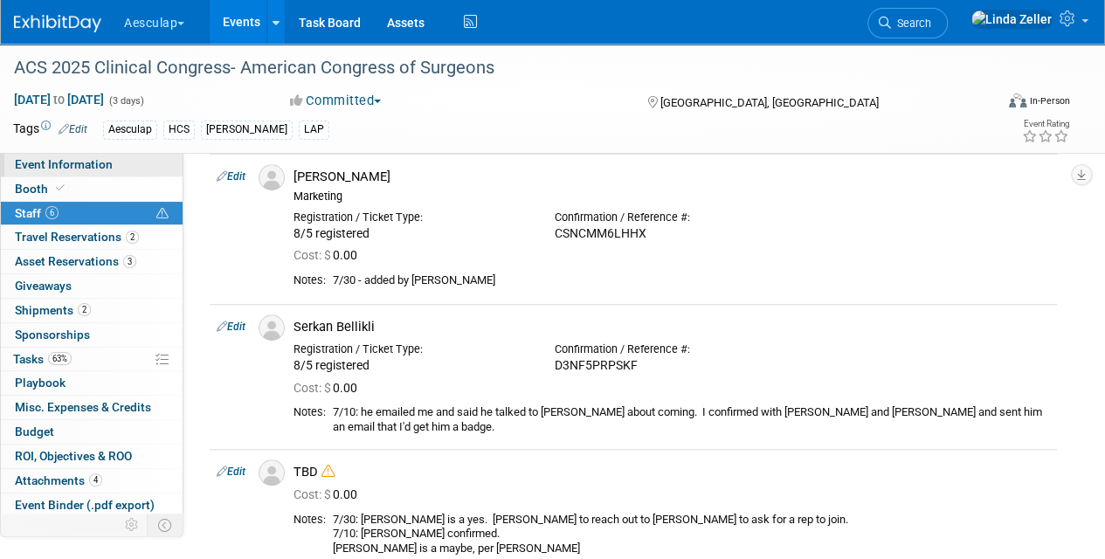
click at [61, 159] on span "Event Information" at bounding box center [64, 164] width 98 height 14
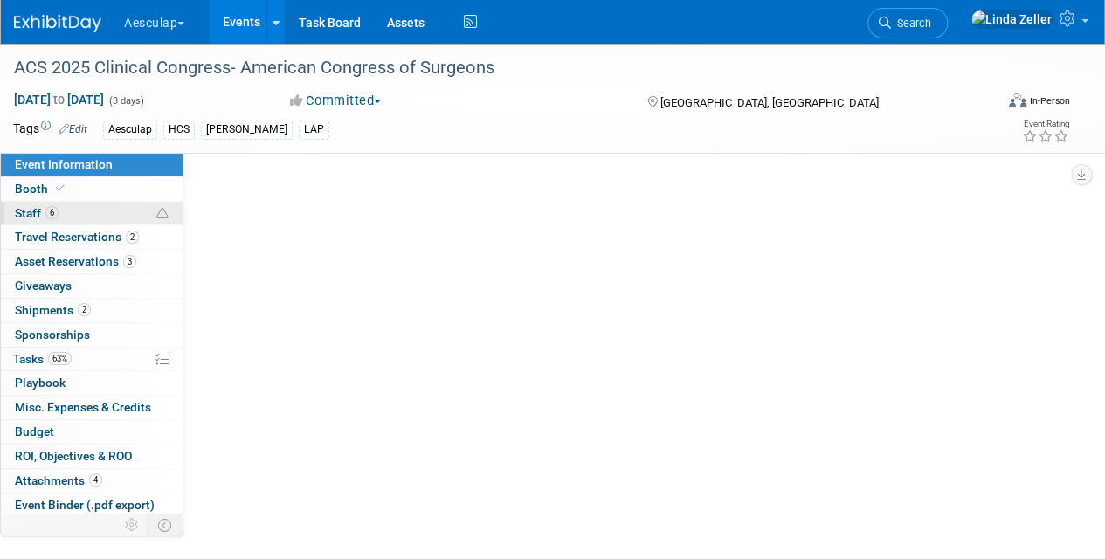
select select "No Approval Needed"
select select "HCS"
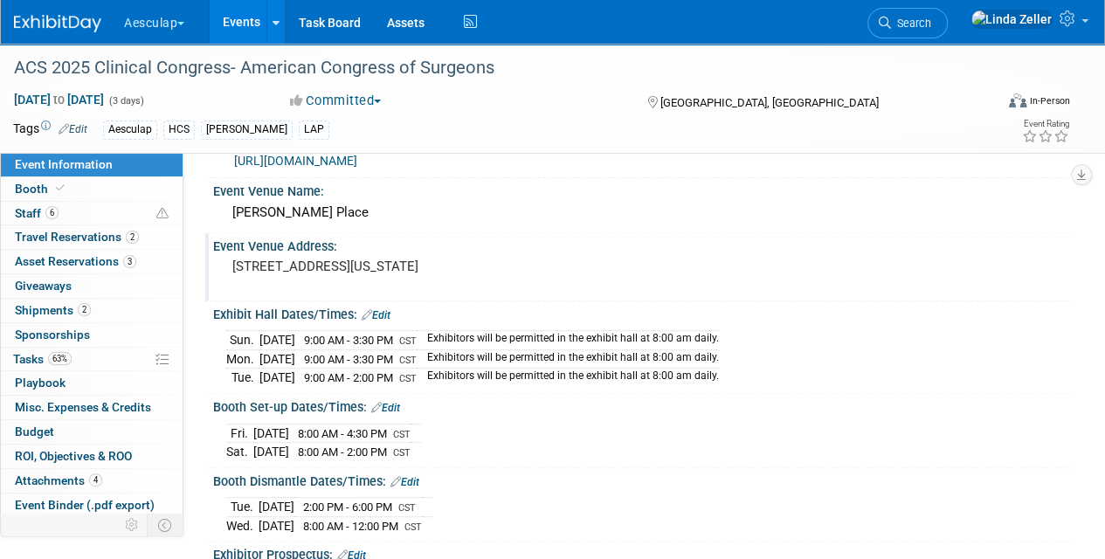
scroll to position [262, 0]
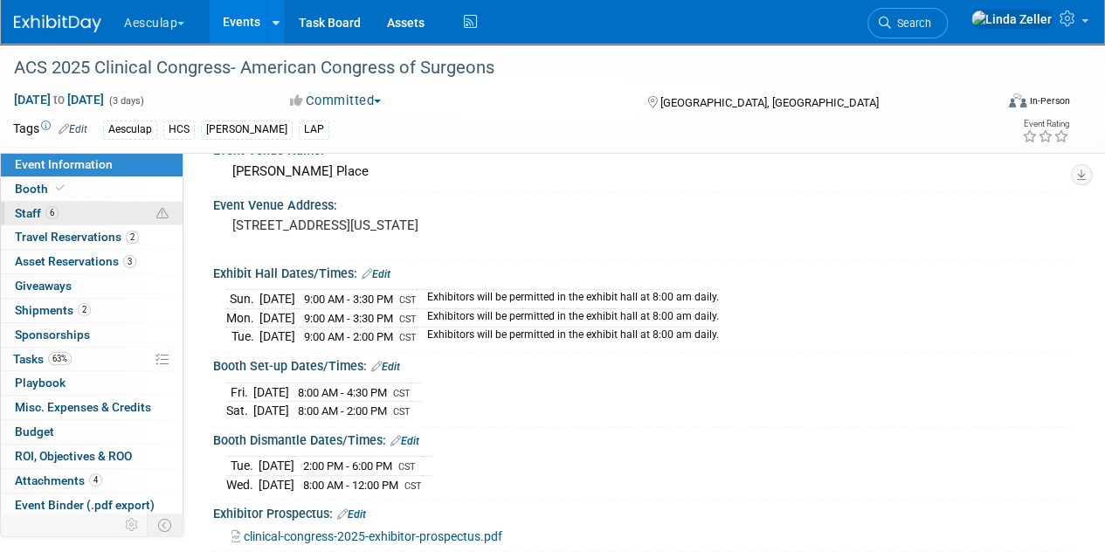
click at [16, 218] on span "Staff 6" at bounding box center [37, 213] width 44 height 14
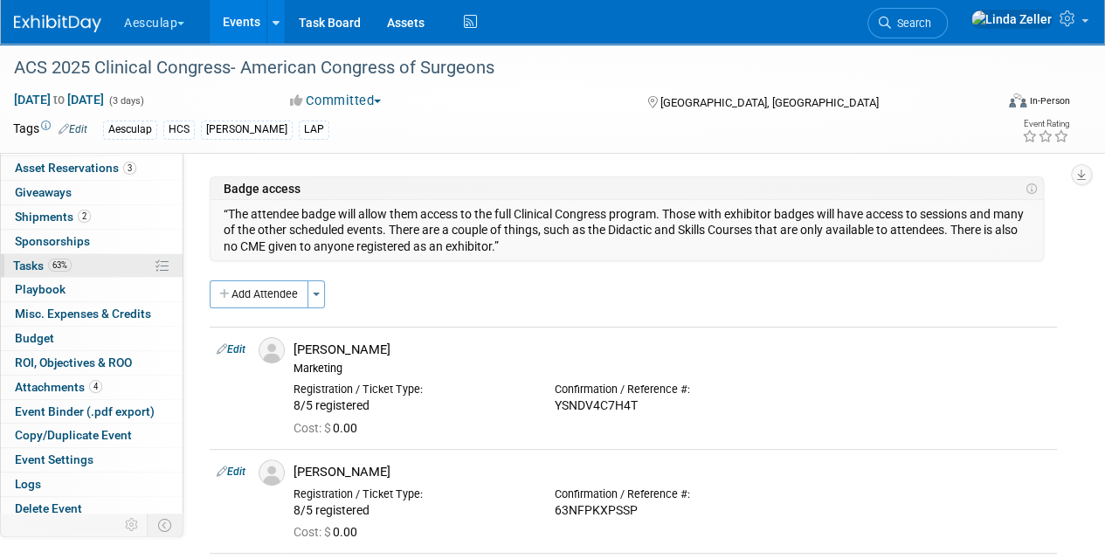
scroll to position [95, 0]
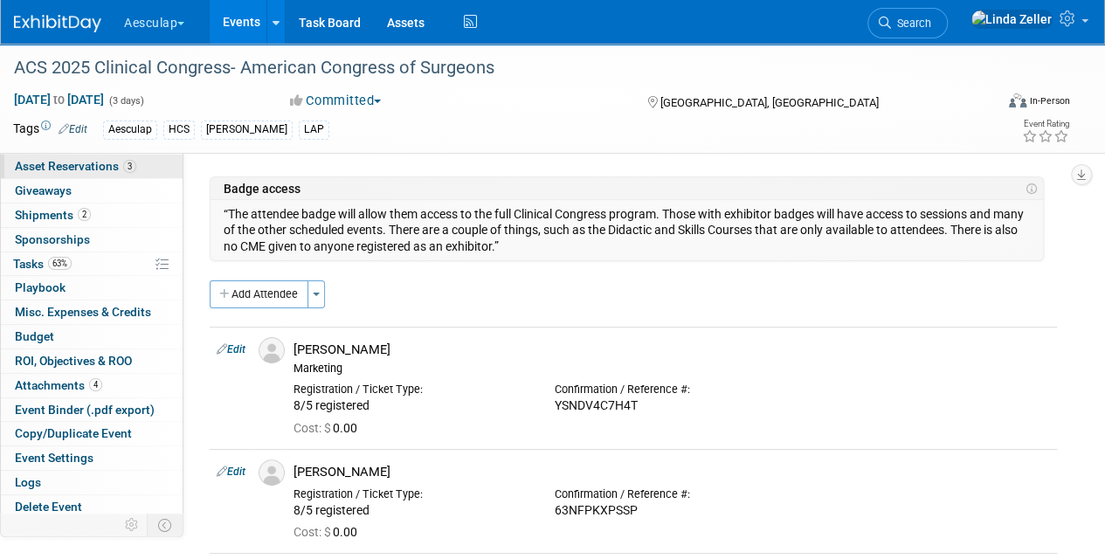
click at [38, 159] on span "Asset Reservations 3" at bounding box center [75, 166] width 121 height 14
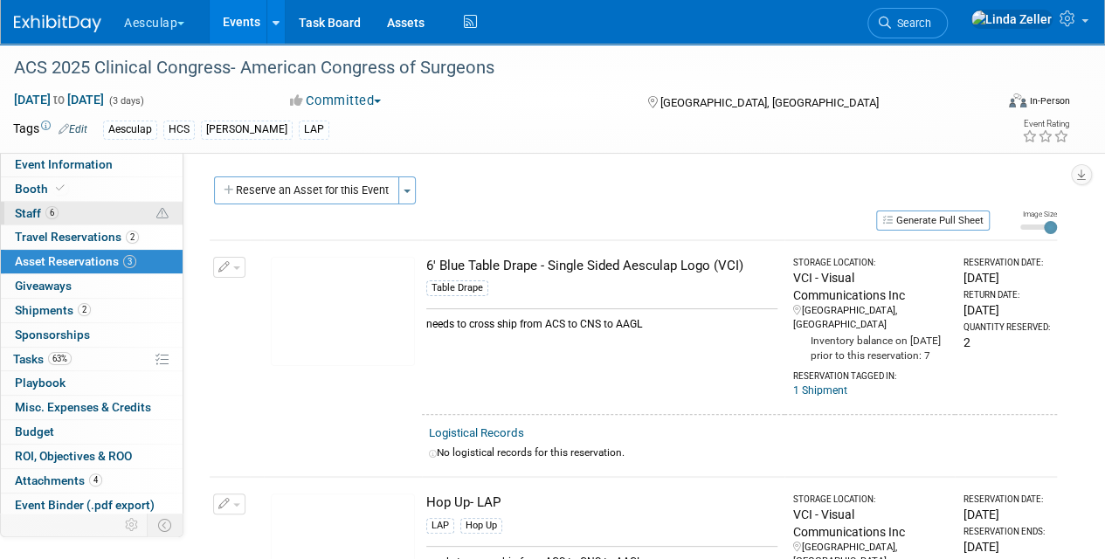
scroll to position [0, 0]
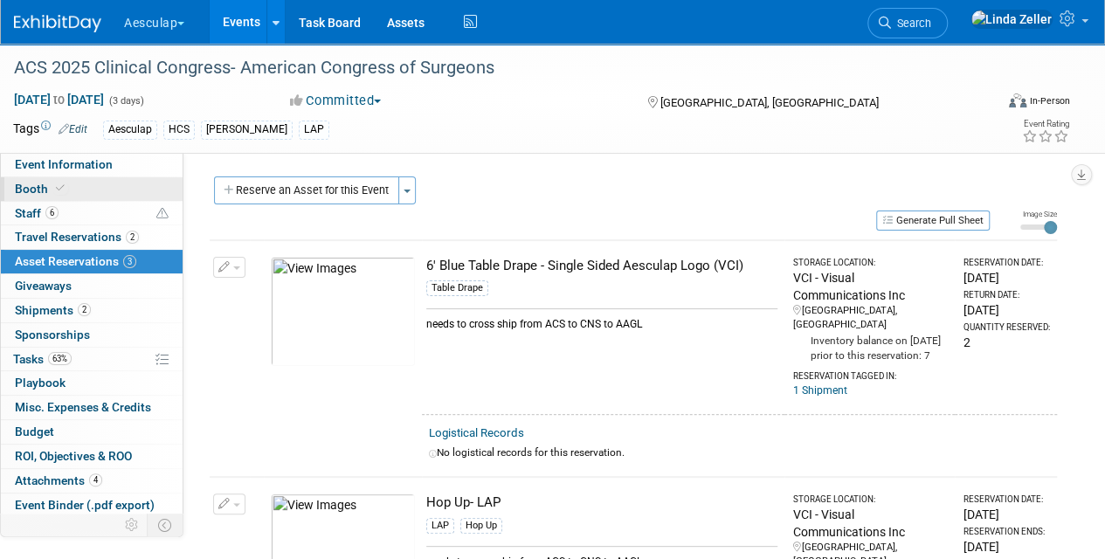
click at [30, 185] on span "Booth" at bounding box center [41, 189] width 53 height 14
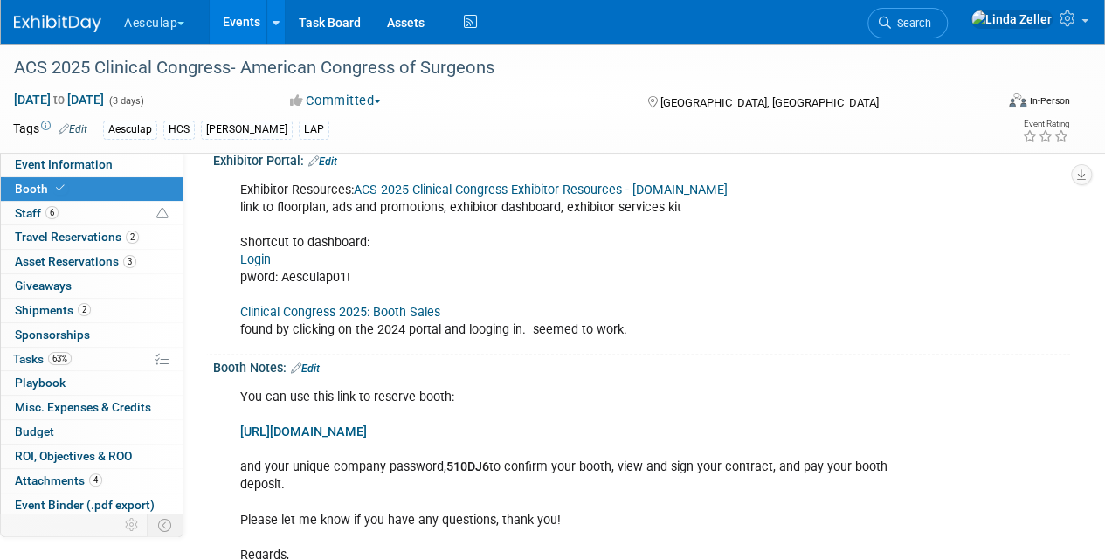
scroll to position [437, 0]
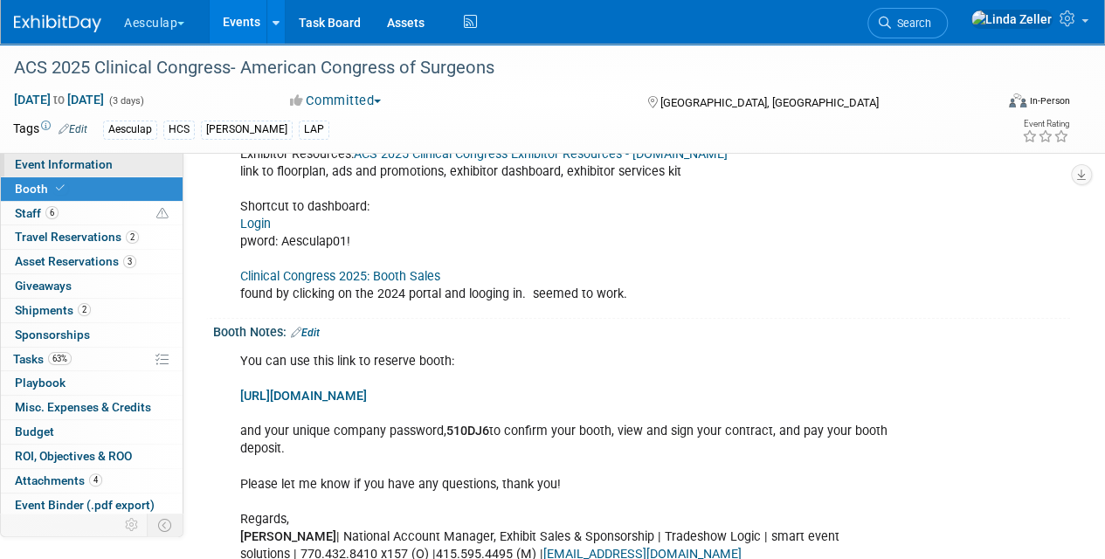
click at [86, 166] on span "Event Information" at bounding box center [64, 164] width 98 height 14
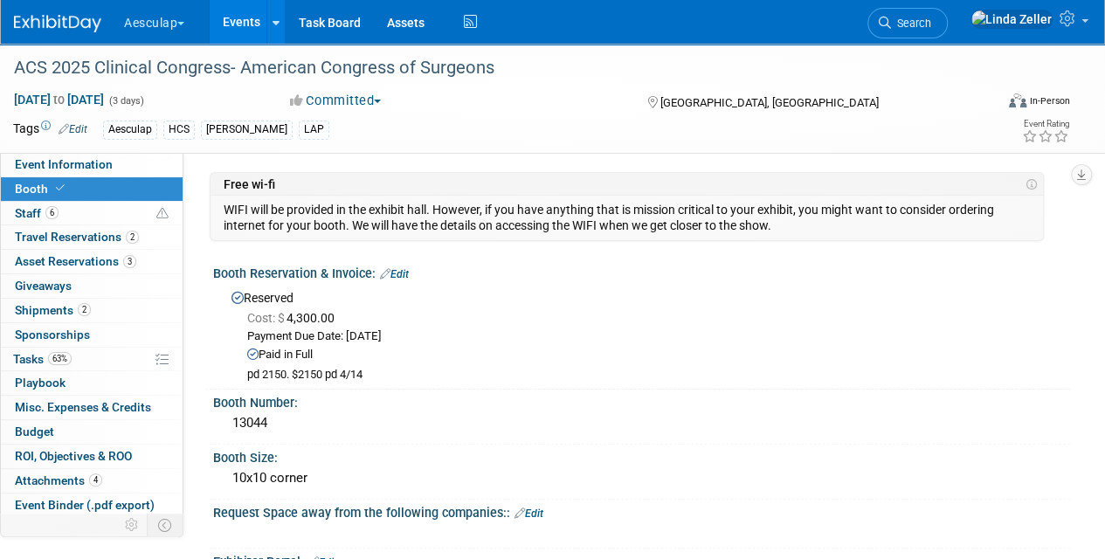
select select "No Approval Needed"
select select "HCS"
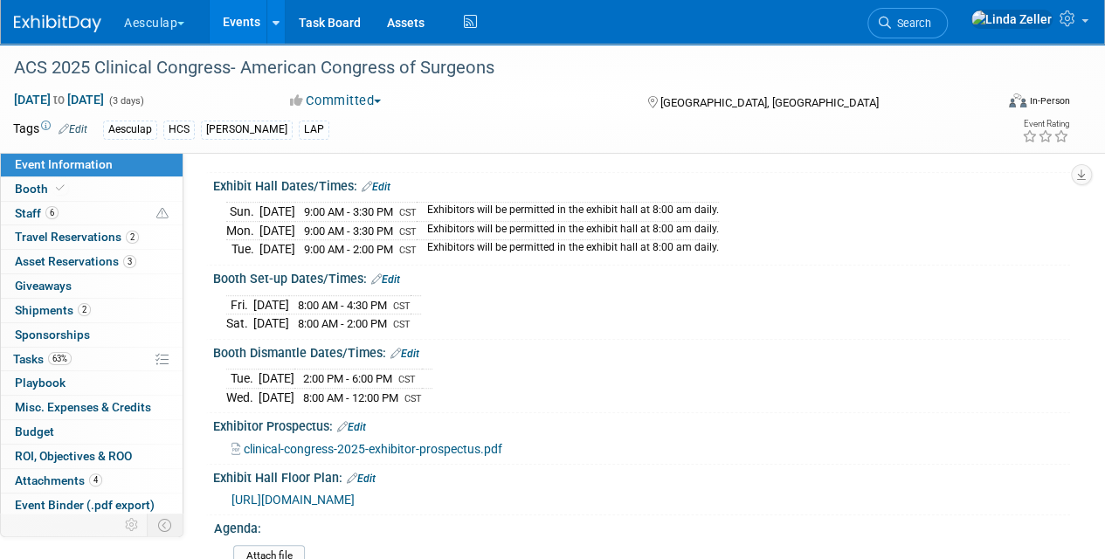
scroll to position [437, 0]
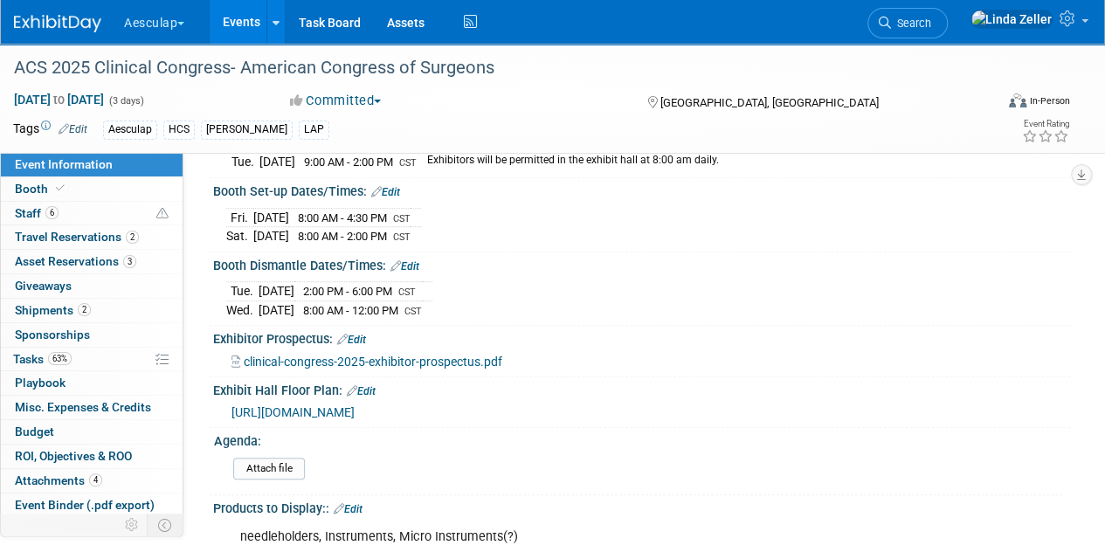
click at [354, 405] on span "[URL][DOMAIN_NAME]" at bounding box center [292, 412] width 123 height 14
click at [37, 182] on span "Booth" at bounding box center [41, 189] width 53 height 14
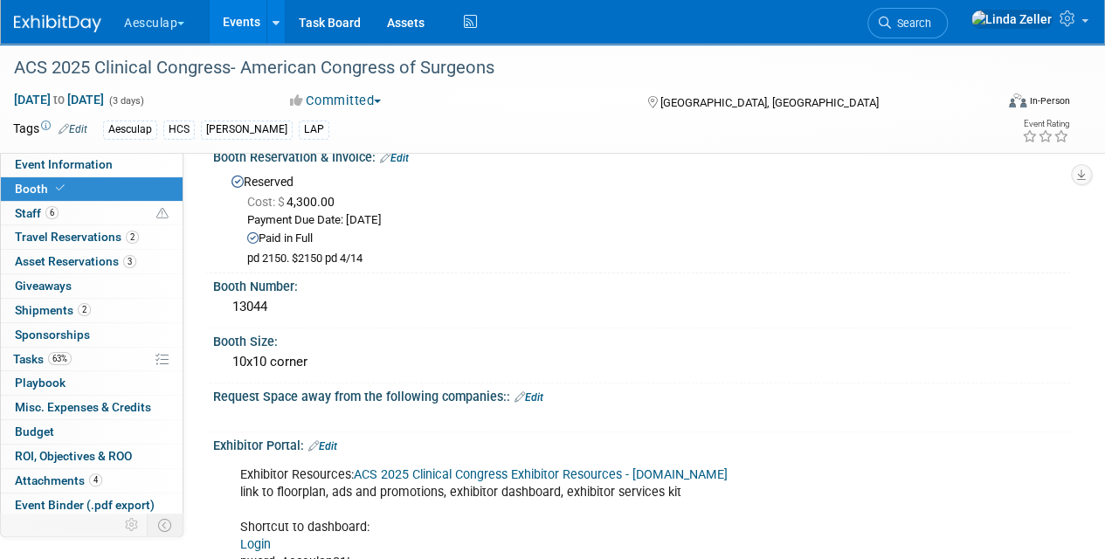
scroll to position [262, 0]
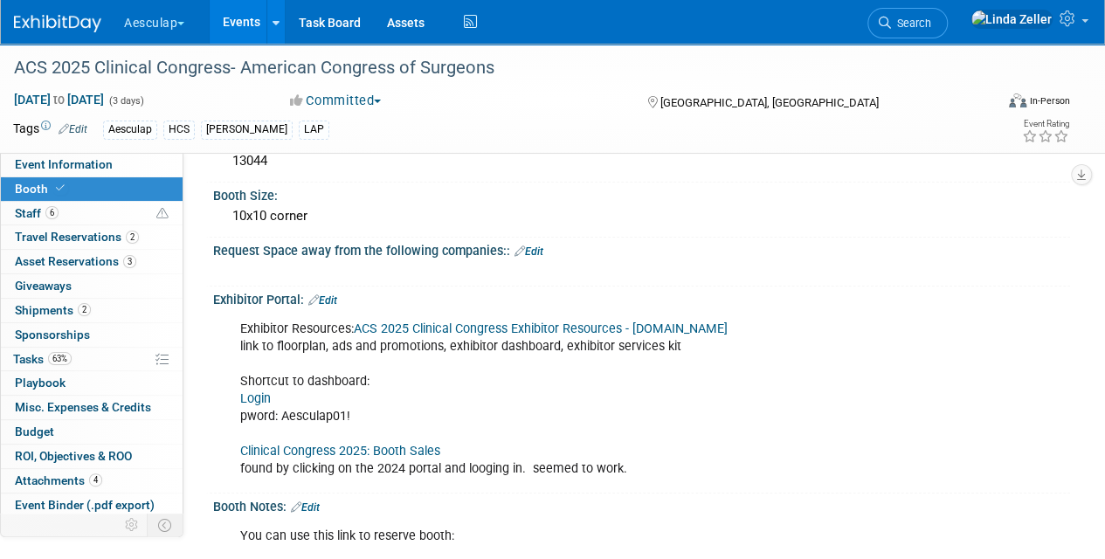
click at [258, 393] on link "Login" at bounding box center [255, 398] width 31 height 15
click at [47, 313] on span "Shipments 2" at bounding box center [53, 310] width 76 height 14
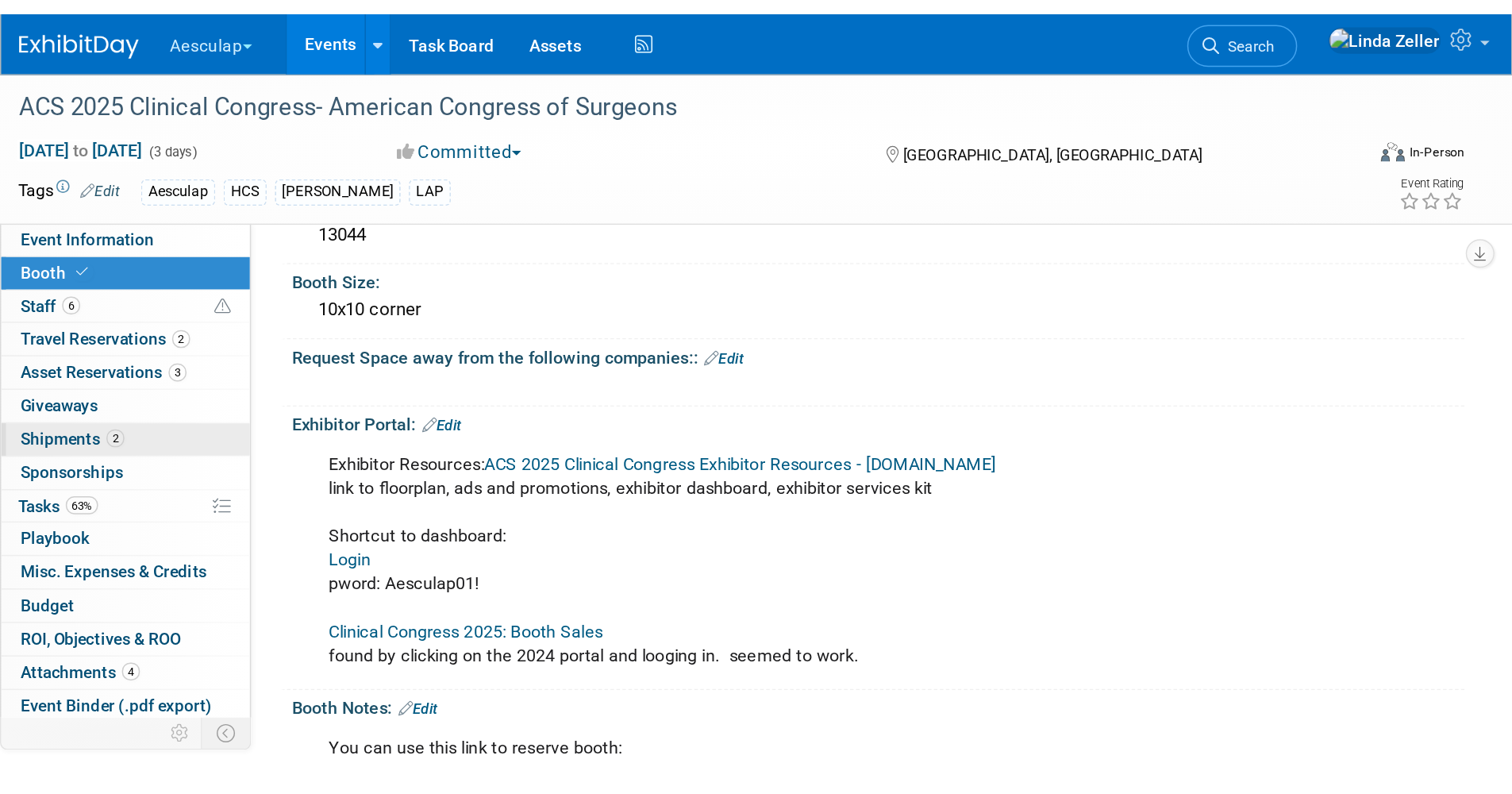
scroll to position [0, 0]
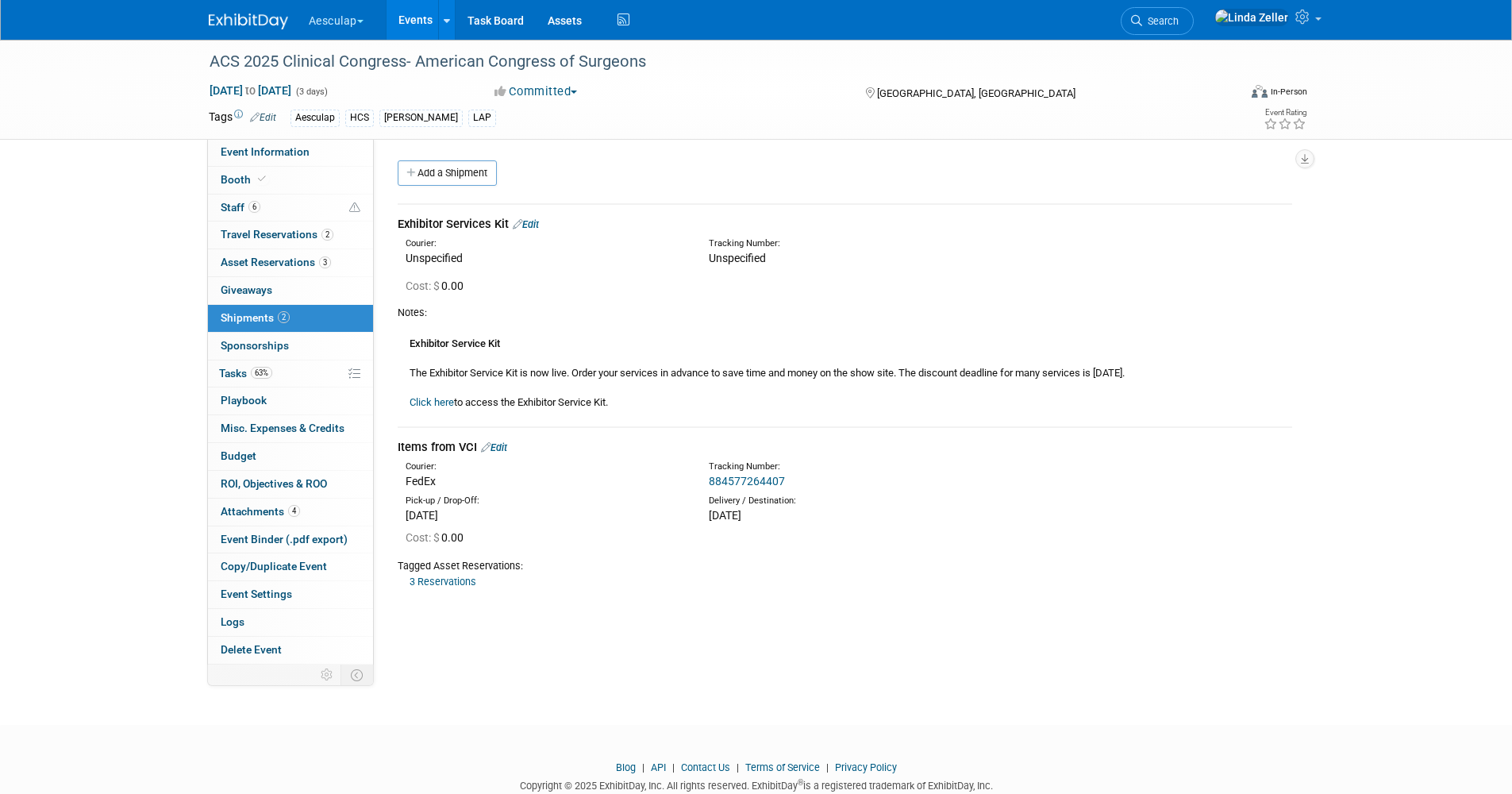
click at [438, 400] on link "Click here" at bounding box center [432, 402] width 45 height 12
click at [531, 222] on link "Edit" at bounding box center [526, 224] width 26 height 12
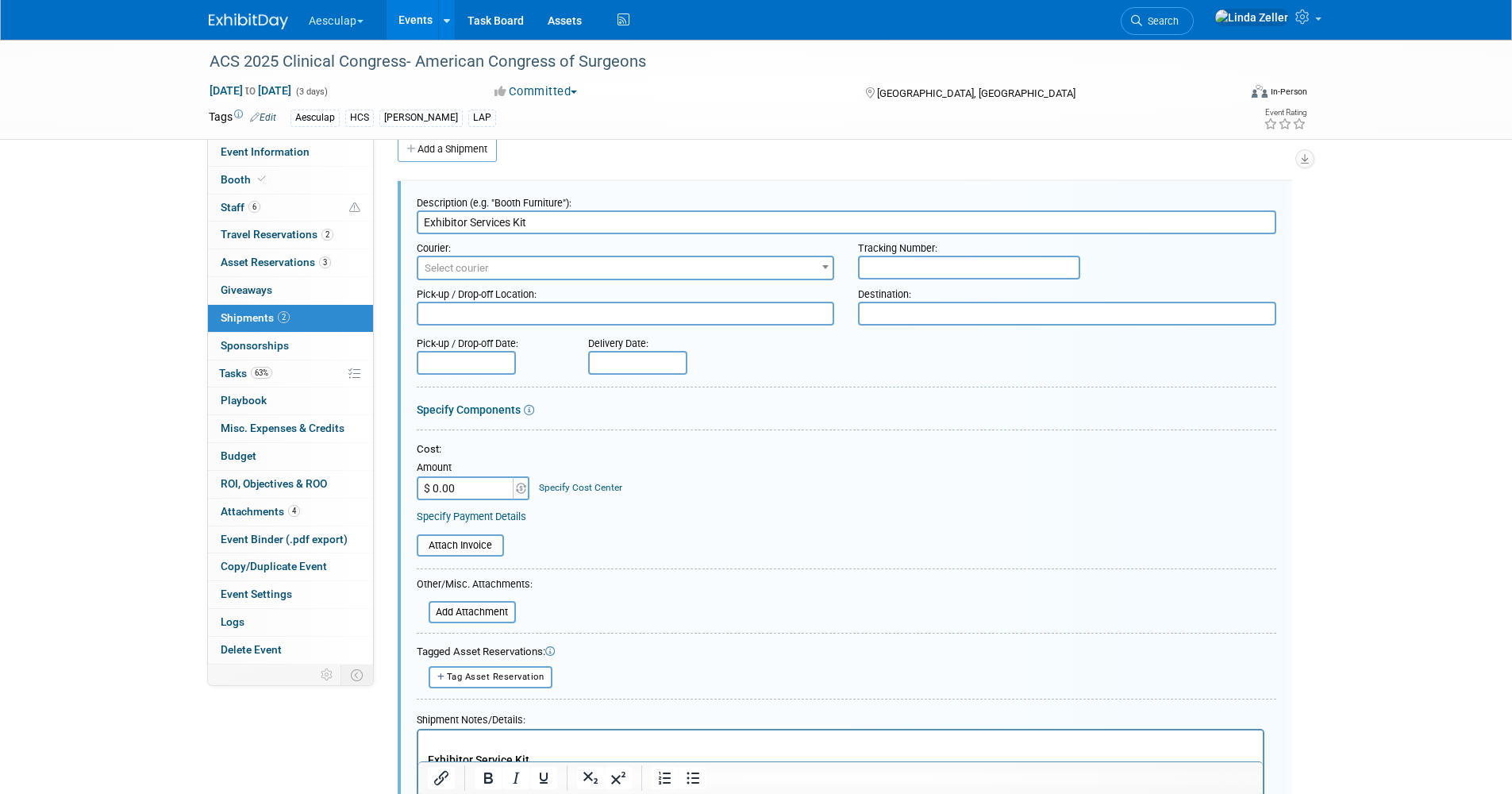
click at [566, 222] on input "Exhibitor Services Kit" at bounding box center [846, 222] width 860 height 24
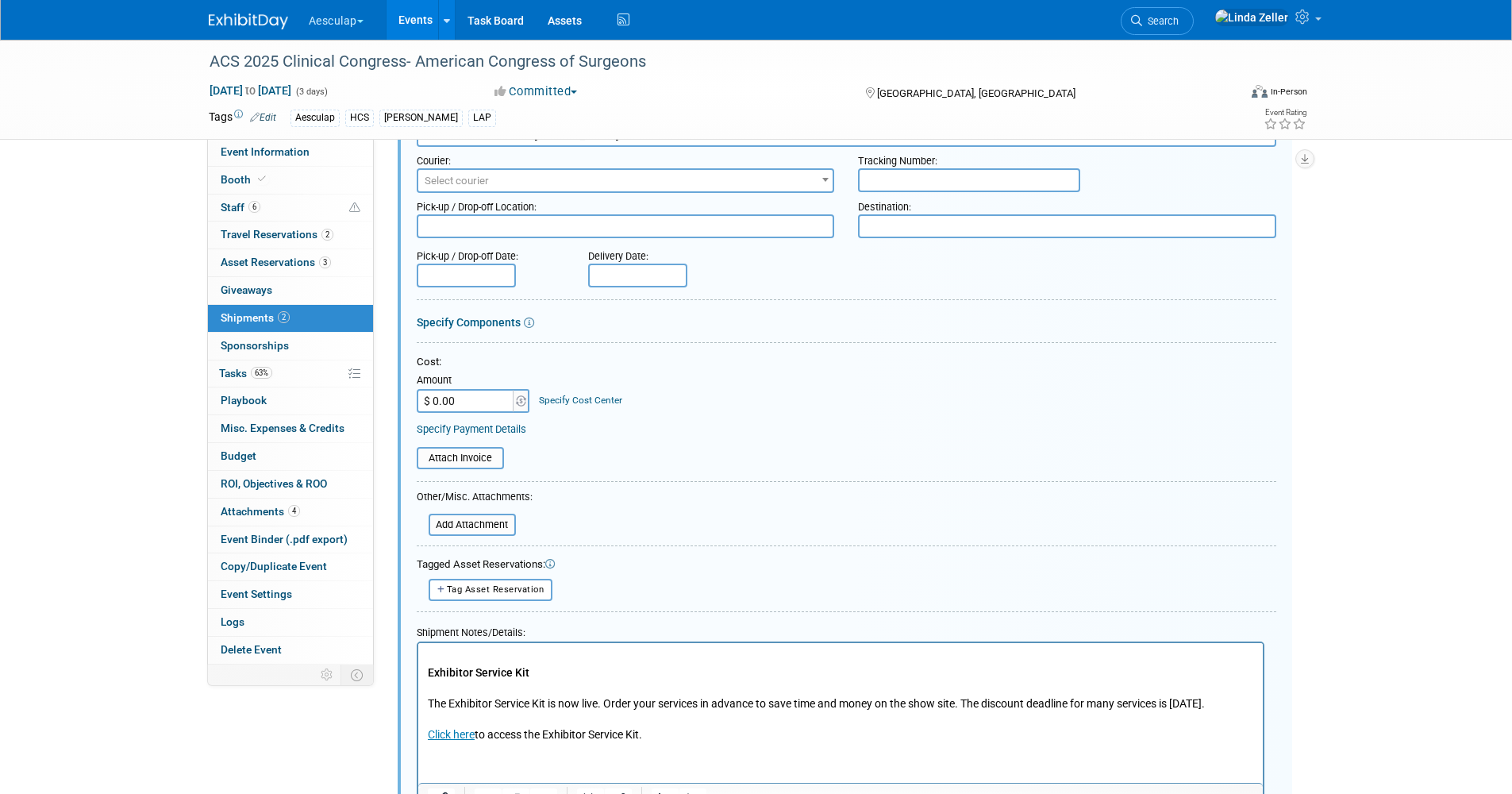
scroll to position [262, 0]
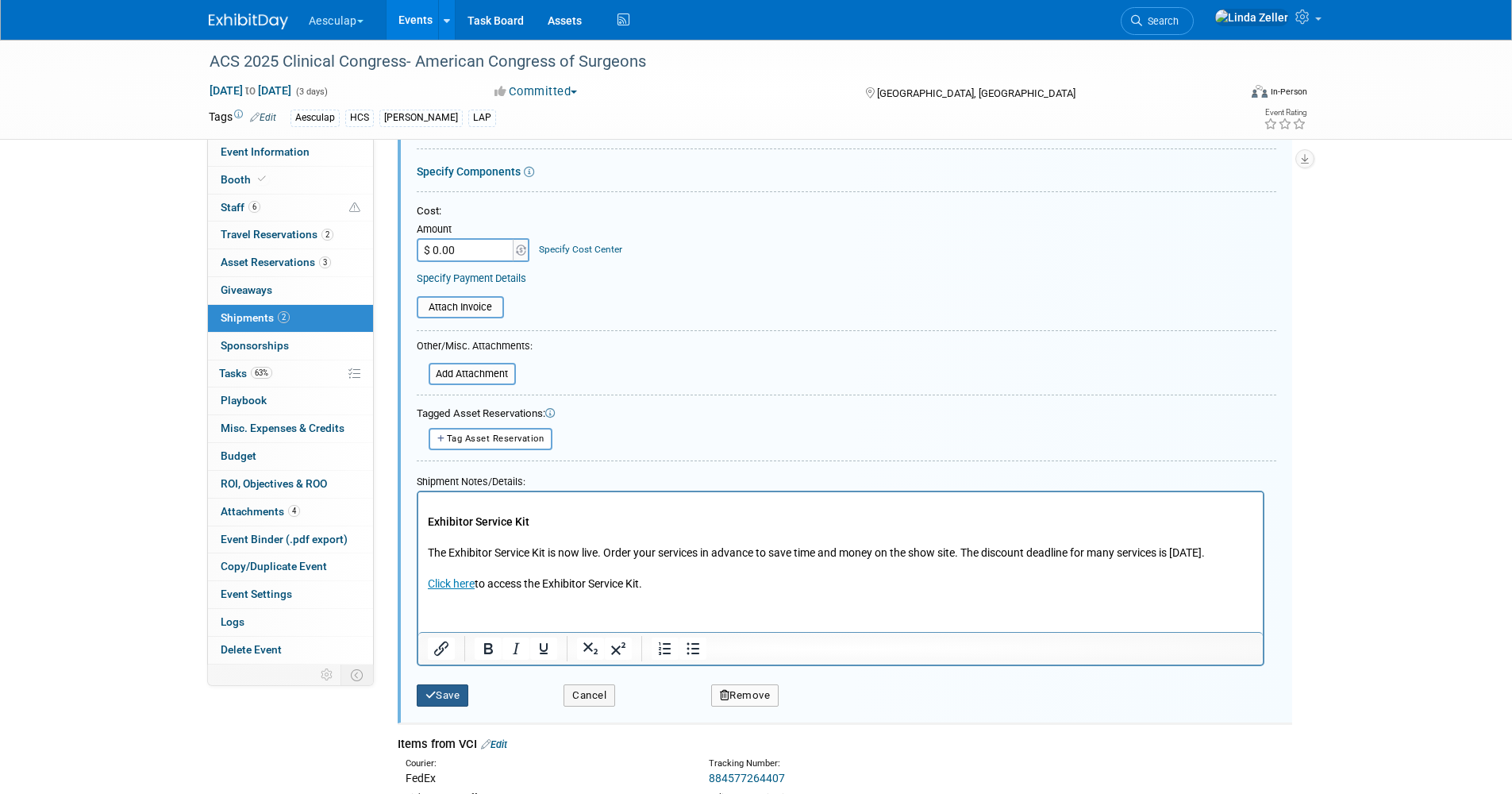
type input "Exhibitor Services Kit - [PERSON_NAME]"
click at [456, 693] on button "Save" at bounding box center [443, 696] width 53 height 22
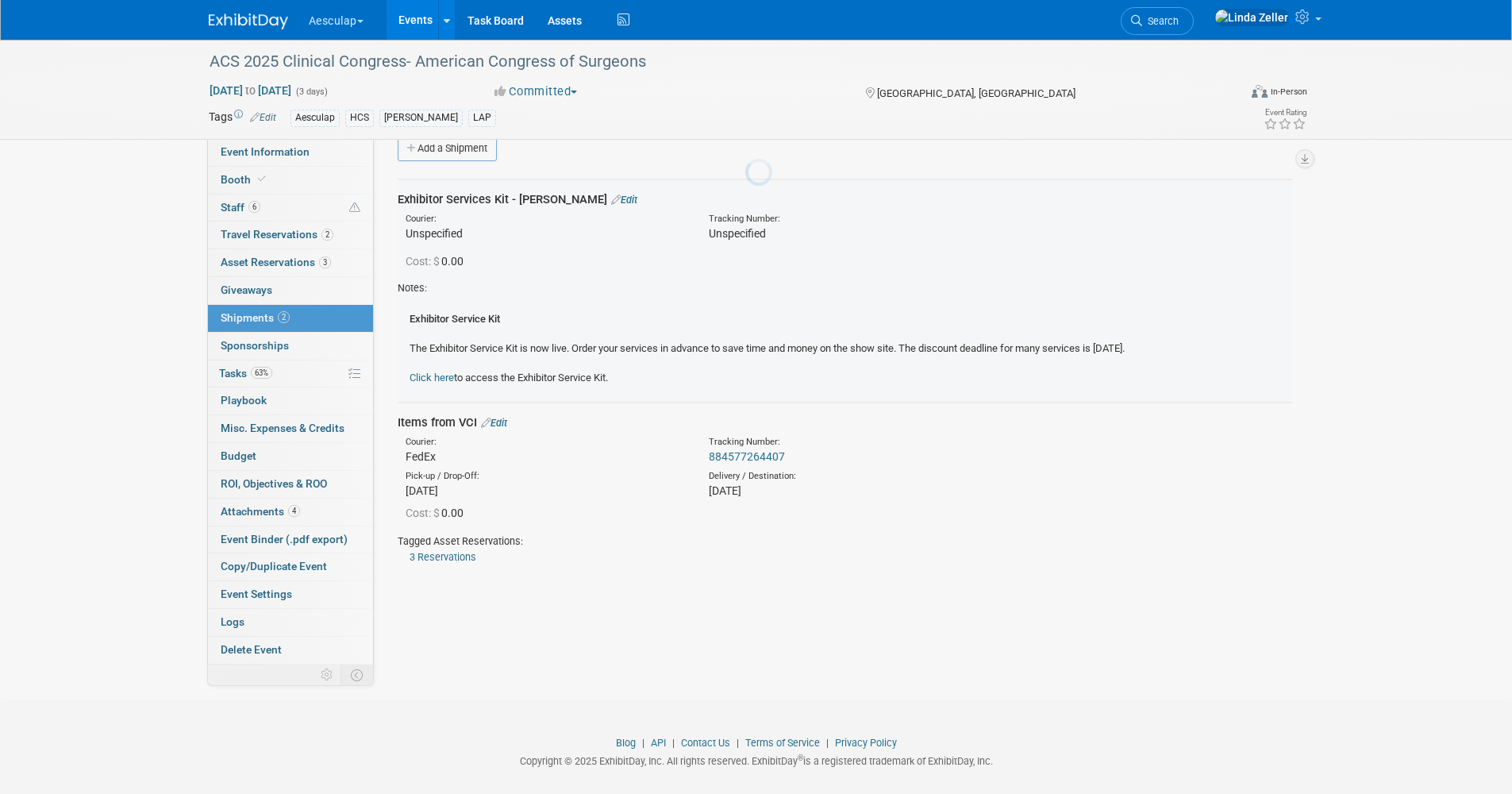
scroll to position [24, 0]
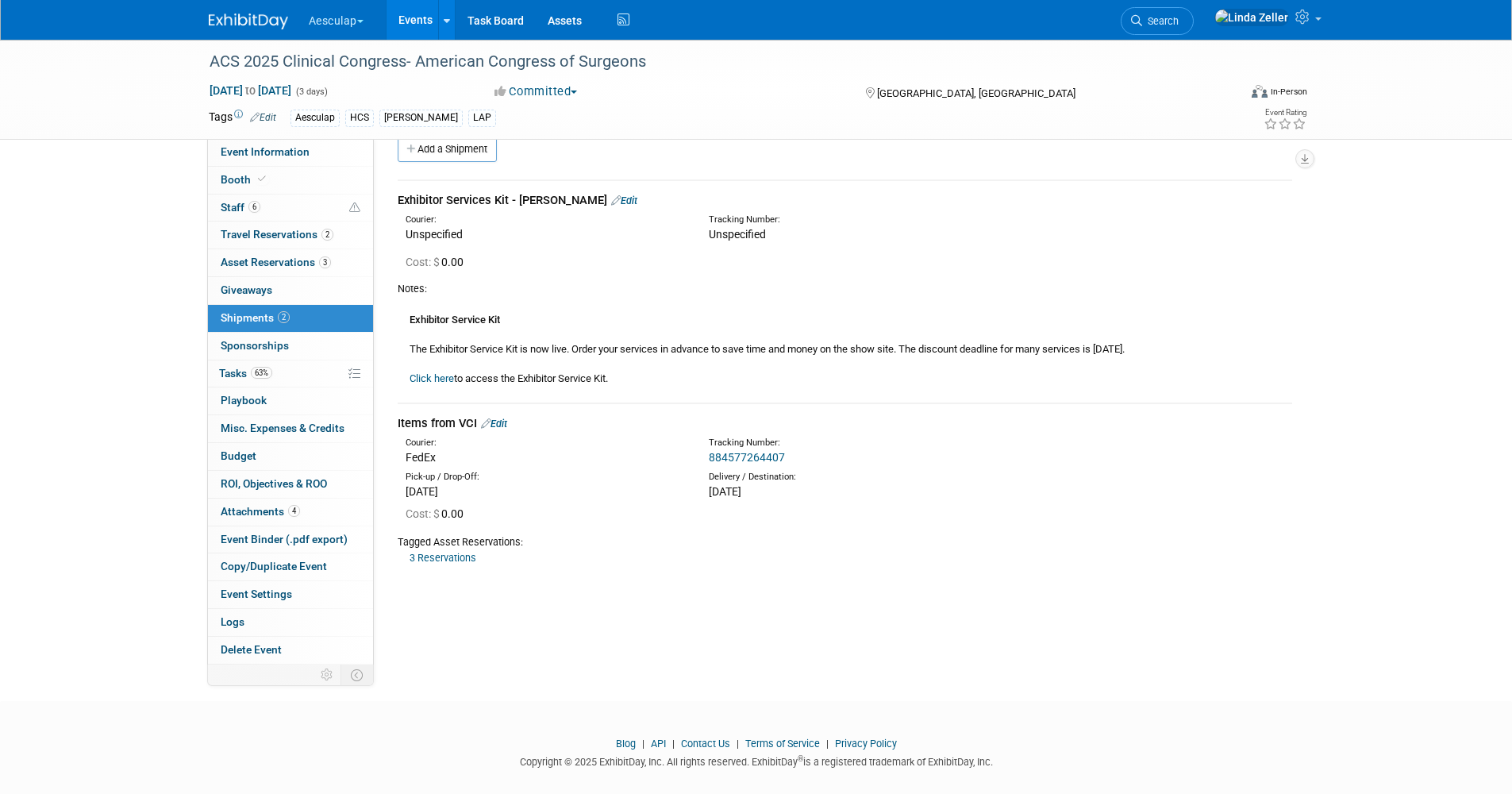
click at [228, 308] on link "2 Shipments 2" at bounding box center [291, 318] width 165 height 27
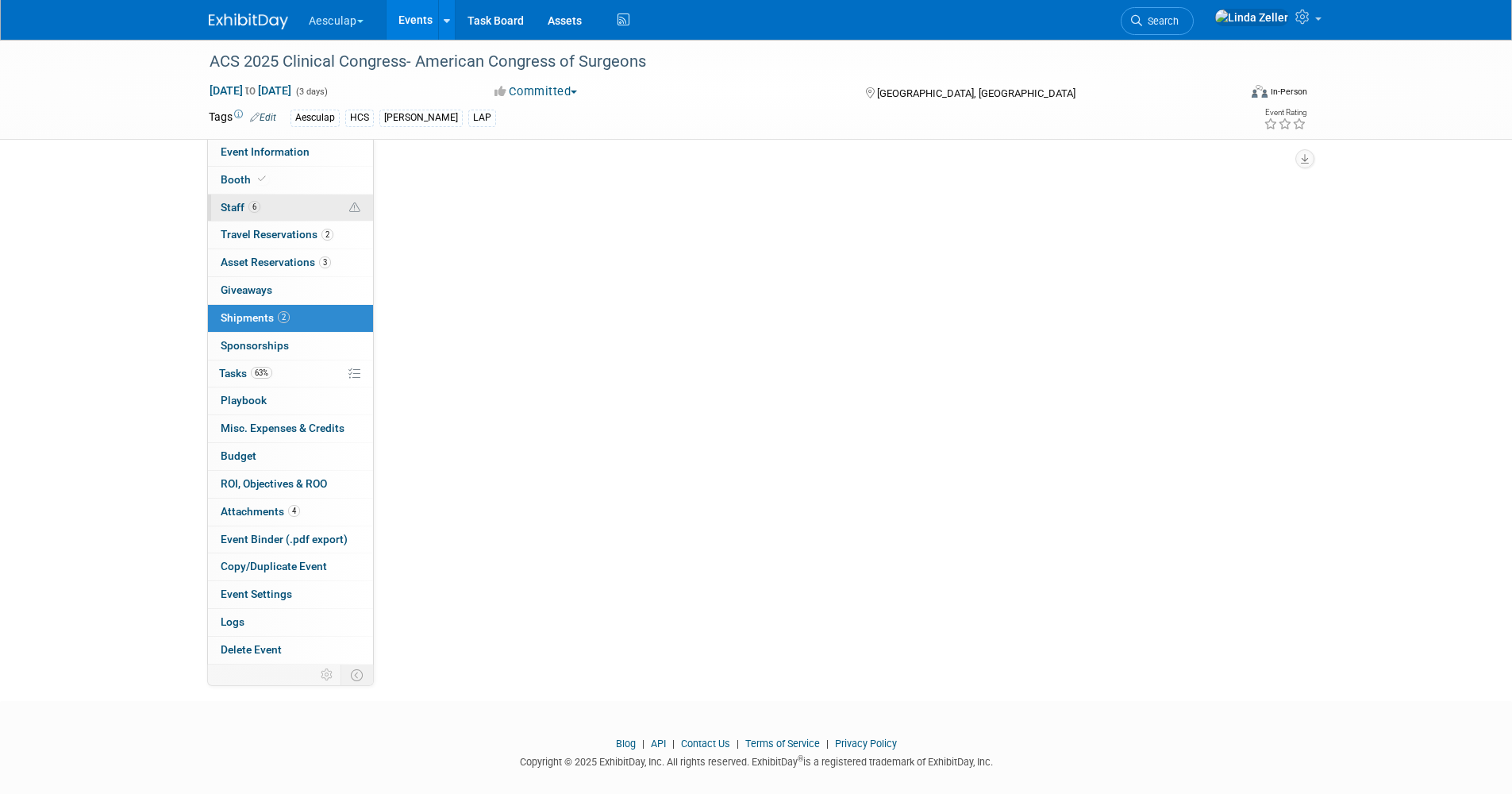
scroll to position [0, 0]
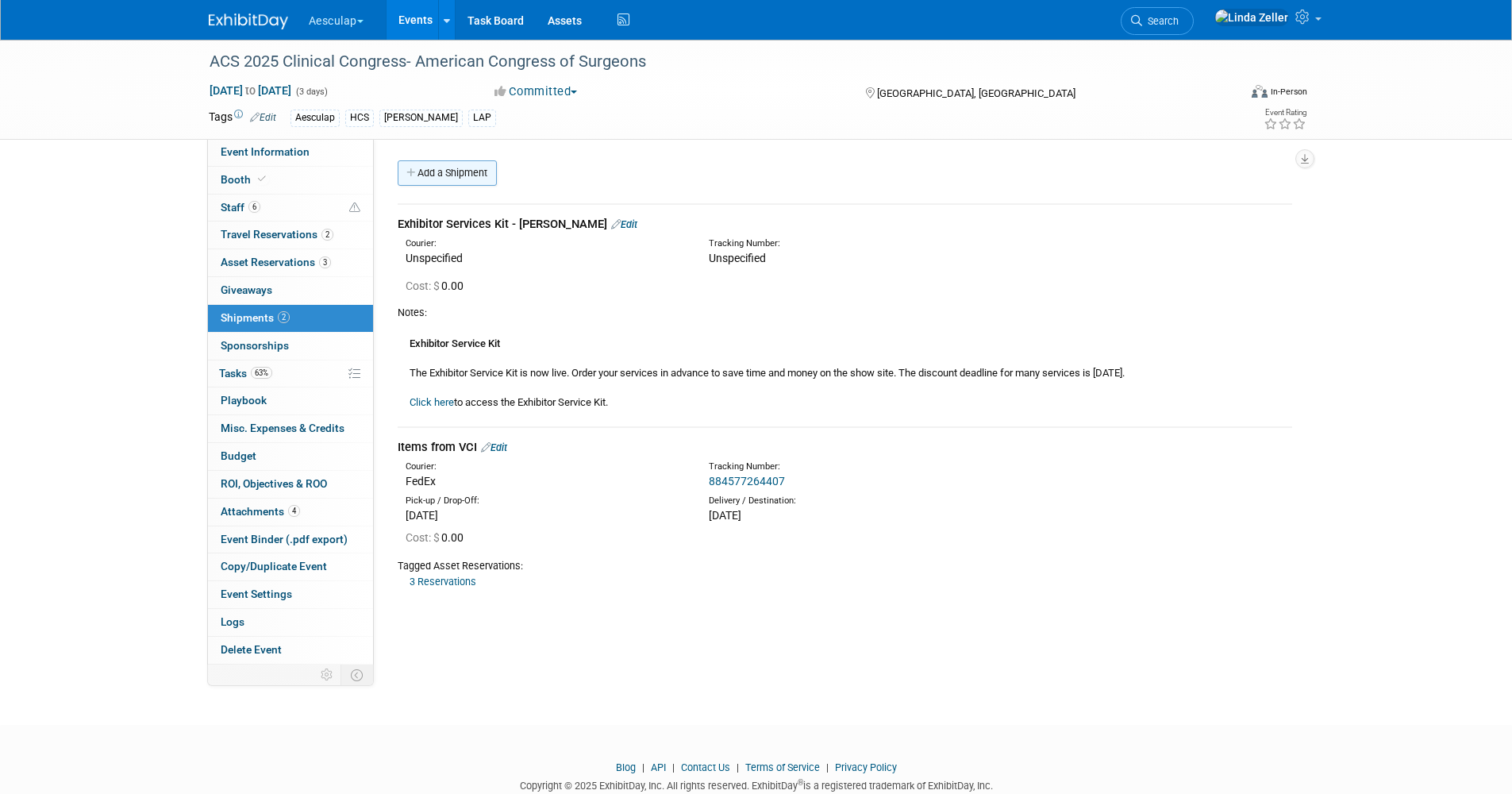
click at [437, 175] on link "Add a Shipment" at bounding box center [446, 173] width 99 height 25
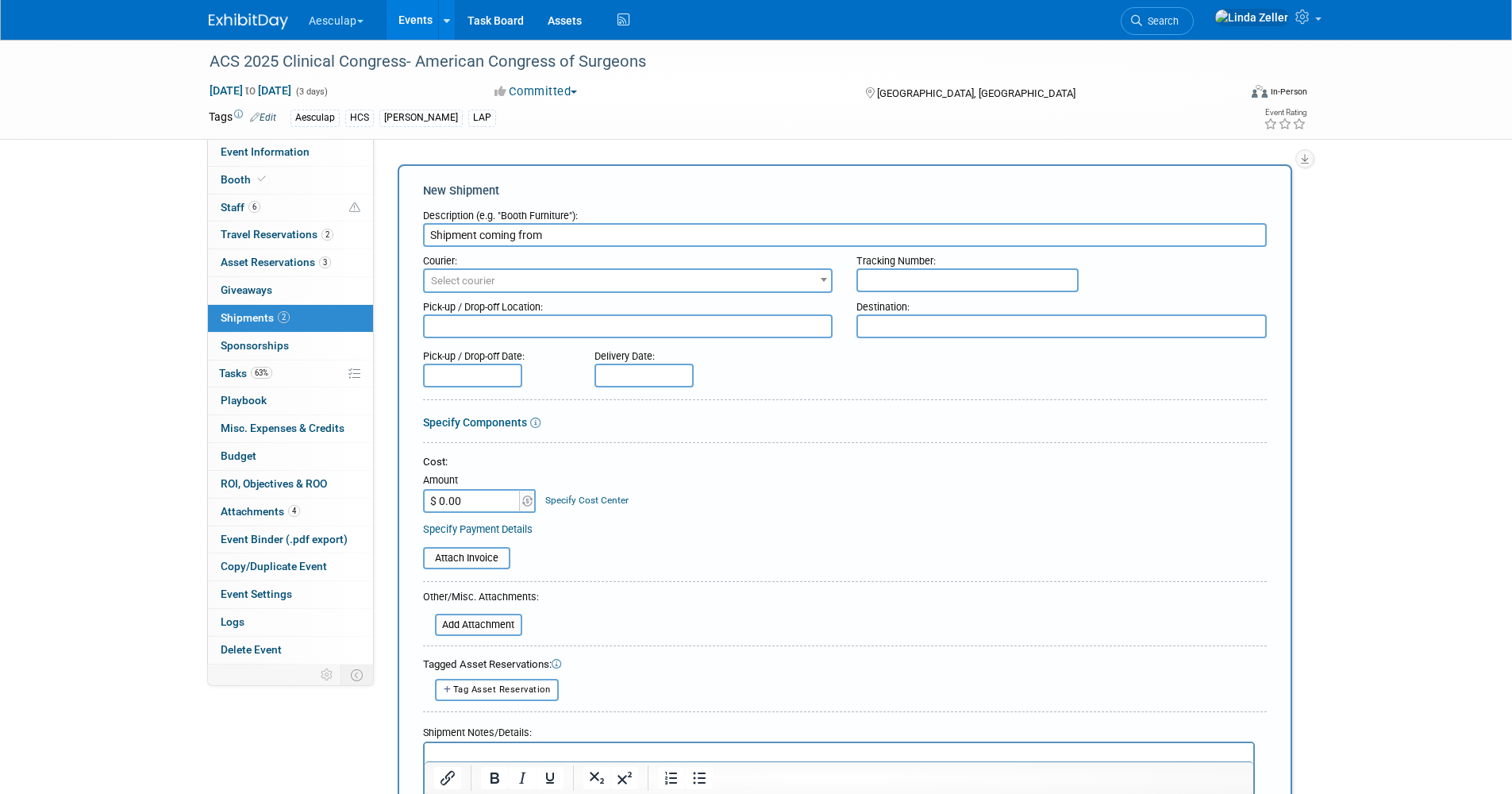
type input "Shipment coming from"
click at [898, 330] on textarea at bounding box center [1061, 327] width 410 height 24
type textarea "direct to show"
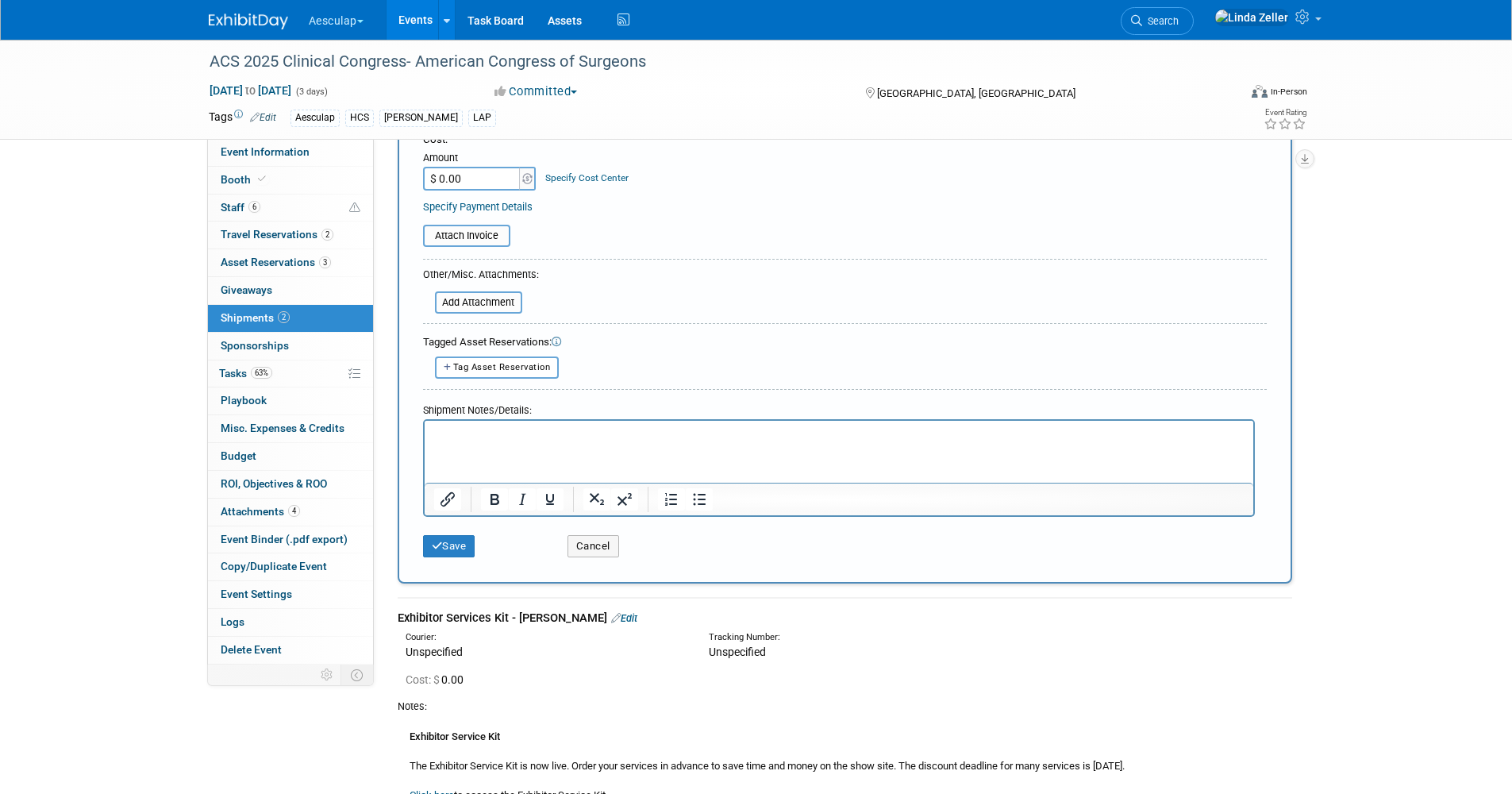
scroll to position [397, 0]
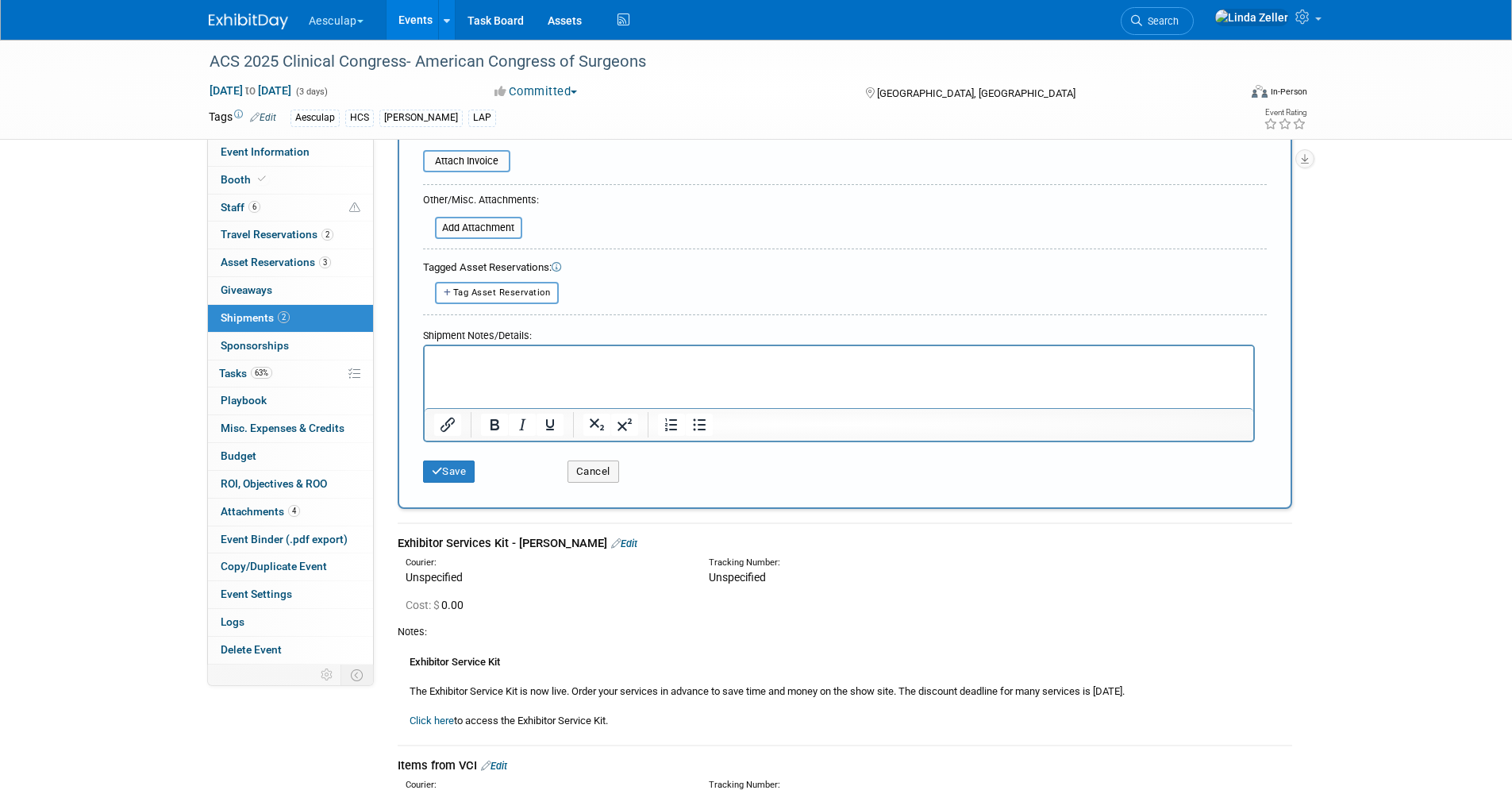
click at [434, 357] on p "Rich Text Area. Press ALT-0 for help." at bounding box center [838, 359] width 810 height 15
click at [444, 354] on p "DAnielle will decide what will ship from CV office" at bounding box center [838, 359] width 810 height 15
click at [446, 355] on p "DAnielle will decide what will ship from CV office" at bounding box center [838, 359] width 810 height 15
click at [672, 359] on p "Danielle will decide what will ship from CV office" at bounding box center [838, 359] width 810 height 15
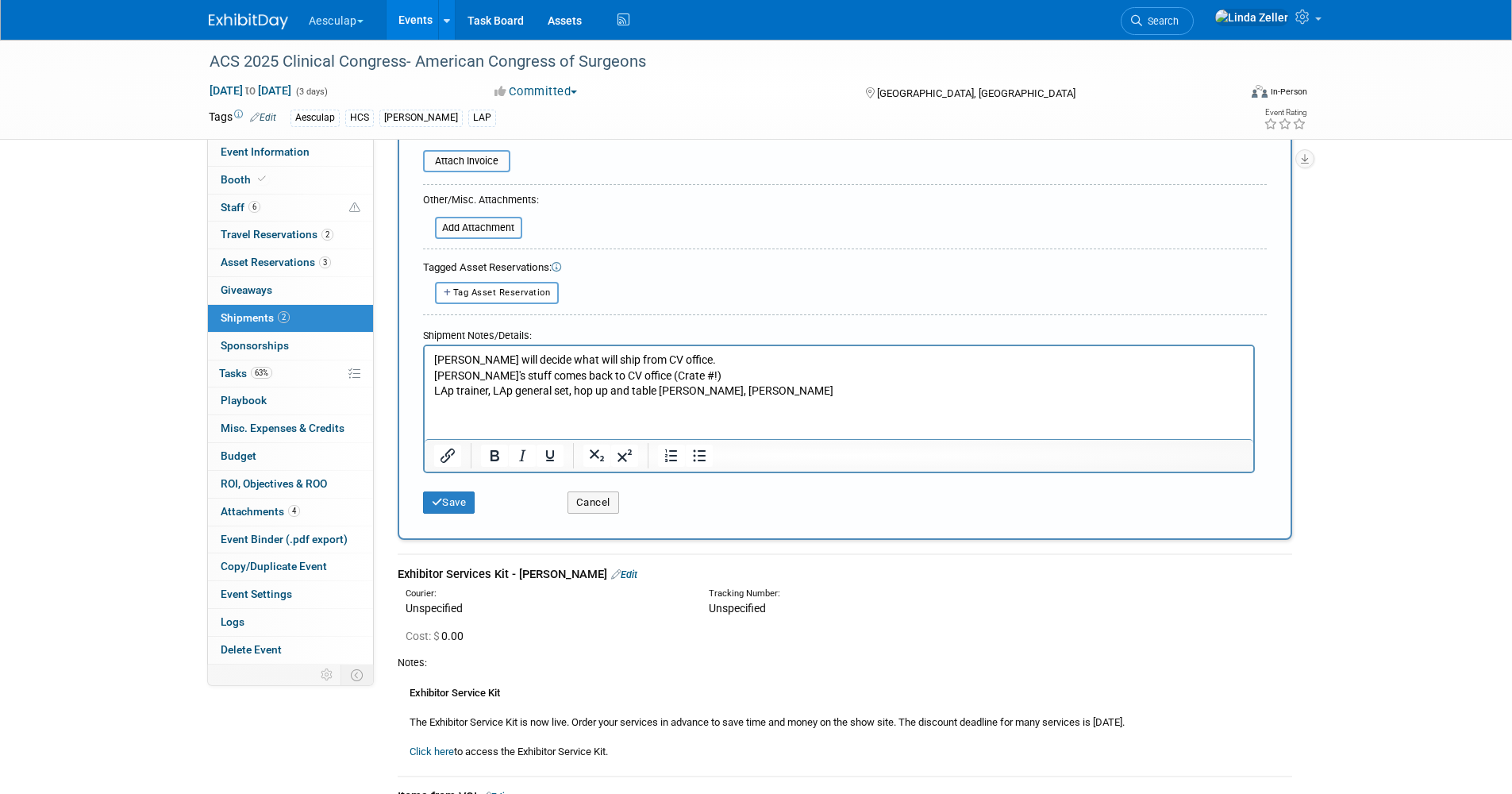
click at [446, 391] on p "LAp trainer, LAp general set, hop up and table drape, lazy susan" at bounding box center [838, 390] width 810 height 15
click at [504, 388] on p "Lap trainer, LAp general set, hop up and table drape, lazy susan" at bounding box center [838, 390] width 810 height 15
click at [743, 390] on p "Lap trainer, Lap general set, hop up and table drape, lazy susan" at bounding box center [838, 390] width 810 height 15
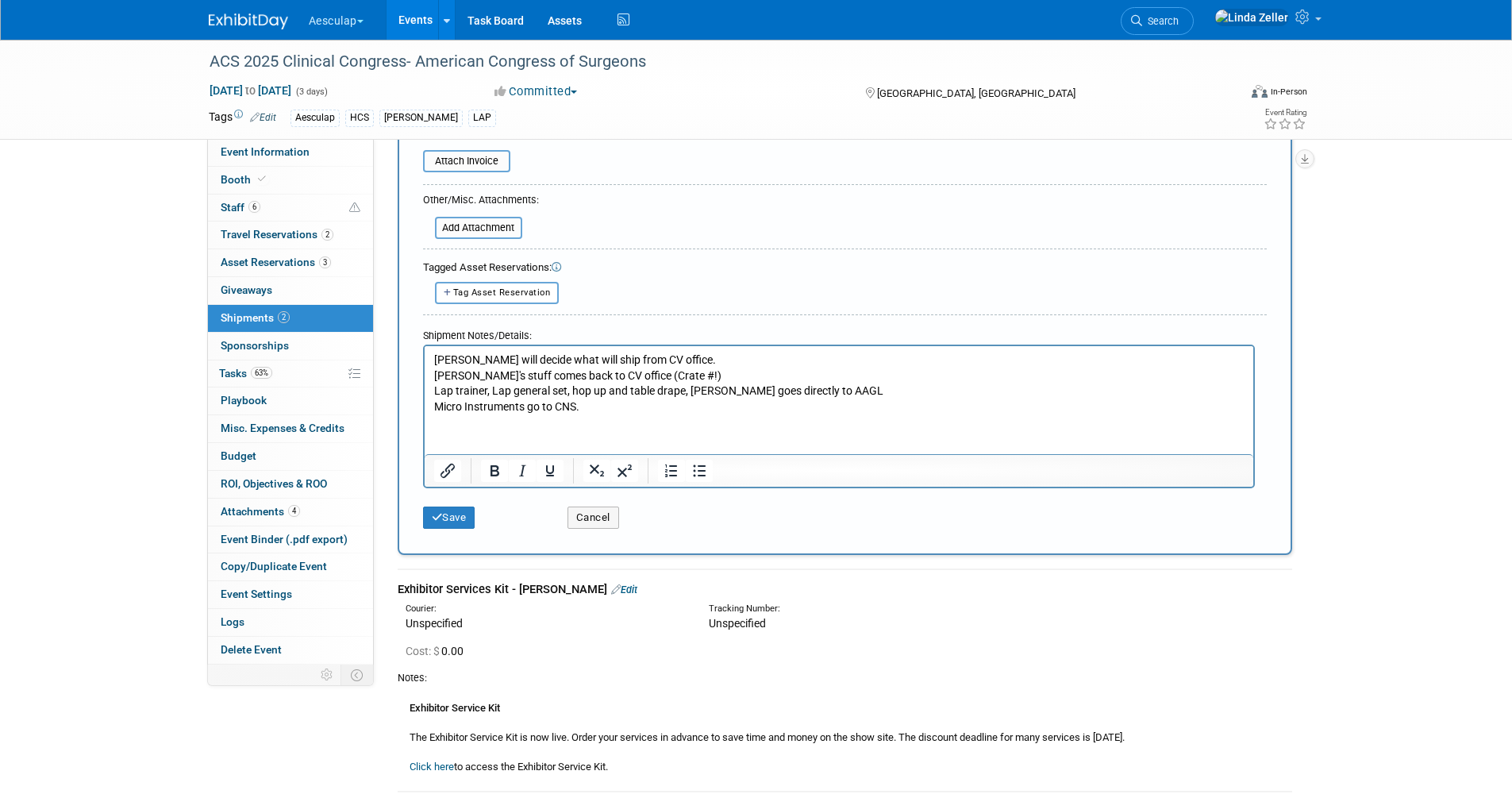
click at [854, 385] on p "Lap trainer, Lap general set, hop up and table drape, lazy susan goes directly …" at bounding box center [838, 390] width 810 height 15
click at [594, 407] on p "Micro Instruments go to CNS." at bounding box center [838, 406] width 810 height 15
drag, startPoint x: 885, startPoint y: 385, endPoint x: 884, endPoint y: 393, distance: 8.1
click at [885, 386] on p "Lap trainer, Lap general set, hop up and table drape, lazy susan goes directly …" at bounding box center [838, 390] width 810 height 15
click at [615, 403] on p "Micro Instruments go to CNS. (Crate 3)" at bounding box center [838, 406] width 810 height 15
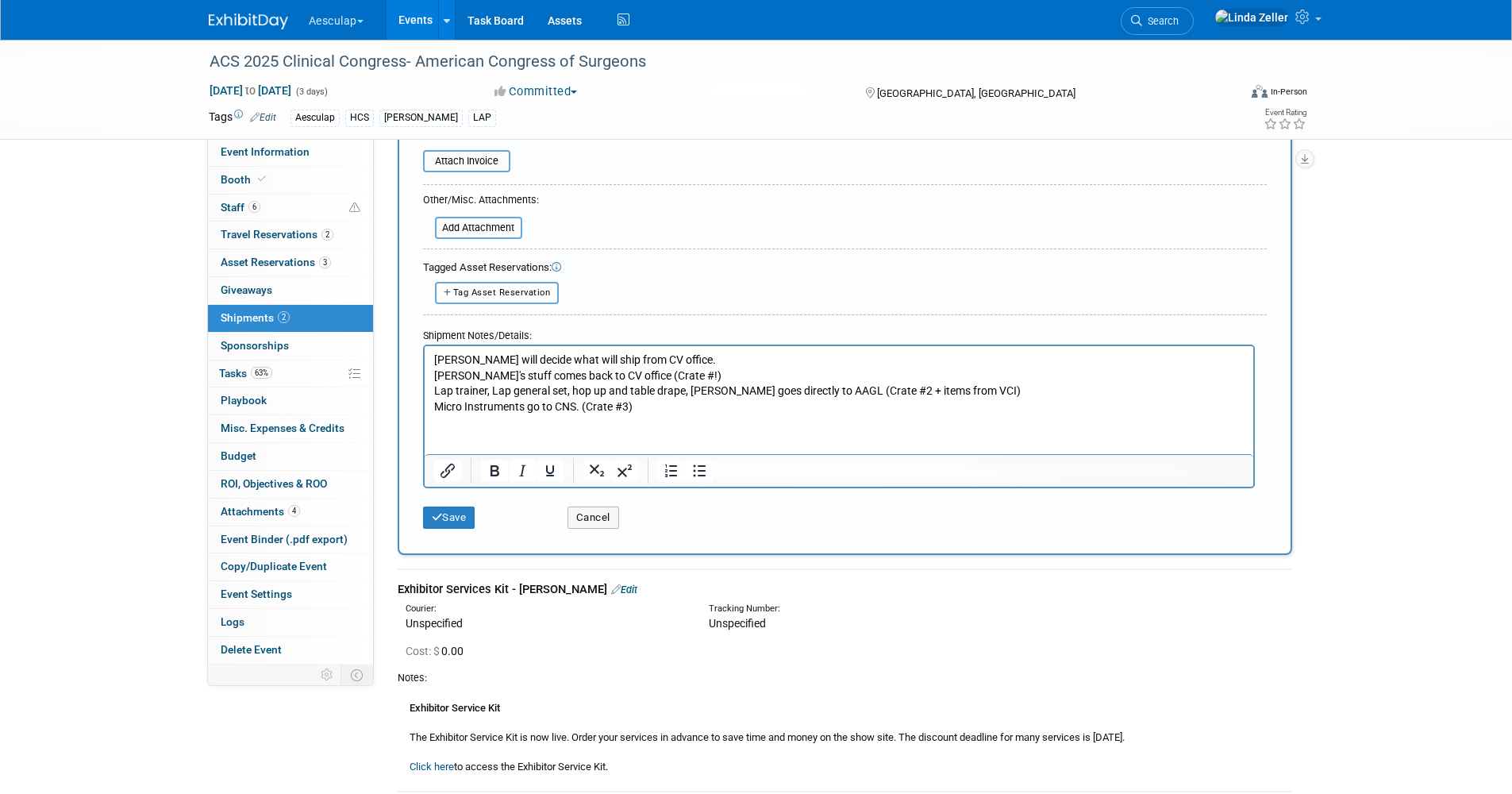
click at [484, 387] on p "Lap trainer, Lap general set, hop up and table drape, lazy susan goes directly …" at bounding box center [838, 390] width 810 height 15
click at [645, 389] on p "Lap trainer in pelican case , Lap general set, hop up and table drape, lazy sus…" at bounding box center [838, 390] width 810 height 15
click at [1036, 386] on p "Lap trainer in pelican case , Lap general set (From STL), hop up and table drap…" at bounding box center [838, 390] width 810 height 15
click at [632, 404] on p "Micro Instruments go to CNS. (Crate #3)" at bounding box center [838, 406] width 810 height 15
drag, startPoint x: 636, startPoint y: 407, endPoint x: 822, endPoint y: 409, distance: 186.0
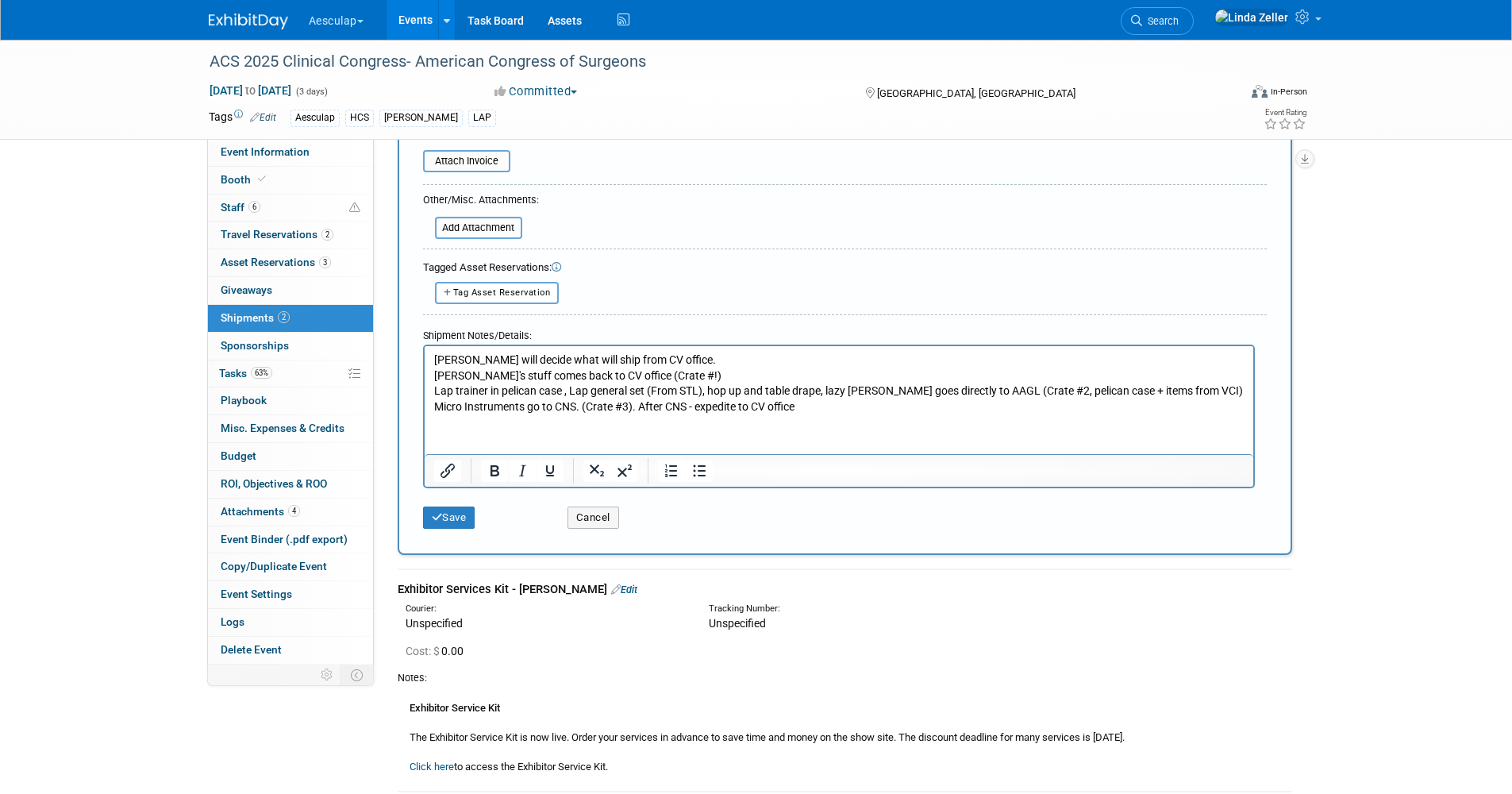
click at [822, 409] on p "Micro Instruments go to CNS. (Crate #3). After CNS - expedite to CV office" at bounding box center [838, 406] width 810 height 15
click at [496, 472] on icon "Bold" at bounding box center [494, 470] width 19 height 19
click at [460, 414] on html "[PERSON_NAME] will decide what will ship from CV office. [PERSON_NAME]'s stuff …" at bounding box center [838, 379] width 829 height 68
drag, startPoint x: 467, startPoint y: 511, endPoint x: 476, endPoint y: 515, distance: 9.8
click at [467, 513] on button "Save" at bounding box center [449, 518] width 53 height 22
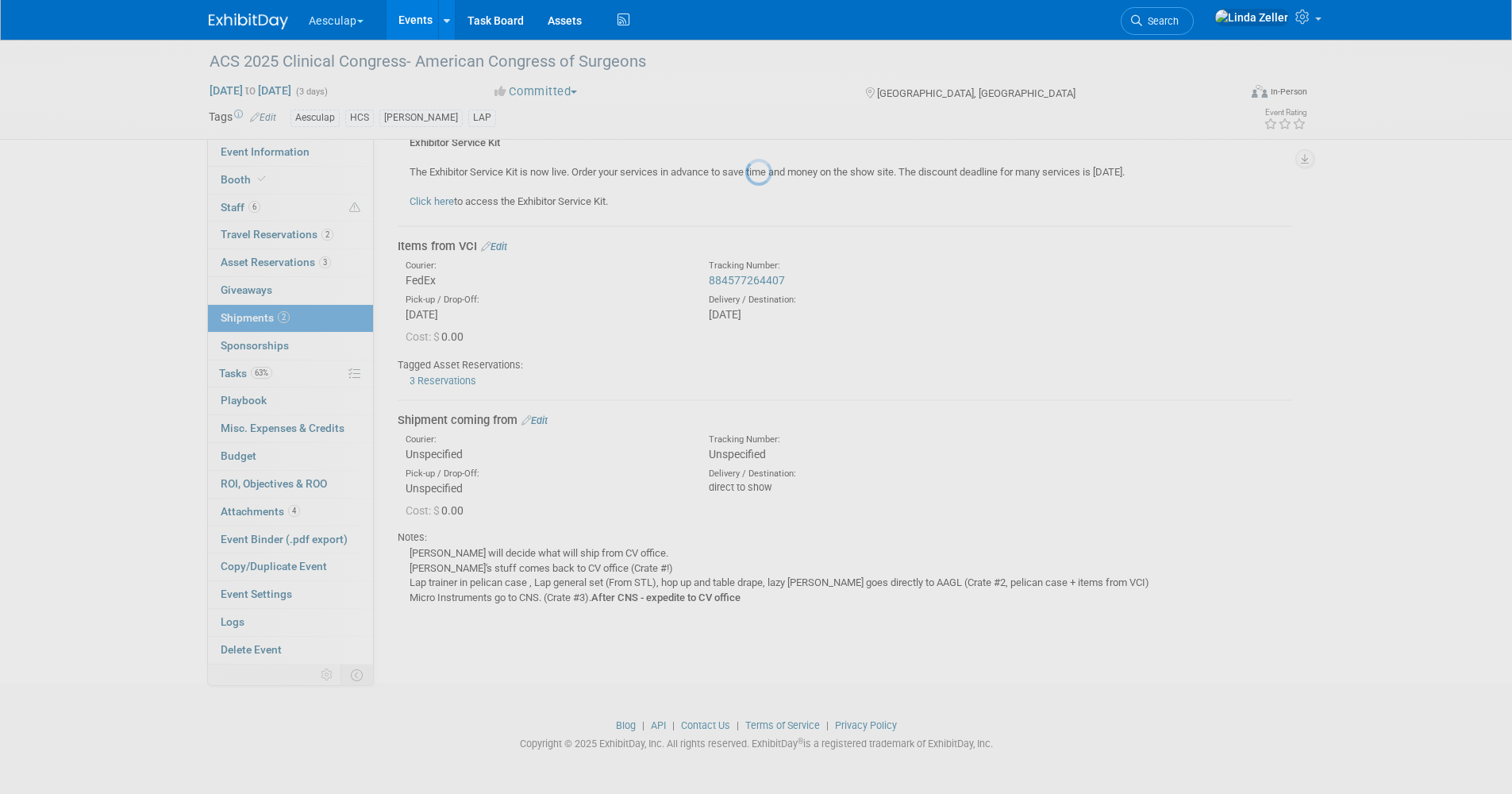
scroll to position [201, 0]
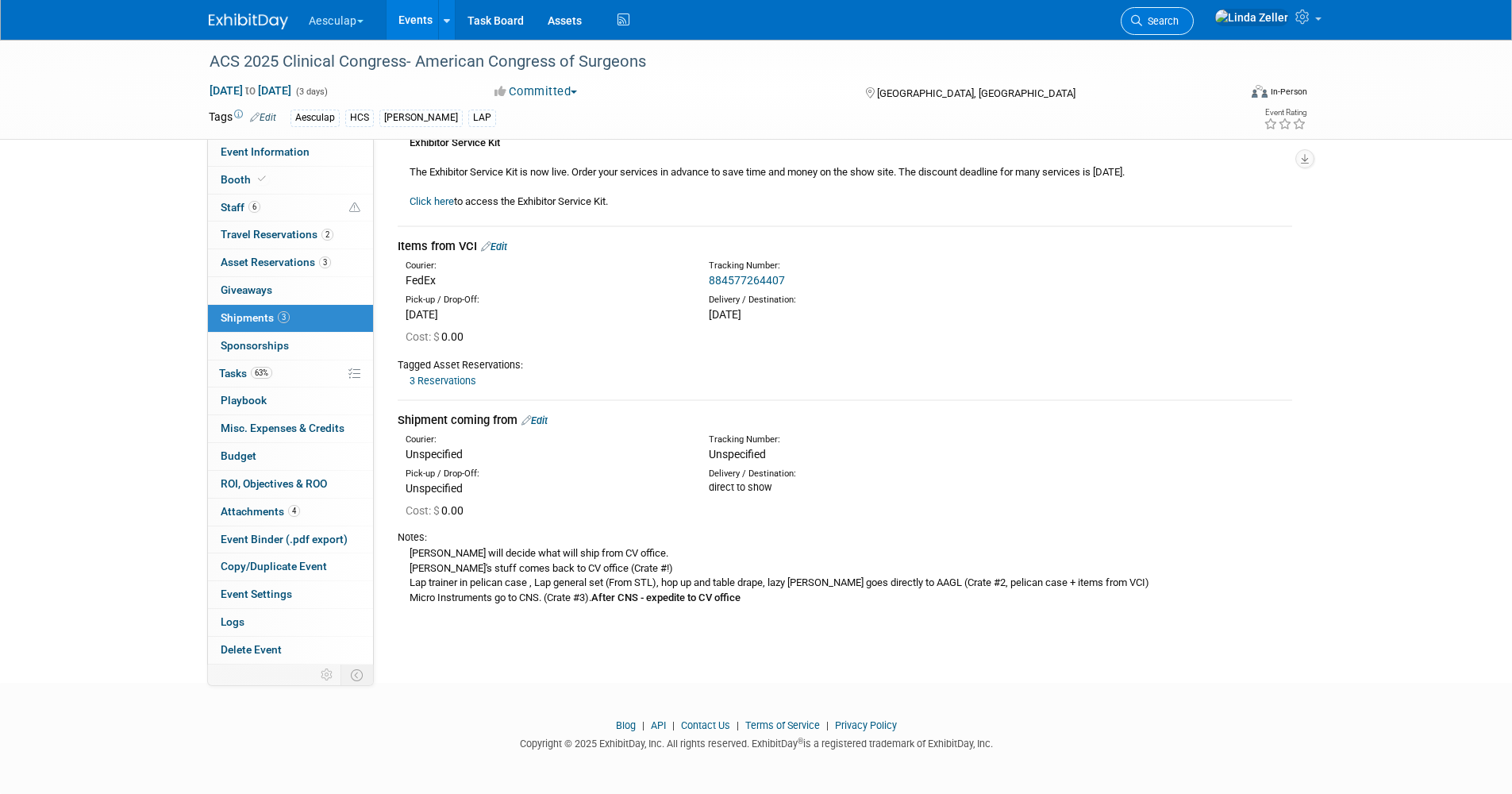
click at [1179, 26] on span "Search" at bounding box center [1160, 21] width 36 height 12
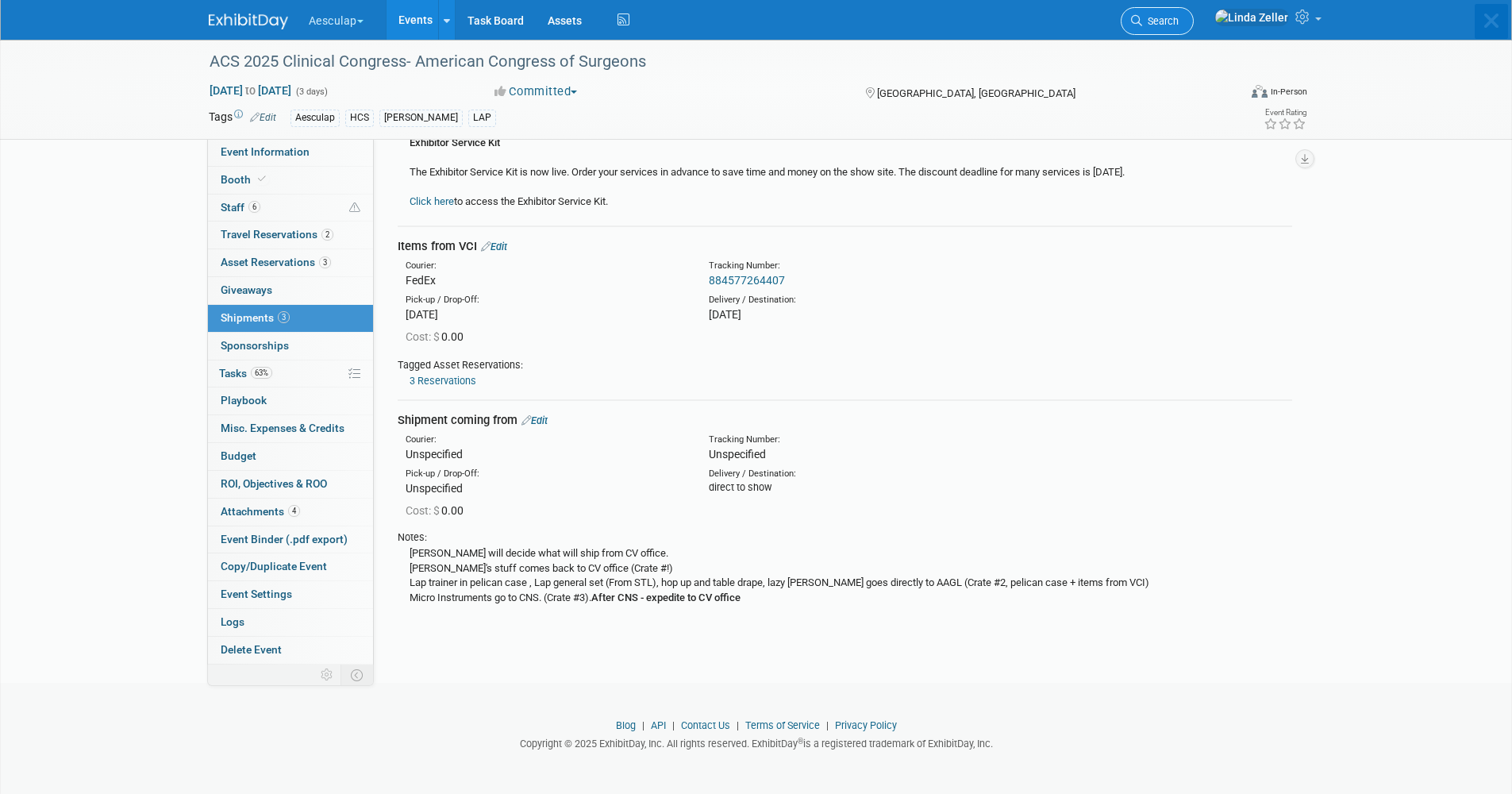
scroll to position [0, 0]
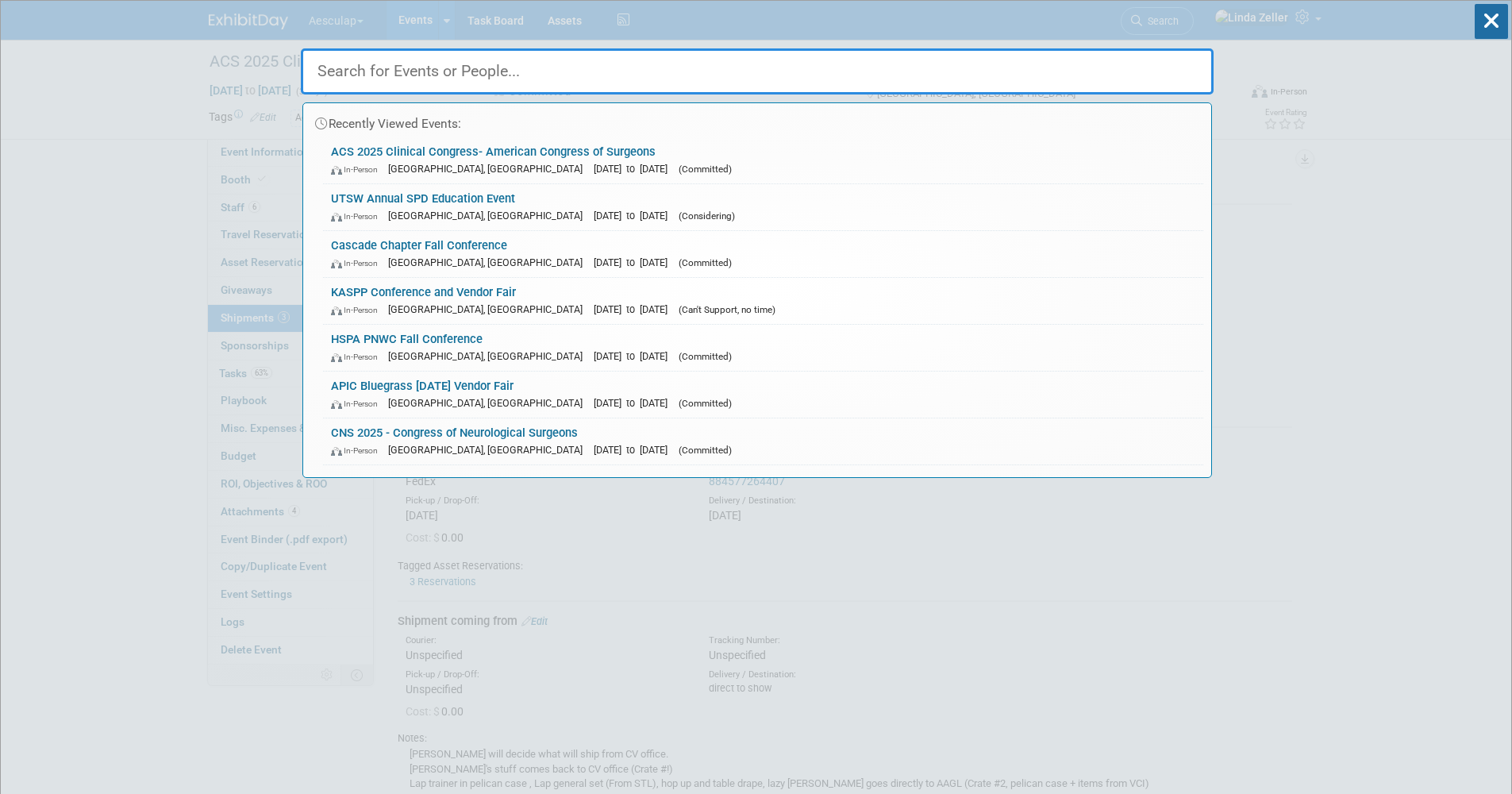
click at [394, 74] on input "text" at bounding box center [757, 71] width 913 height 46
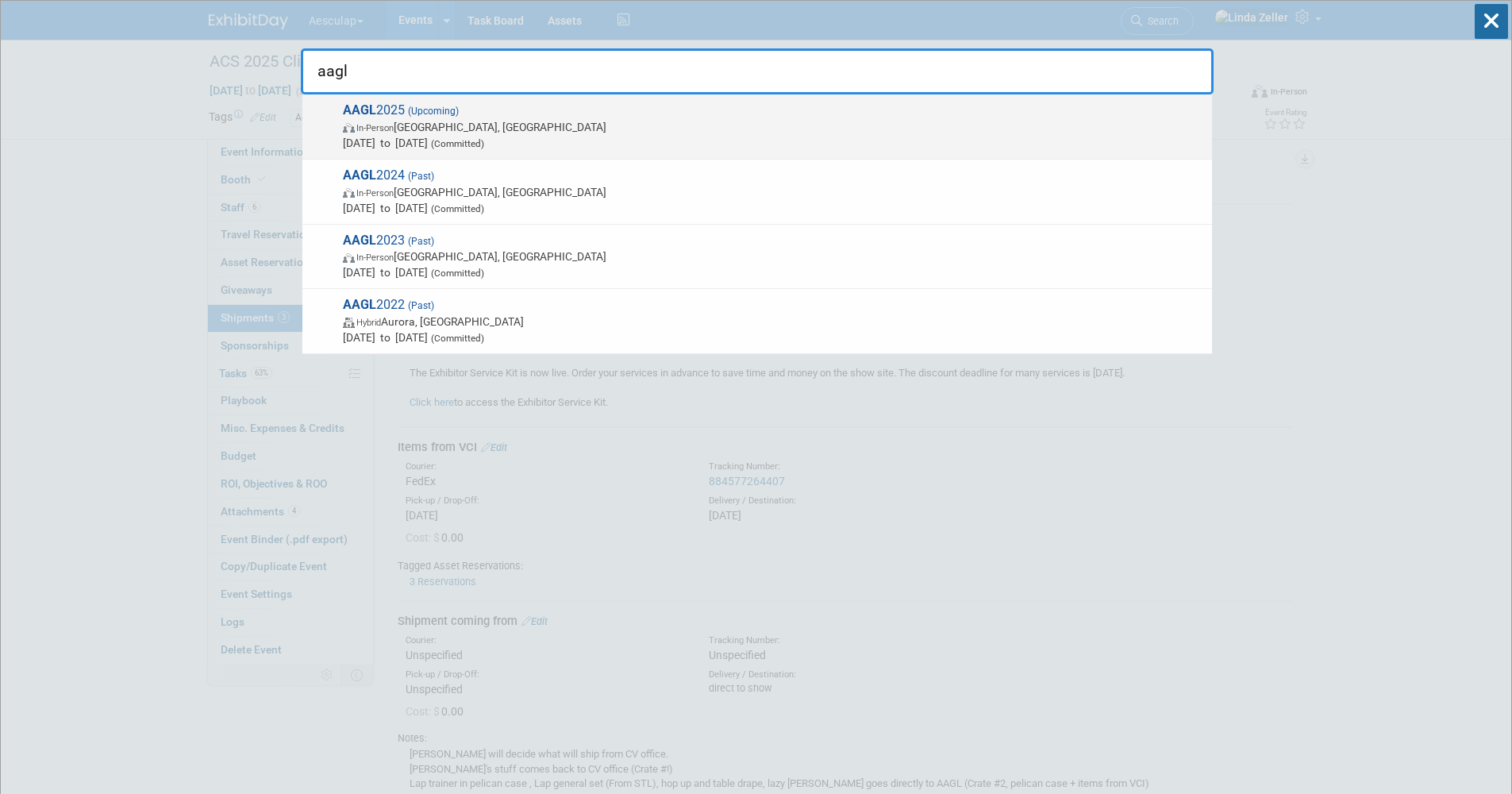
type input "aagl"
click at [380, 126] on span "In-Person" at bounding box center [375, 127] width 37 height 10
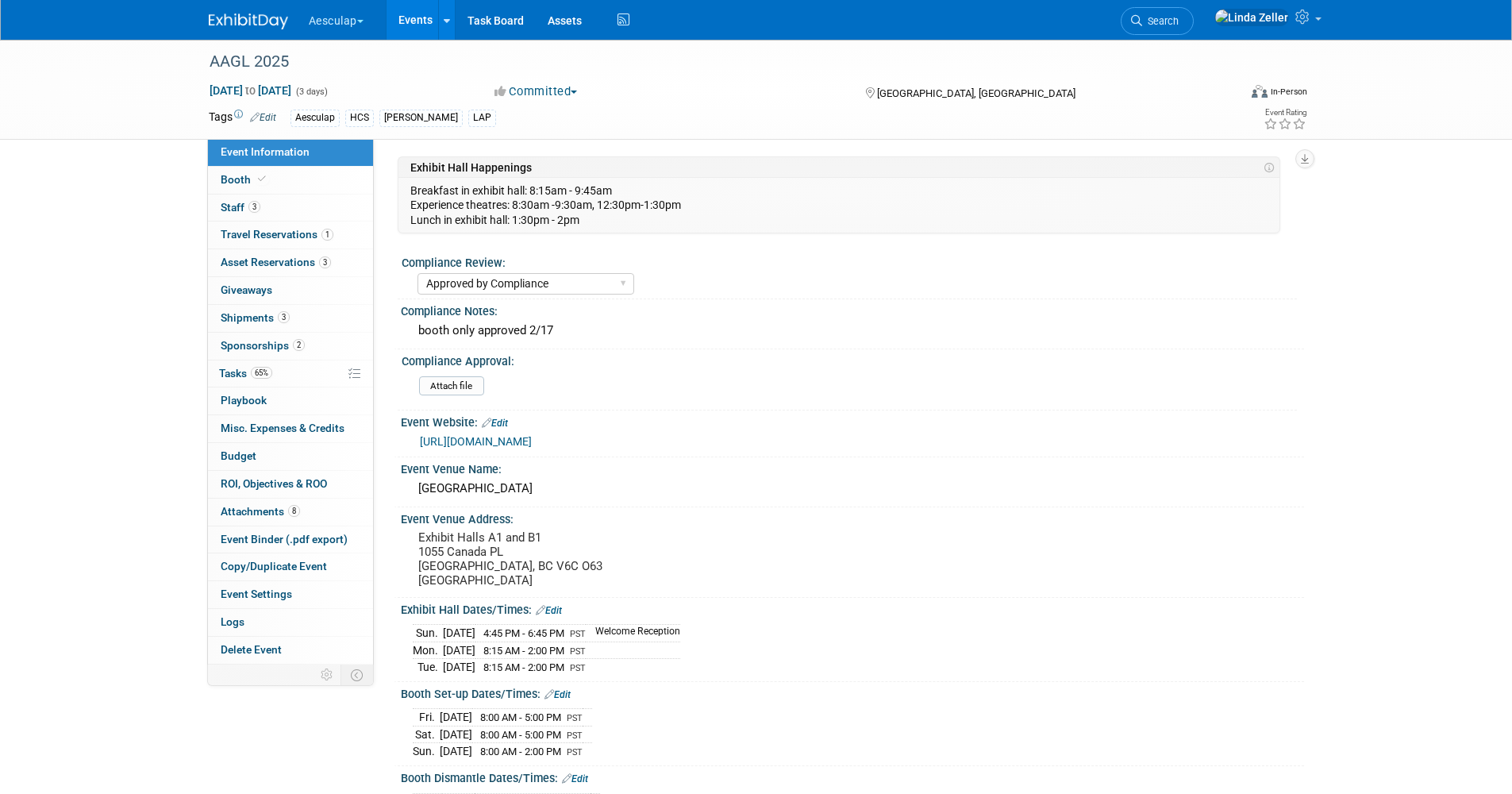
select select "Approved by Compliance"
select select "HCS"
click at [228, 314] on span "Shipments 3" at bounding box center [255, 317] width 69 height 13
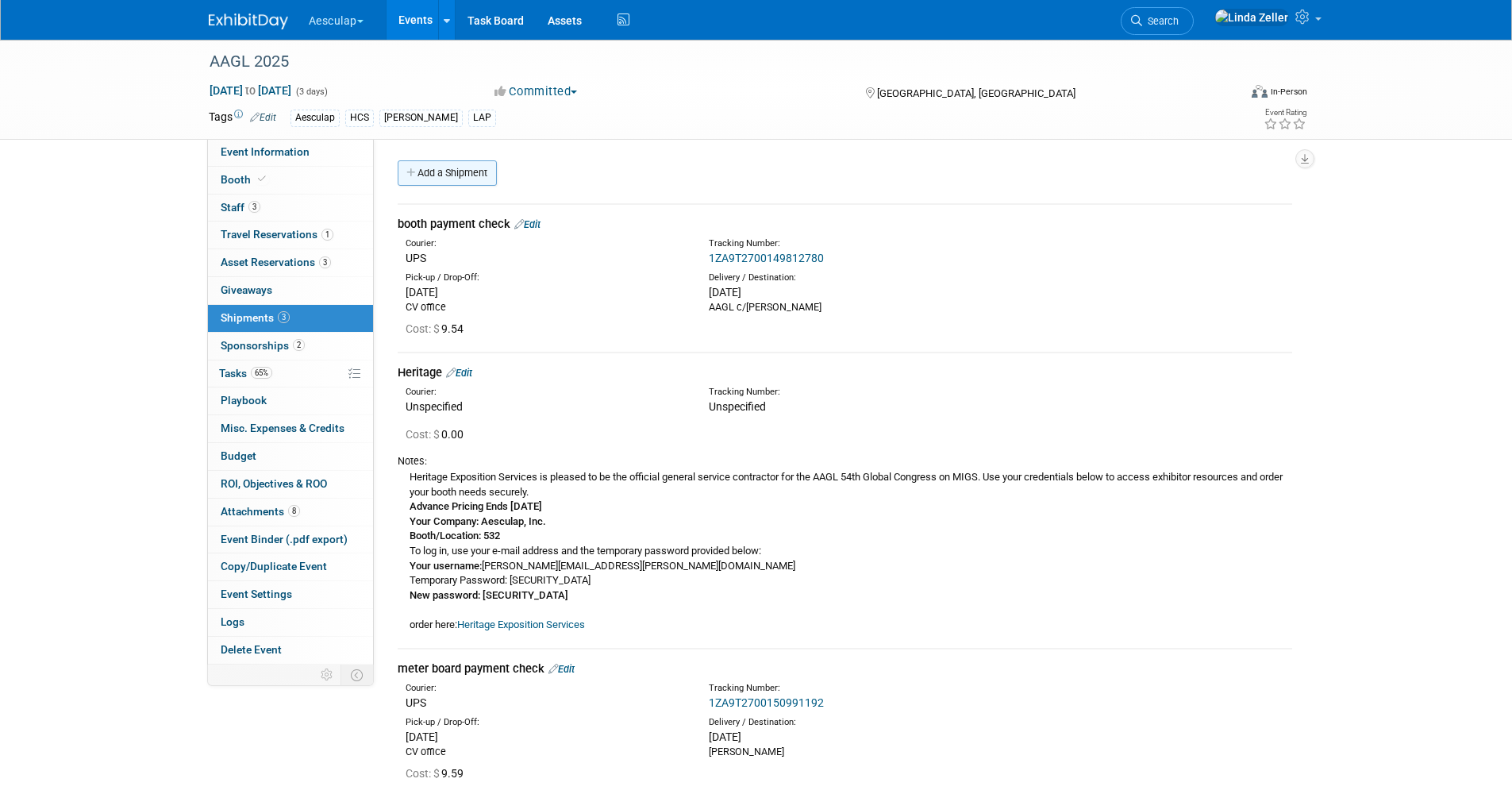
click at [462, 170] on link "Add a Shipment" at bounding box center [446, 173] width 99 height 25
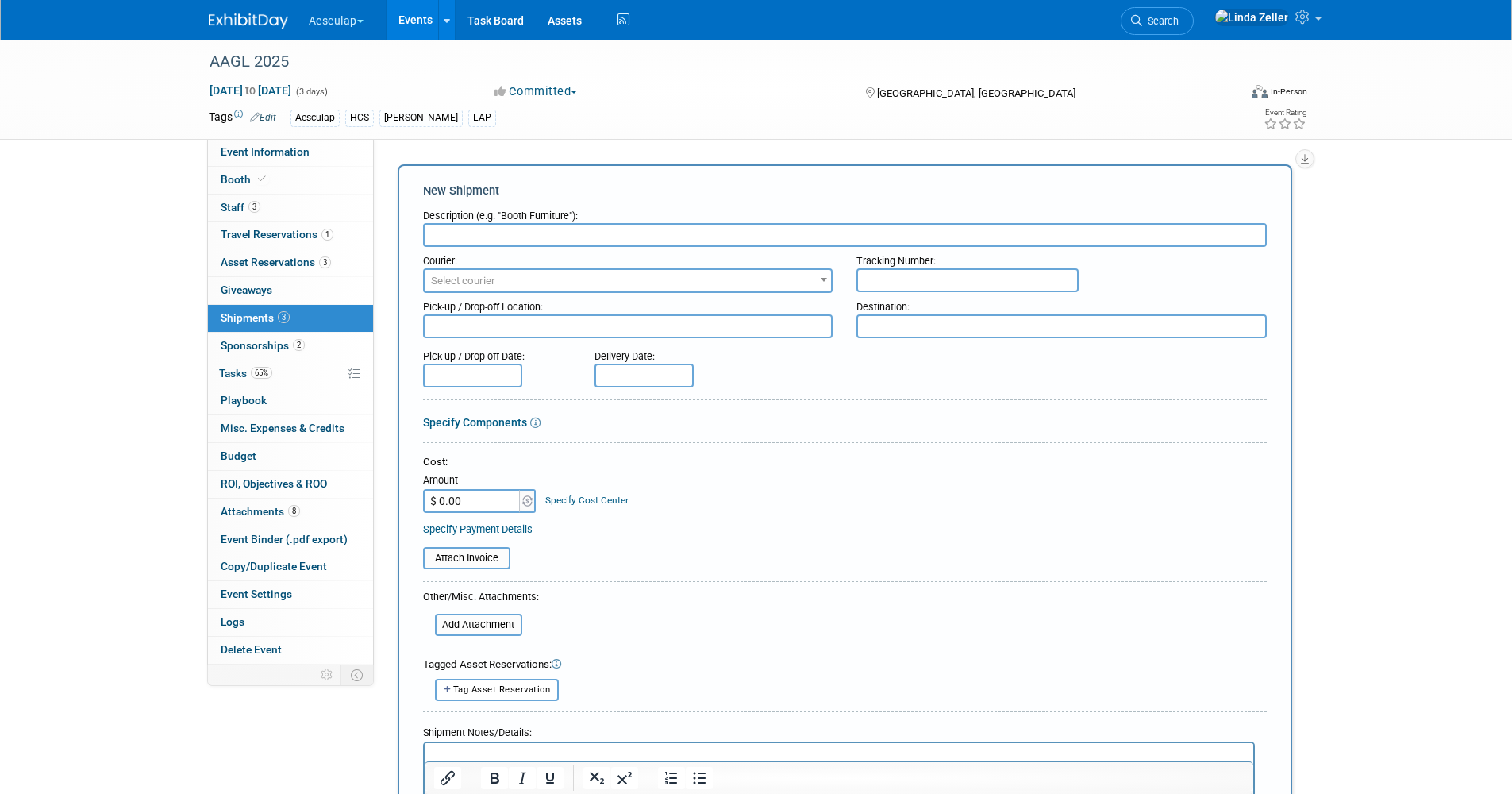
click at [456, 235] on input "text" at bounding box center [845, 235] width 844 height 24
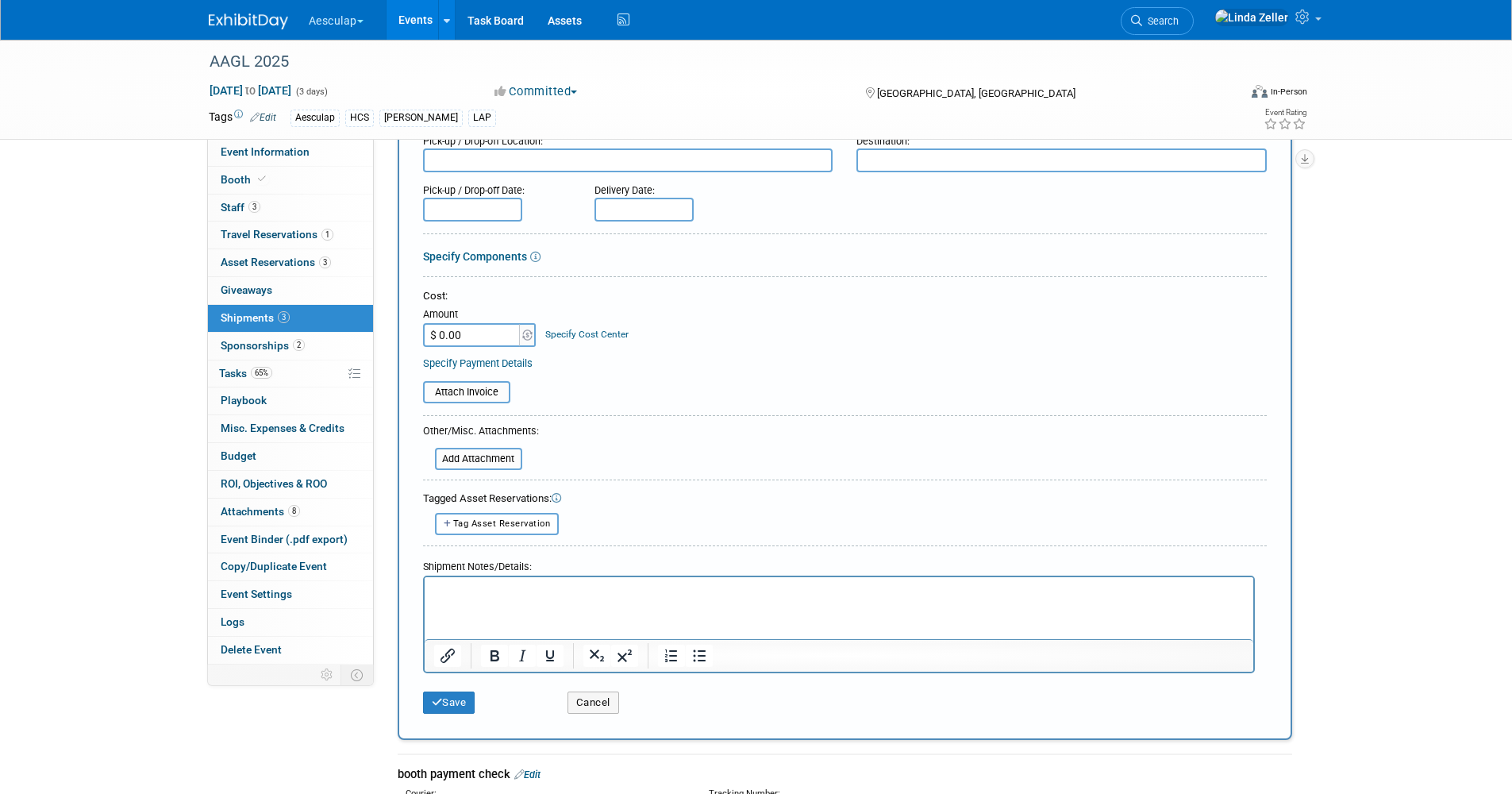
scroll to position [238, 0]
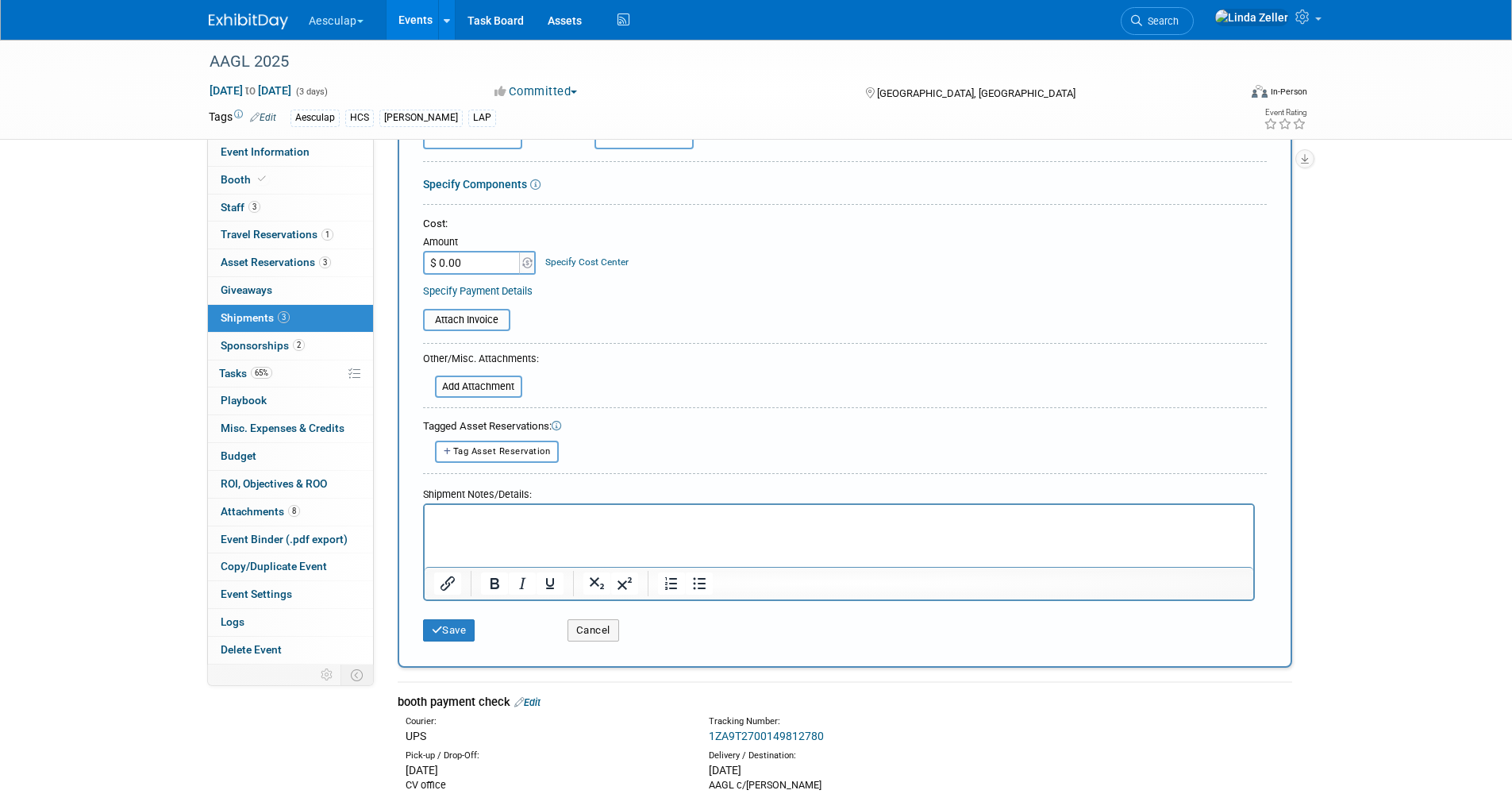
type input "outbound shipment - send all to STL"
click at [483, 517] on p "Rich Text Area. Press ALT-0 for help." at bounding box center [838, 518] width 810 height 15
click at [448, 630] on button "Save" at bounding box center [449, 630] width 53 height 22
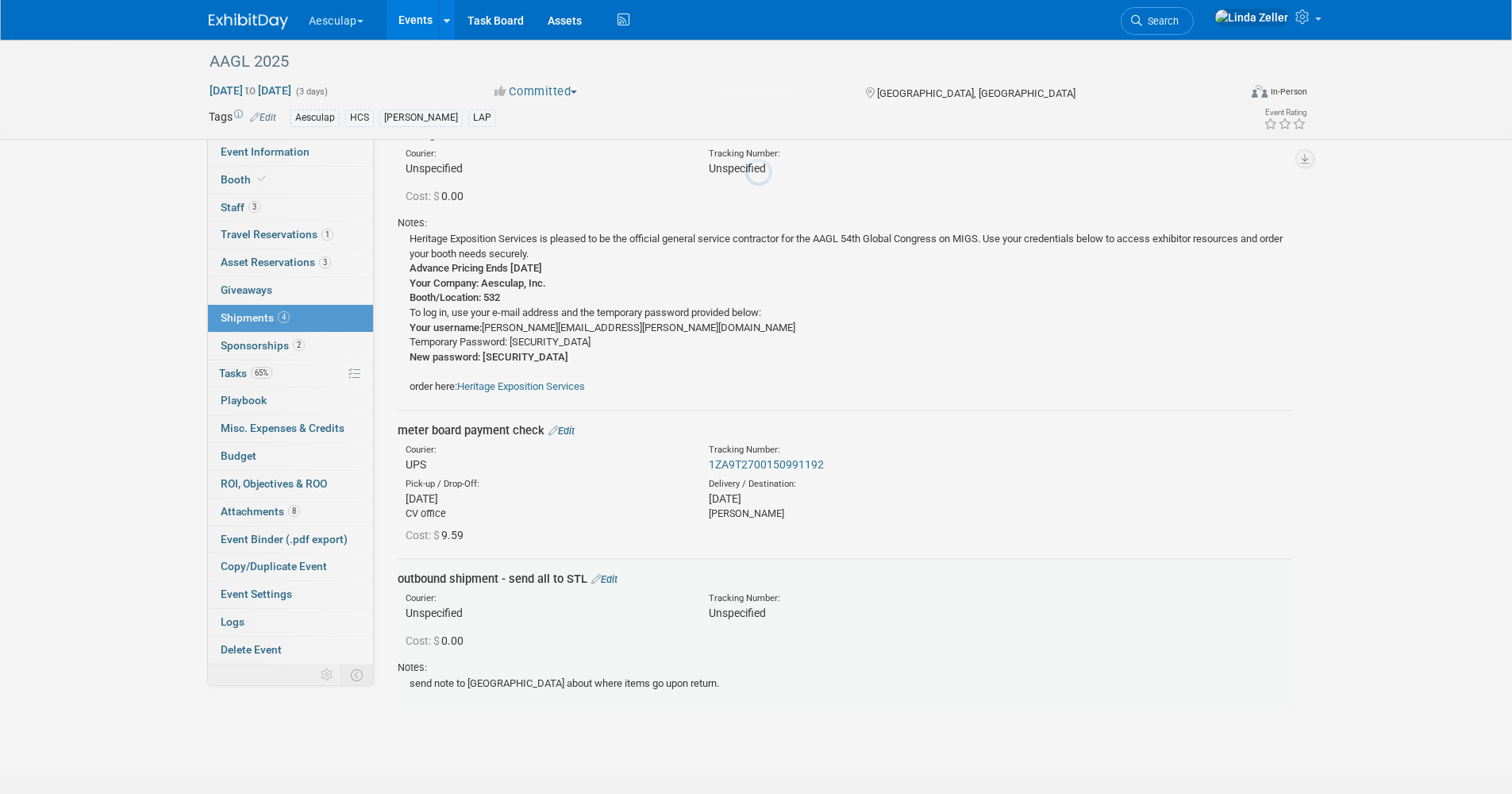
scroll to position [325, 0]
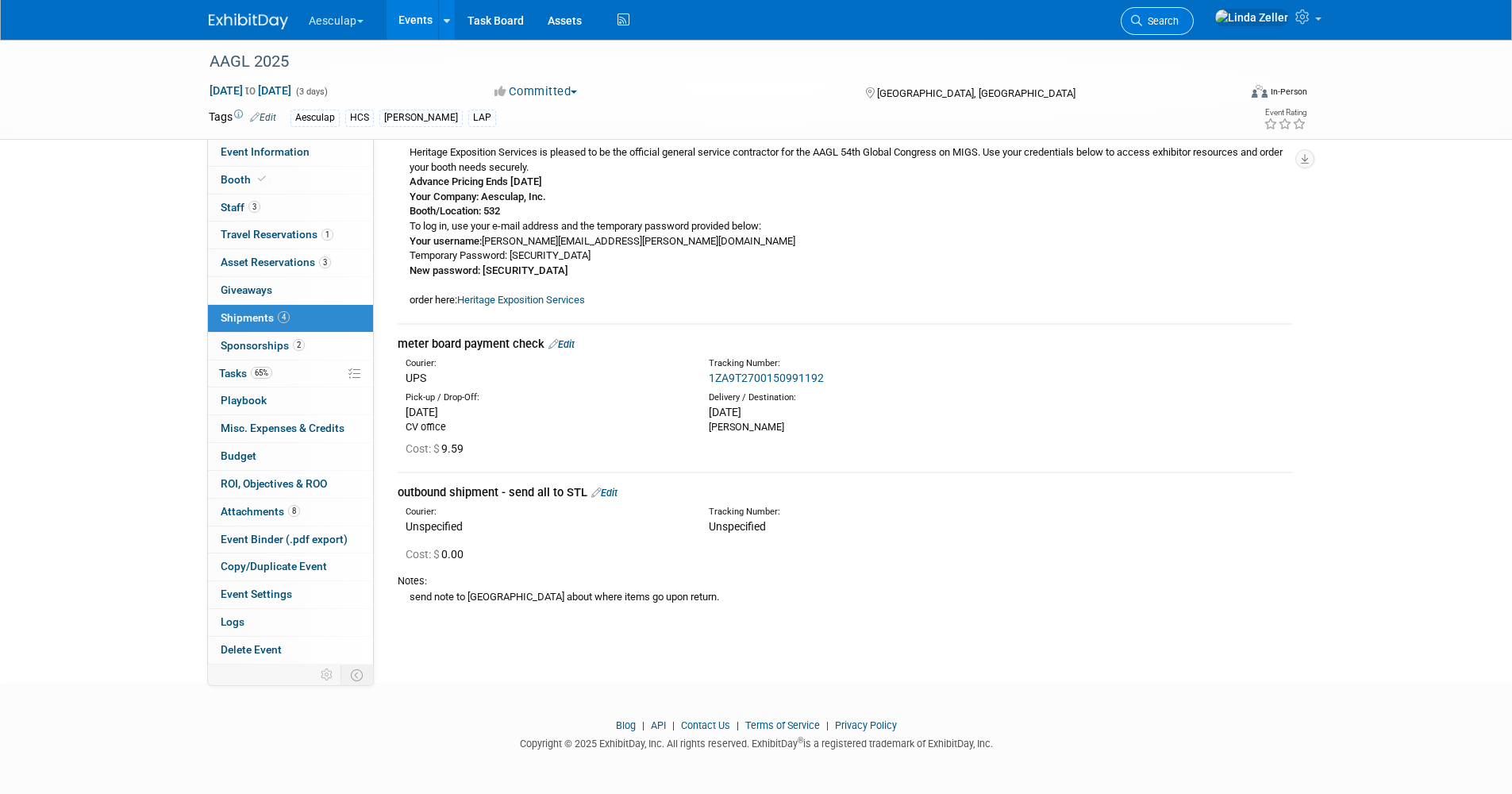
click at [1185, 15] on link "Search" at bounding box center [1157, 21] width 73 height 28
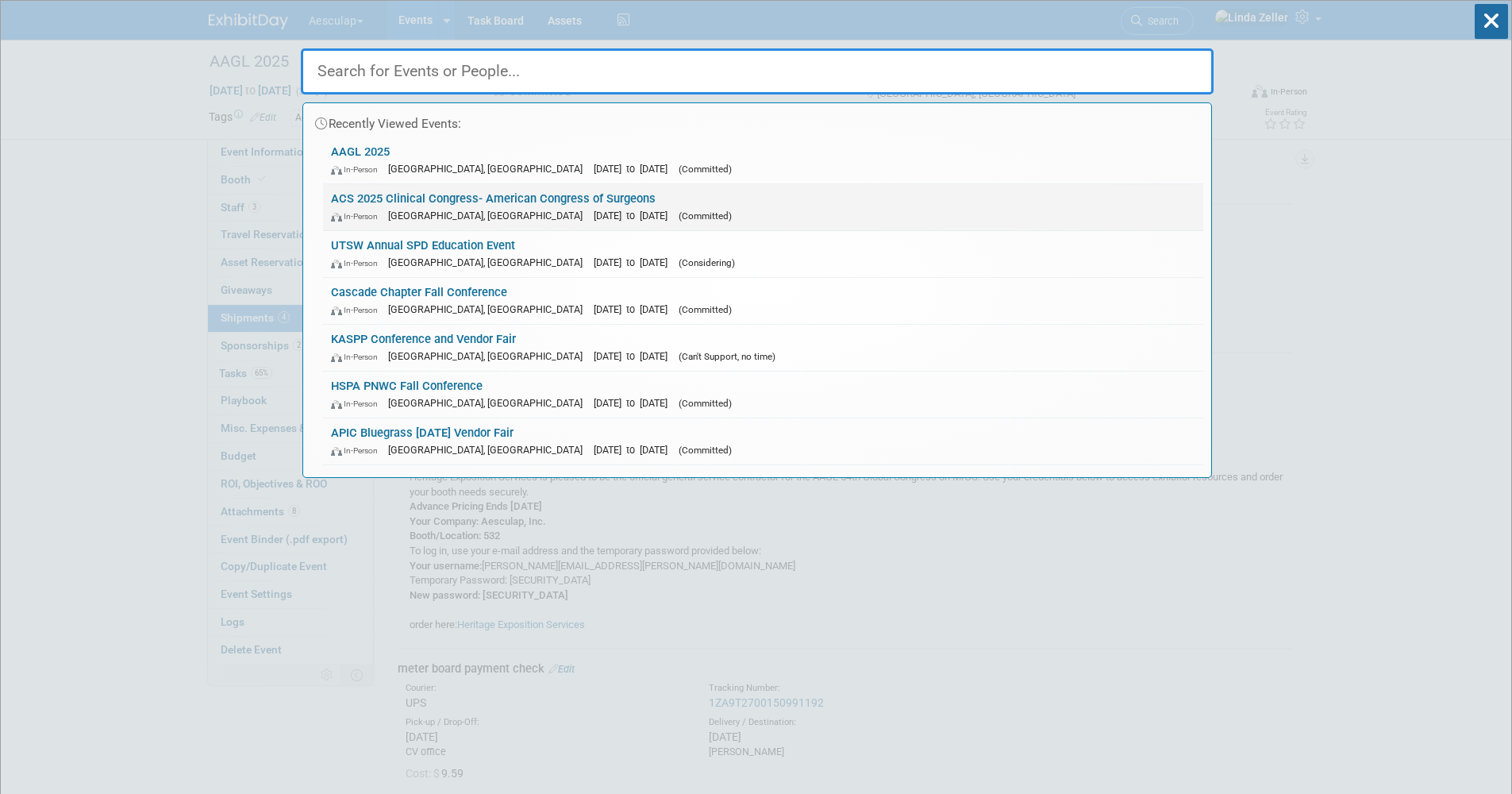
click at [350, 191] on link "ACS 2025 Clinical Congress- American Congress of Surgeons In-Person [GEOGRAPHIC…" at bounding box center [763, 207] width 880 height 46
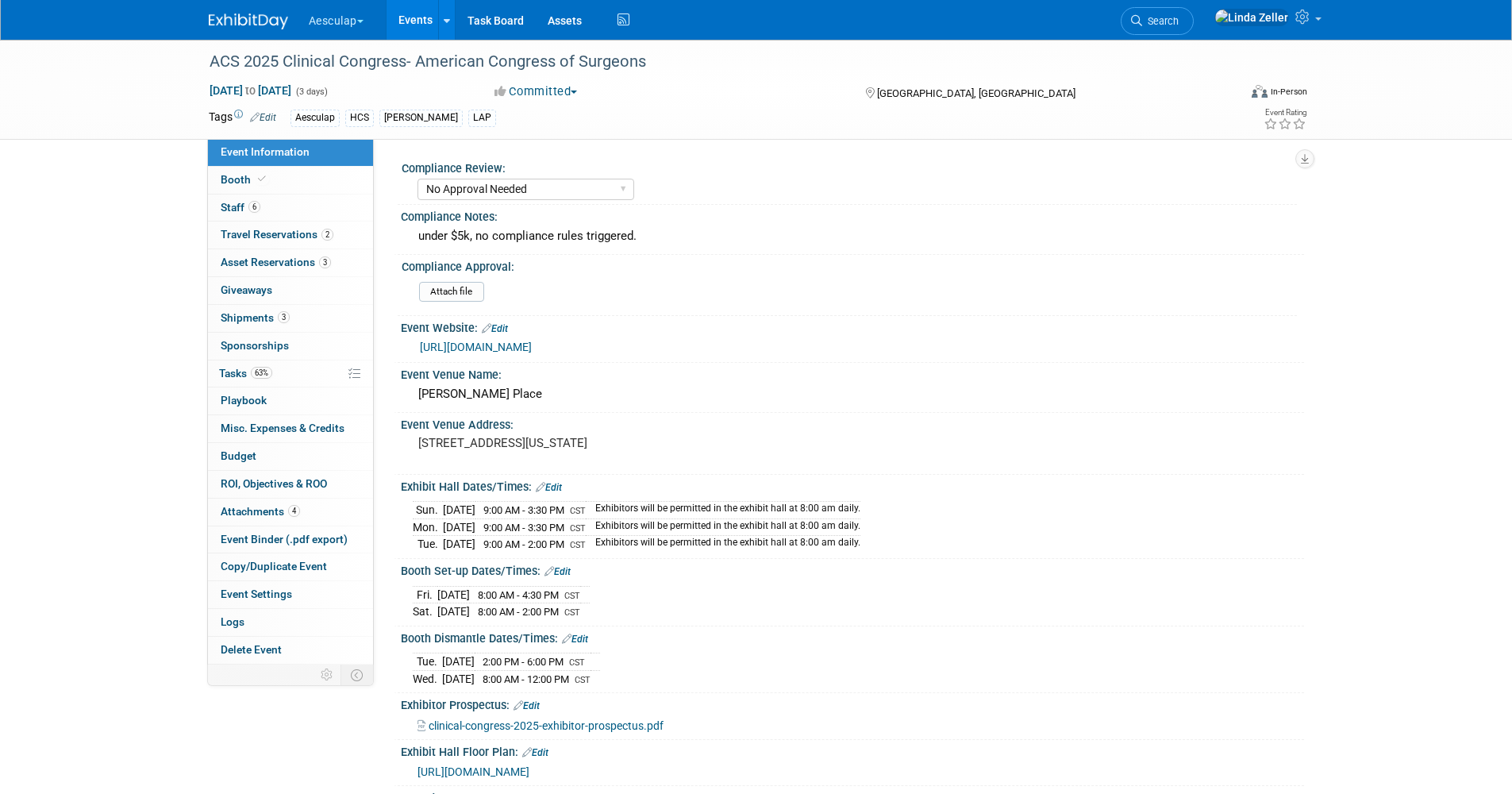
select select "No Approval Needed"
select select "HCS"
click at [251, 176] on span "Booth" at bounding box center [245, 179] width 48 height 13
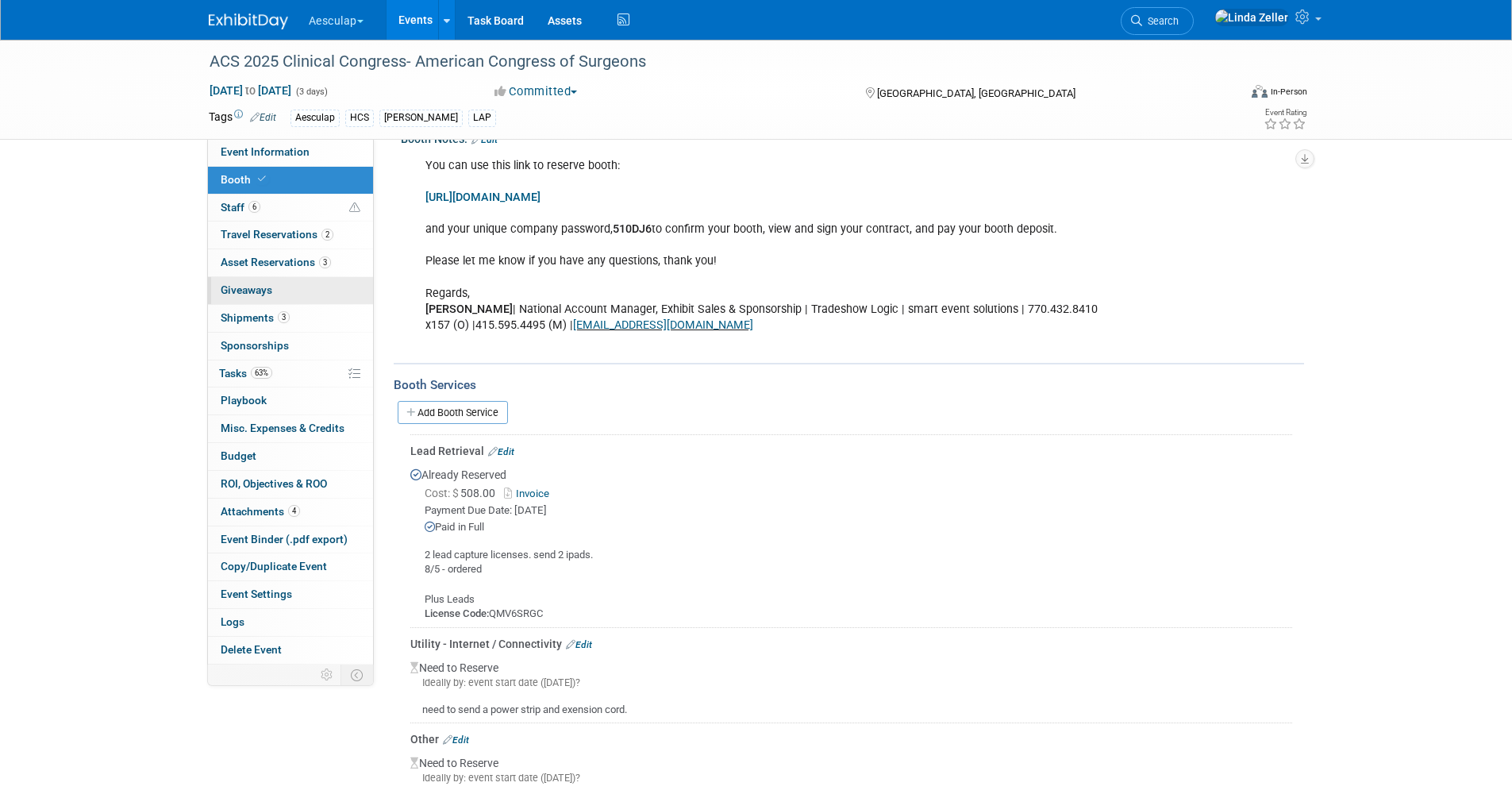
scroll to position [510, 0]
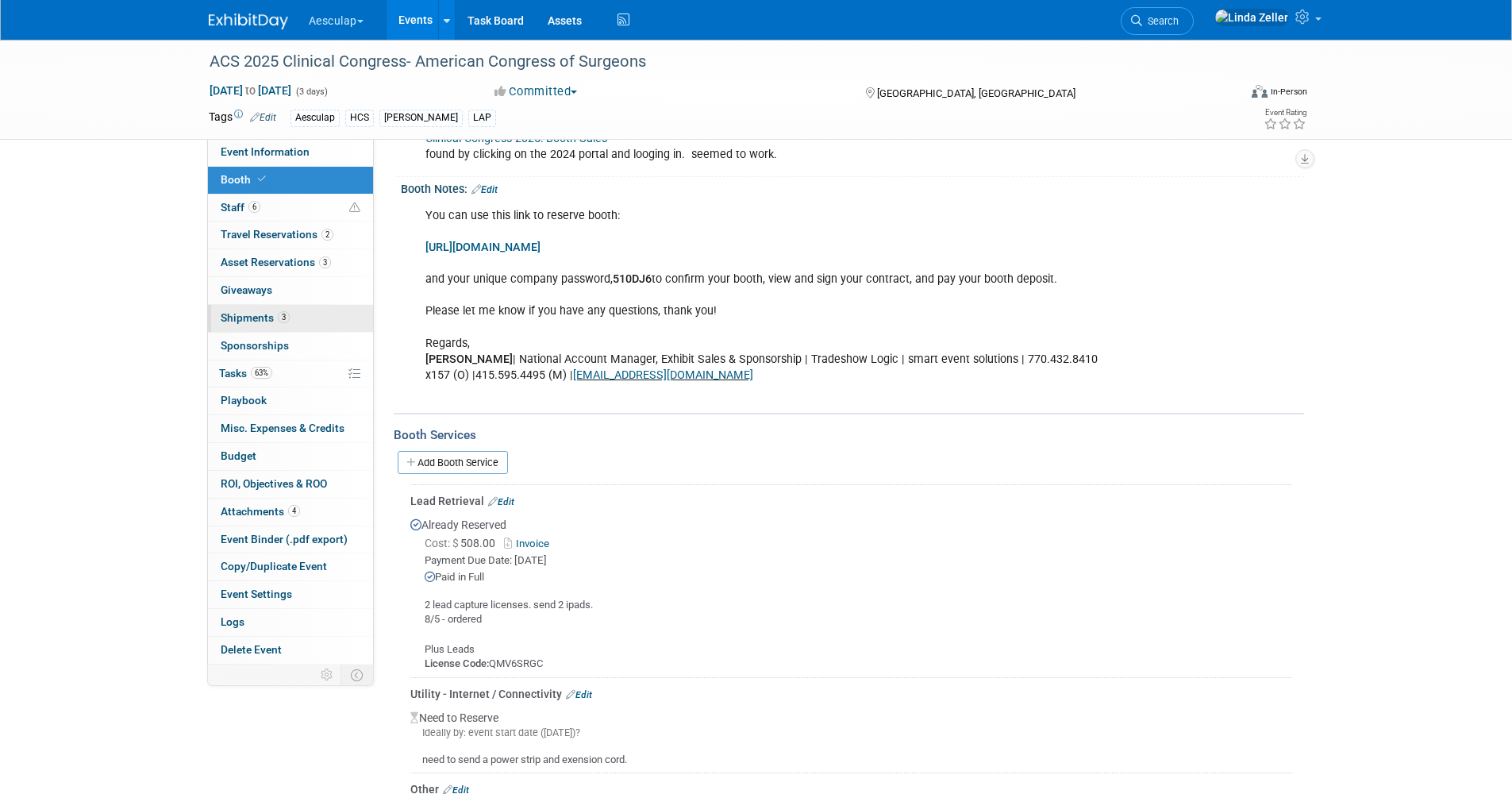
click at [254, 315] on span "Shipments 3" at bounding box center [255, 317] width 69 height 13
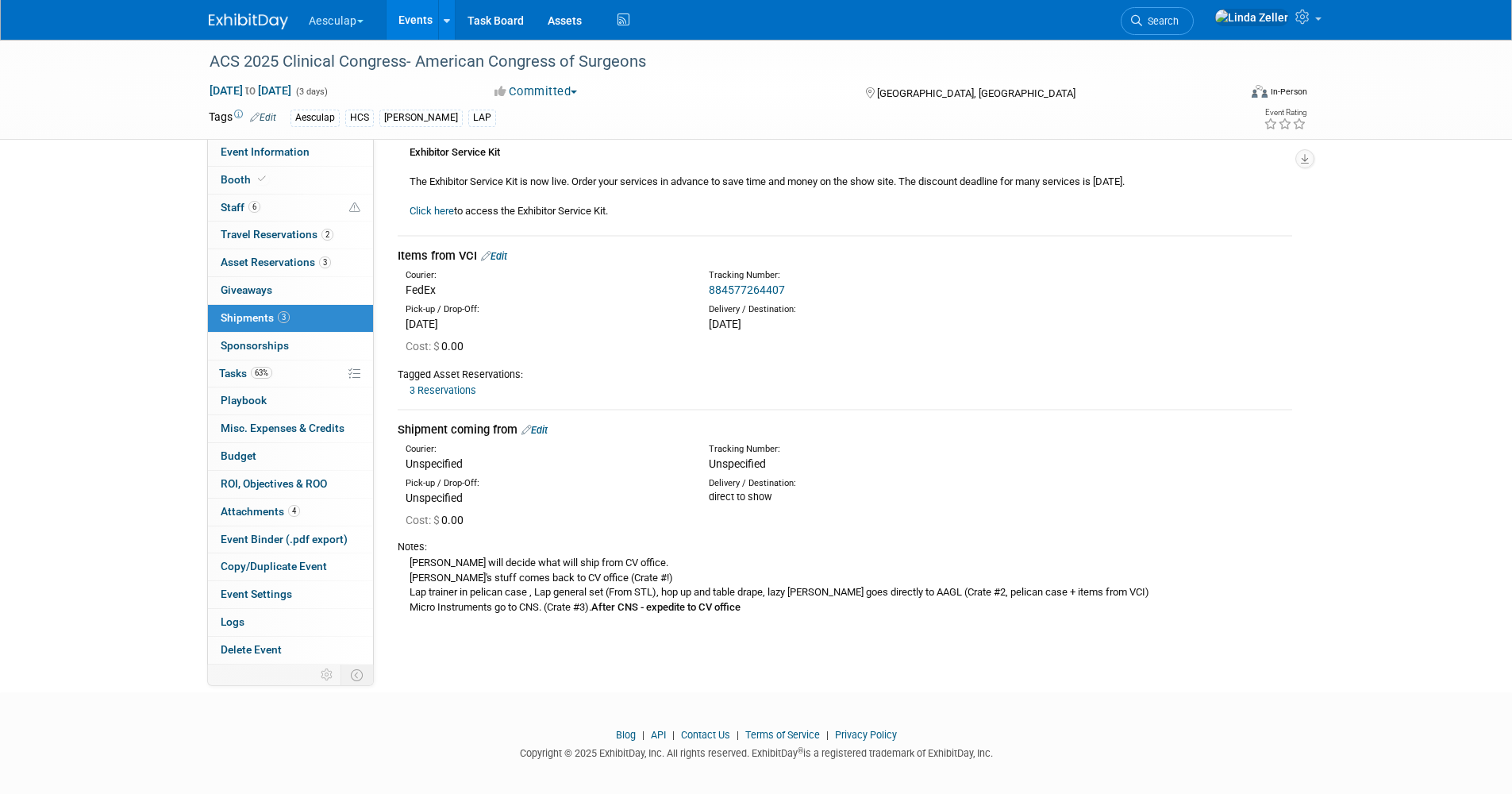
scroll to position [201, 0]
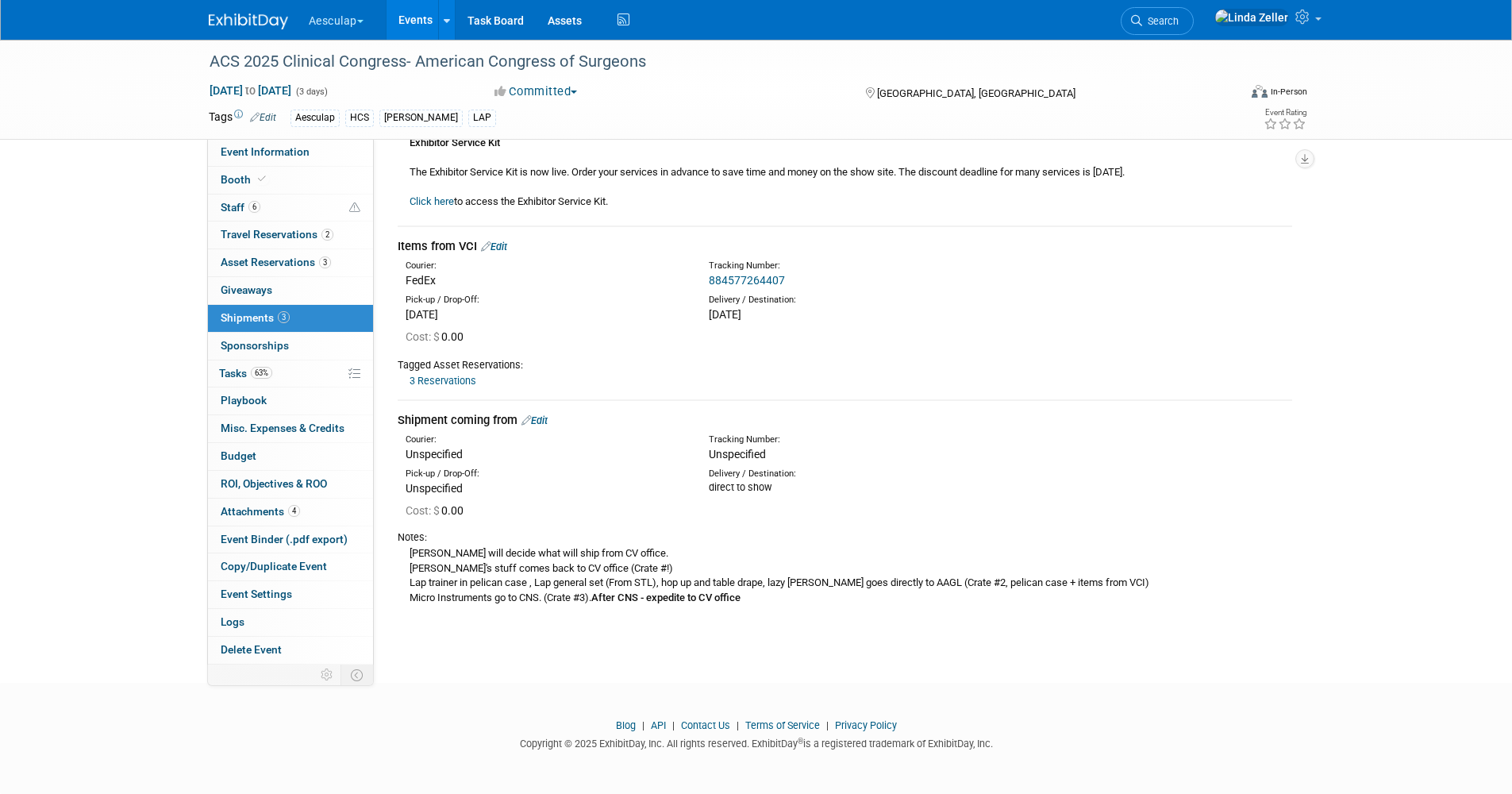
click at [547, 417] on link "Edit" at bounding box center [535, 420] width 26 height 12
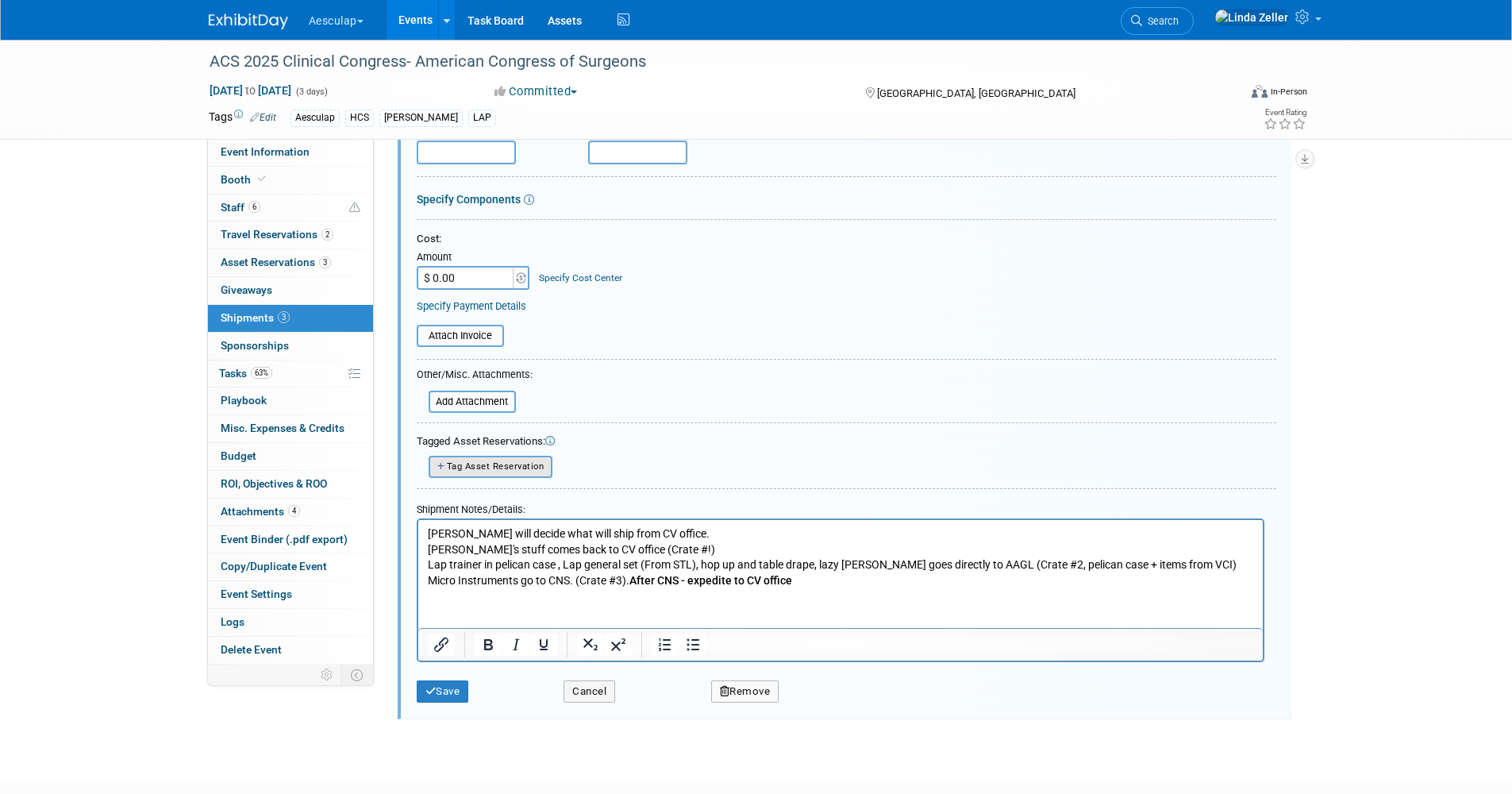
scroll to position [659, 0]
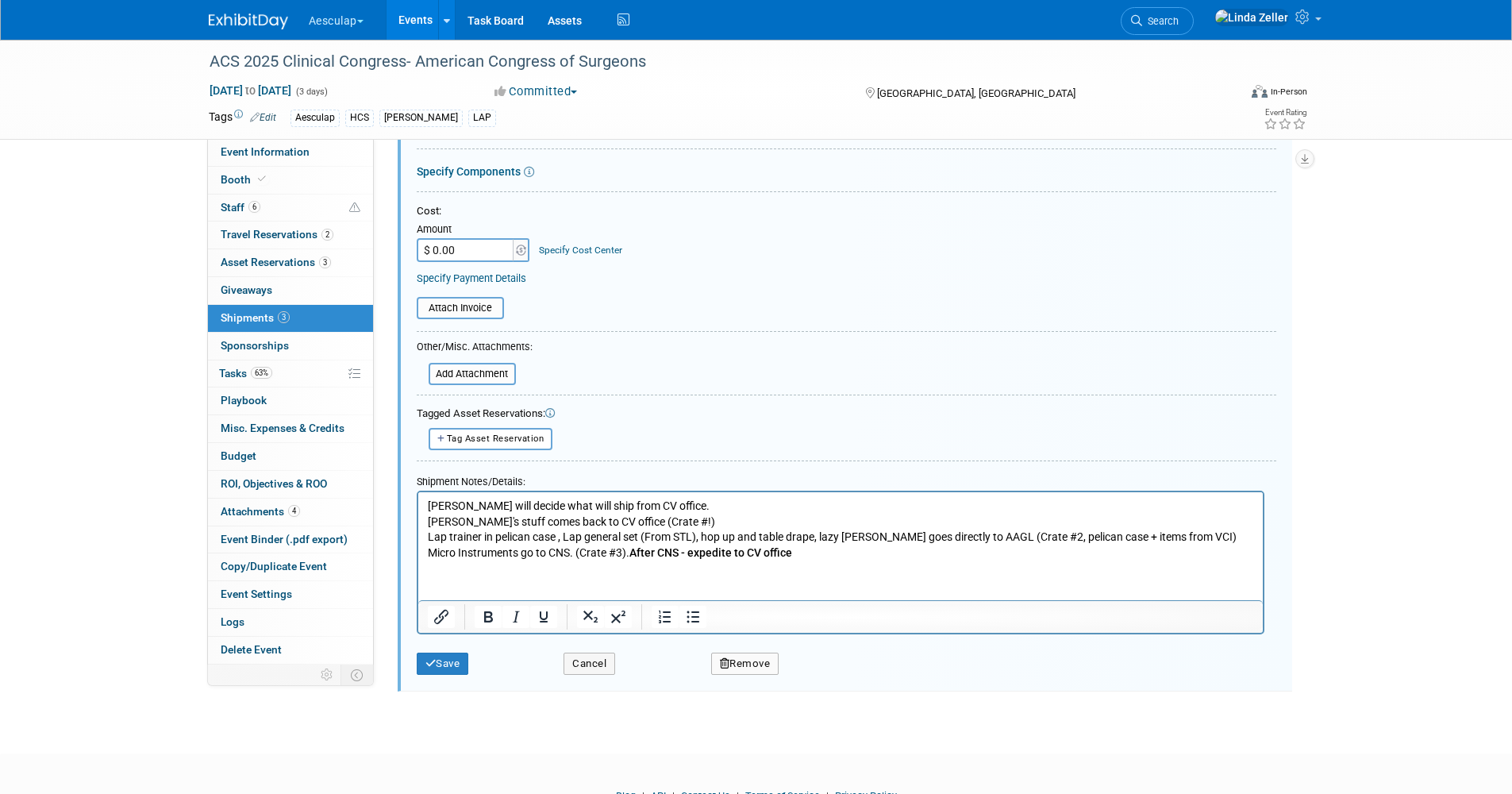
click at [662, 521] on p "[PERSON_NAME] will decide what will ship from CV office. [PERSON_NAME]'s stuff …" at bounding box center [840, 528] width 826 height 62
click at [485, 519] on p "[PERSON_NAME] will decide what will ship from CV office. [PERSON_NAME]'s stuff …" at bounding box center [840, 528] width 826 height 62
click at [518, 550] on p "[PERSON_NAME] will decide what will ship from CV office. [PERSON_NAME]'s stuff …" at bounding box center [840, 528] width 826 height 62
click at [454, 663] on button "Save" at bounding box center [443, 664] width 53 height 22
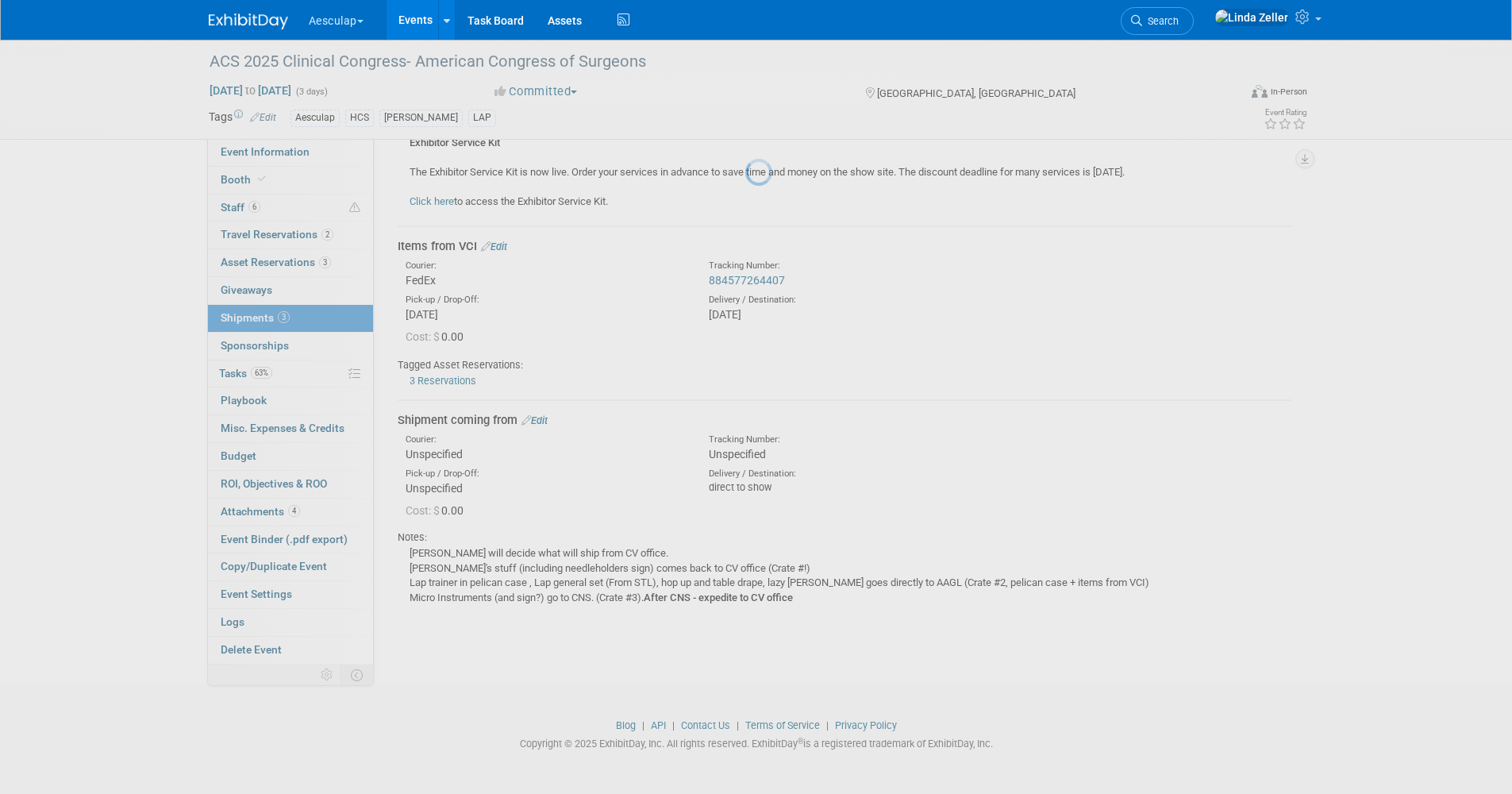
scroll to position [201, 0]
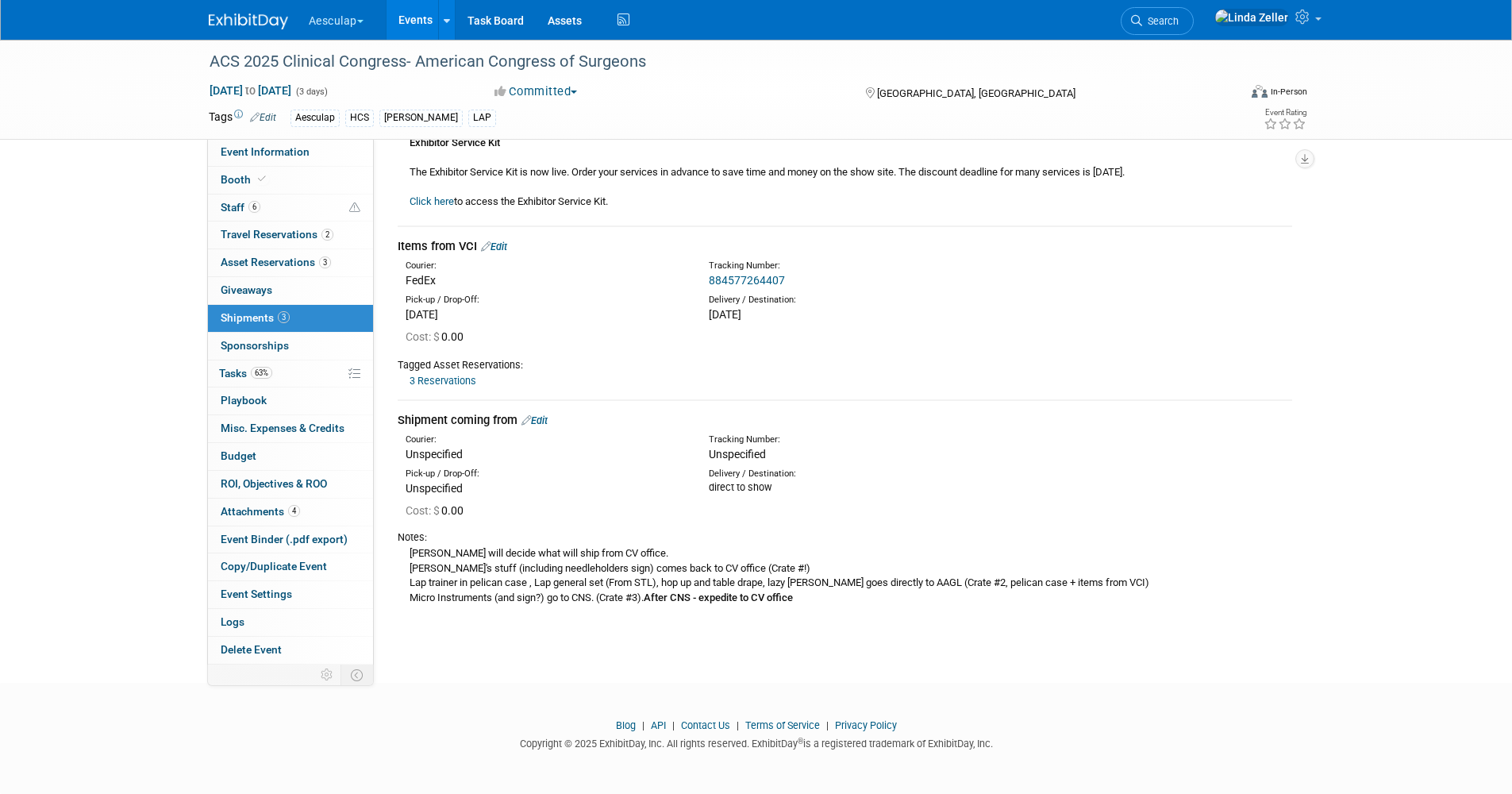
click at [545, 420] on link "Edit" at bounding box center [535, 420] width 26 height 12
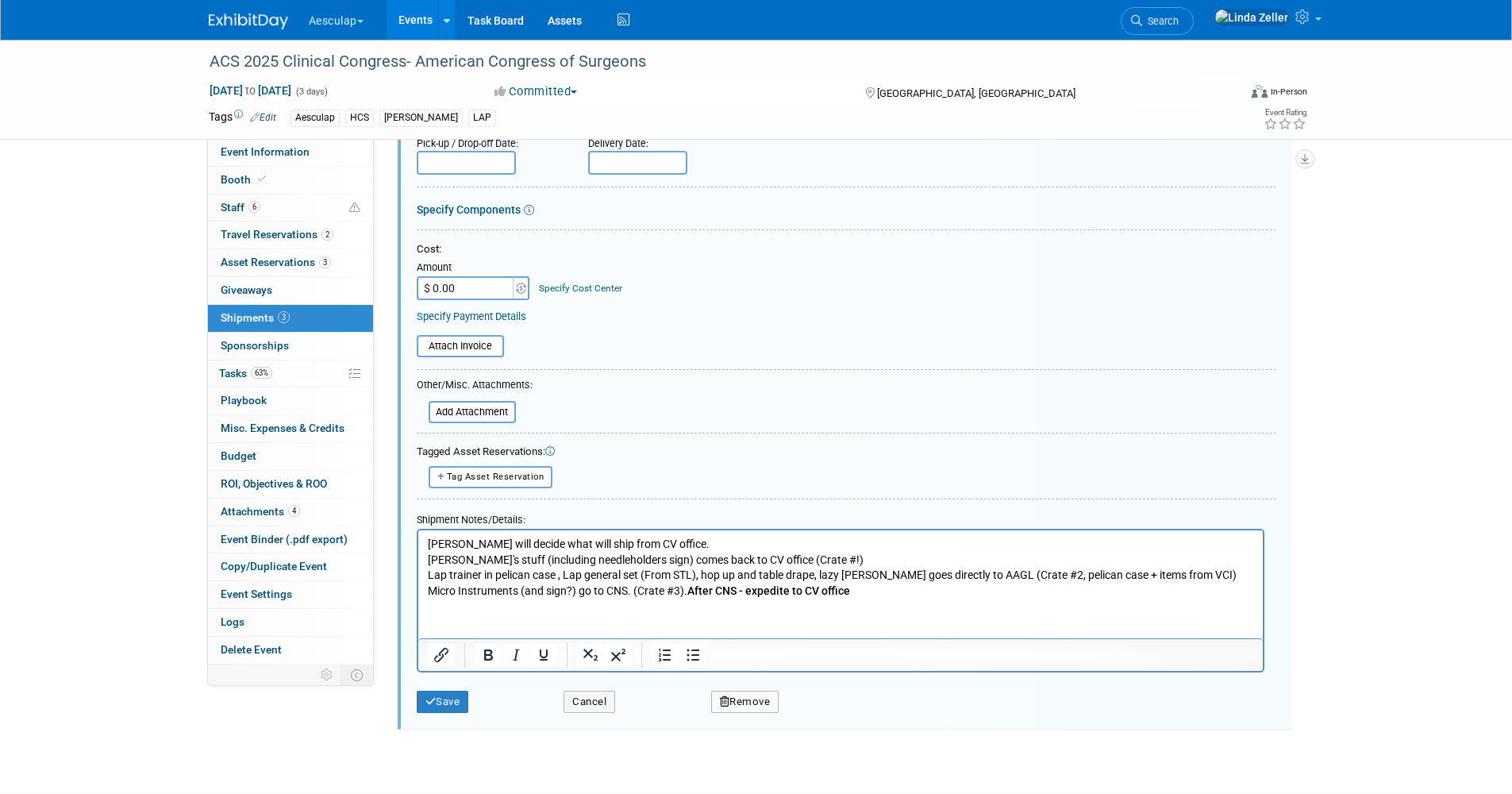
scroll to position [659, 0]
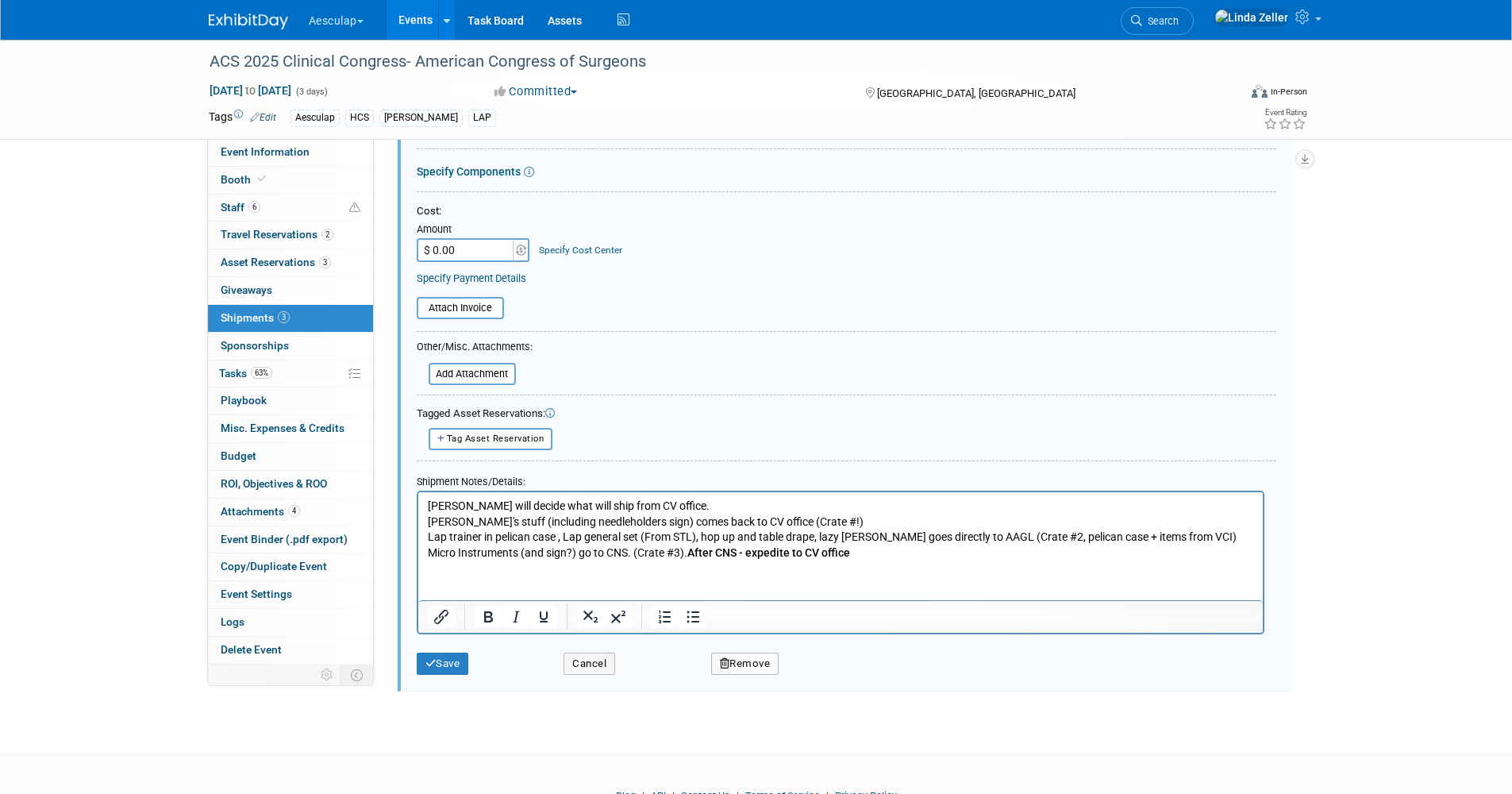
click at [632, 521] on p "[PERSON_NAME] will decide what will ship from CV office. [PERSON_NAME]'s stuff …" at bounding box center [840, 528] width 826 height 62
drag, startPoint x: 665, startPoint y: 521, endPoint x: 811, endPoint y: 523, distance: 146.0
click at [811, 523] on p "[PERSON_NAME] will decide what will ship from CV office. [PERSON_NAME]'s stuff …" at bounding box center [840, 528] width 826 height 62
click at [873, 537] on p "[PERSON_NAME] will decide what will ship from CV office. [PERSON_NAME]'s stuff …" at bounding box center [840, 528] width 826 height 62
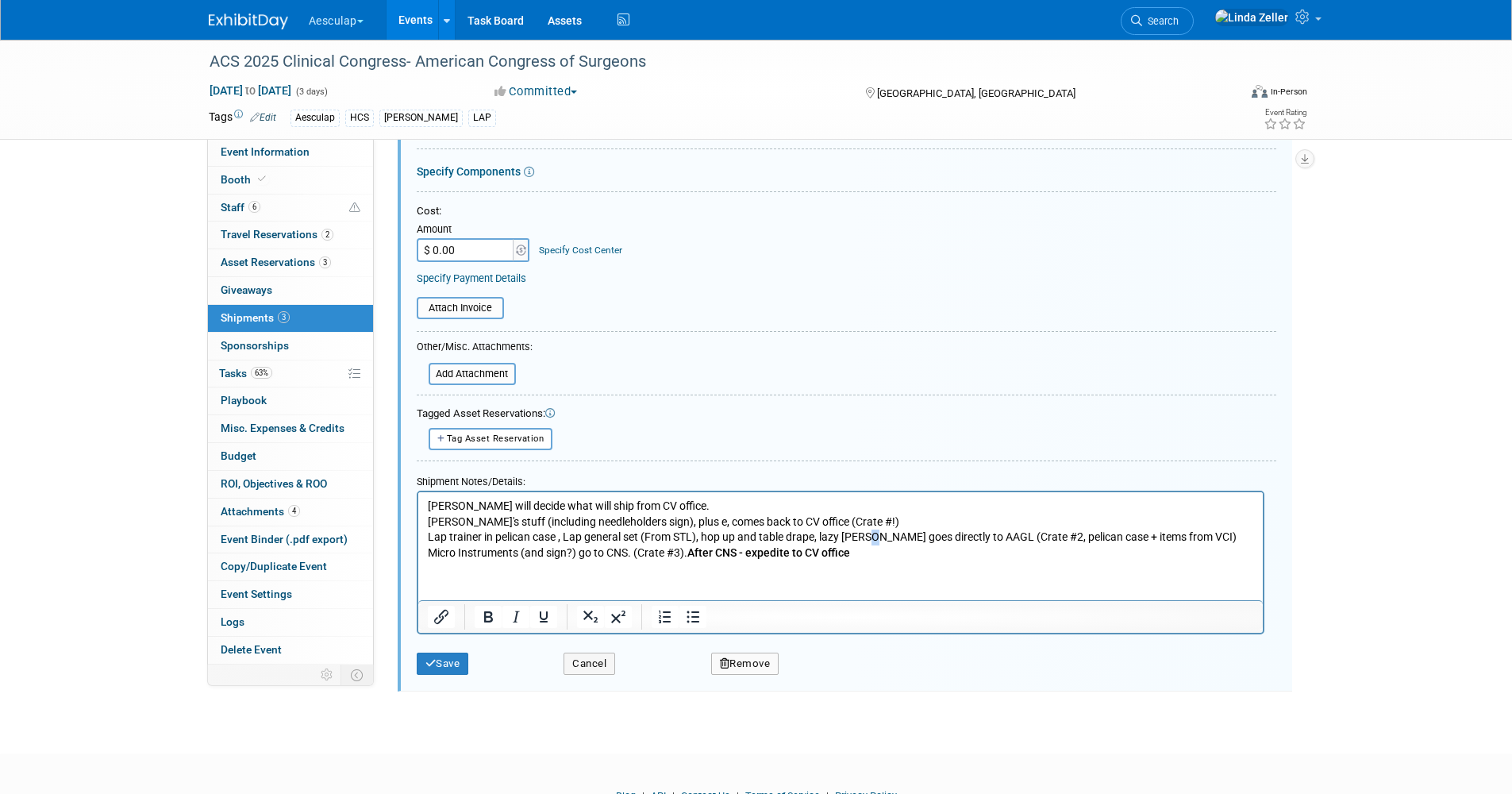
click at [873, 537] on p "[PERSON_NAME] will decide what will ship from CV office. [PERSON_NAME]'s stuff …" at bounding box center [840, 528] width 826 height 62
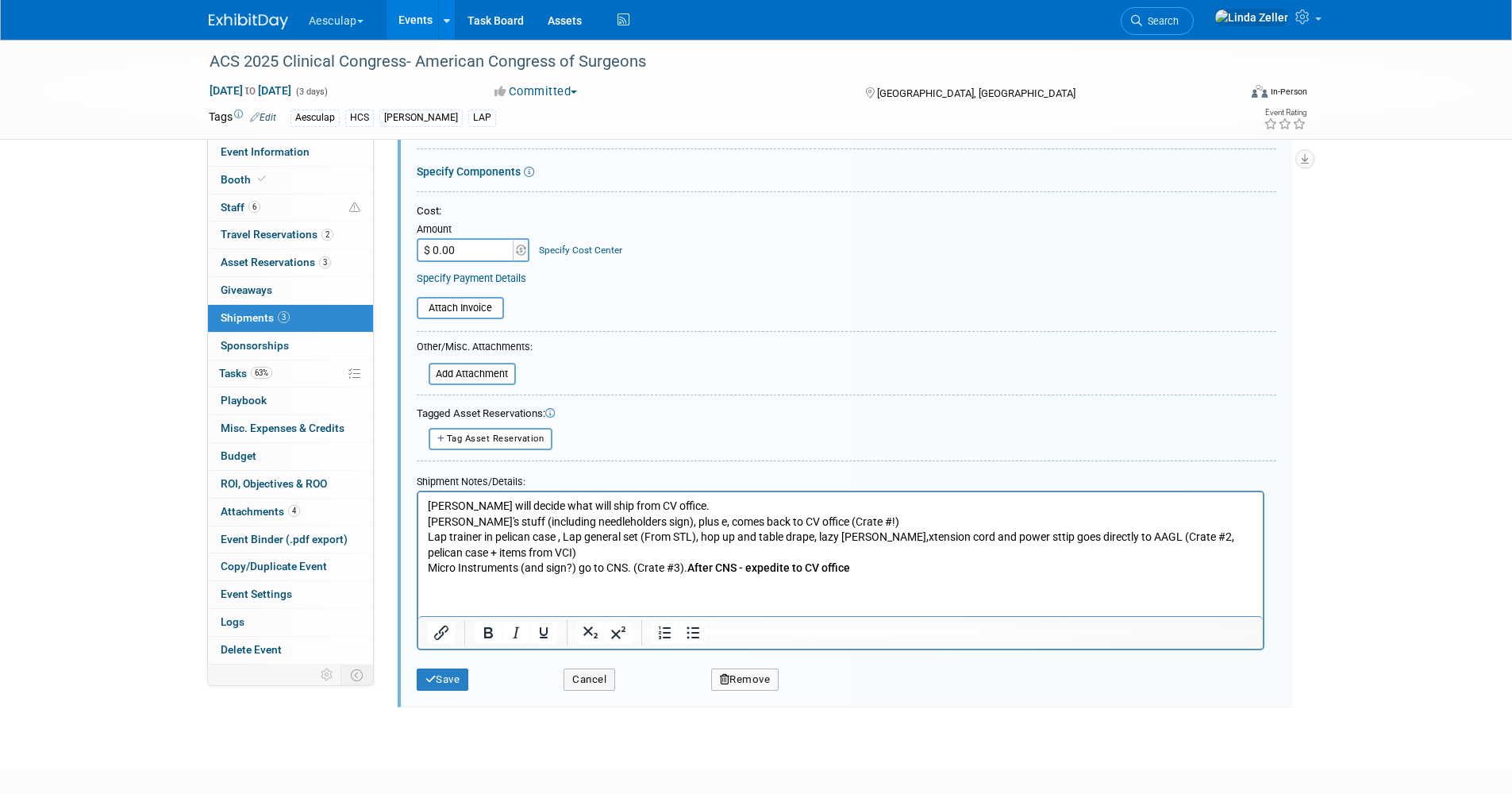
click at [874, 532] on p "[PERSON_NAME] will decide what will ship from CV office. [PERSON_NAME]'s stuff …" at bounding box center [840, 537] width 826 height 78
click at [666, 520] on p "[PERSON_NAME] will decide what will ship from CV office. [PERSON_NAME]'s stuff …" at bounding box center [840, 537] width 826 height 78
click at [662, 524] on p "[PERSON_NAME] will decide what will ship from CV office. [PERSON_NAME]'s stuff …" at bounding box center [840, 537] width 826 height 78
click at [1019, 535] on p "[PERSON_NAME] will decide what will ship from CV office. [PERSON_NAME]'s stuff …" at bounding box center [840, 537] width 826 height 78
click at [447, 676] on button "Save" at bounding box center [443, 679] width 53 height 22
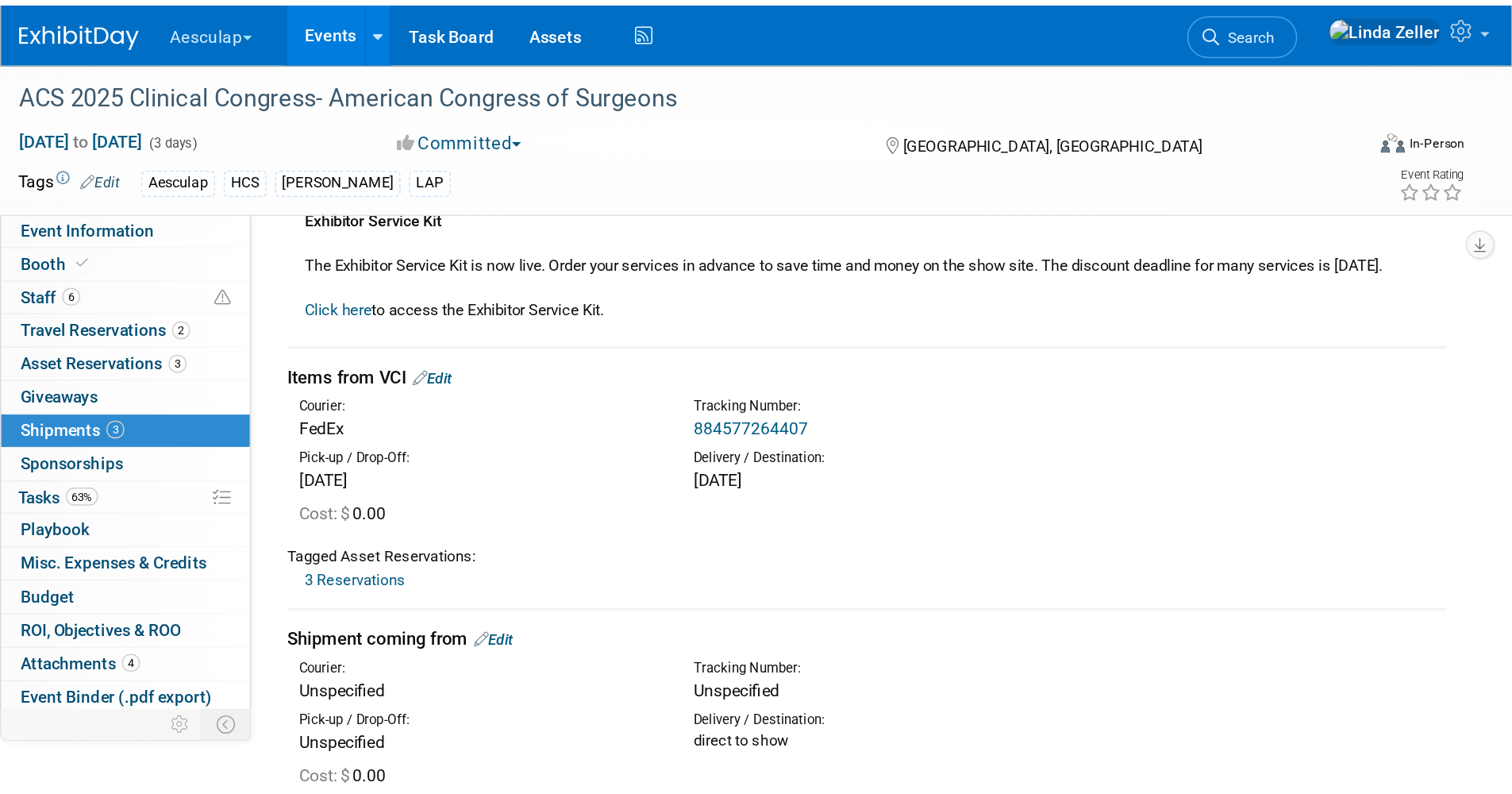
scroll to position [201, 0]
